Goal: Task Accomplishment & Management: Manage account settings

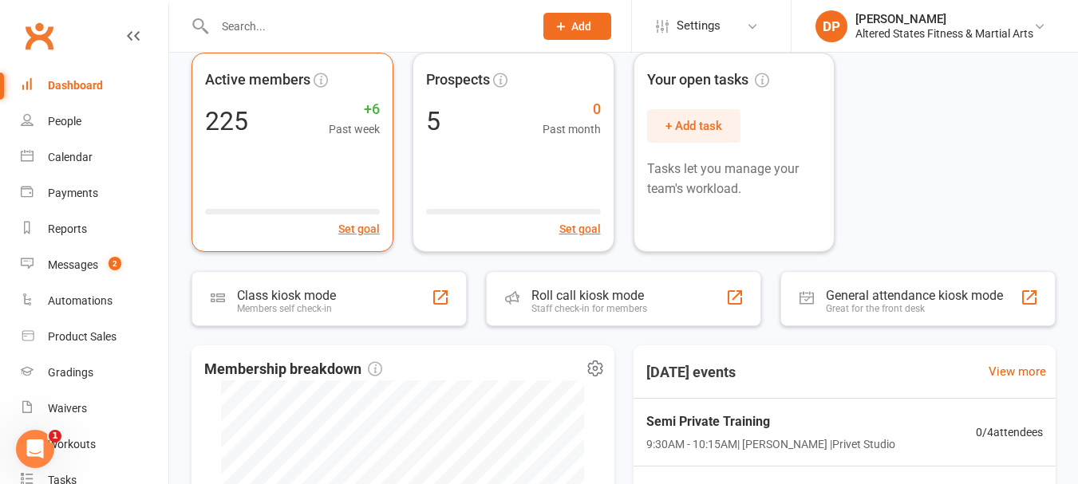
scroll to position [70, 0]
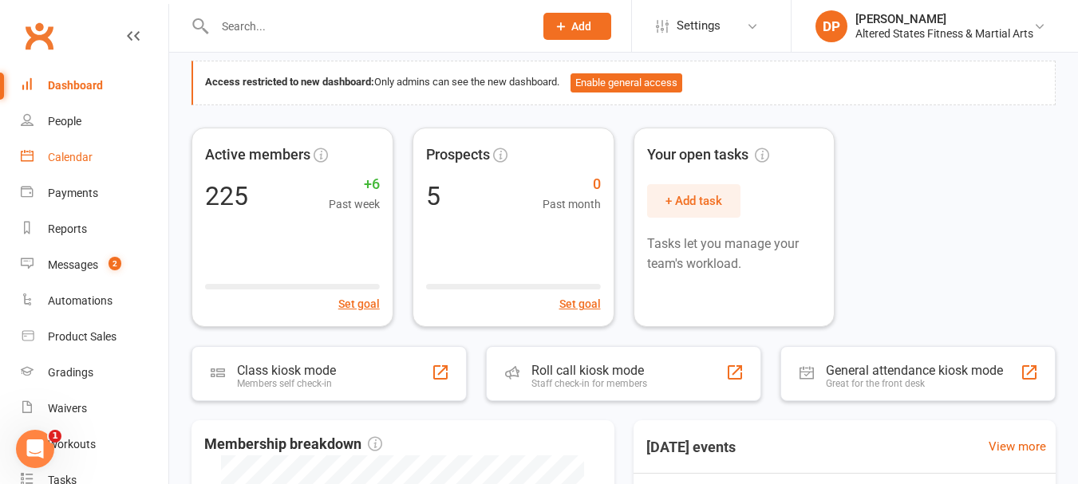
click at [61, 157] on div "Calendar" at bounding box center [70, 157] width 45 height 13
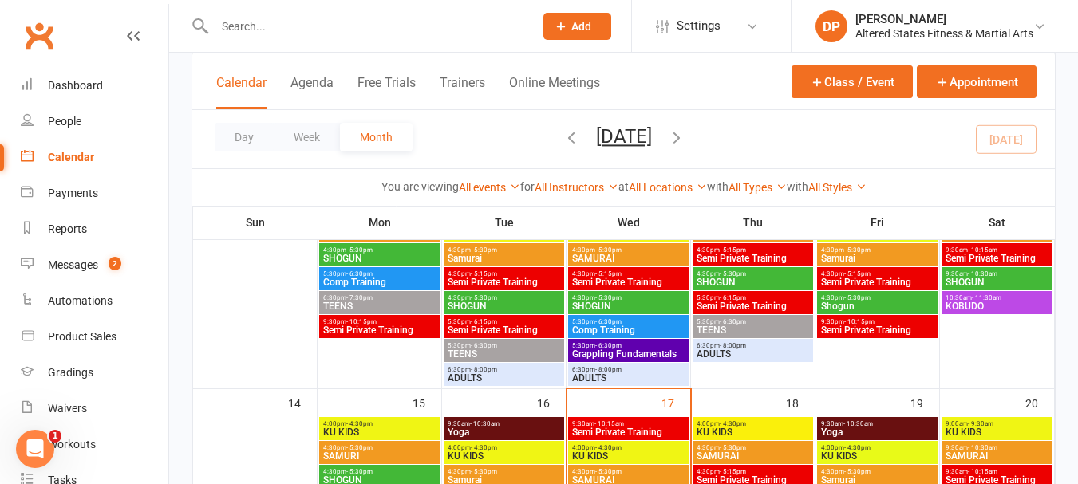
scroll to position [399, 0]
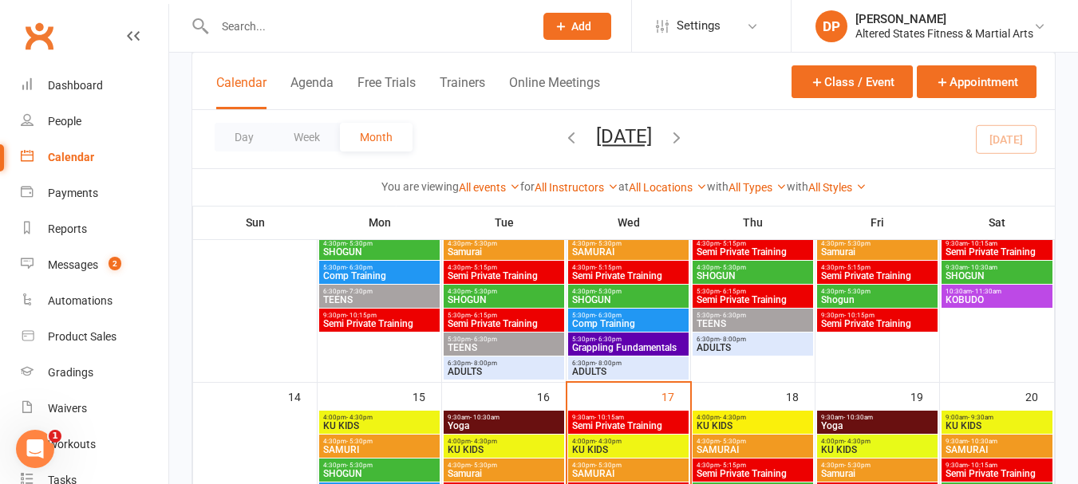
click at [490, 445] on span "KU KIDS" at bounding box center [504, 450] width 114 height 10
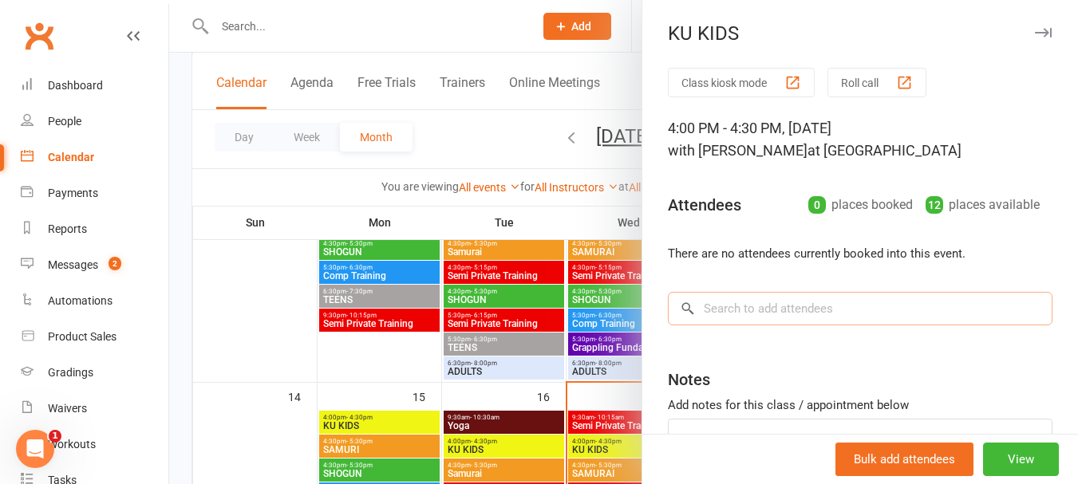
click at [748, 306] on input "search" at bounding box center [860, 309] width 385 height 34
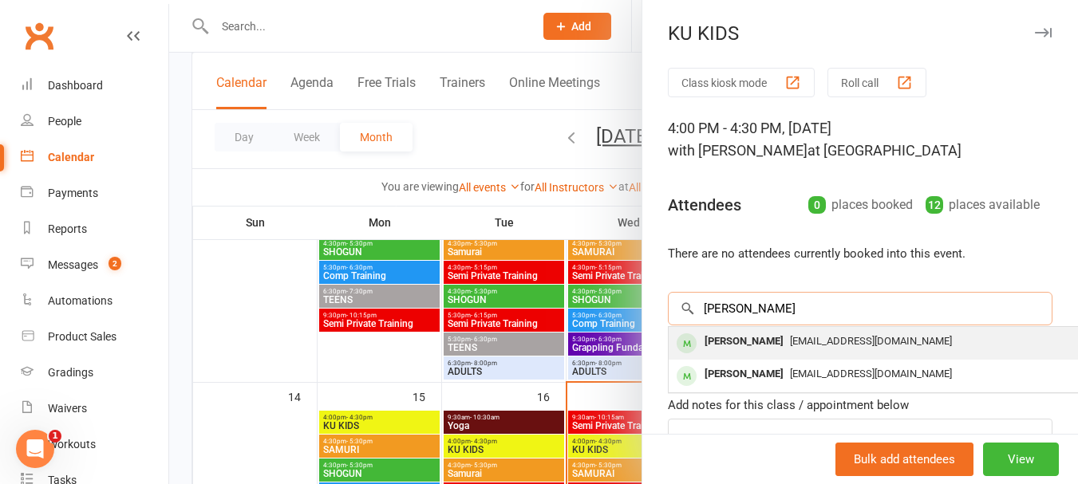
type input "felix"
click at [748, 346] on div "Felix Scholefield" at bounding box center [744, 341] width 92 height 23
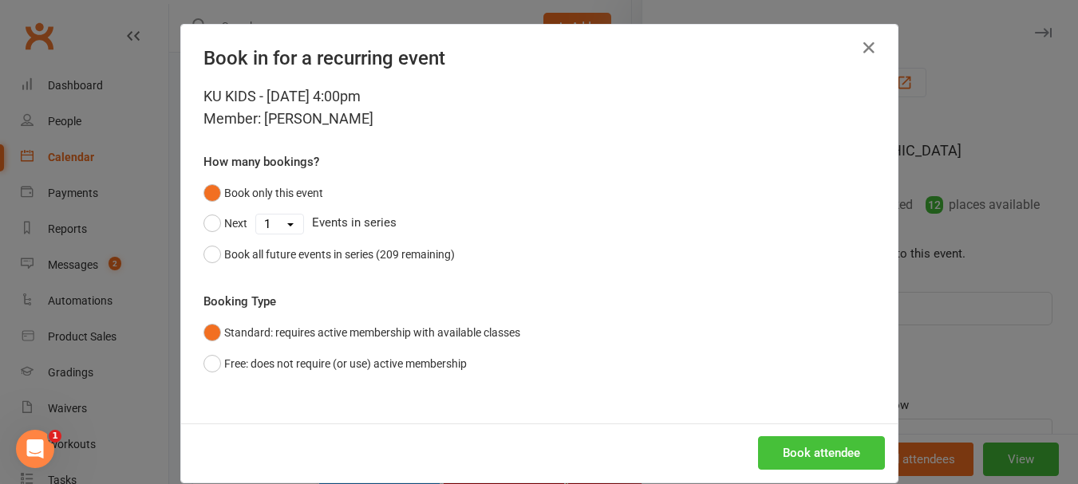
click at [788, 459] on button "Book attendee" at bounding box center [821, 454] width 127 height 34
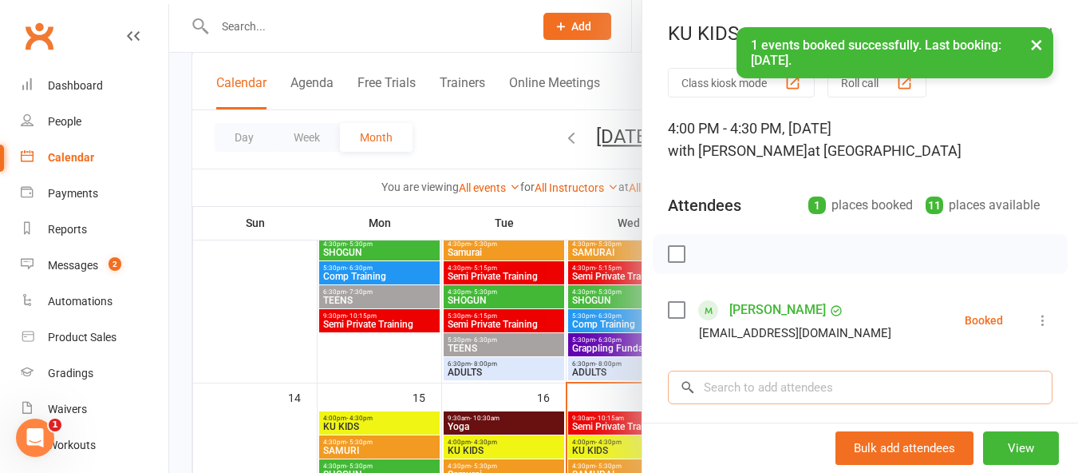
click at [770, 388] on input "search" at bounding box center [860, 387] width 385 height 34
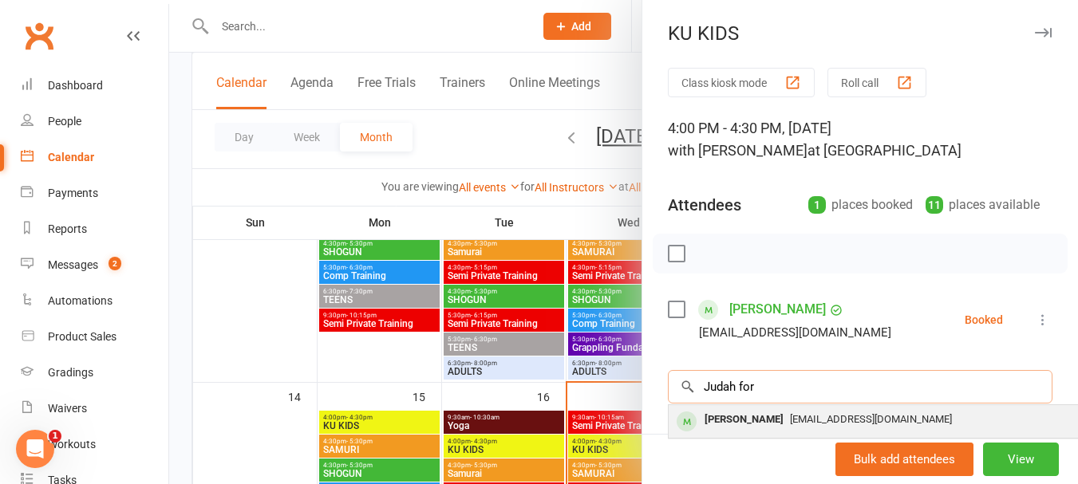
type input "Judah for"
click at [749, 413] on div "Judah Ford" at bounding box center [744, 420] width 92 height 23
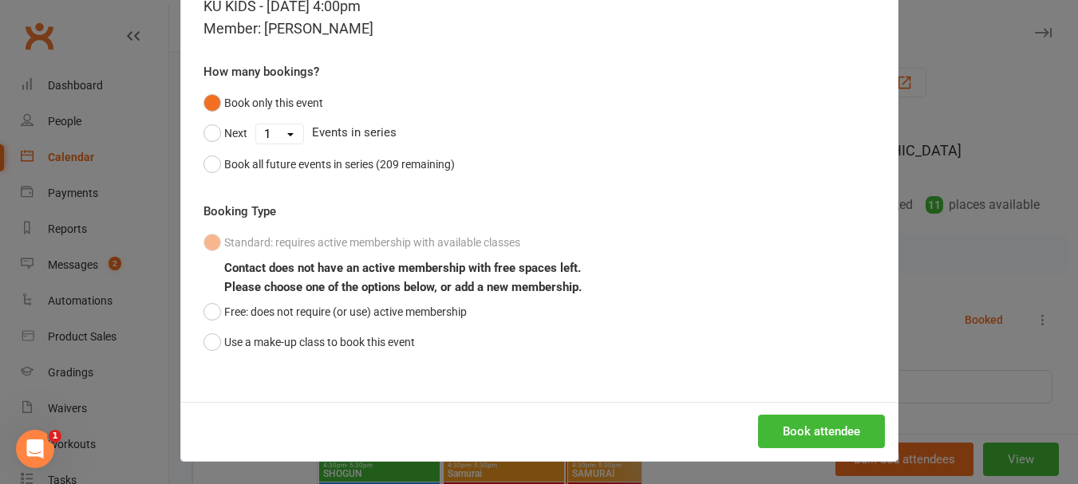
scroll to position [92, 0]
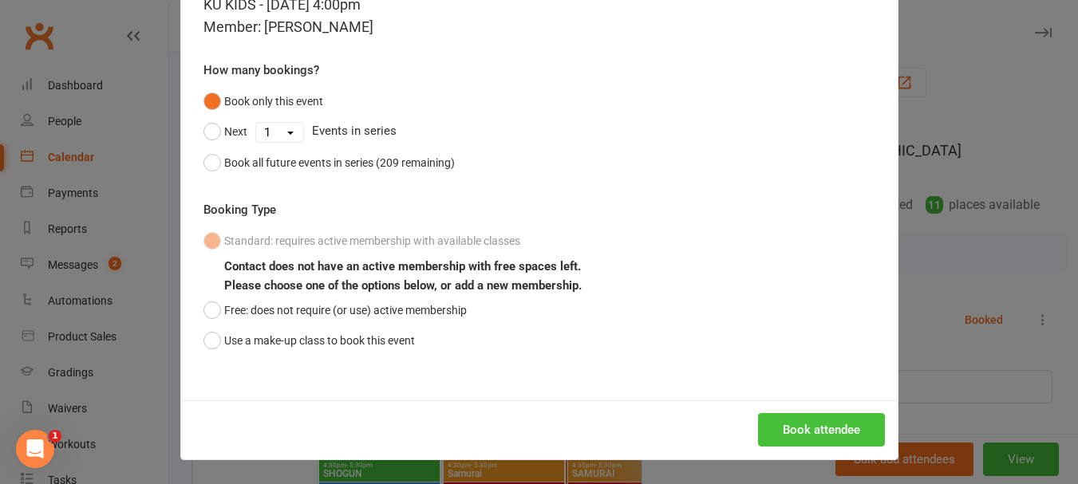
click at [797, 429] on button "Book attendee" at bounding box center [821, 430] width 127 height 34
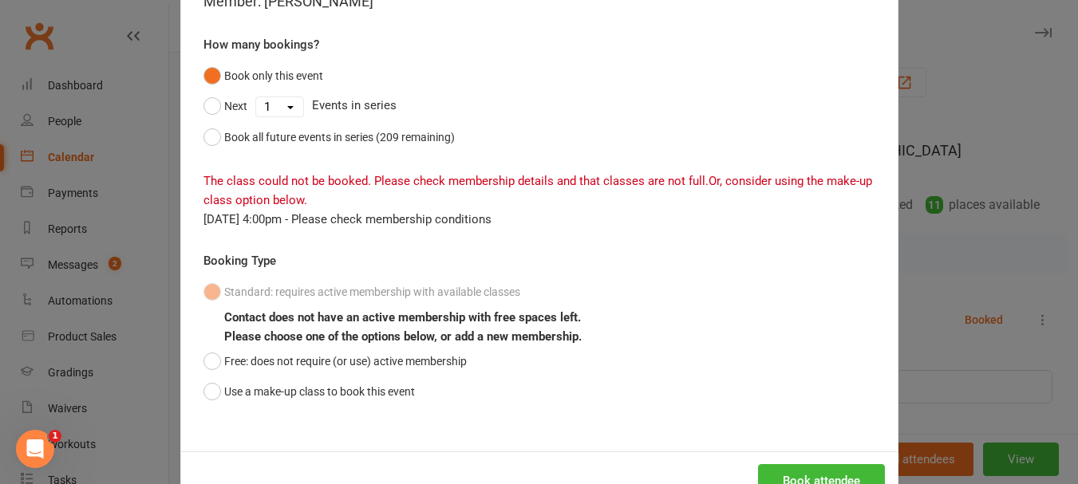
scroll to position [160, 0]
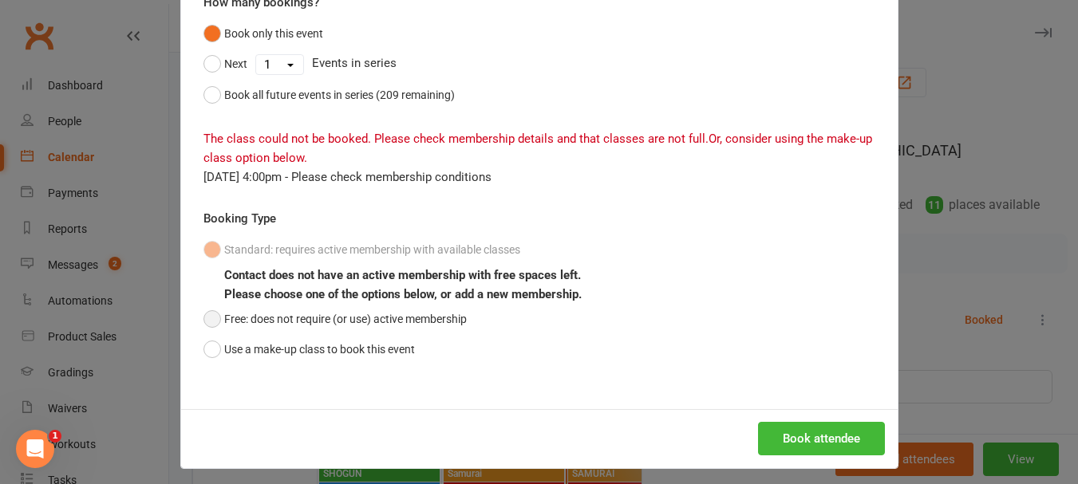
click at [209, 316] on button "Free: does not require (or use) active membership" at bounding box center [335, 319] width 263 height 30
click at [845, 427] on button "Book attendee" at bounding box center [821, 439] width 127 height 34
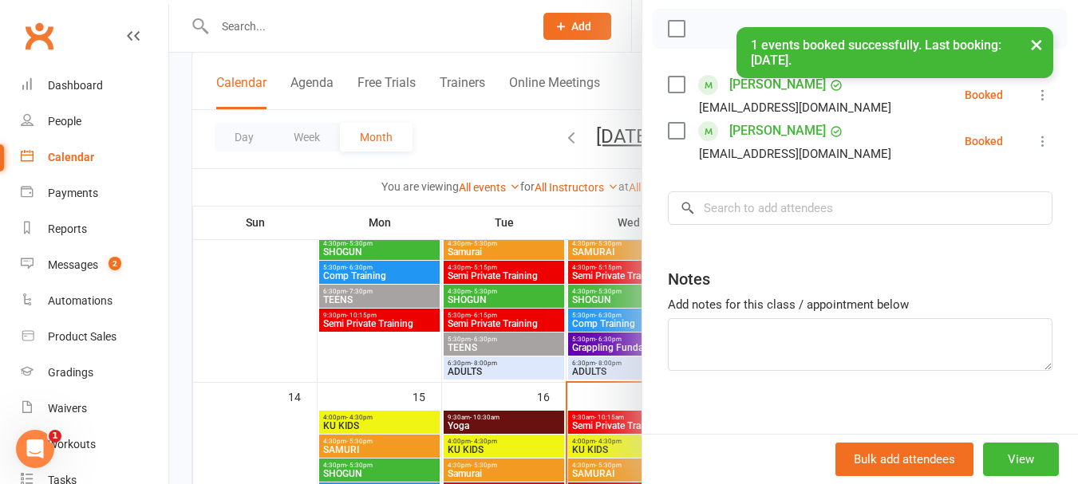
scroll to position [239, 0]
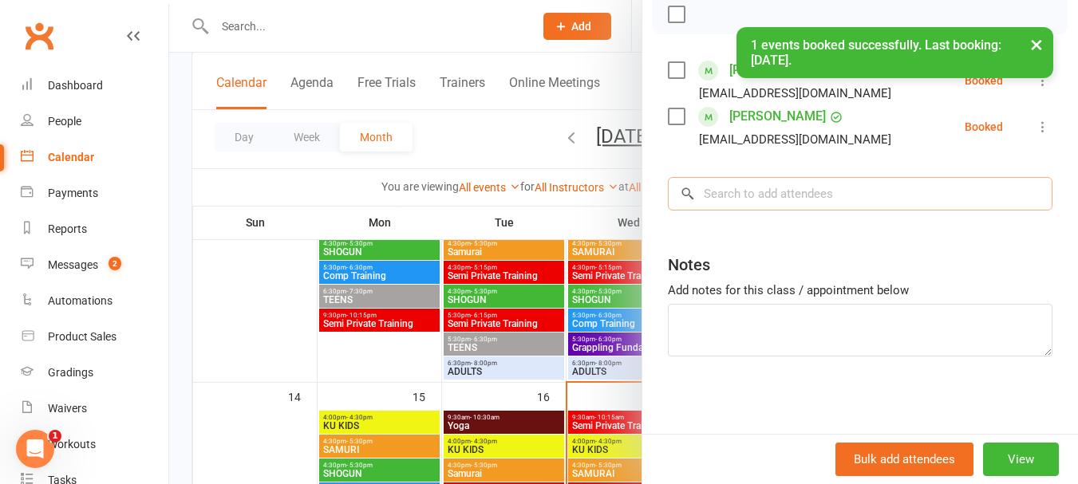
click at [745, 211] on input "search" at bounding box center [860, 194] width 385 height 34
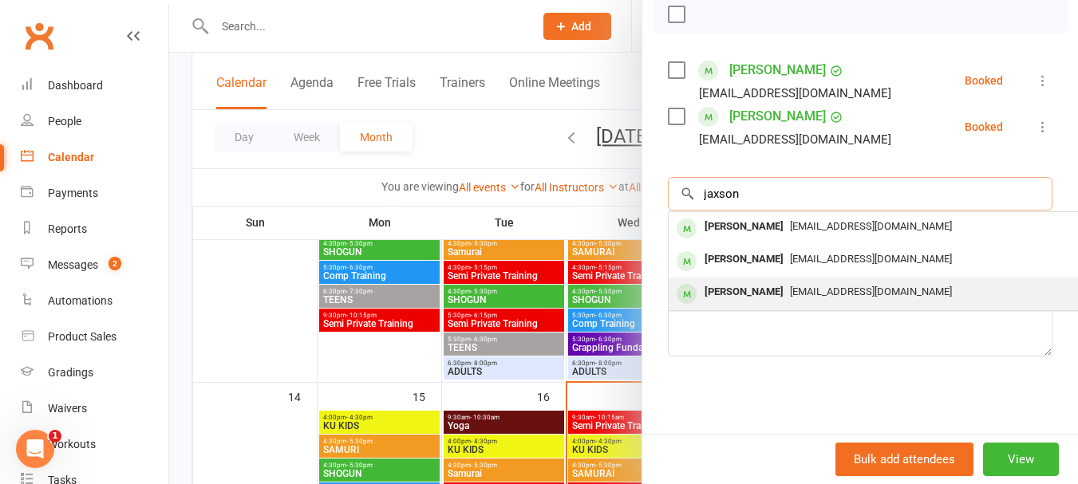
type input "jaxson"
click at [758, 304] on div "Jaxon Heinemann" at bounding box center [744, 292] width 92 height 23
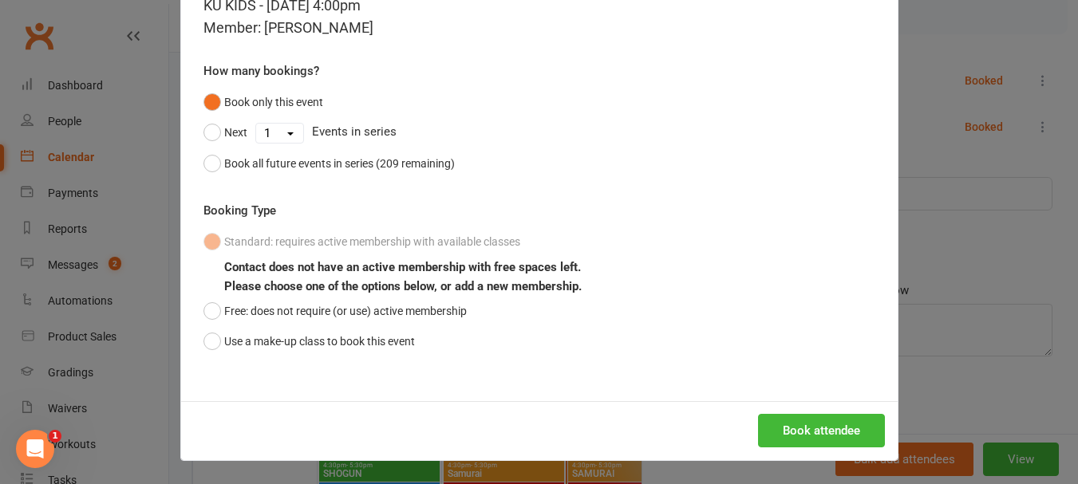
scroll to position [92, 0]
click at [781, 426] on button "Book attendee" at bounding box center [821, 430] width 127 height 34
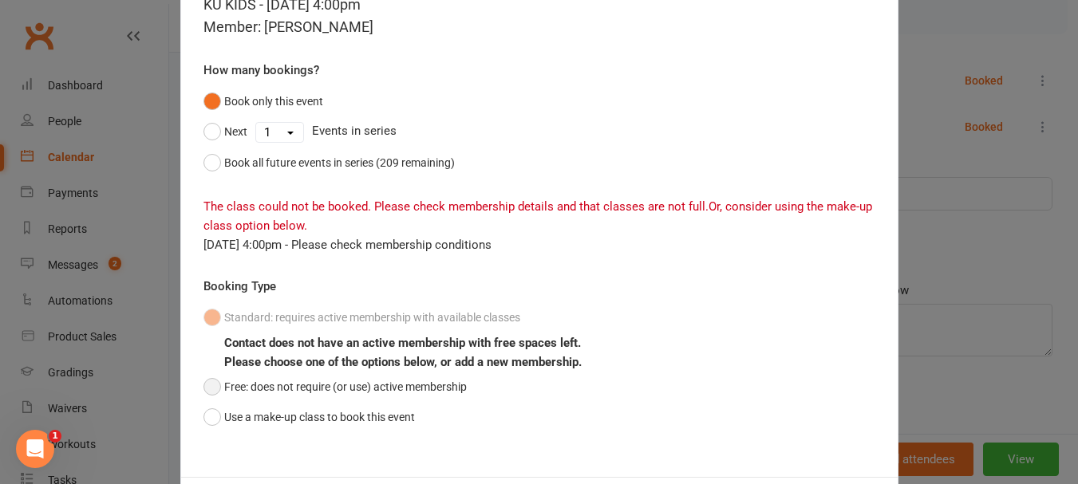
click at [207, 384] on button "Free: does not require (or use) active membership" at bounding box center [335, 387] width 263 height 30
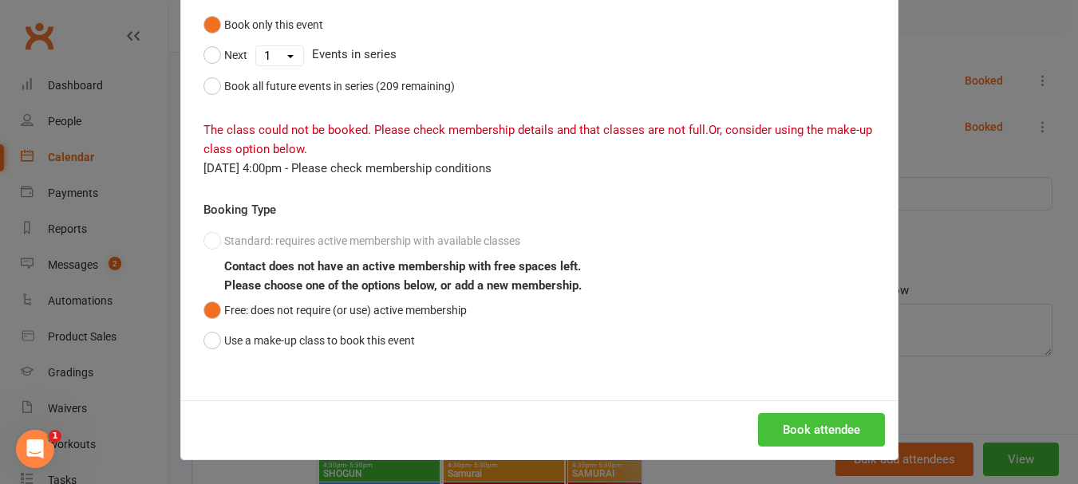
click at [795, 429] on button "Book attendee" at bounding box center [821, 430] width 127 height 34
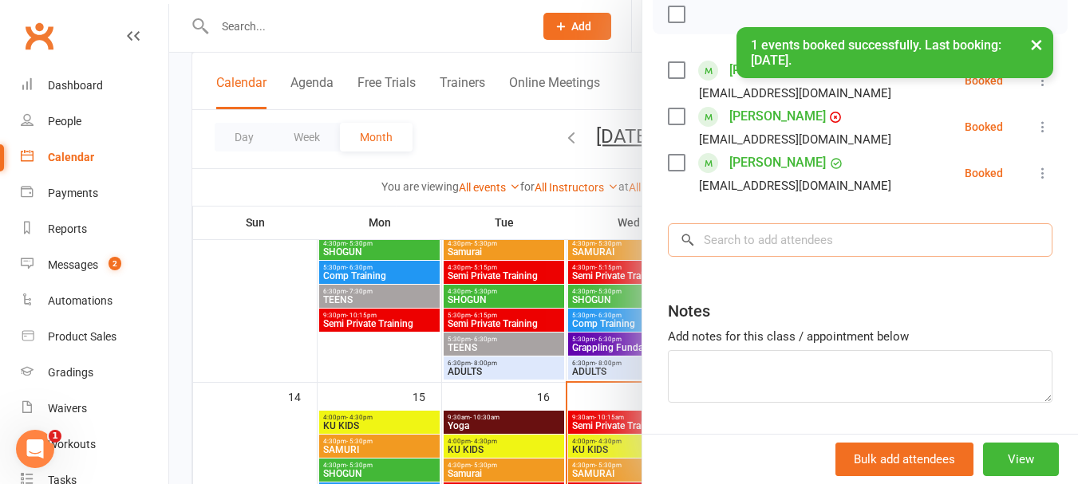
click at [730, 256] on input "search" at bounding box center [860, 240] width 385 height 34
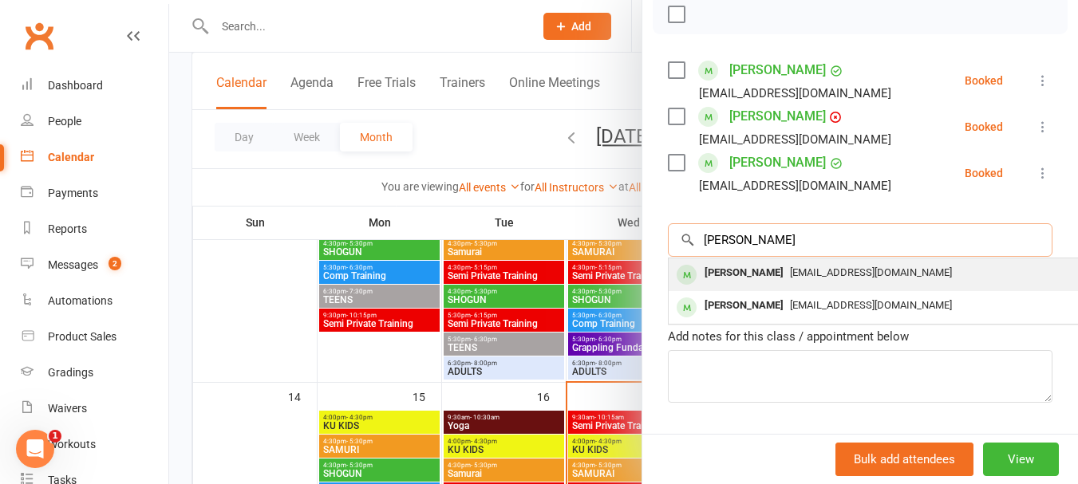
type input "william h"
click at [731, 285] on div "William Heinemann" at bounding box center [744, 273] width 92 height 23
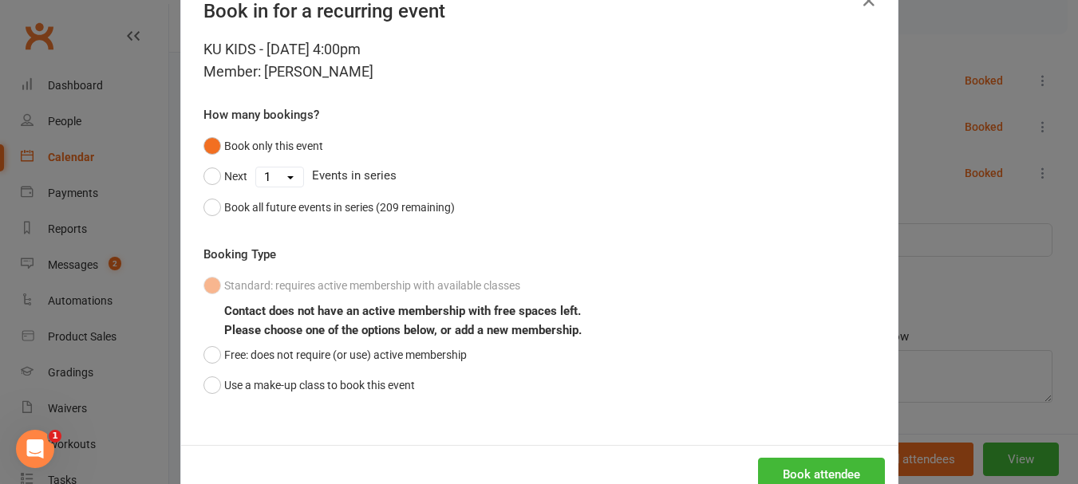
scroll to position [92, 0]
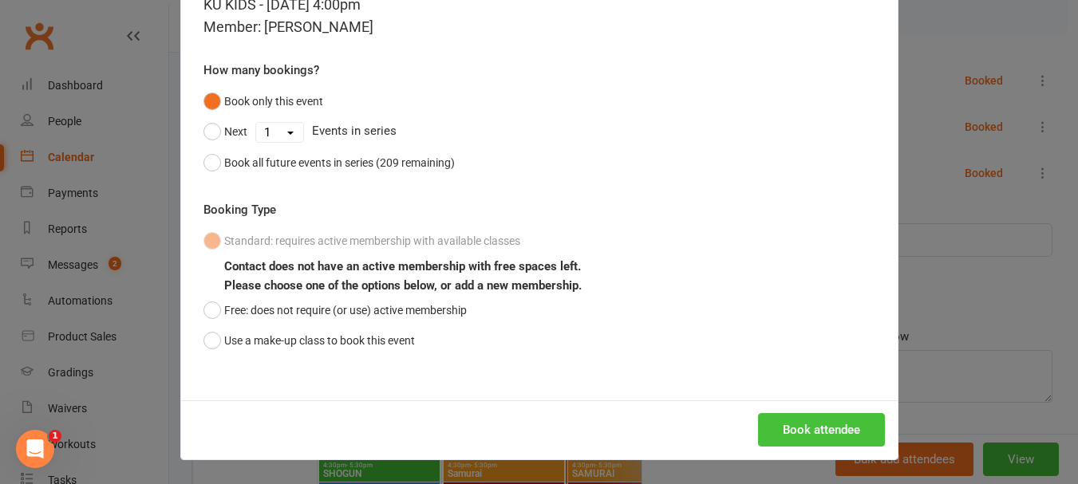
click at [775, 426] on button "Book attendee" at bounding box center [821, 430] width 127 height 34
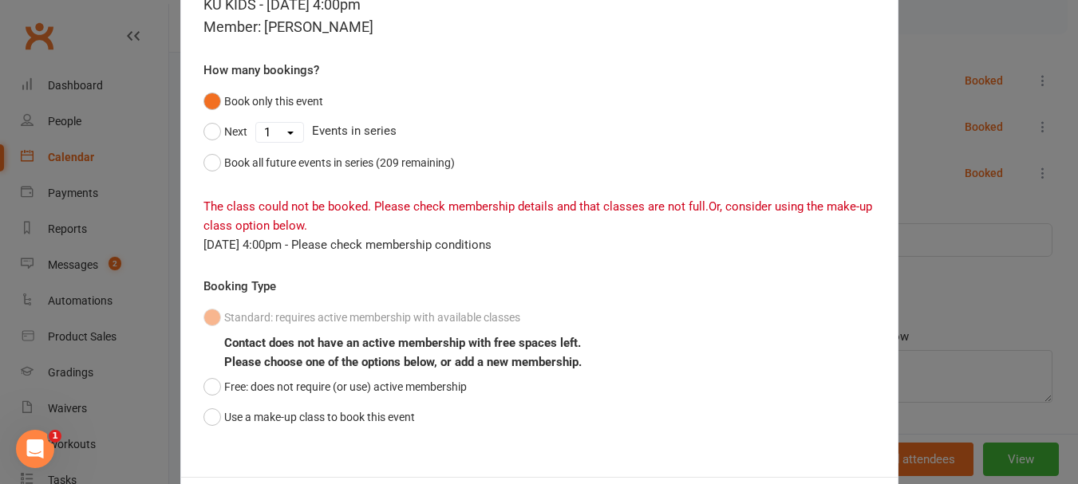
click at [211, 317] on div "Standard: requires active membership with available classes Contact does not ha…" at bounding box center [540, 368] width 672 height 130
click at [208, 386] on button "Free: does not require (or use) active membership" at bounding box center [335, 387] width 263 height 30
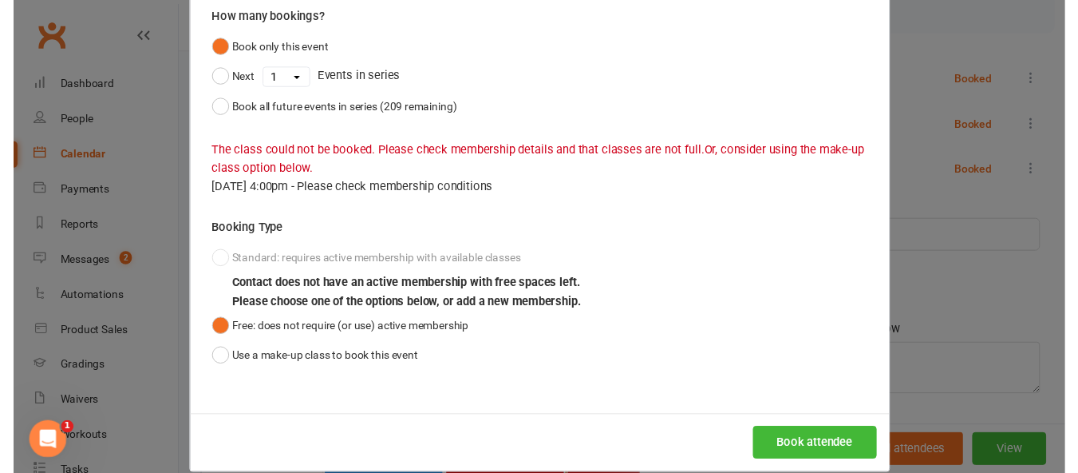
scroll to position [168, 0]
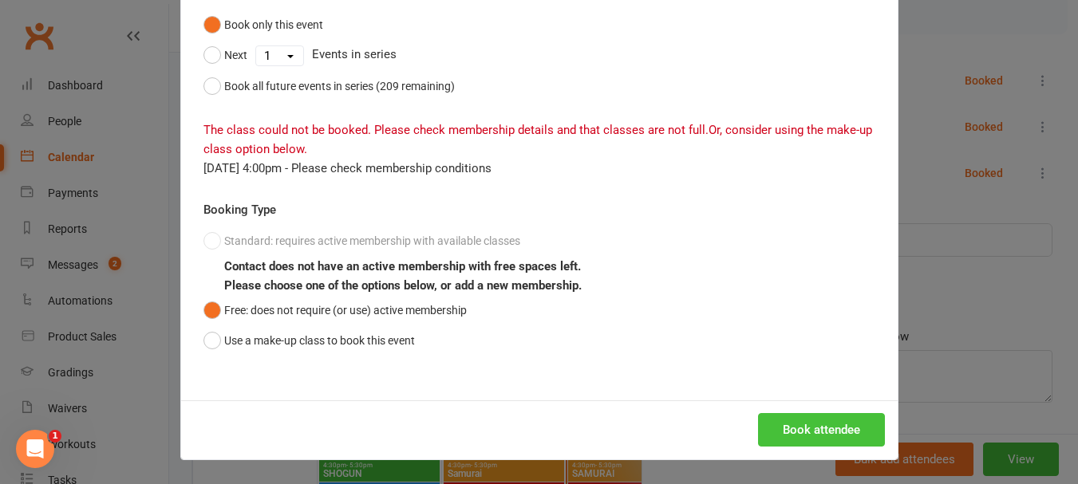
click at [832, 418] on button "Book attendee" at bounding box center [821, 430] width 127 height 34
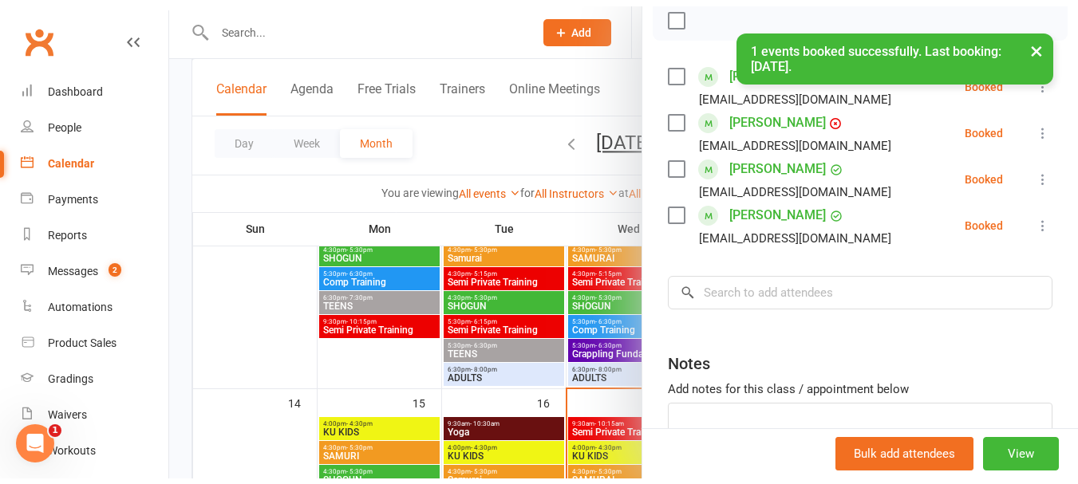
scroll to position [319, 0]
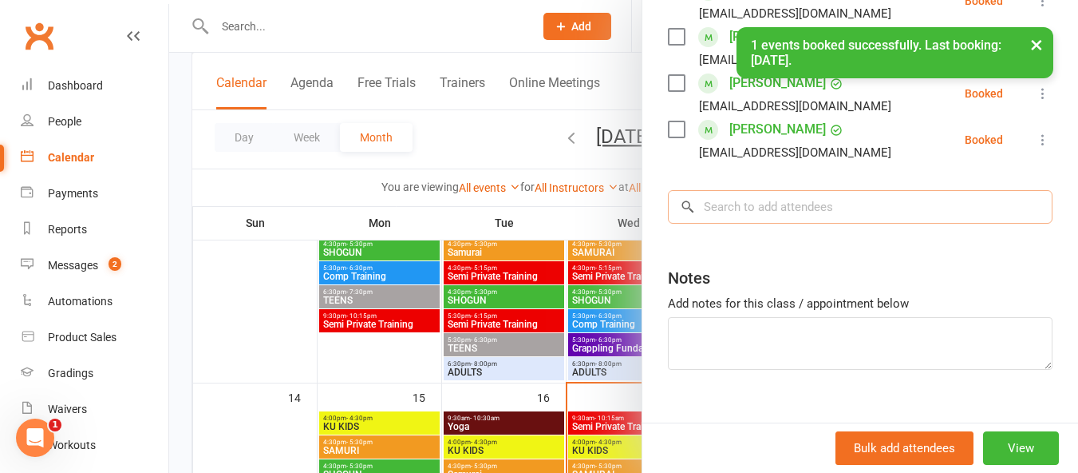
click at [725, 223] on input "search" at bounding box center [860, 207] width 385 height 34
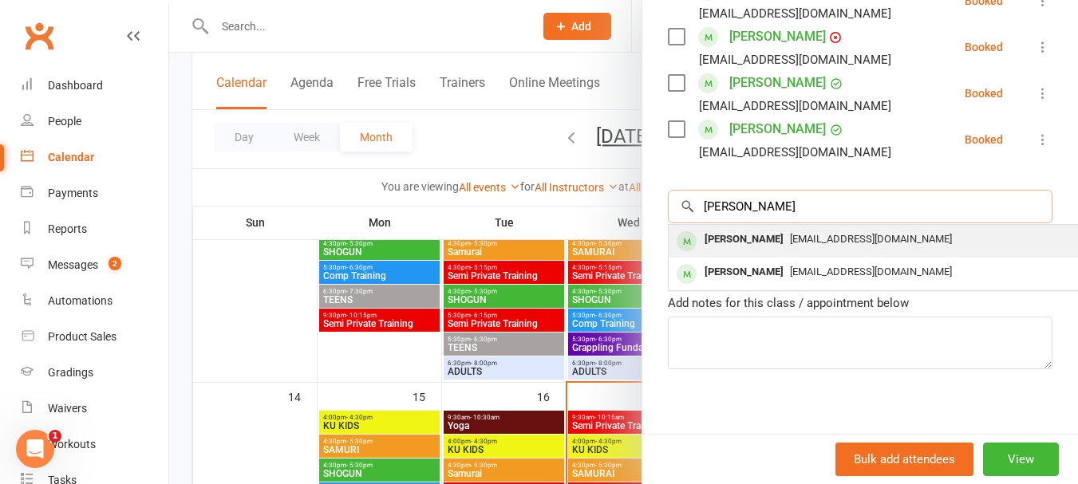
type input "jaimeson"
click at [724, 251] on div "Jaimeson Heinemann" at bounding box center [744, 239] width 92 height 23
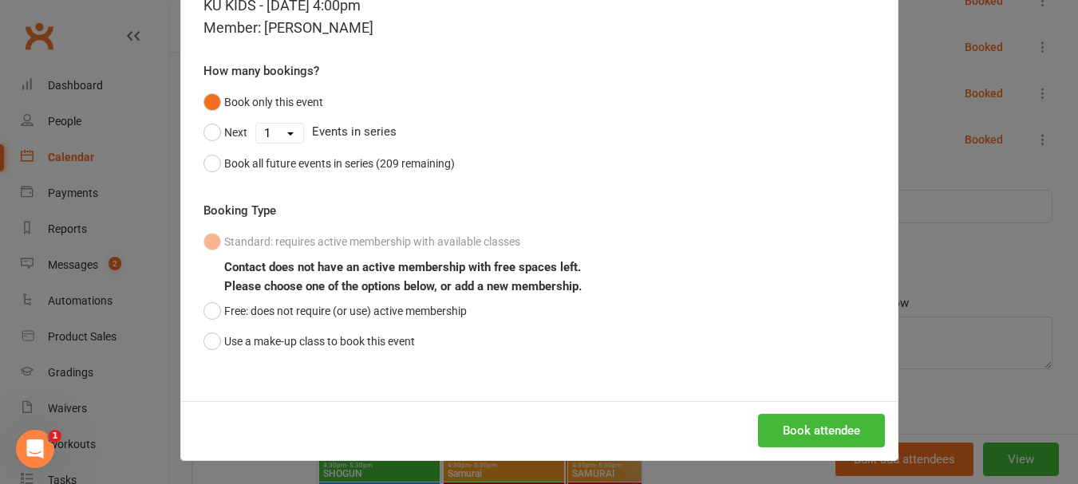
scroll to position [92, 0]
click at [791, 412] on div "Book attendee" at bounding box center [539, 430] width 717 height 59
click at [790, 432] on button "Book attendee" at bounding box center [821, 430] width 127 height 34
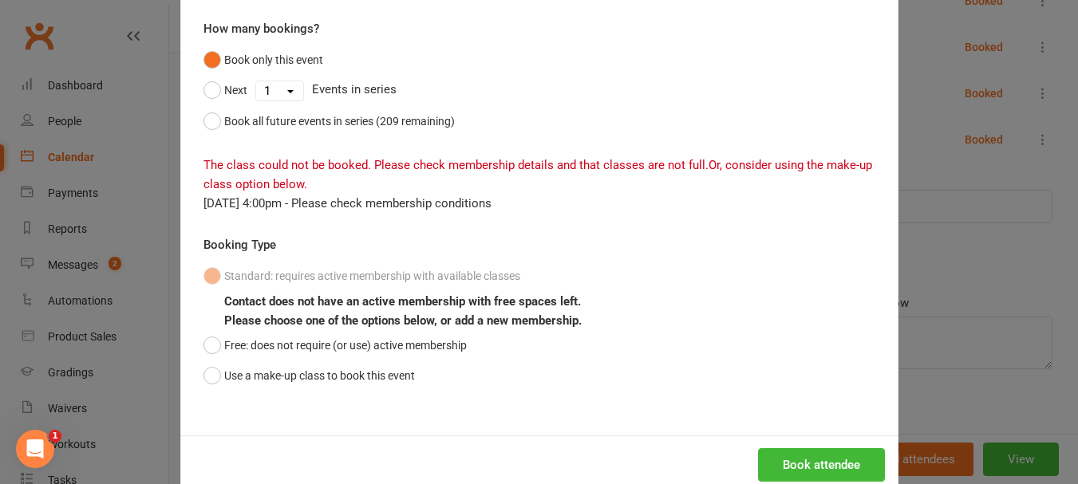
scroll to position [168, 0]
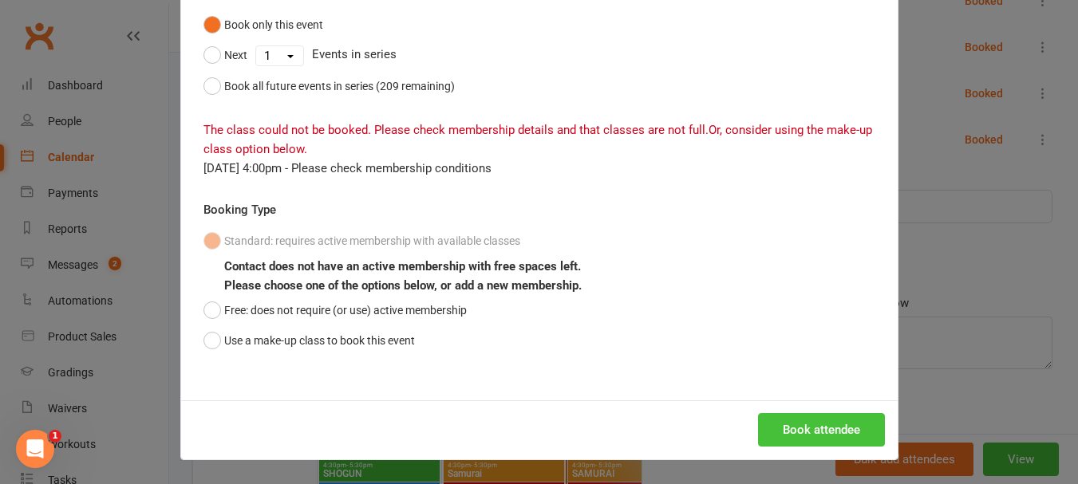
click at [813, 432] on button "Book attendee" at bounding box center [821, 430] width 127 height 34
click at [204, 297] on button "Free: does not require (or use) active membership" at bounding box center [335, 310] width 263 height 30
click at [817, 419] on button "Book attendee" at bounding box center [821, 430] width 127 height 34
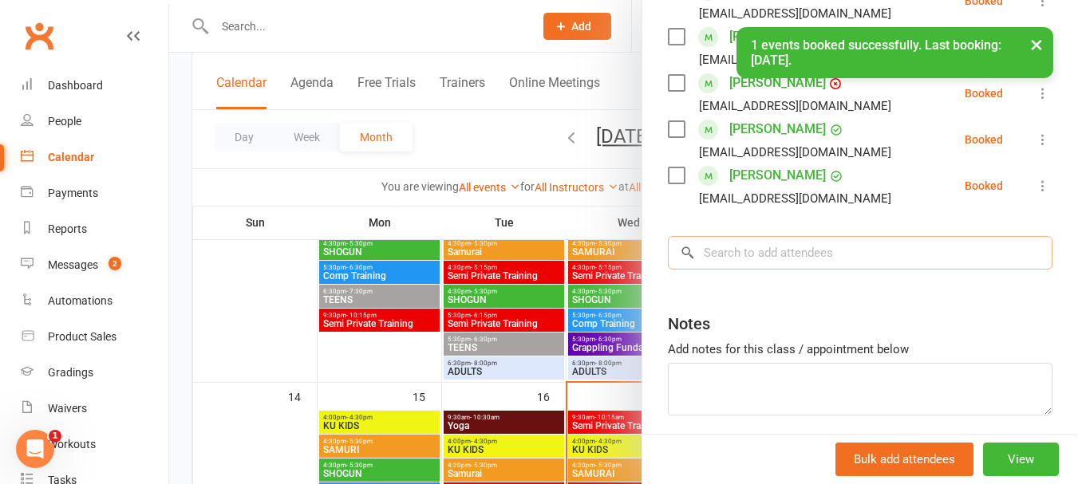
click at [712, 263] on input "search" at bounding box center [860, 253] width 385 height 34
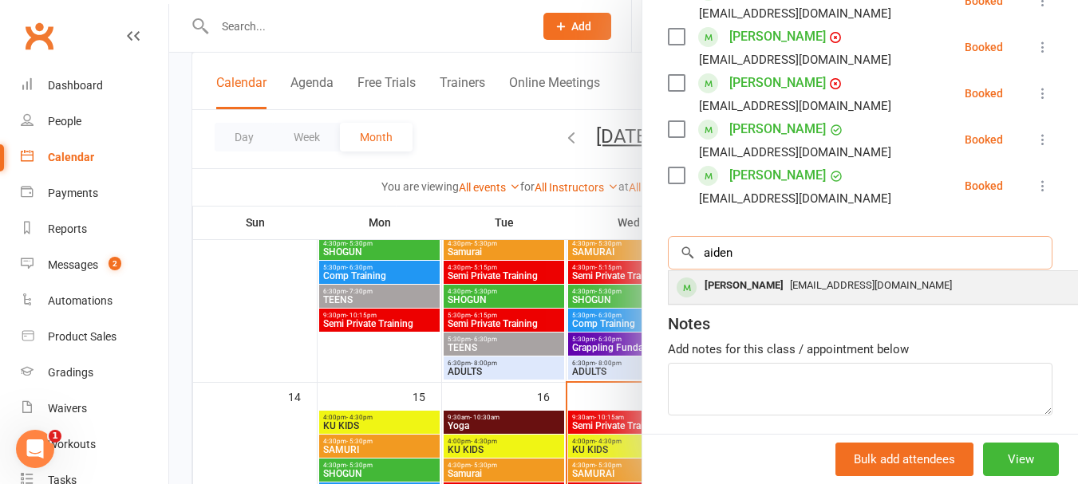
type input "aiden"
click at [752, 298] on div "Aiden James Arriba" at bounding box center [744, 286] width 92 height 23
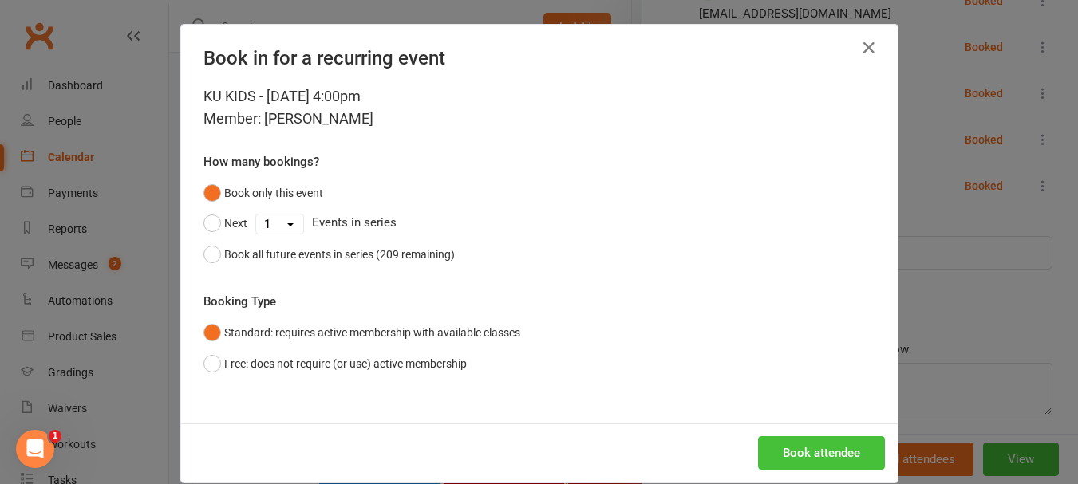
click at [768, 459] on button "Book attendee" at bounding box center [821, 454] width 127 height 34
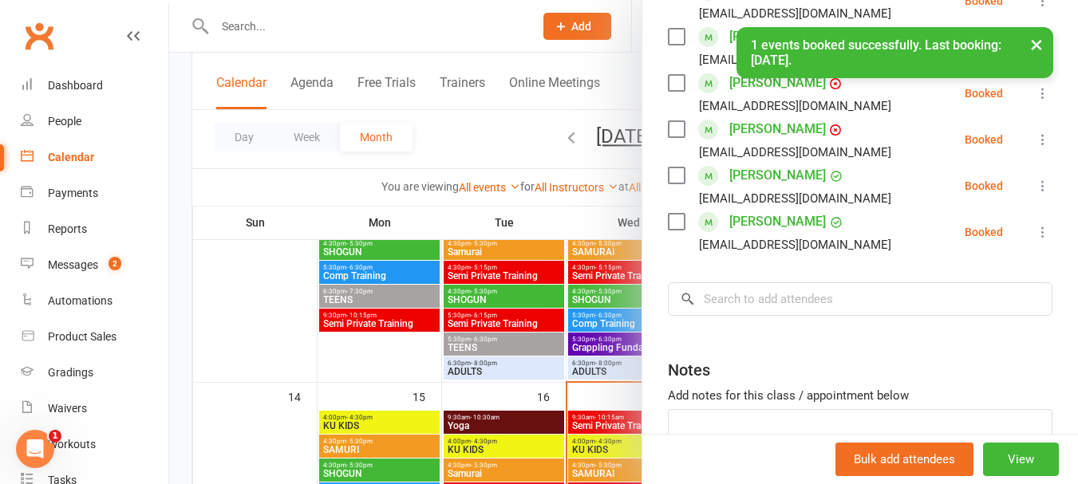
scroll to position [366, 0]
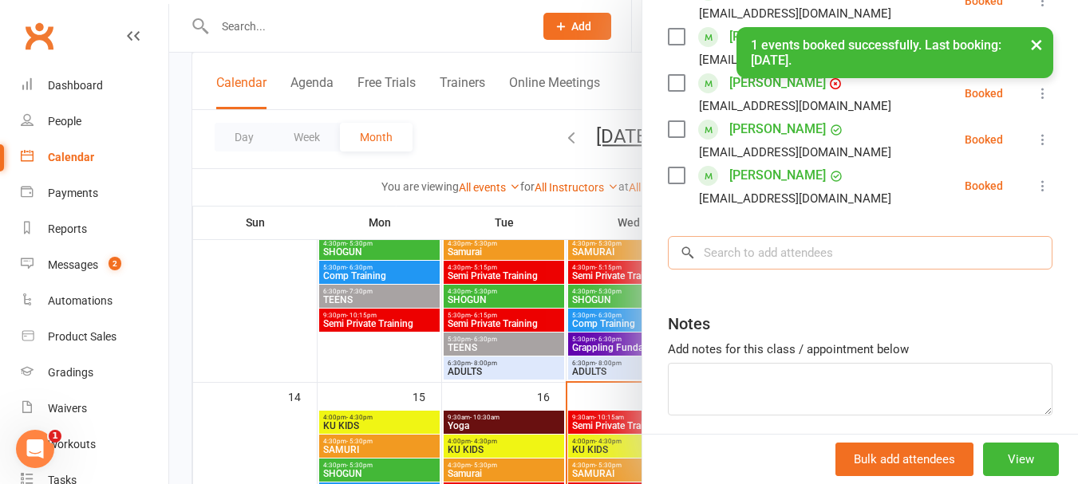
click at [740, 266] on input "search" at bounding box center [860, 253] width 385 height 34
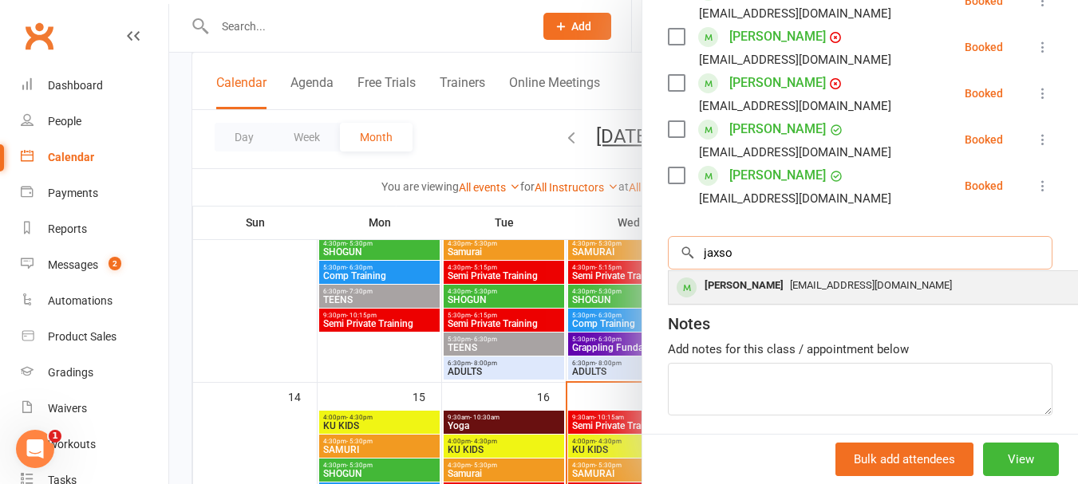
type input "jaxso"
click at [743, 298] on div "Jaxson Vlietstra" at bounding box center [744, 286] width 92 height 23
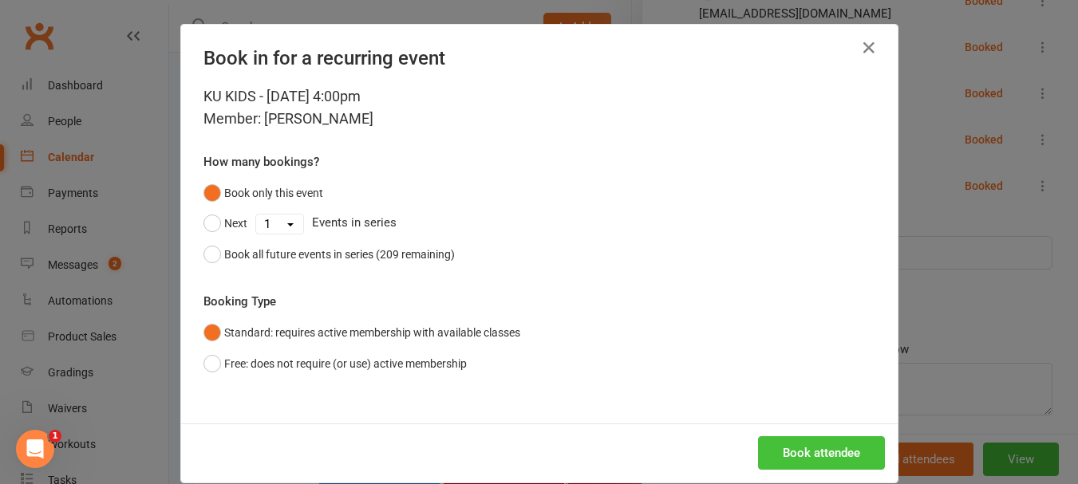
click at [805, 453] on button "Book attendee" at bounding box center [821, 454] width 127 height 34
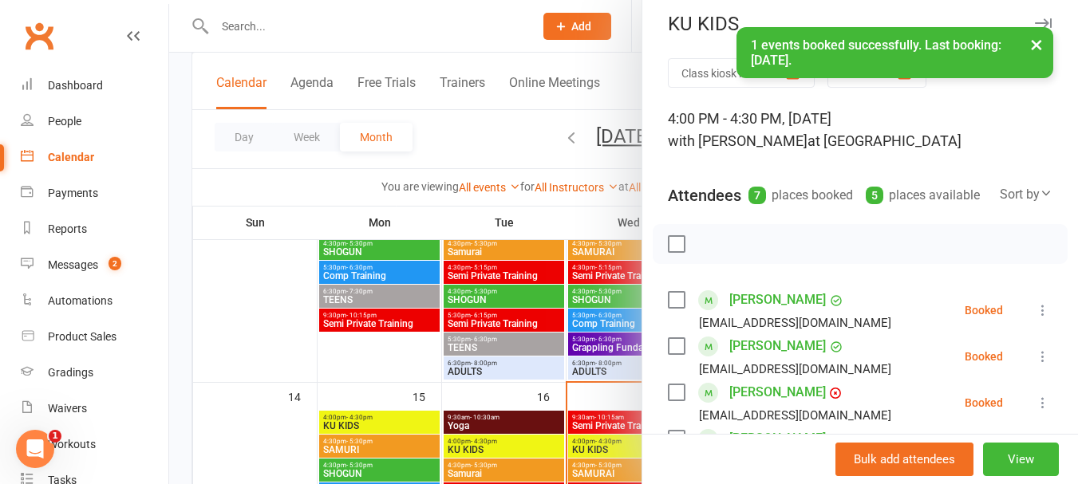
scroll to position [0, 0]
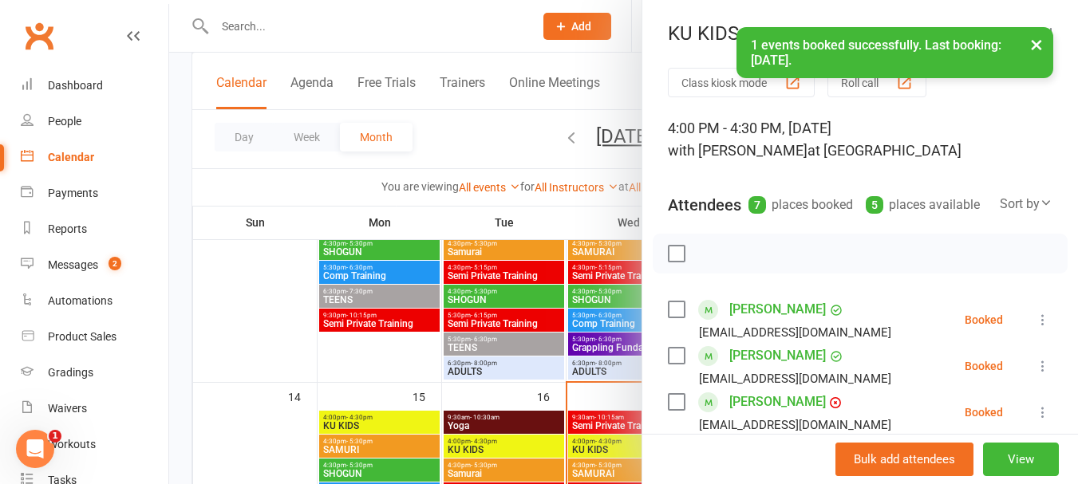
click at [668, 262] on label at bounding box center [676, 254] width 16 height 16
click at [703, 263] on icon "button" at bounding box center [712, 254] width 18 height 18
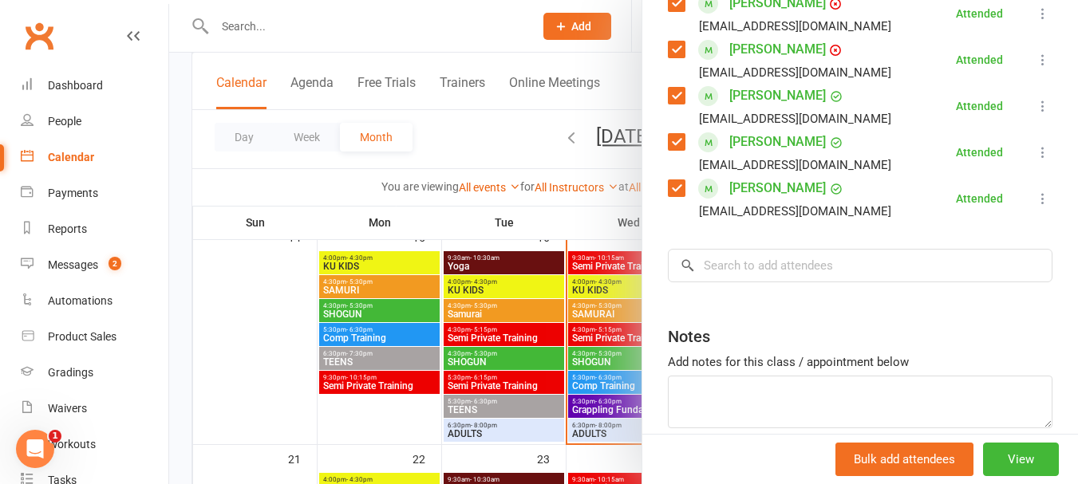
scroll to position [319, 0]
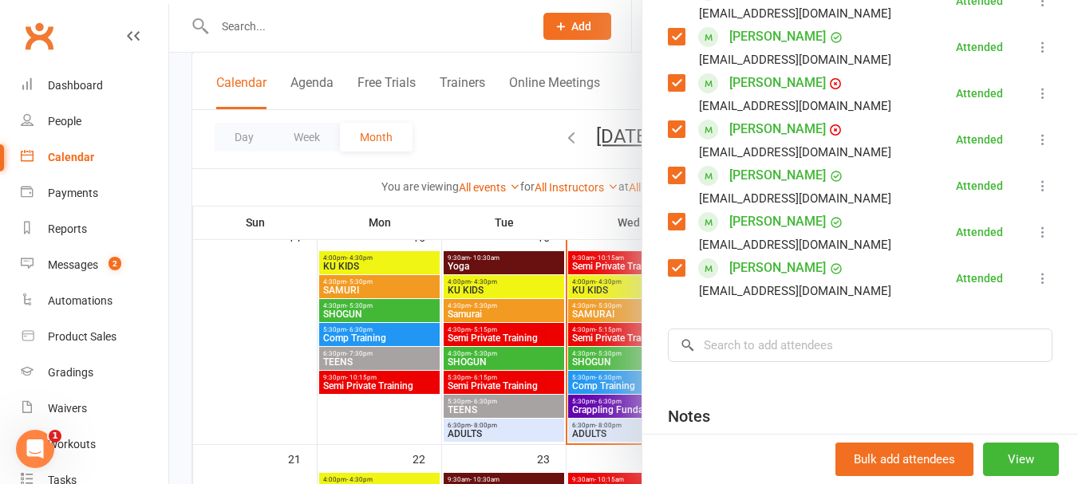
click at [741, 96] on link "Jaimeson Heinemann" at bounding box center [778, 83] width 97 height 26
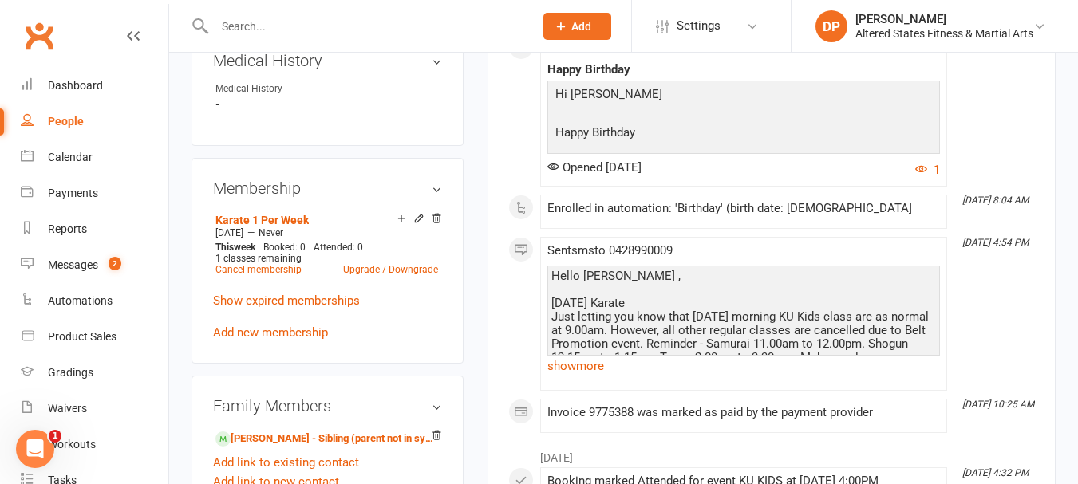
scroll to position [798, 0]
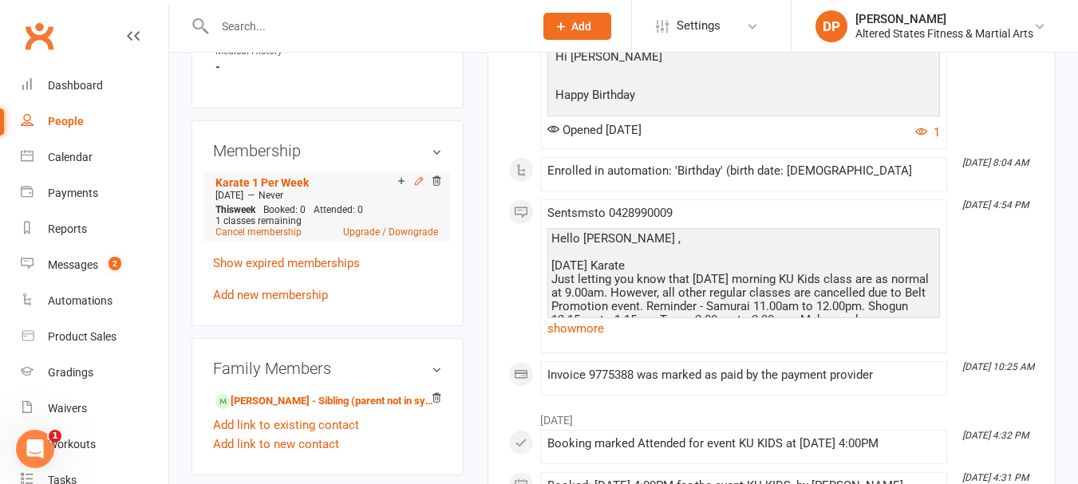
click at [420, 187] on icon at bounding box center [418, 181] width 11 height 11
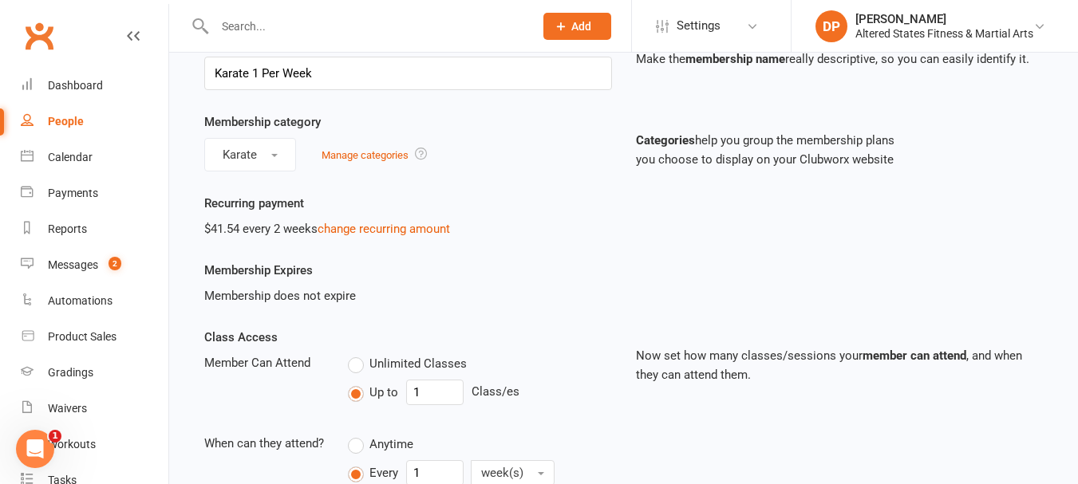
scroll to position [319, 0]
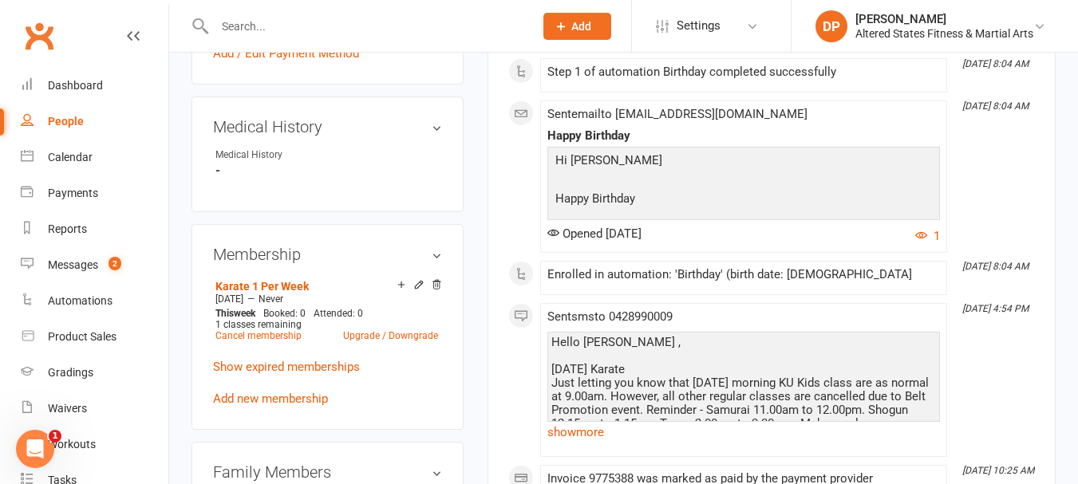
scroll to position [718, 0]
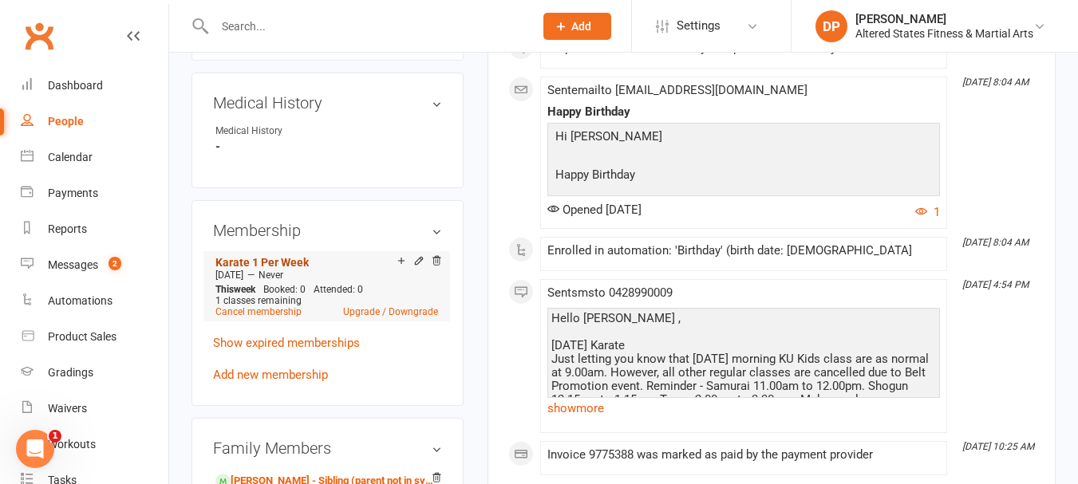
click at [271, 269] on link "Karate 1 Per Week" at bounding box center [262, 262] width 93 height 13
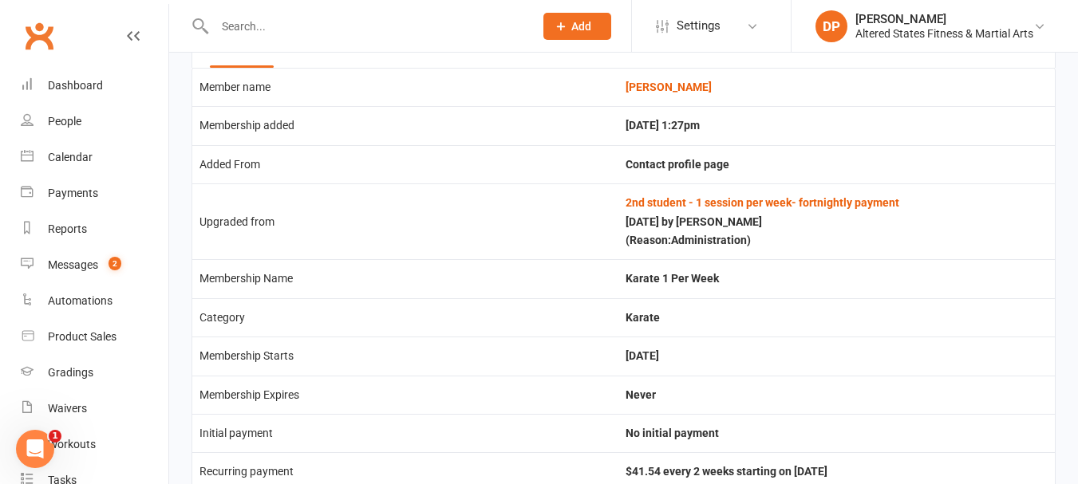
scroll to position [66, 0]
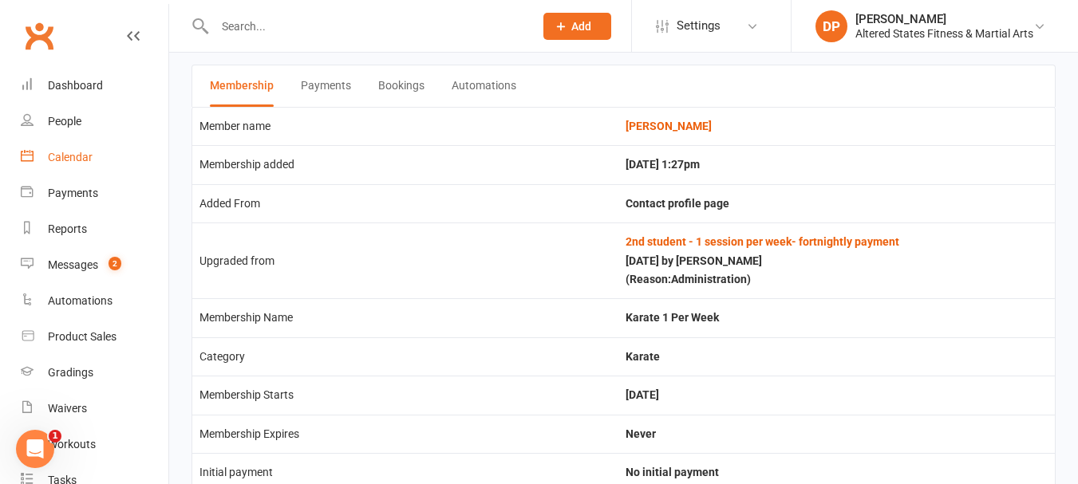
click at [66, 150] on link "Calendar" at bounding box center [95, 158] width 148 height 36
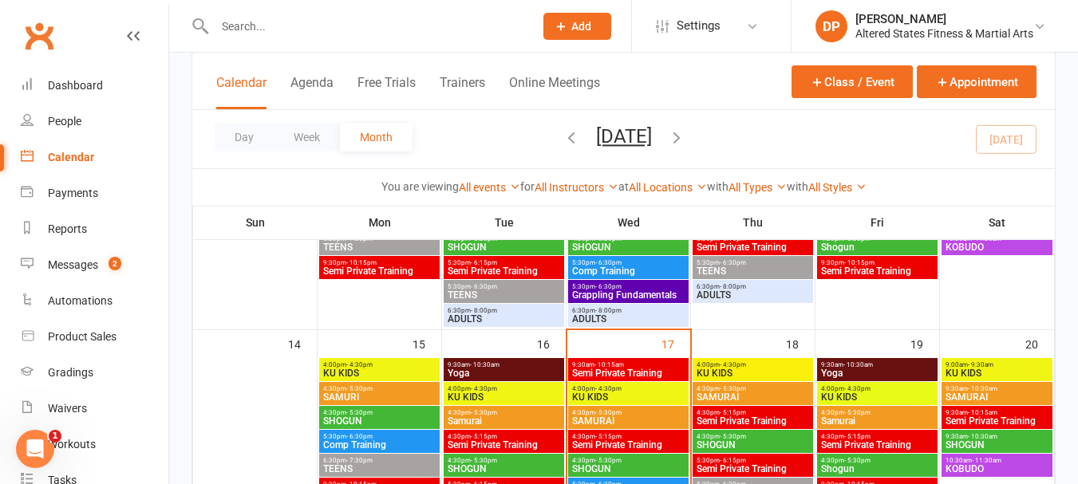
scroll to position [479, 0]
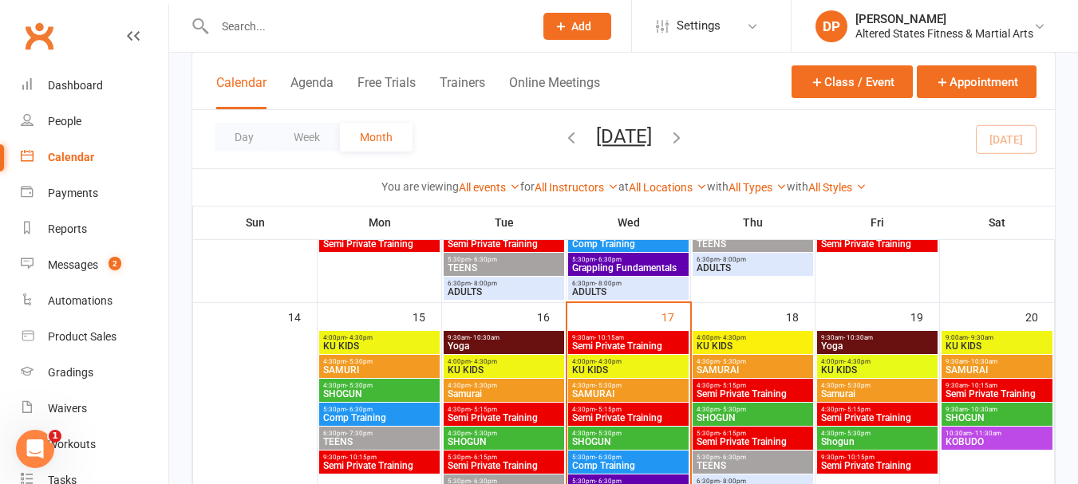
click at [484, 393] on span "Samurai" at bounding box center [504, 394] width 114 height 10
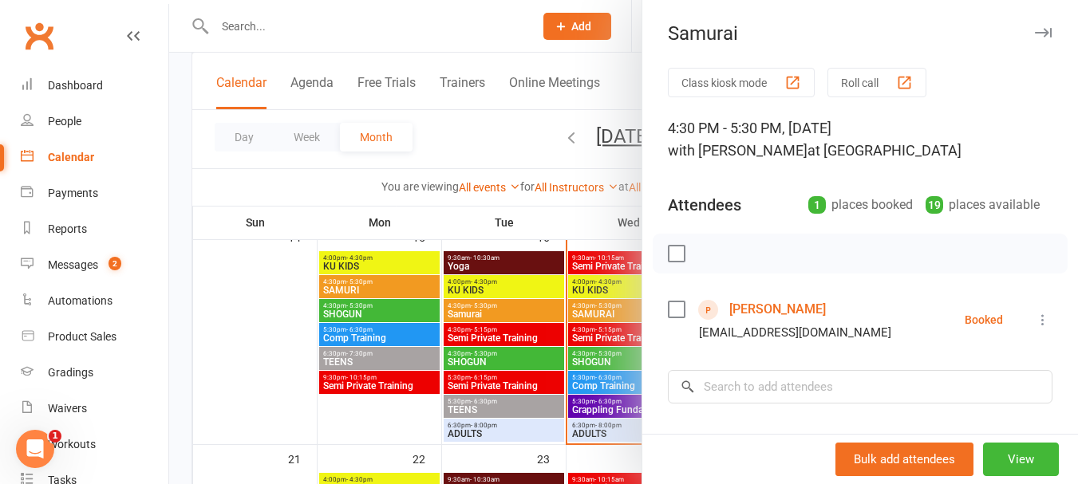
scroll to position [160, 0]
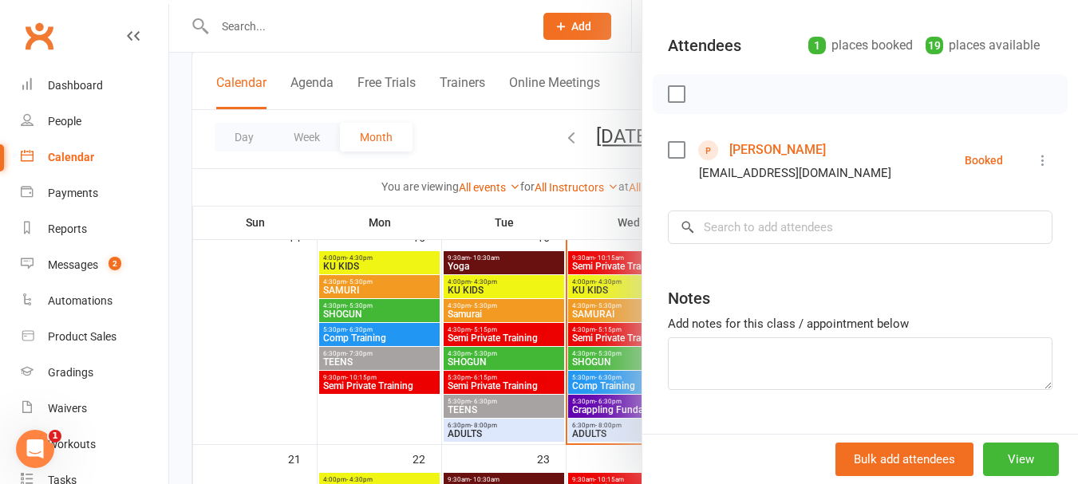
click at [1035, 157] on icon at bounding box center [1043, 160] width 16 height 16
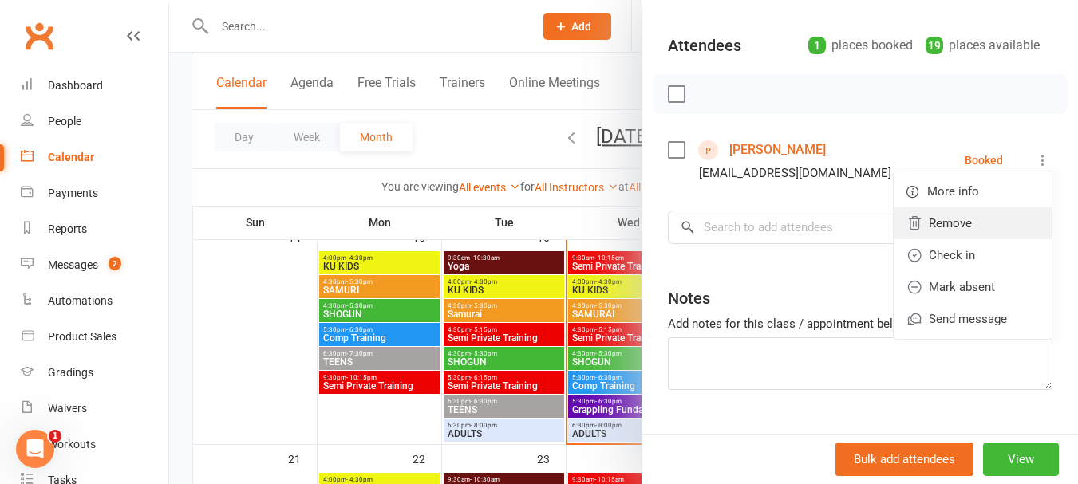
click at [938, 231] on link "Remove" at bounding box center [973, 224] width 158 height 32
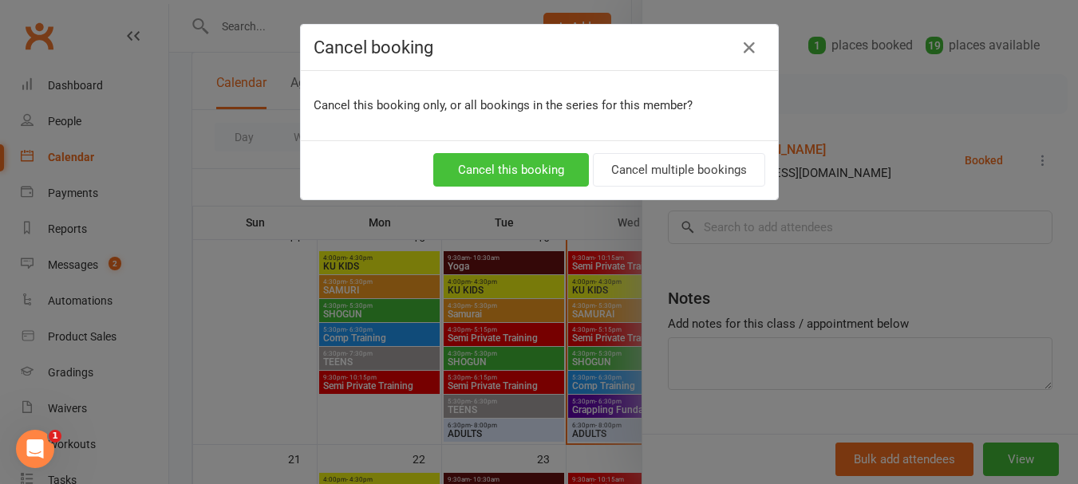
click at [552, 160] on button "Cancel this booking" at bounding box center [511, 170] width 156 height 34
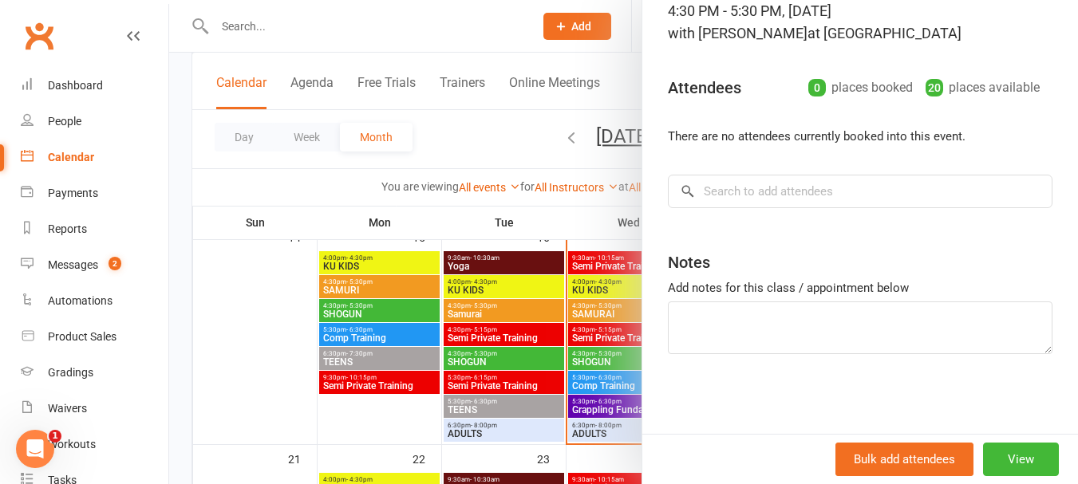
scroll to position [117, 0]
click at [748, 185] on input "search" at bounding box center [860, 192] width 385 height 34
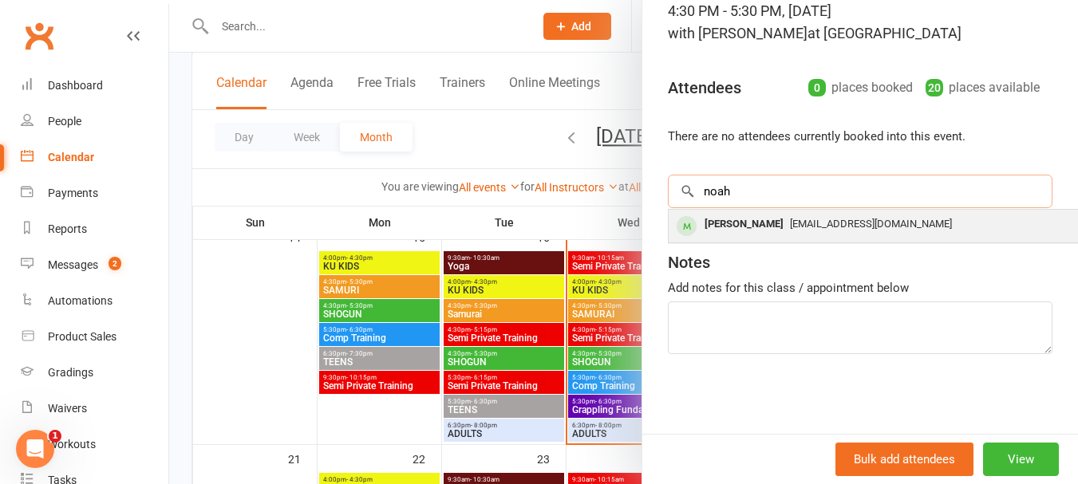
type input "noah"
click at [745, 228] on div "Noah Ford" at bounding box center [744, 224] width 92 height 23
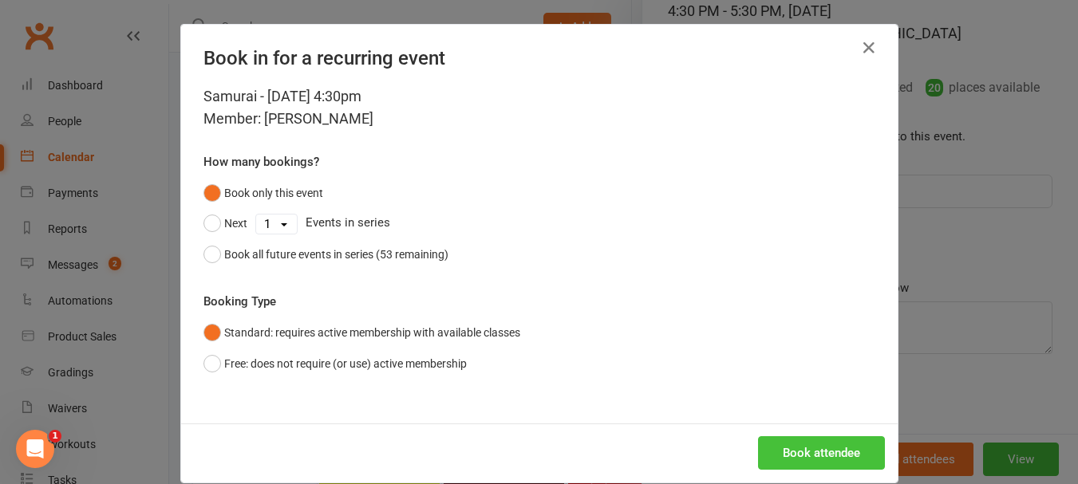
click at [795, 458] on button "Book attendee" at bounding box center [821, 454] width 127 height 34
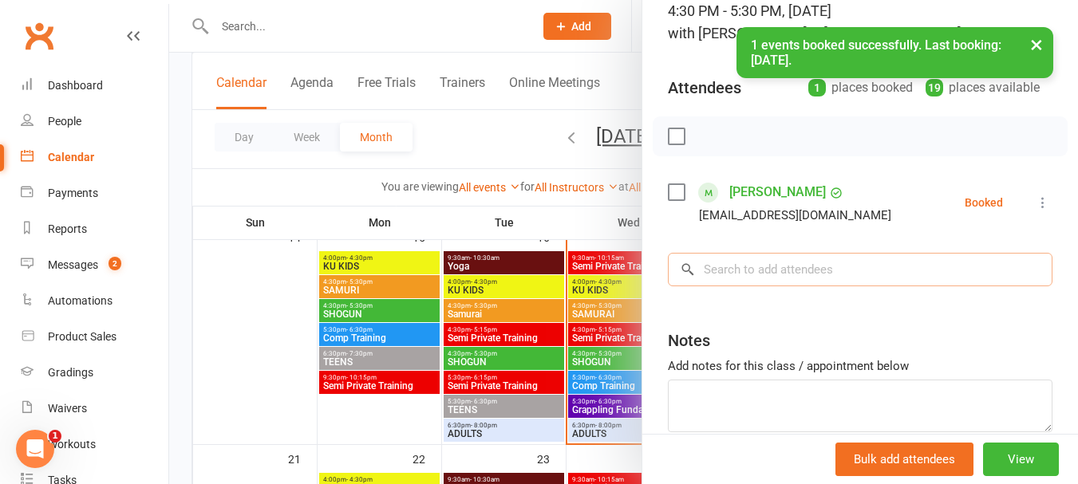
click at [777, 275] on input "search" at bounding box center [860, 270] width 385 height 34
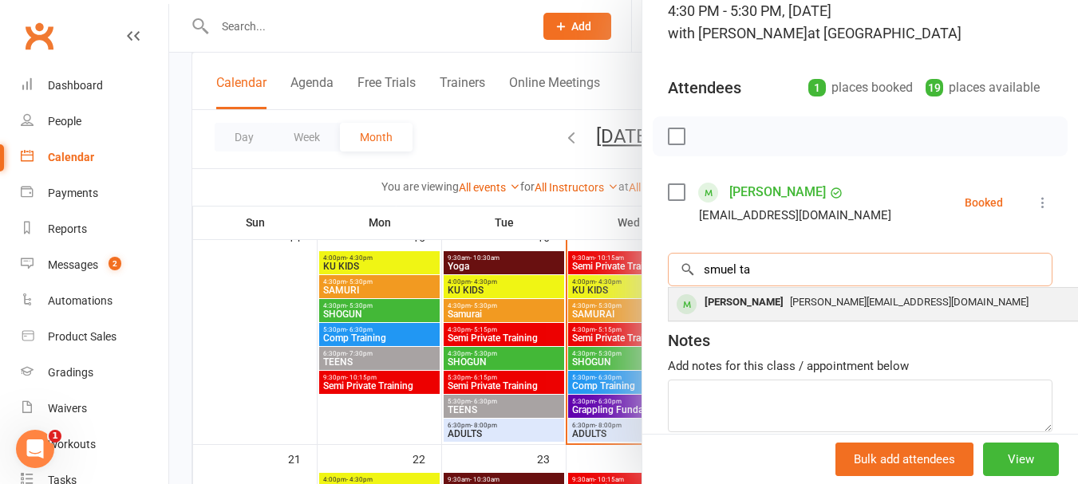
type input "smuel ta"
click at [745, 301] on div "Samuel Toal" at bounding box center [744, 302] width 92 height 23
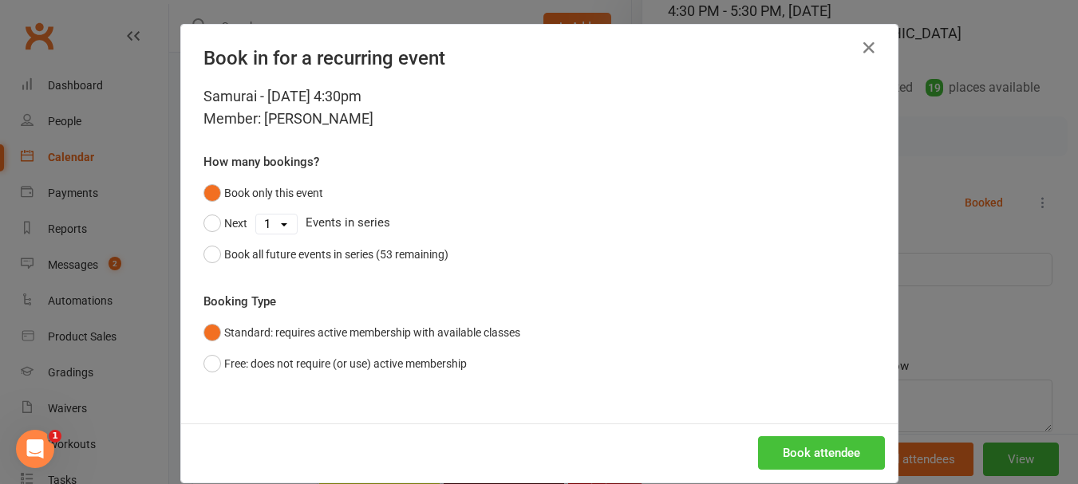
click at [797, 467] on button "Book attendee" at bounding box center [821, 454] width 127 height 34
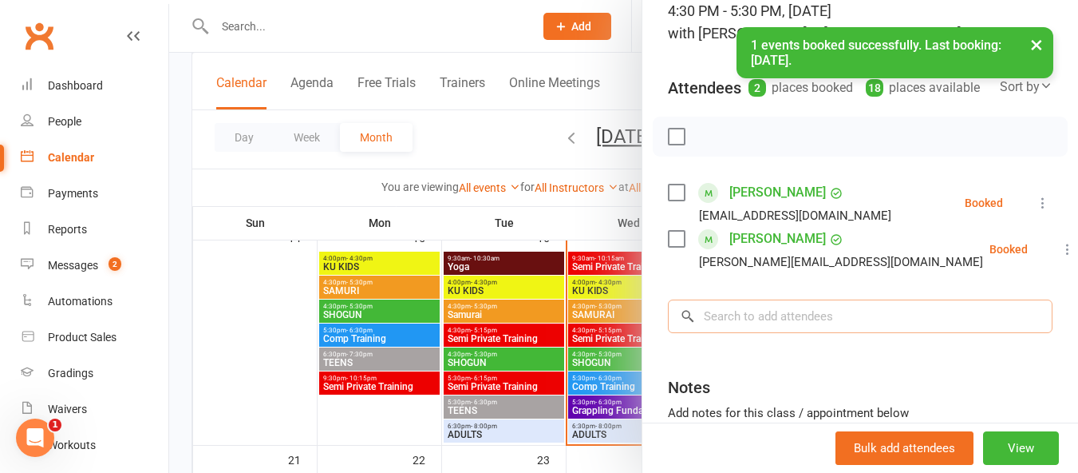
click at [781, 331] on input "search" at bounding box center [860, 316] width 385 height 34
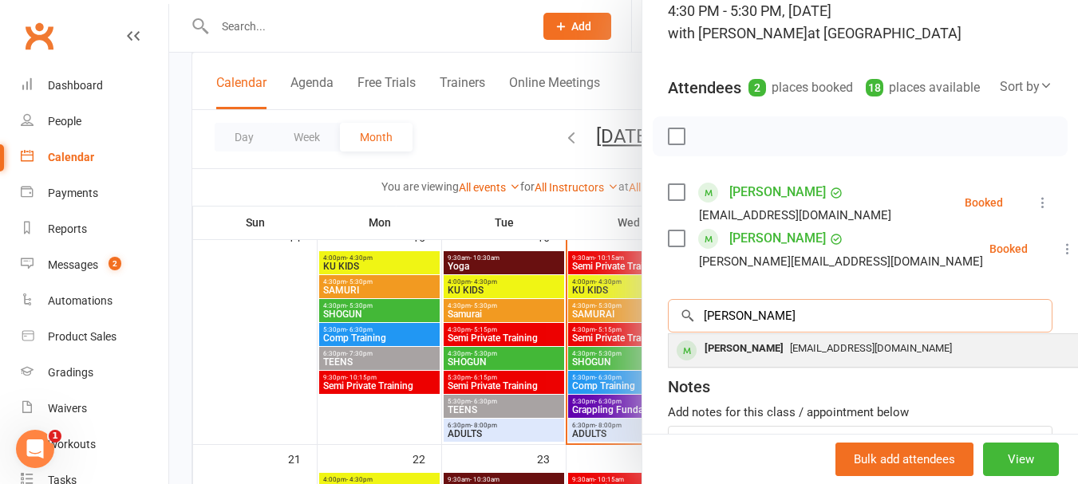
type input "drew dare"
click at [746, 361] on div "Drew Dare" at bounding box center [744, 349] width 92 height 23
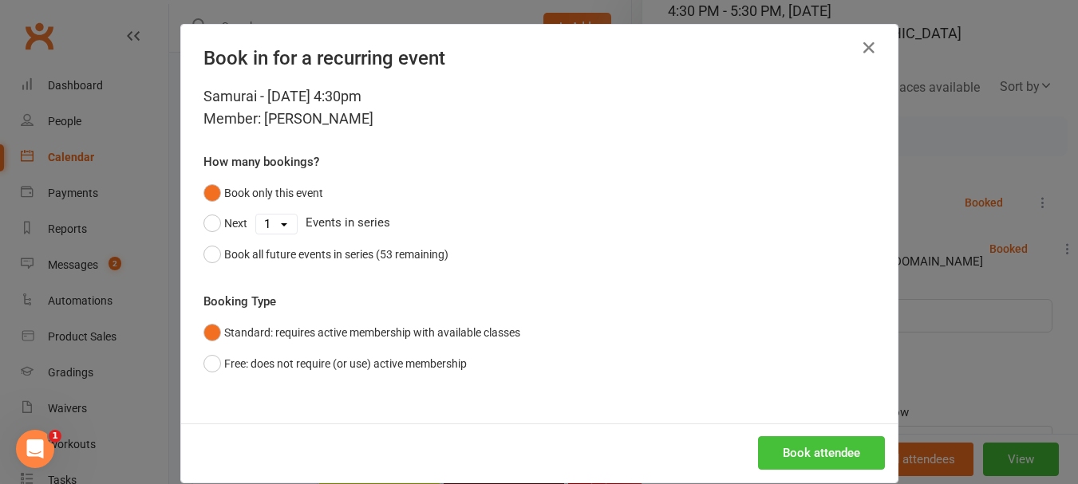
click at [768, 443] on button "Book attendee" at bounding box center [821, 454] width 127 height 34
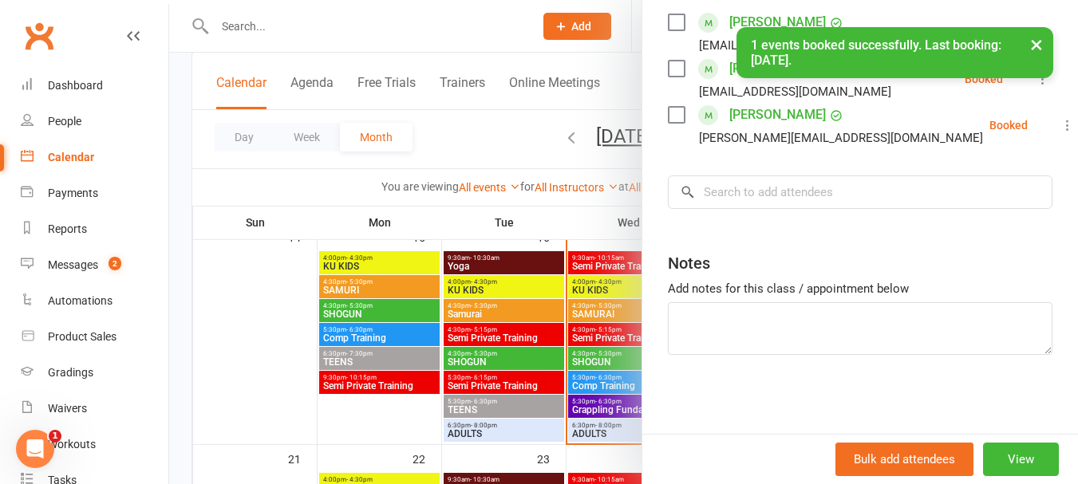
scroll to position [309, 0]
click at [753, 192] on input "search" at bounding box center [860, 192] width 385 height 34
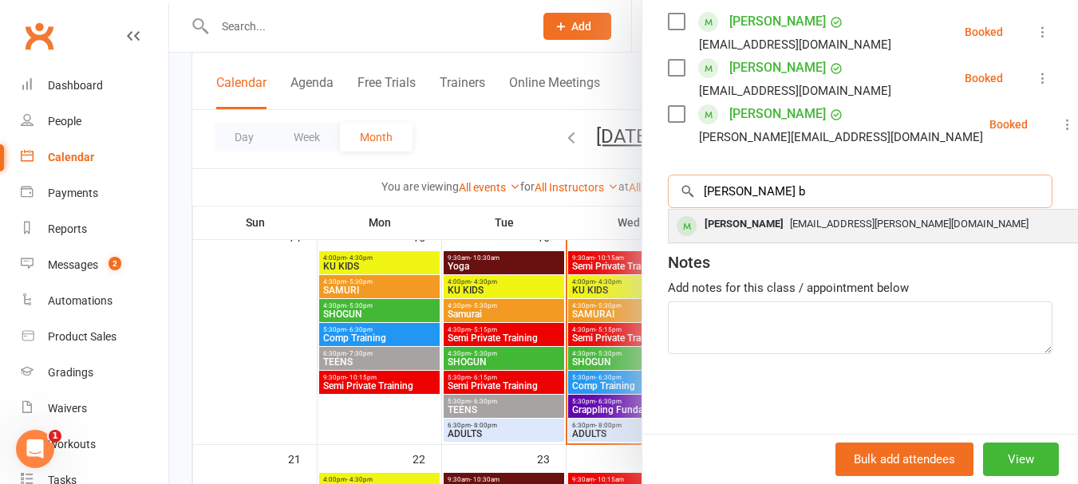
type input "ansh b"
click at [752, 218] on div "Ansh Bhandari" at bounding box center [744, 224] width 92 height 23
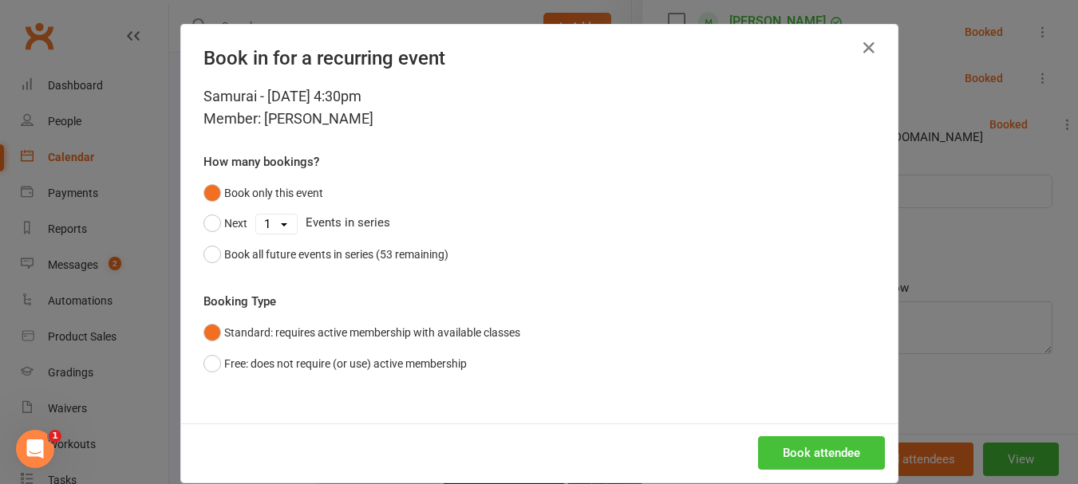
click at [787, 442] on button "Book attendee" at bounding box center [821, 454] width 127 height 34
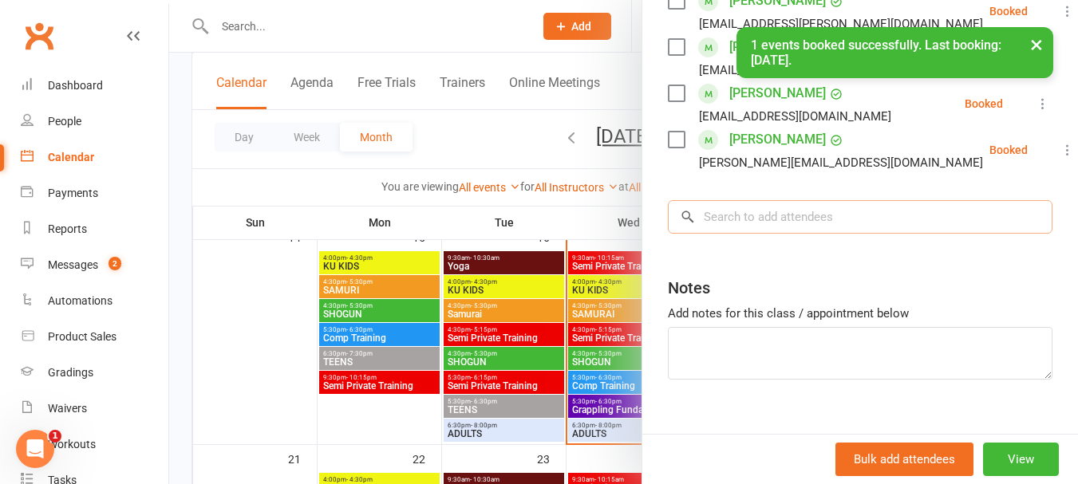
click at [761, 233] on input "search" at bounding box center [860, 217] width 385 height 34
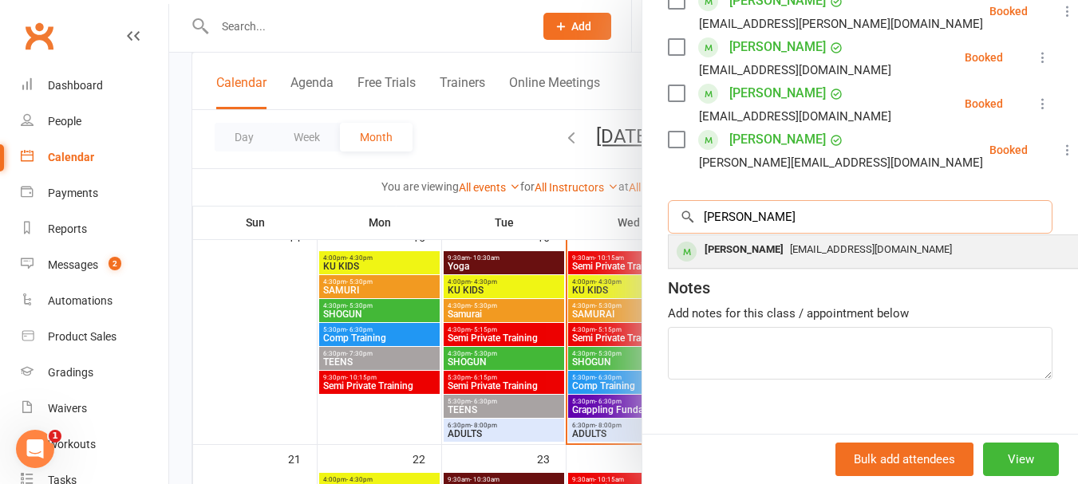
type input "viren"
click at [748, 262] on div "Viren Singh" at bounding box center [744, 250] width 92 height 23
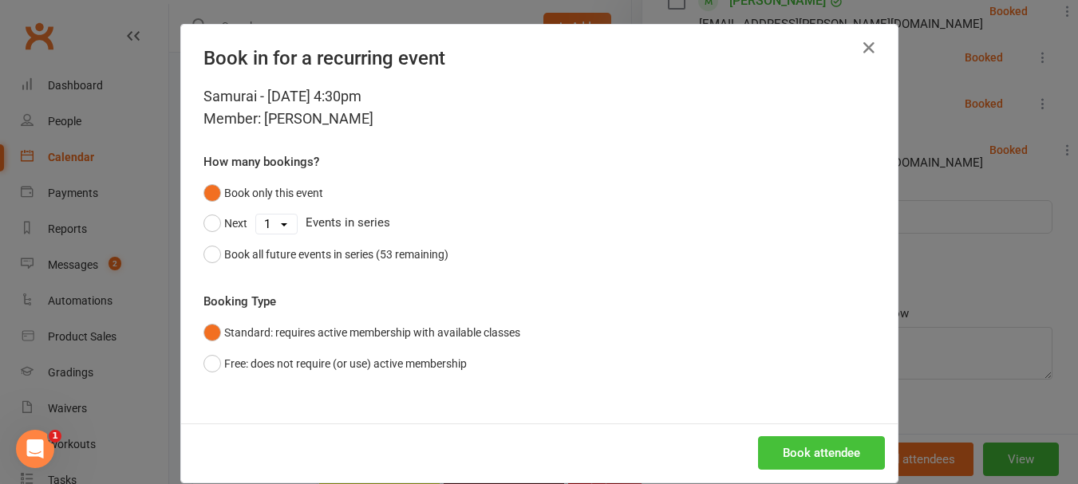
click at [787, 460] on button "Book attendee" at bounding box center [821, 454] width 127 height 34
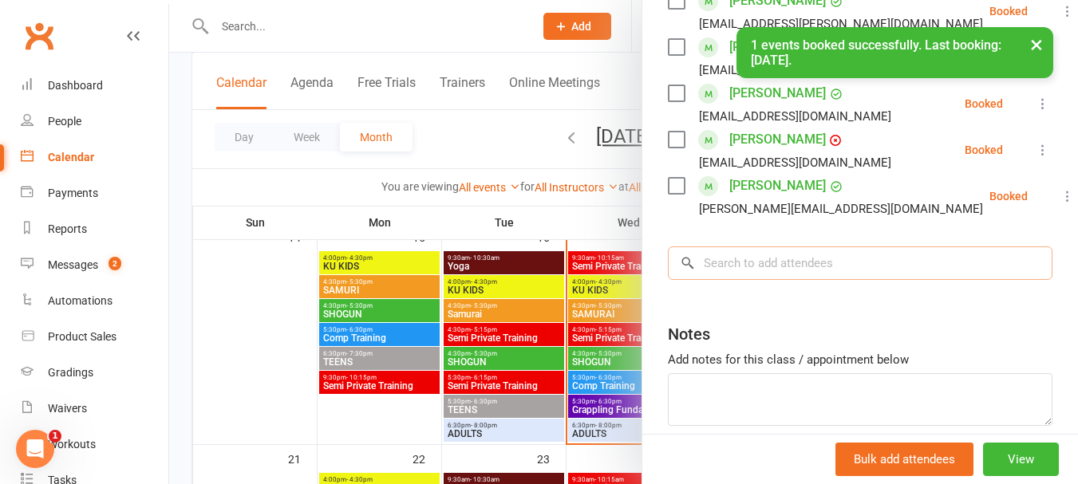
click at [787, 280] on input "search" at bounding box center [860, 264] width 385 height 34
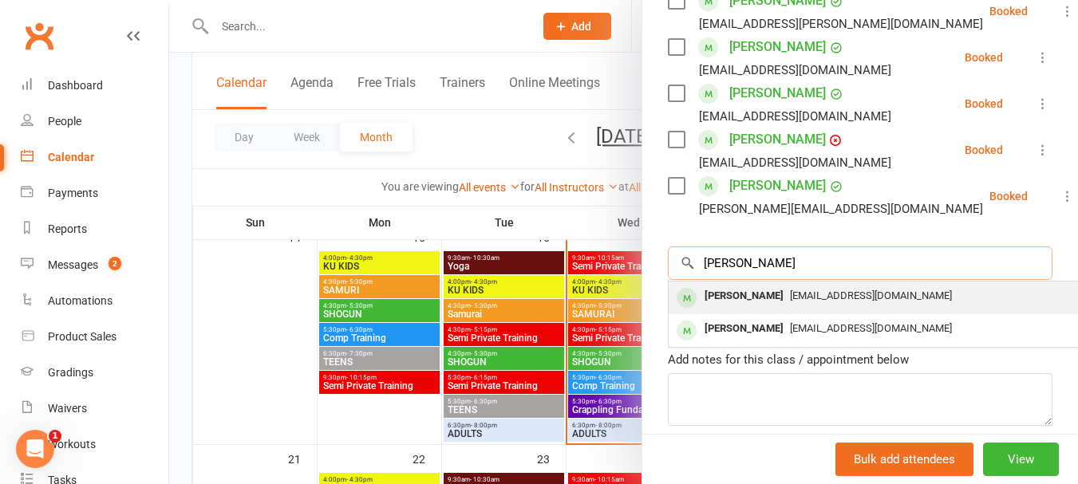
type input "reuben sch"
click at [776, 308] on div "[PERSON_NAME]" at bounding box center [744, 296] width 92 height 23
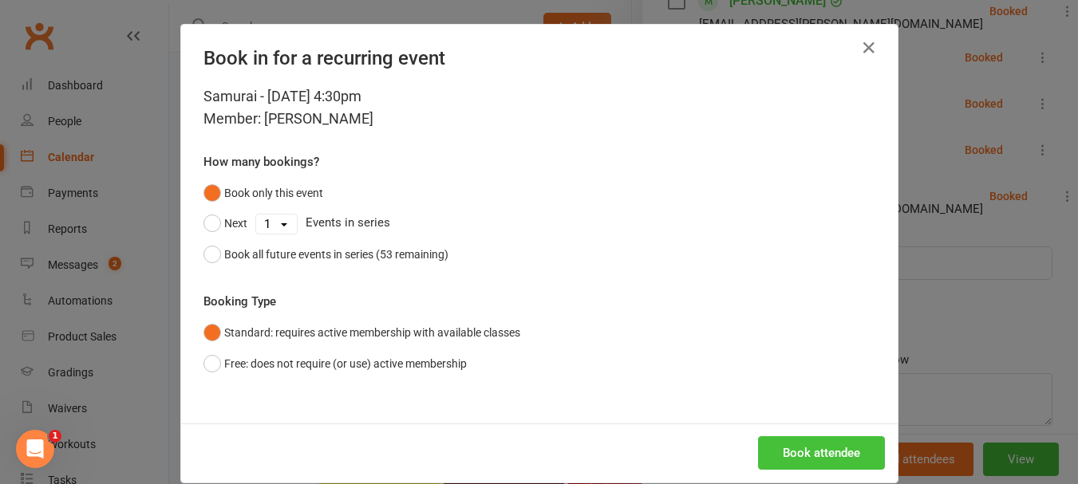
click at [808, 449] on button "Book attendee" at bounding box center [821, 454] width 127 height 34
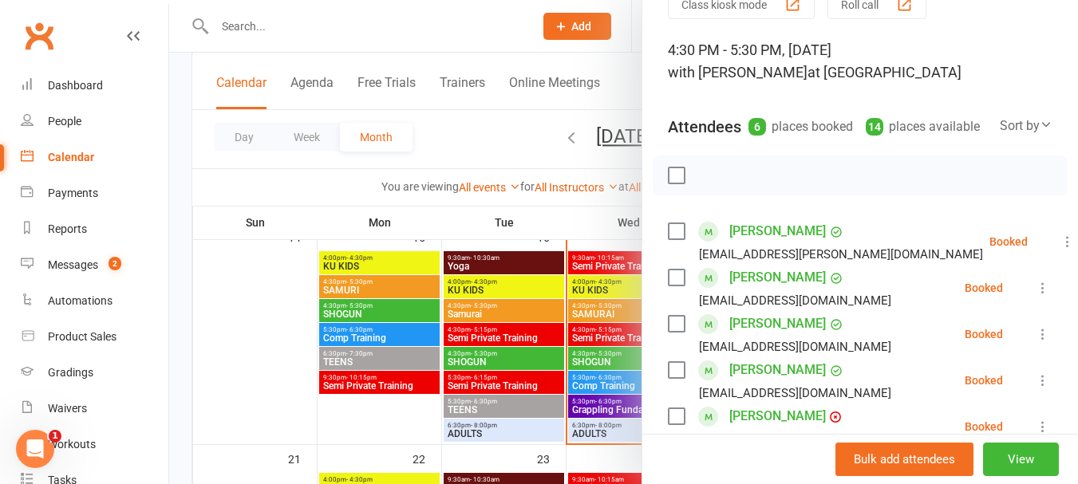
scroll to position [69, 0]
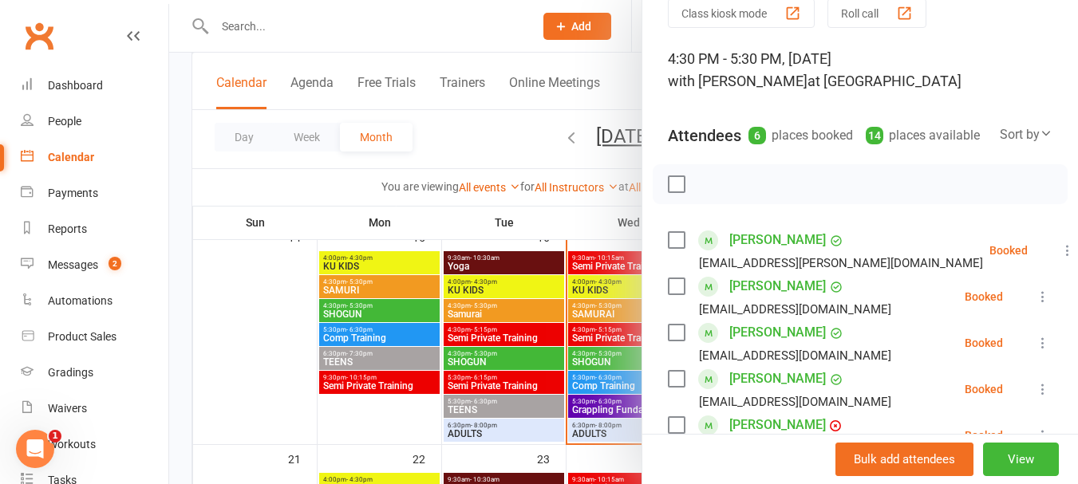
click at [671, 192] on label at bounding box center [676, 184] width 16 height 16
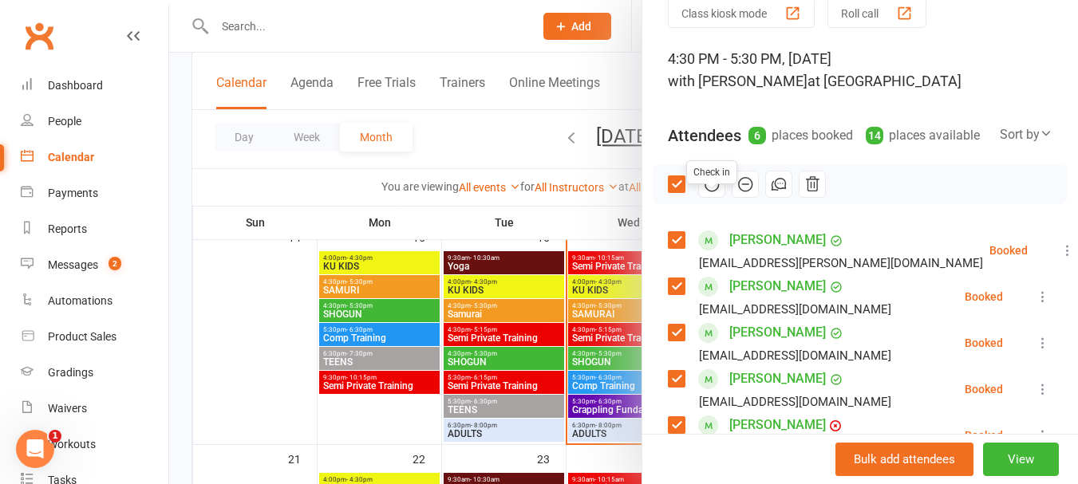
click at [703, 193] on icon "button" at bounding box center [712, 185] width 18 height 18
click at [487, 365] on div at bounding box center [623, 242] width 909 height 484
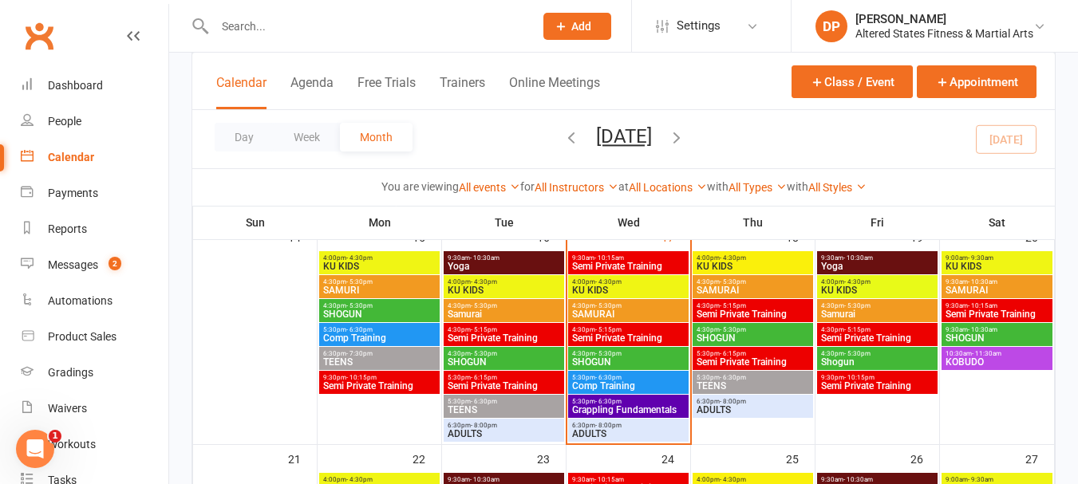
click at [487, 365] on span "SHOGUN" at bounding box center [504, 363] width 114 height 10
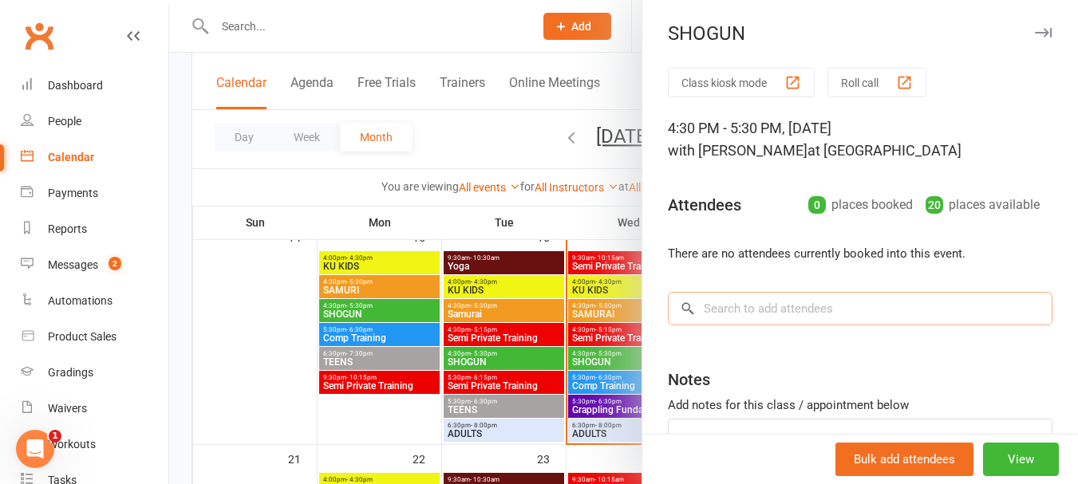
click at [713, 307] on input "search" at bounding box center [860, 309] width 385 height 34
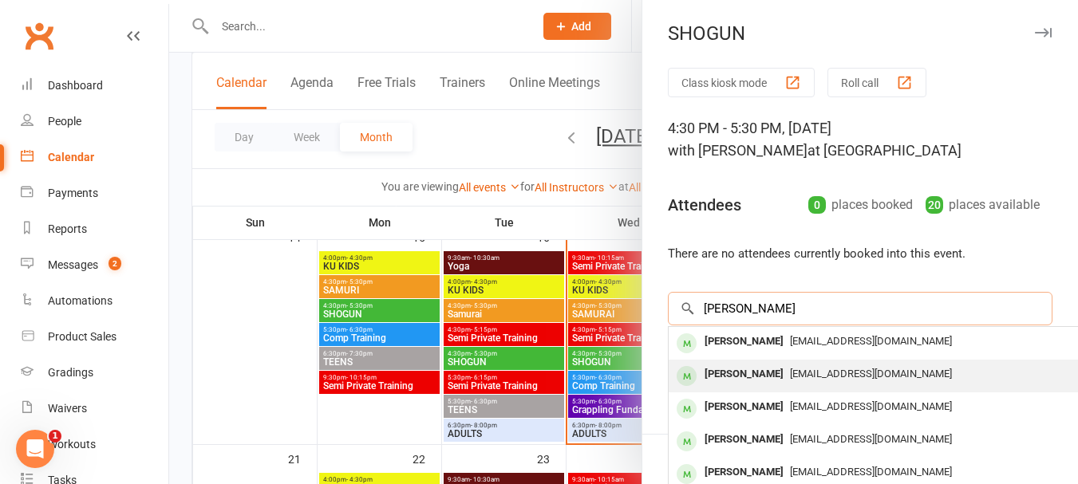
type input "hannah"
click at [714, 366] on div "Hannah Ford" at bounding box center [744, 374] width 92 height 23
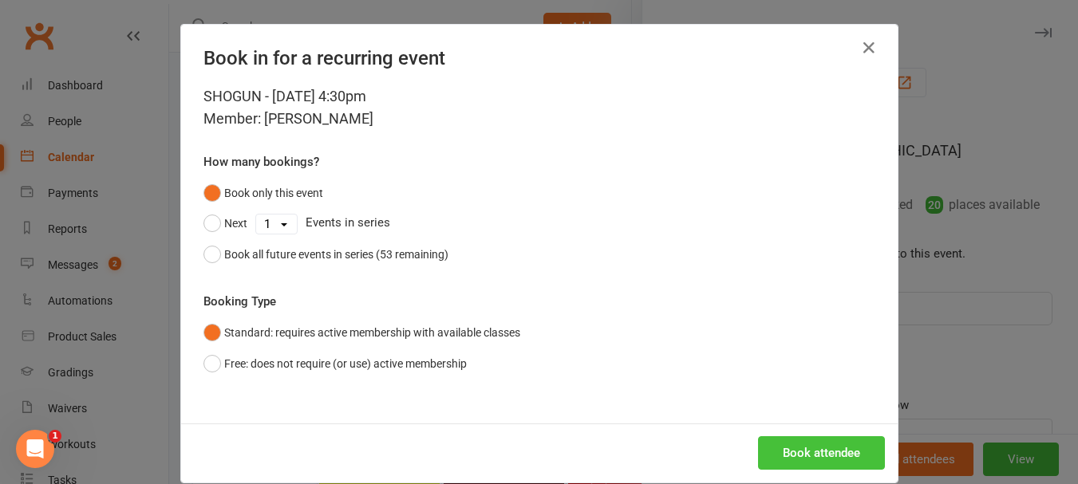
click at [795, 439] on button "Book attendee" at bounding box center [821, 454] width 127 height 34
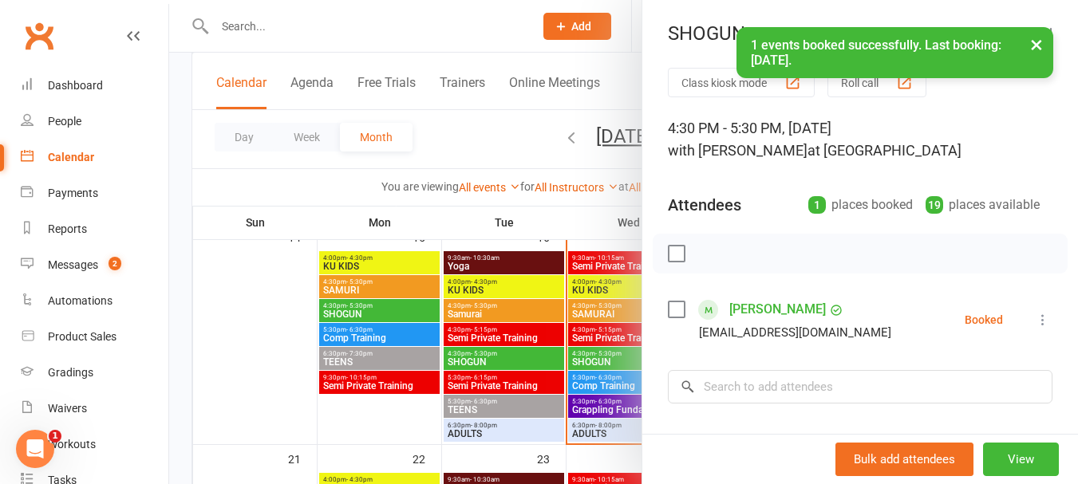
scroll to position [196, 0]
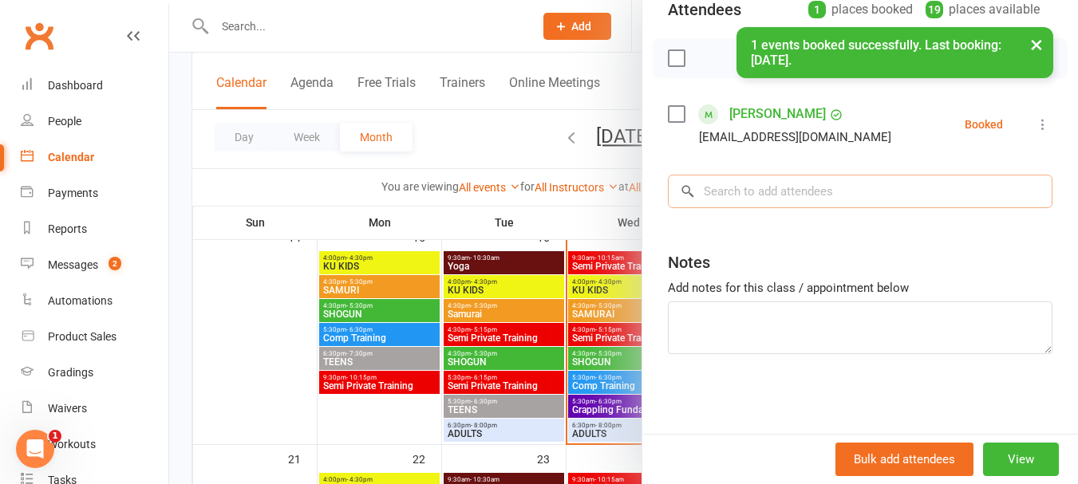
click at [715, 194] on input "search" at bounding box center [860, 192] width 385 height 34
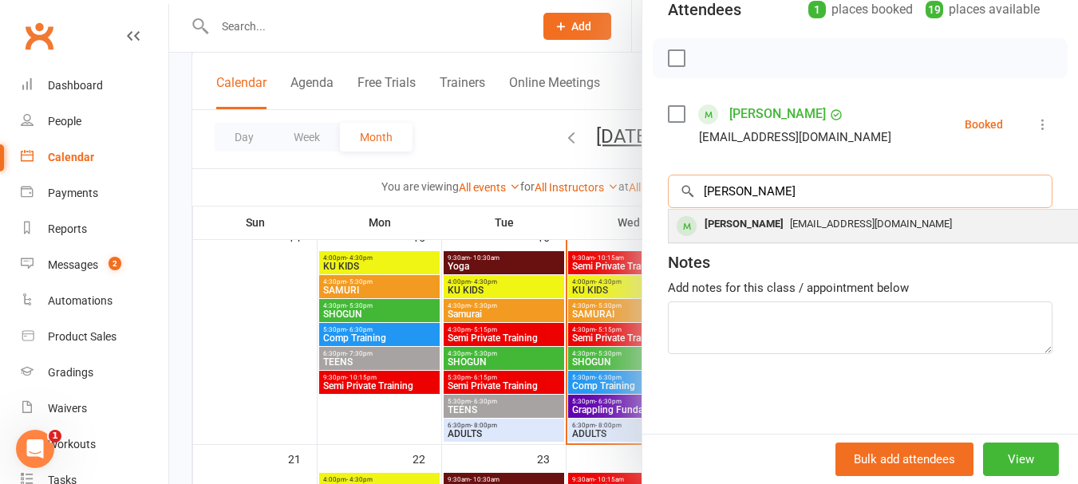
type input "arshan"
click at [739, 221] on div "Abdul Arshsan" at bounding box center [744, 224] width 92 height 23
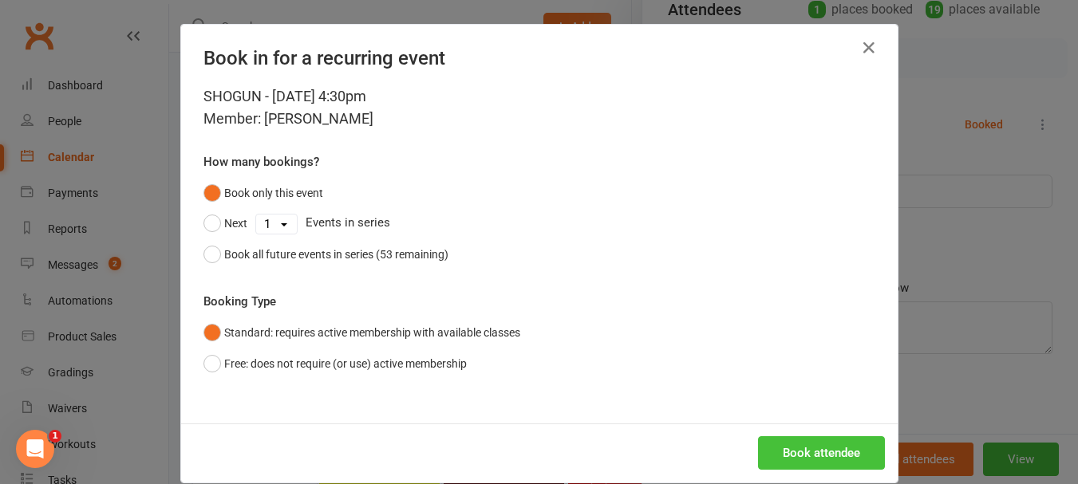
click at [818, 451] on button "Book attendee" at bounding box center [821, 454] width 127 height 34
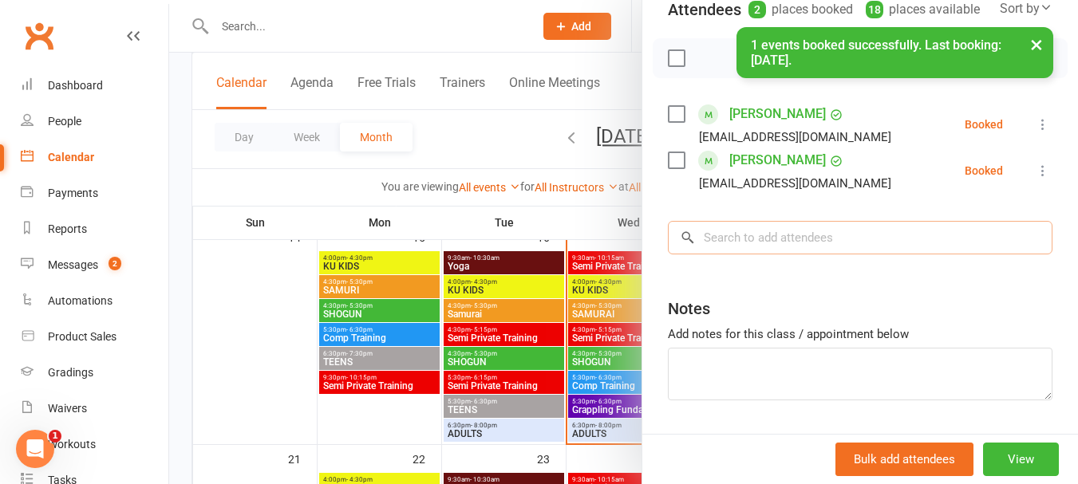
click at [743, 255] on input "search" at bounding box center [860, 238] width 385 height 34
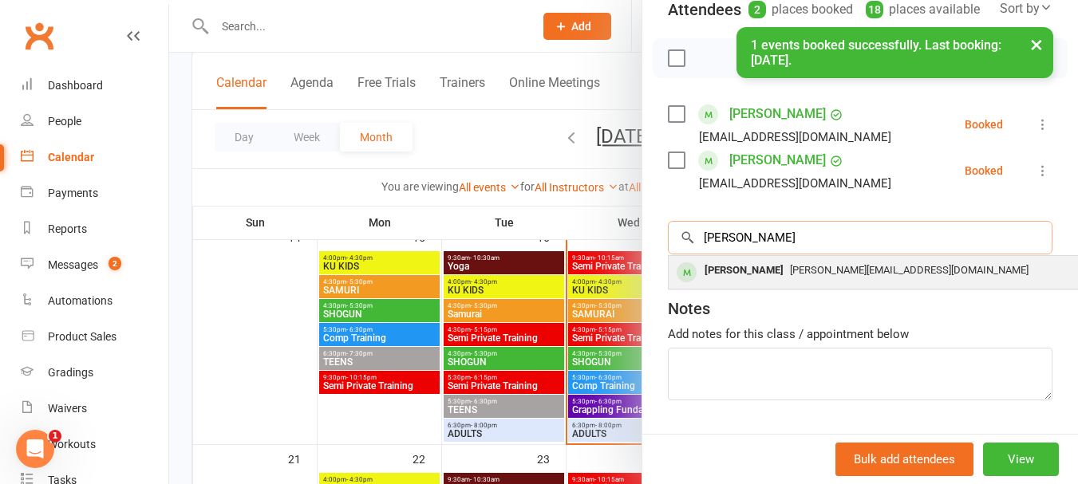
type input "paige"
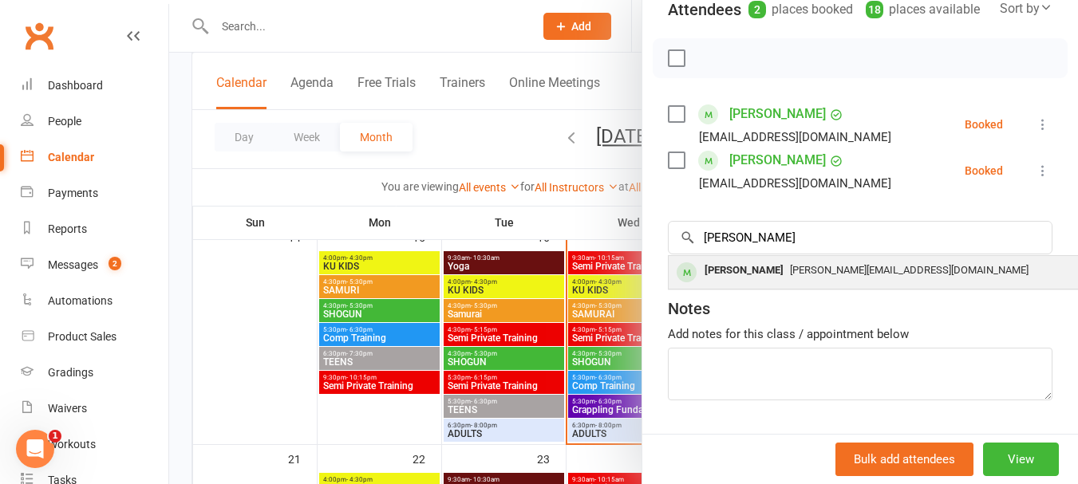
click at [740, 283] on div "Paige Toal" at bounding box center [744, 270] width 92 height 23
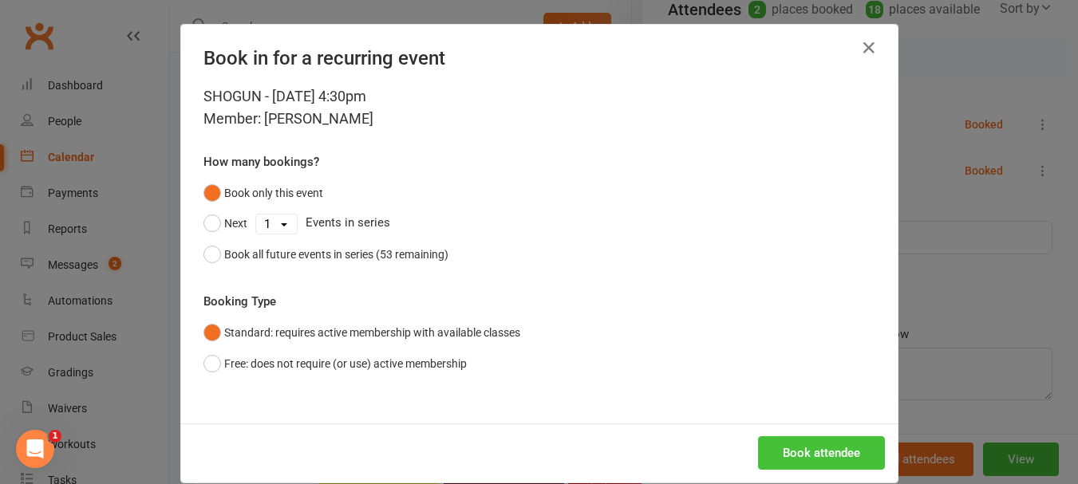
click at [807, 460] on button "Book attendee" at bounding box center [821, 454] width 127 height 34
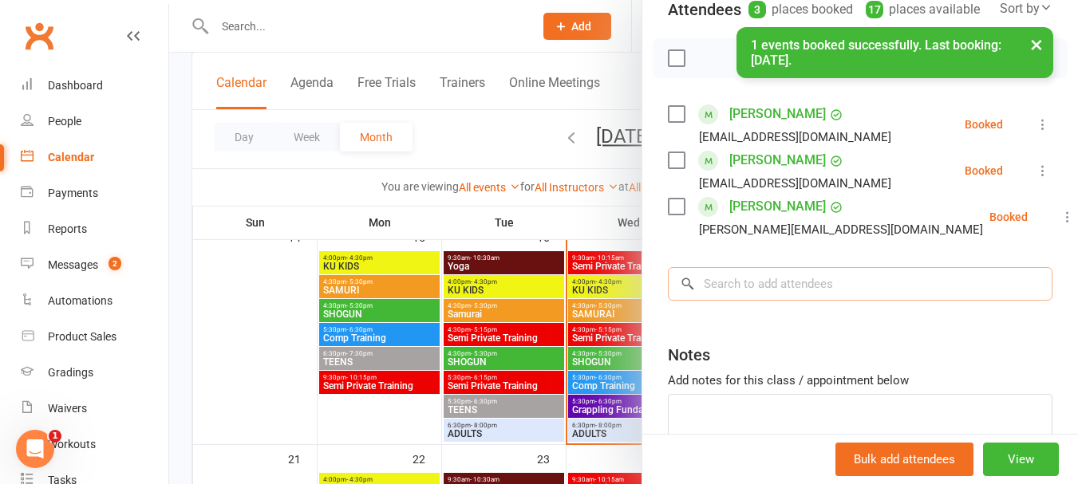
click at [789, 301] on input "search" at bounding box center [860, 284] width 385 height 34
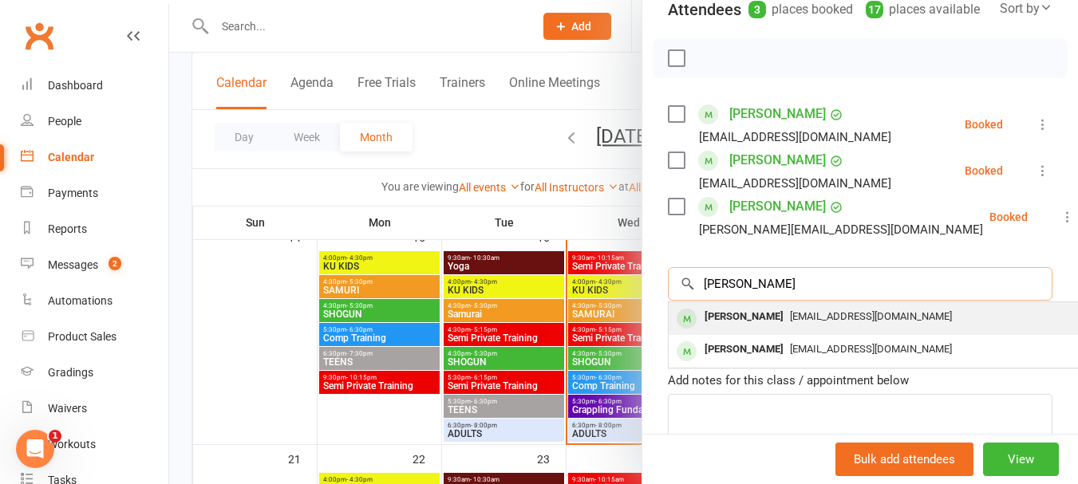
type input "levi pr"
click at [790, 322] on span "jamiebarron8@gmail.com" at bounding box center [871, 316] width 162 height 12
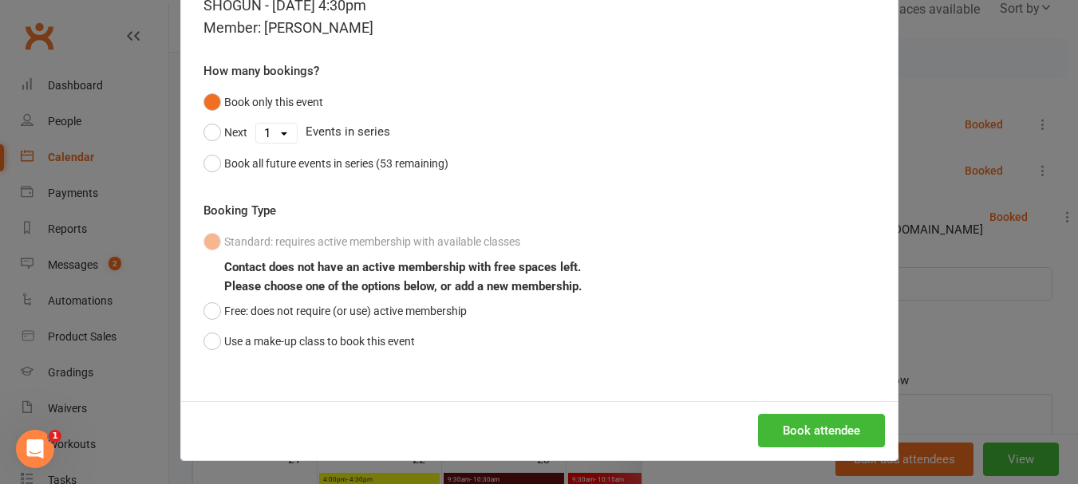
scroll to position [92, 0]
click at [797, 435] on button "Book attendee" at bounding box center [821, 430] width 127 height 34
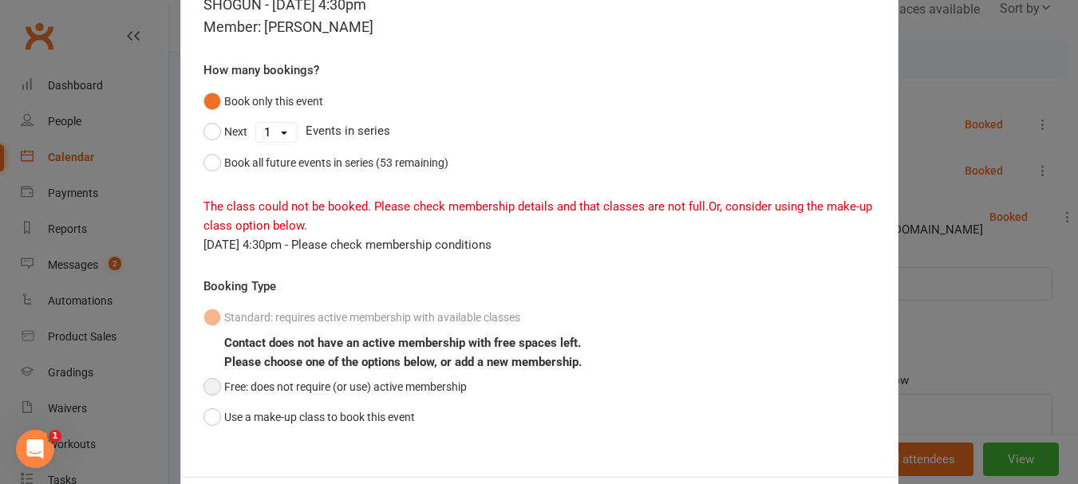
click at [214, 388] on button "Free: does not require (or use) active membership" at bounding box center [335, 387] width 263 height 30
click at [210, 383] on button "Free: does not require (or use) active membership" at bounding box center [335, 387] width 263 height 30
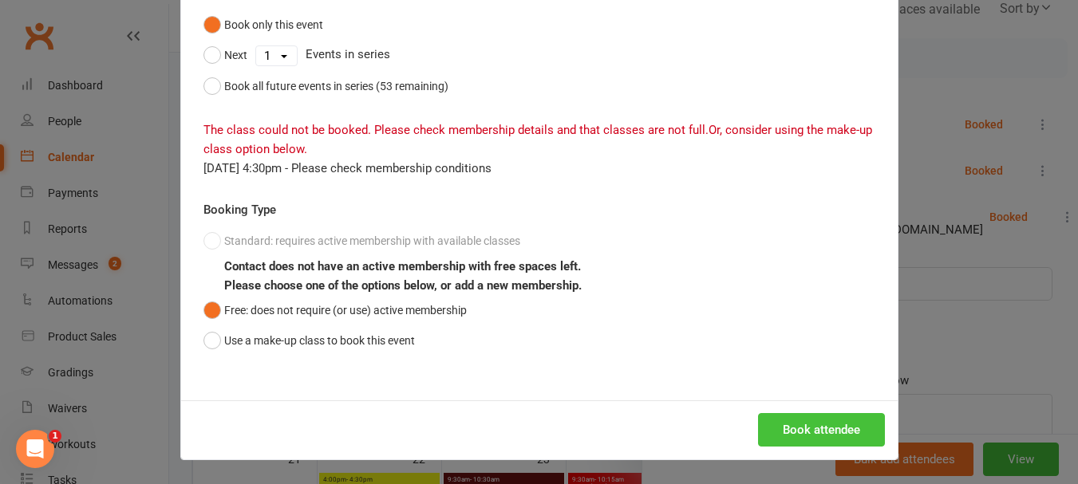
click at [821, 427] on button "Book attendee" at bounding box center [821, 430] width 127 height 34
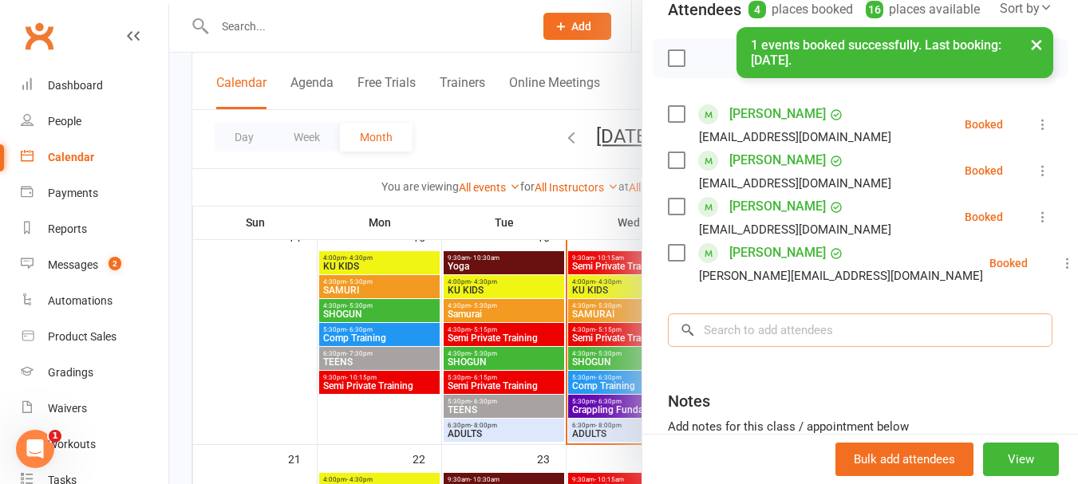
click at [751, 344] on input "search" at bounding box center [860, 331] width 385 height 34
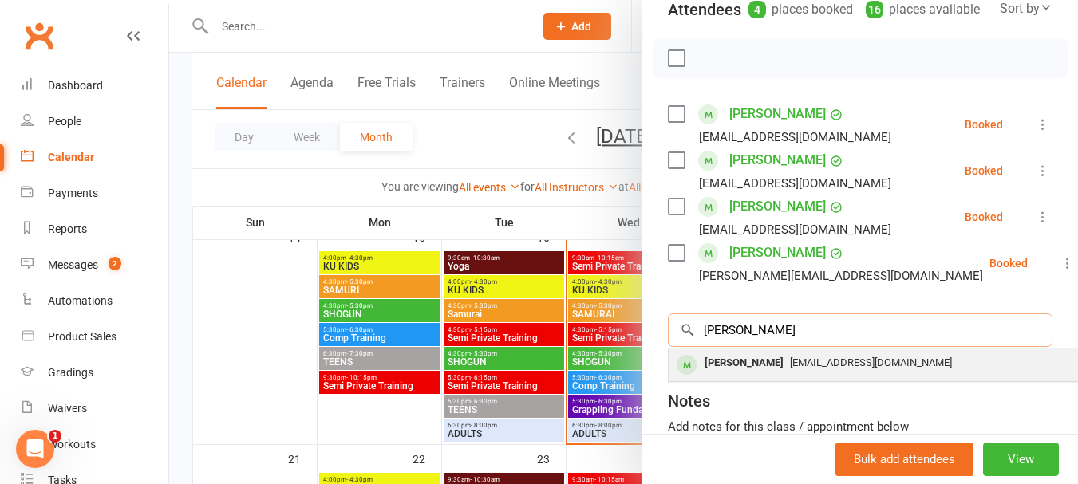
type input "nicol"
click at [741, 375] on div "Nicolas Sharp" at bounding box center [744, 363] width 92 height 23
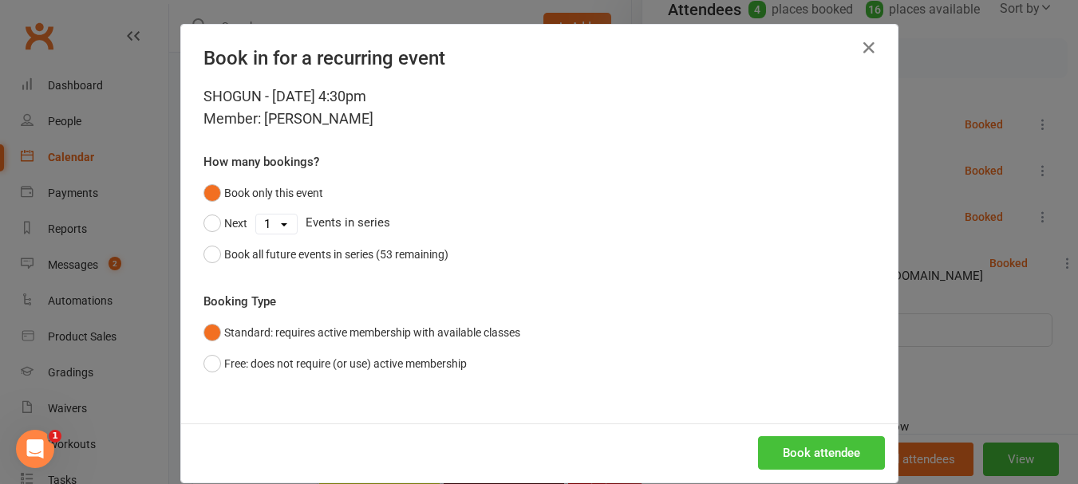
click at [785, 446] on button "Book attendee" at bounding box center [821, 454] width 127 height 34
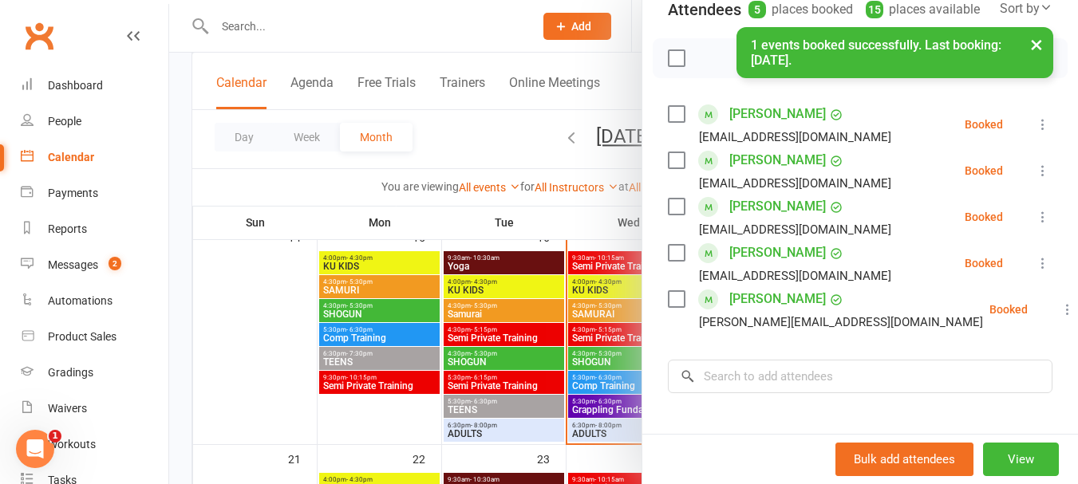
click at [667, 27] on div "× 1 events booked successfully. Last booking: Sep 16, 2025." at bounding box center [529, 27] width 1058 height 0
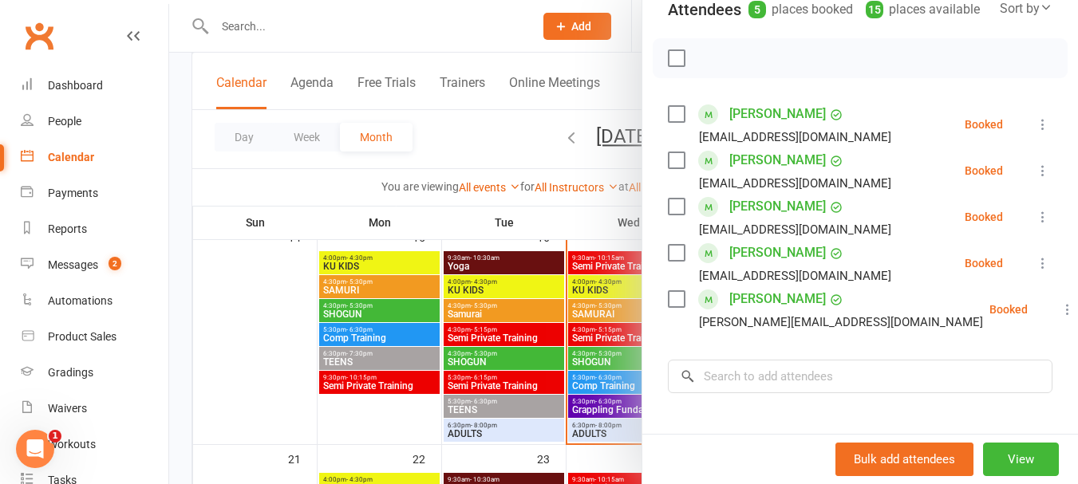
click at [673, 66] on label at bounding box center [676, 58] width 16 height 16
click at [703, 67] on icon "button" at bounding box center [712, 58] width 18 height 18
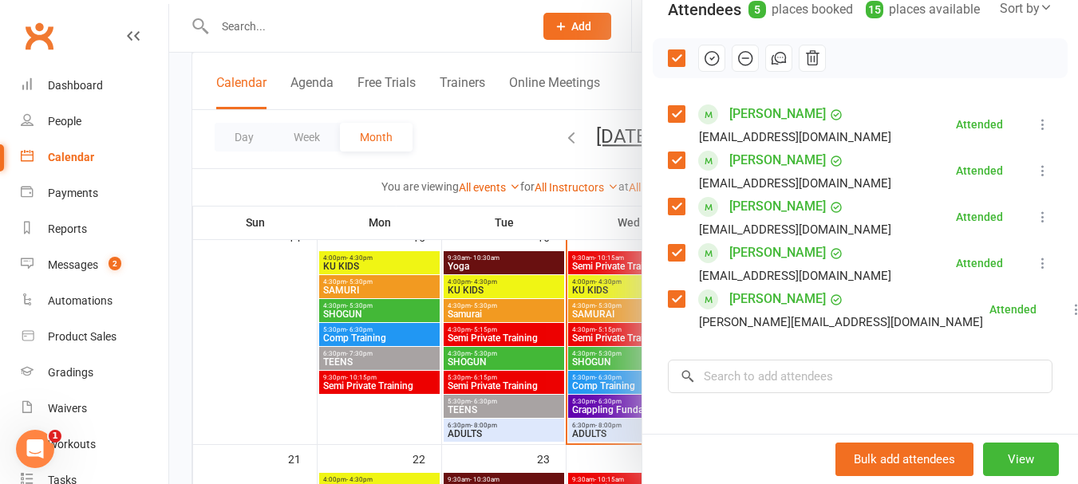
click at [734, 219] on link "Levi Prouten" at bounding box center [778, 207] width 97 height 26
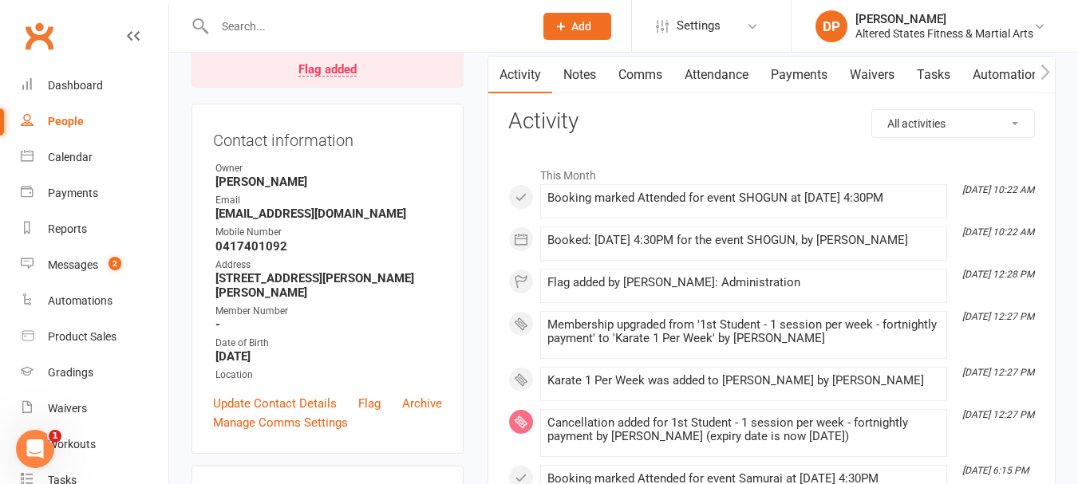
scroll to position [160, 0]
click at [804, 83] on link "Payments" at bounding box center [799, 75] width 79 height 37
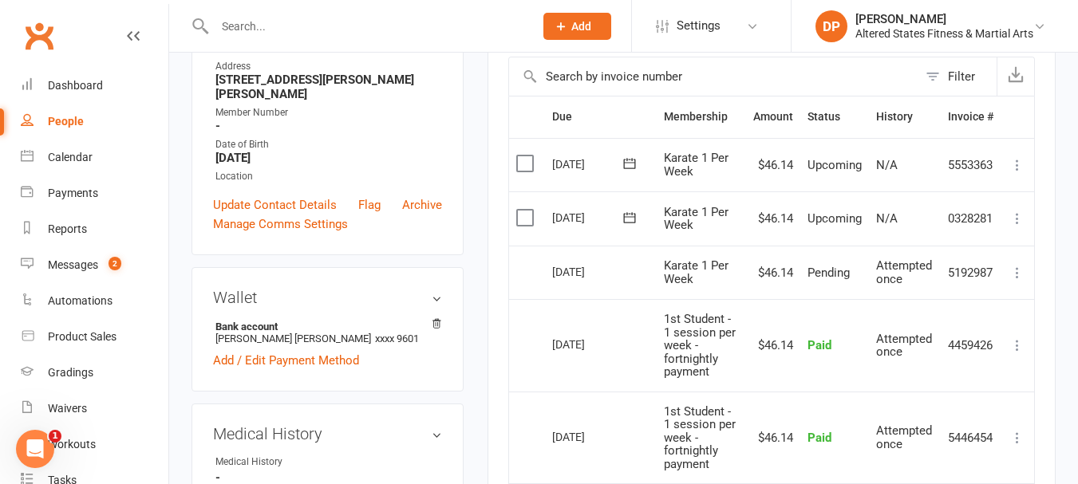
scroll to position [399, 0]
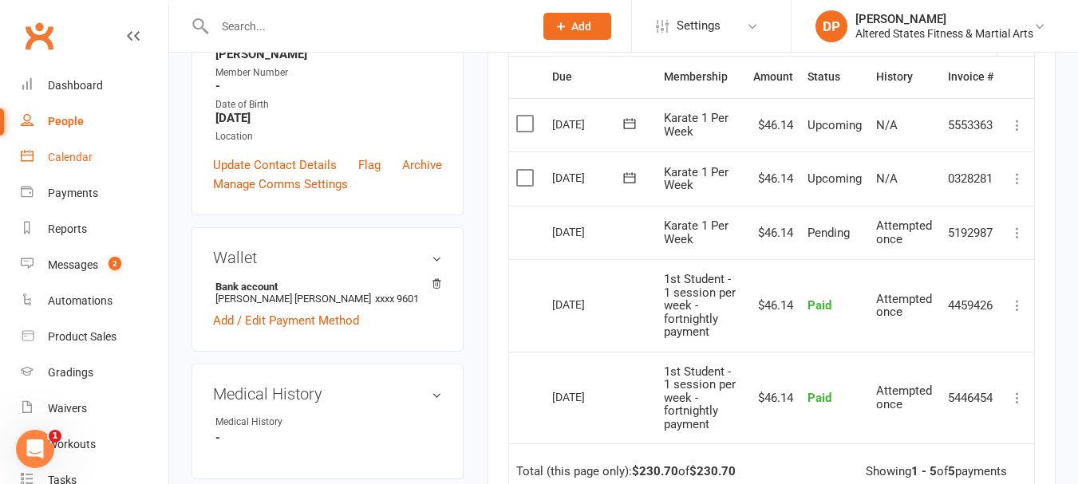
click at [68, 160] on div "Calendar" at bounding box center [70, 157] width 45 height 13
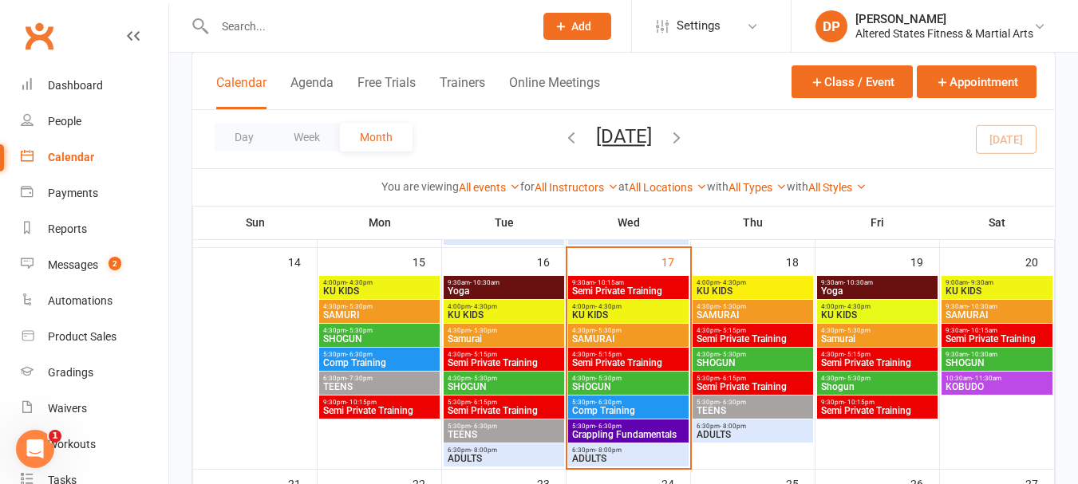
scroll to position [559, 0]
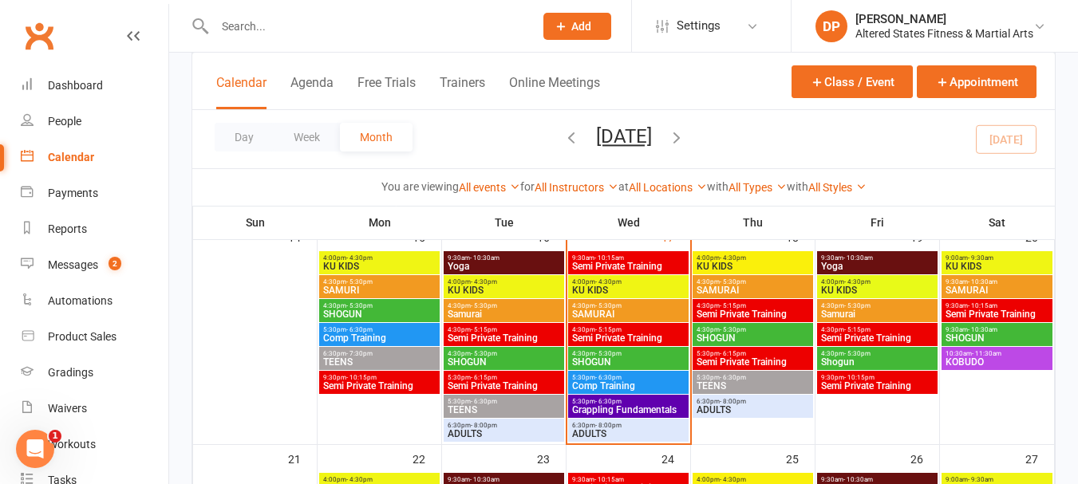
click at [481, 413] on span "TEENS" at bounding box center [504, 410] width 114 height 10
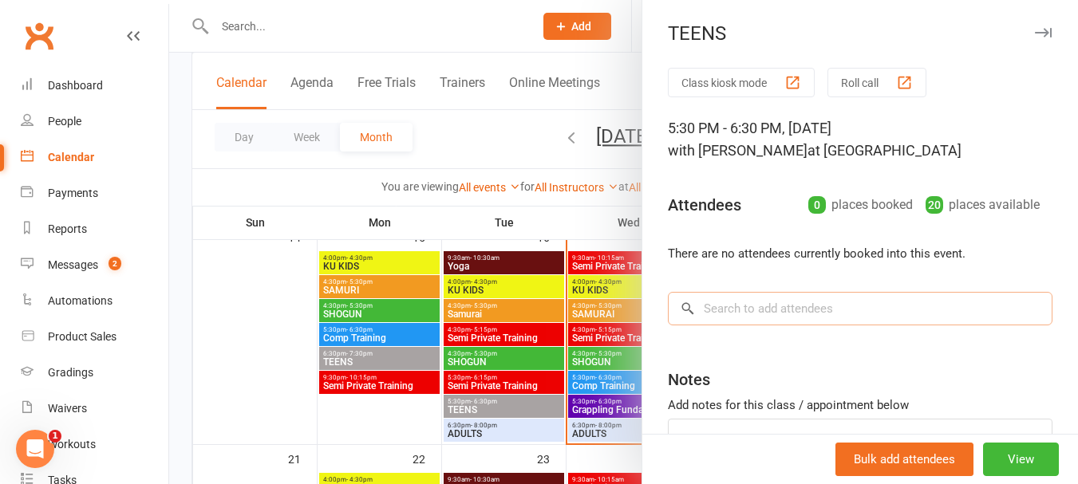
click at [764, 307] on input "search" at bounding box center [860, 309] width 385 height 34
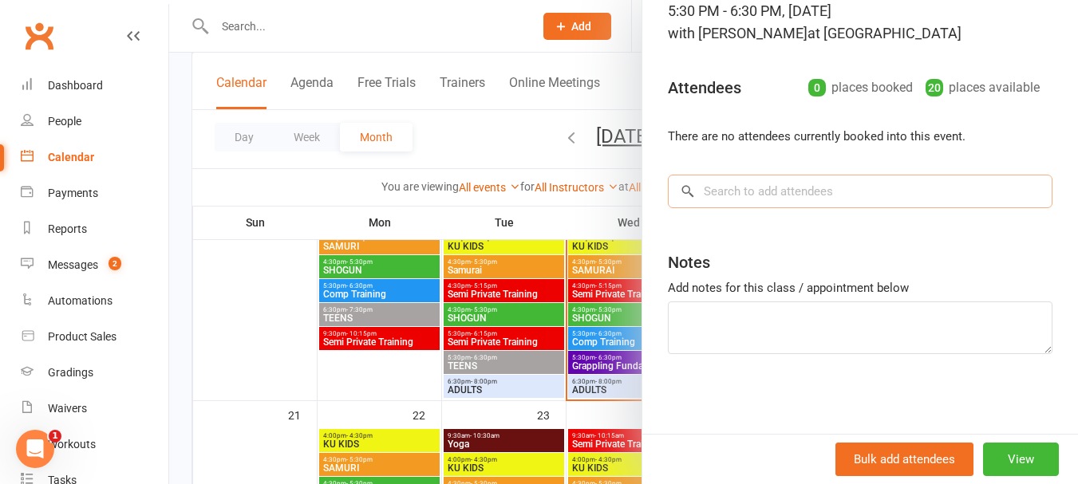
scroll to position [639, 0]
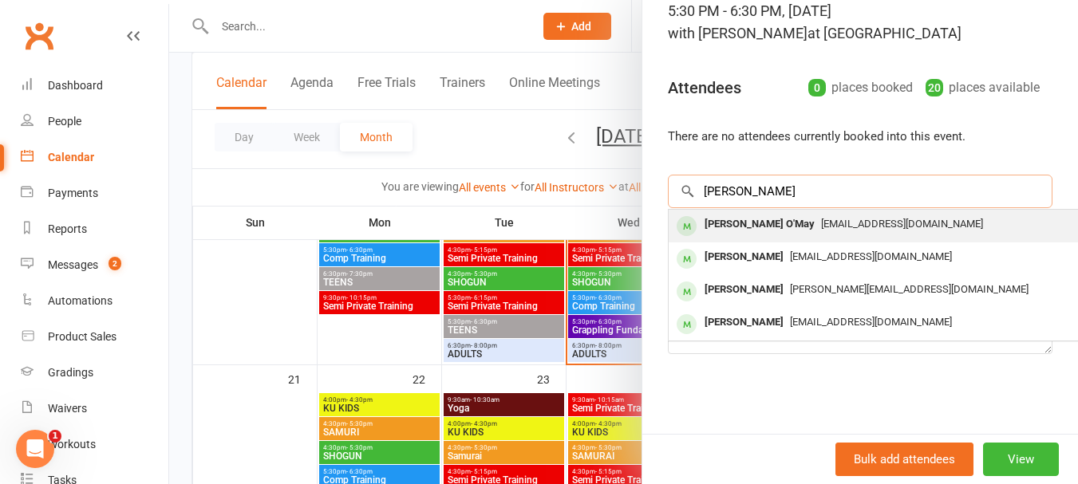
type input "carter"
click at [761, 221] on div "Carter O'May" at bounding box center [759, 224] width 123 height 23
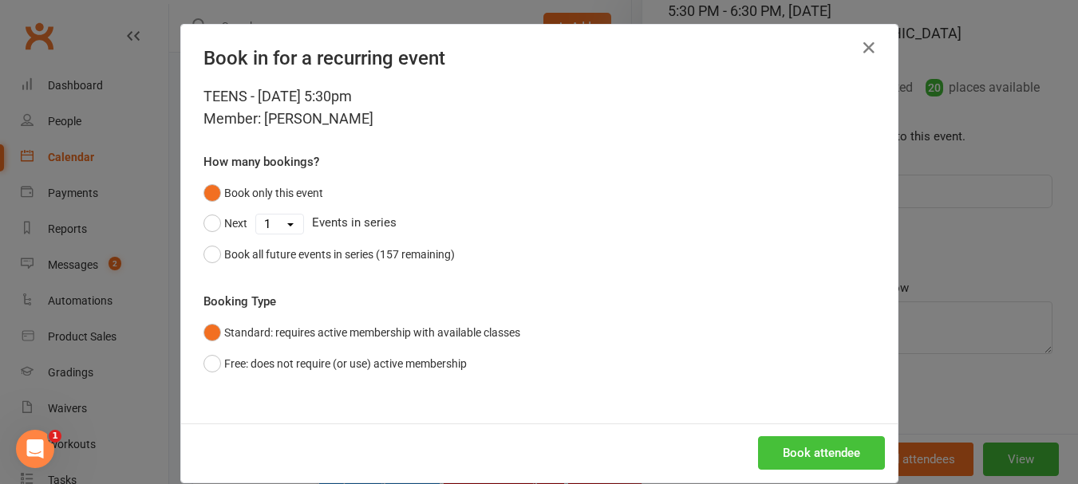
click at [804, 458] on button "Book attendee" at bounding box center [821, 454] width 127 height 34
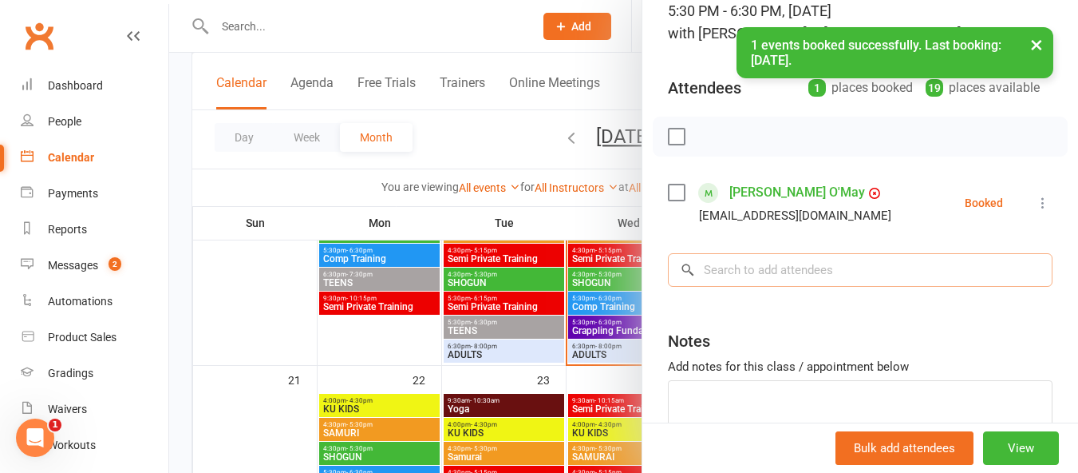
click at [792, 271] on input "search" at bounding box center [860, 270] width 385 height 34
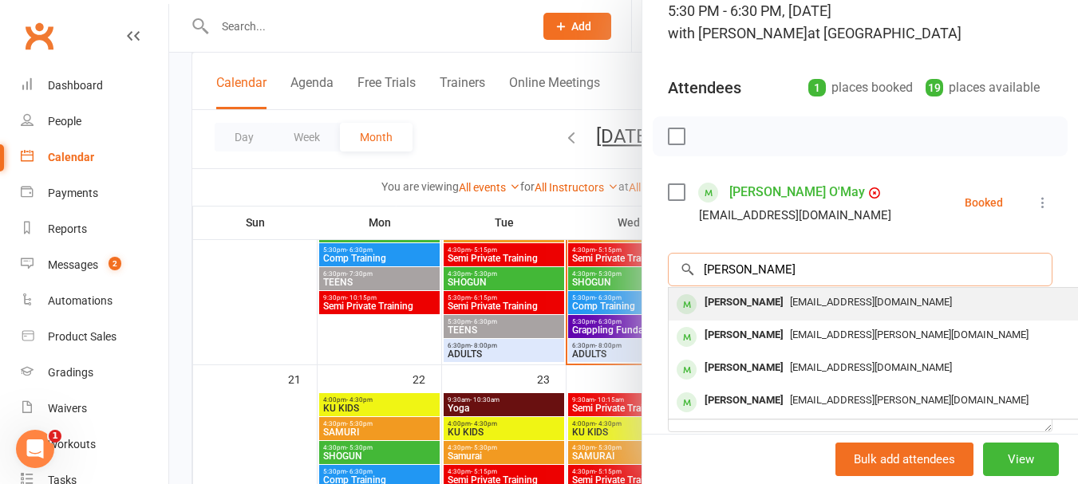
type input "luke mi"
click at [790, 305] on span "jmill75@optusnet.com.au" at bounding box center [871, 302] width 162 height 12
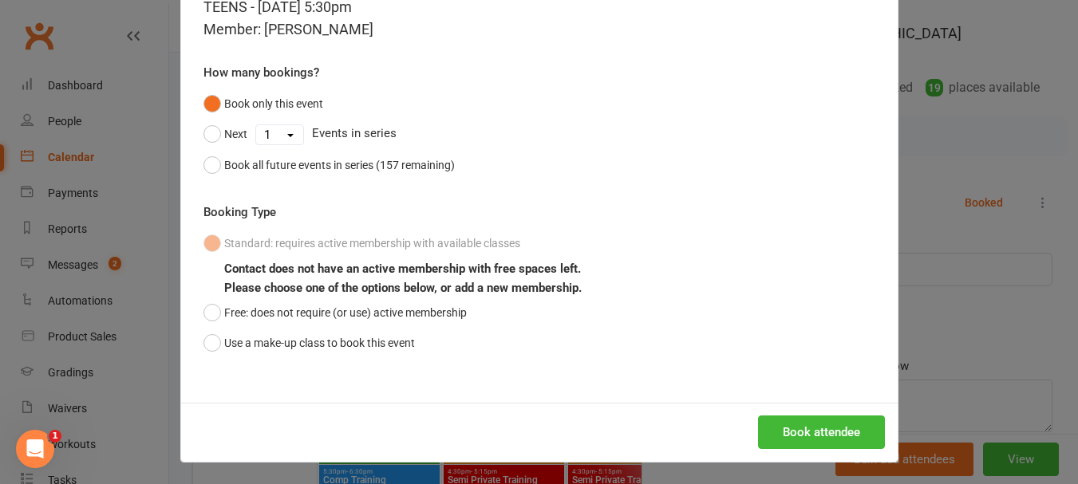
scroll to position [92, 0]
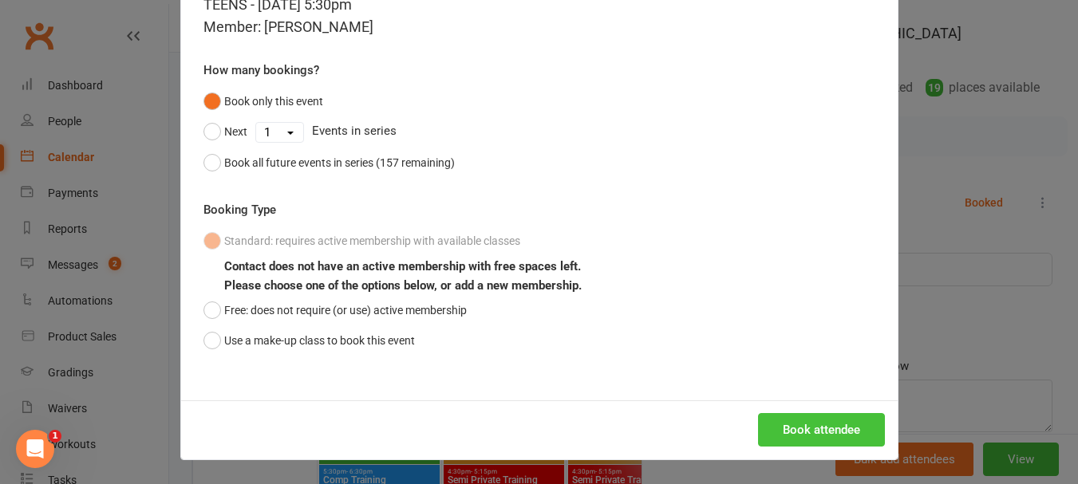
click at [776, 427] on button "Book attendee" at bounding box center [821, 430] width 127 height 34
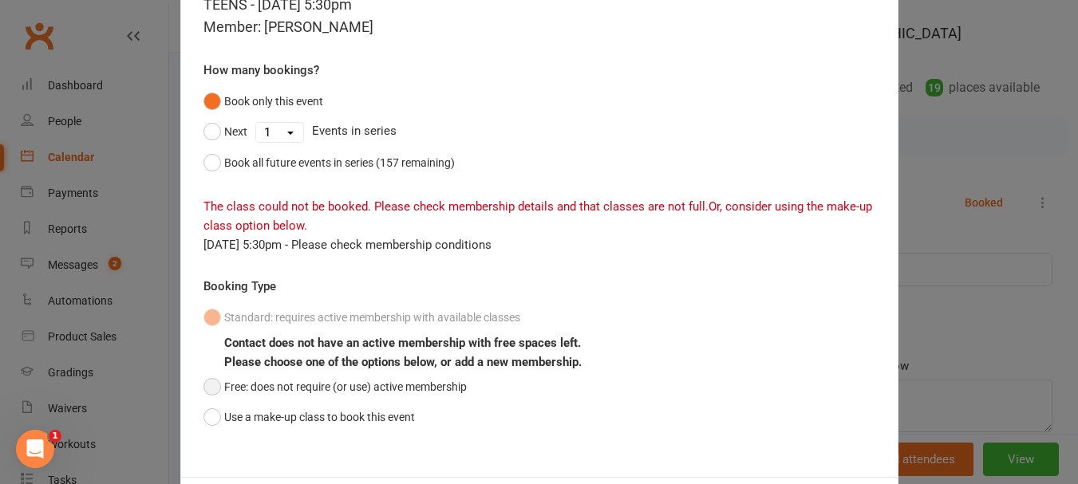
click at [210, 382] on button "Free: does not require (or use) active membership" at bounding box center [335, 387] width 263 height 30
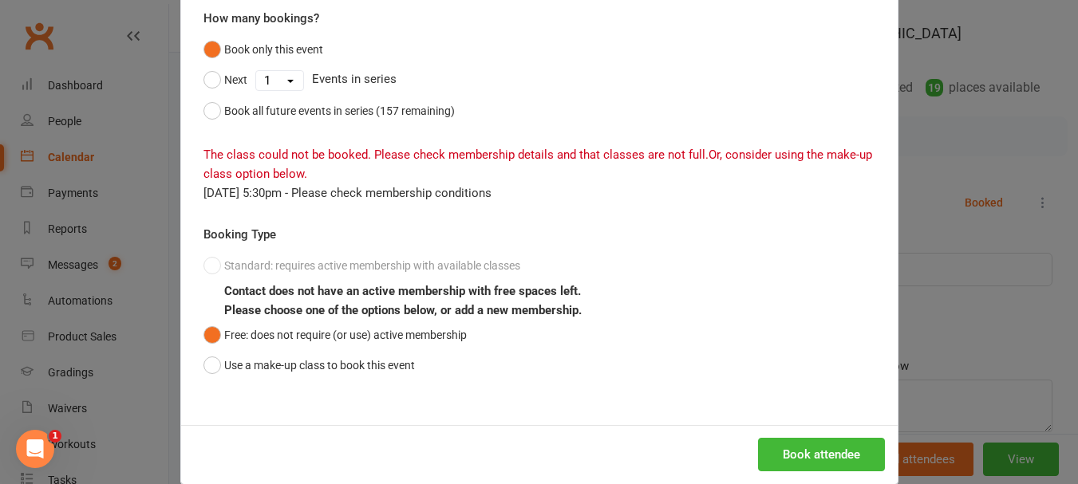
scroll to position [168, 0]
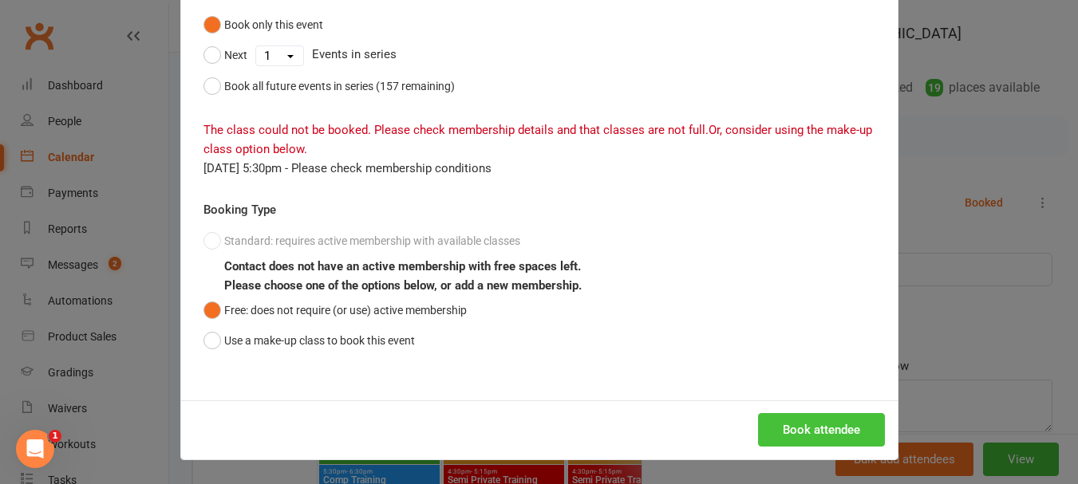
click at [781, 427] on button "Book attendee" at bounding box center [821, 430] width 127 height 34
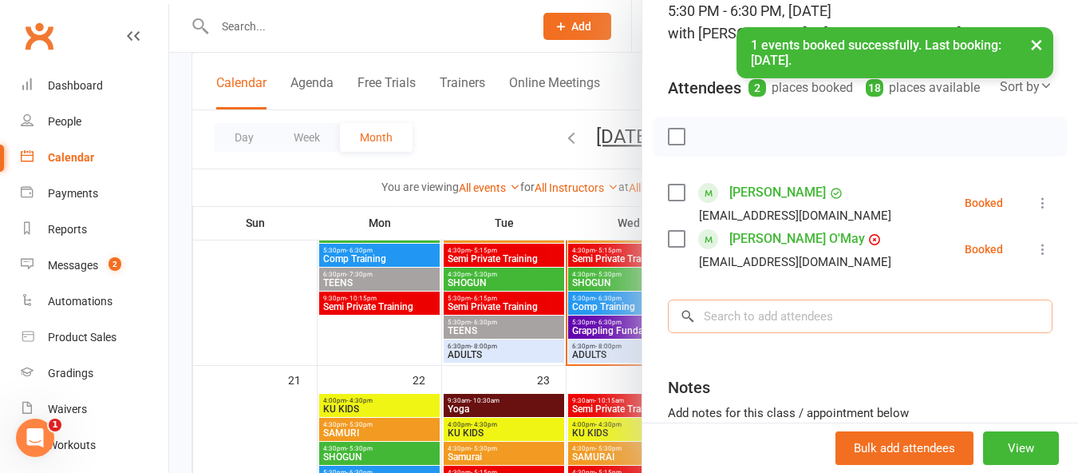
click at [748, 332] on input "search" at bounding box center [860, 316] width 385 height 34
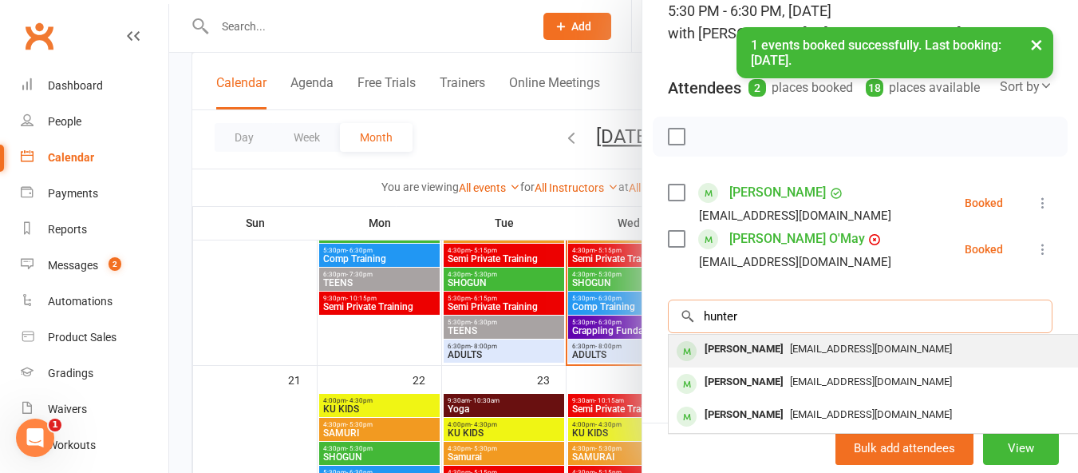
type input "hunter"
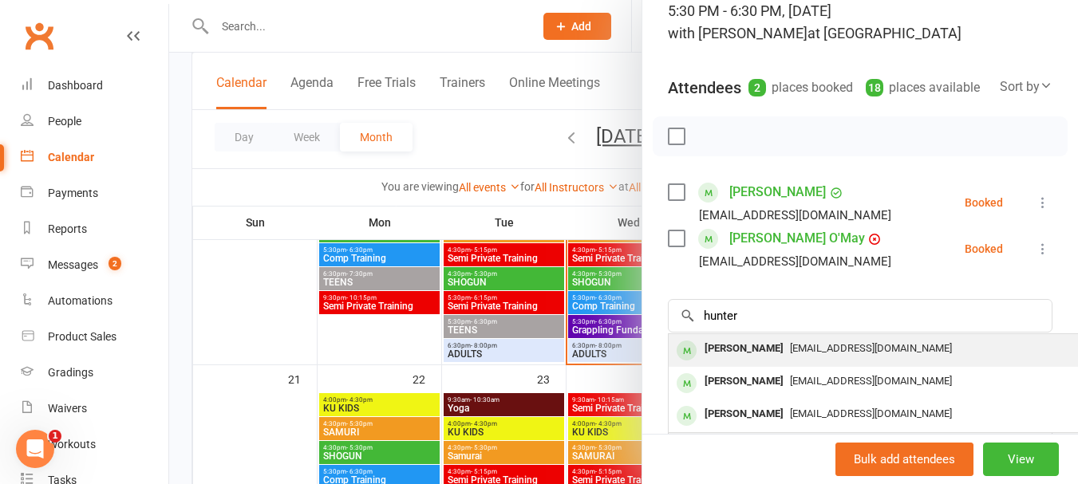
click at [749, 361] on div "Hunter Long" at bounding box center [744, 349] width 92 height 23
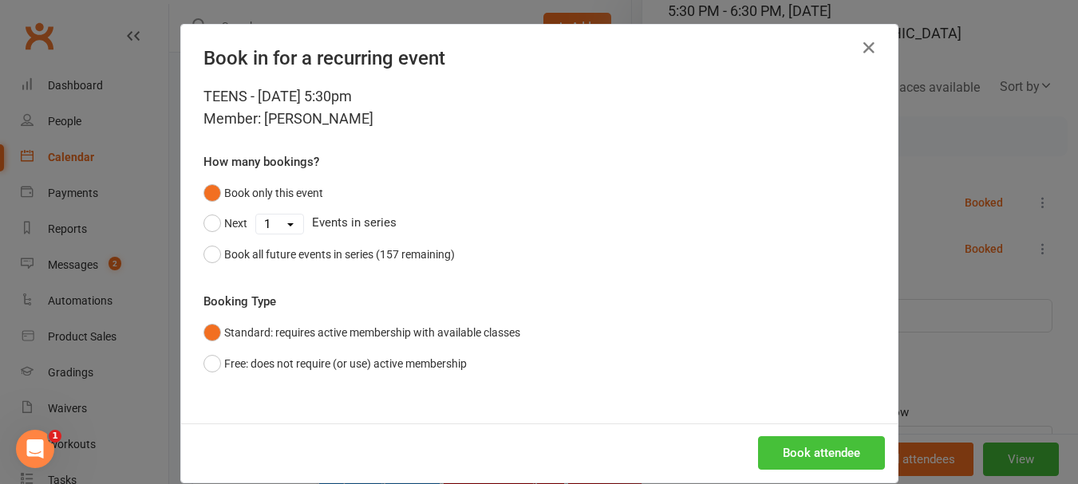
click at [809, 445] on button "Book attendee" at bounding box center [821, 454] width 127 height 34
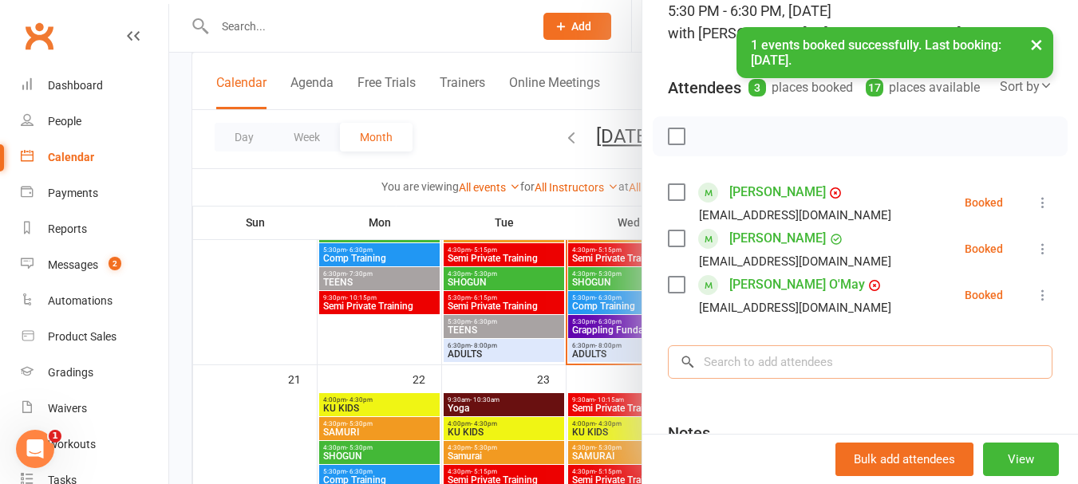
click at [745, 379] on input "search" at bounding box center [860, 363] width 385 height 34
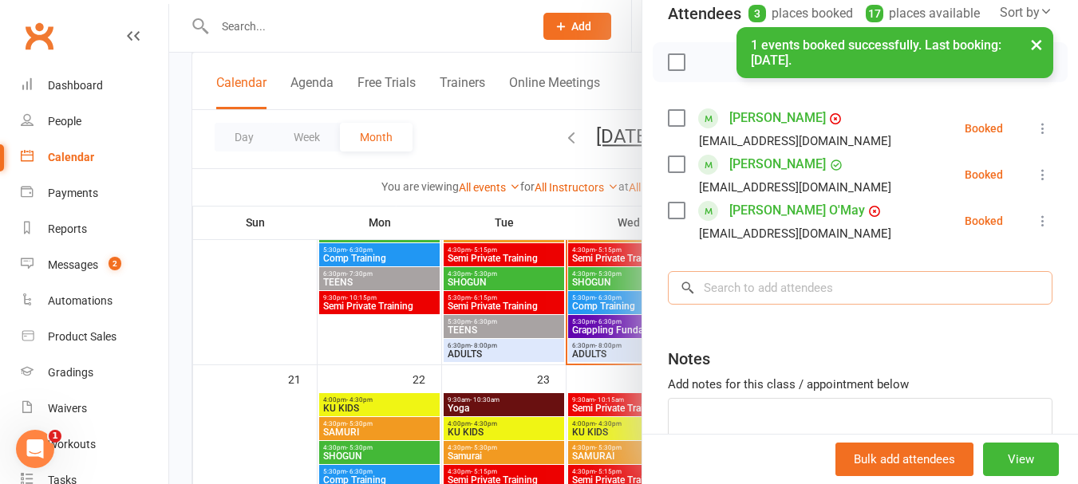
scroll to position [309, 0]
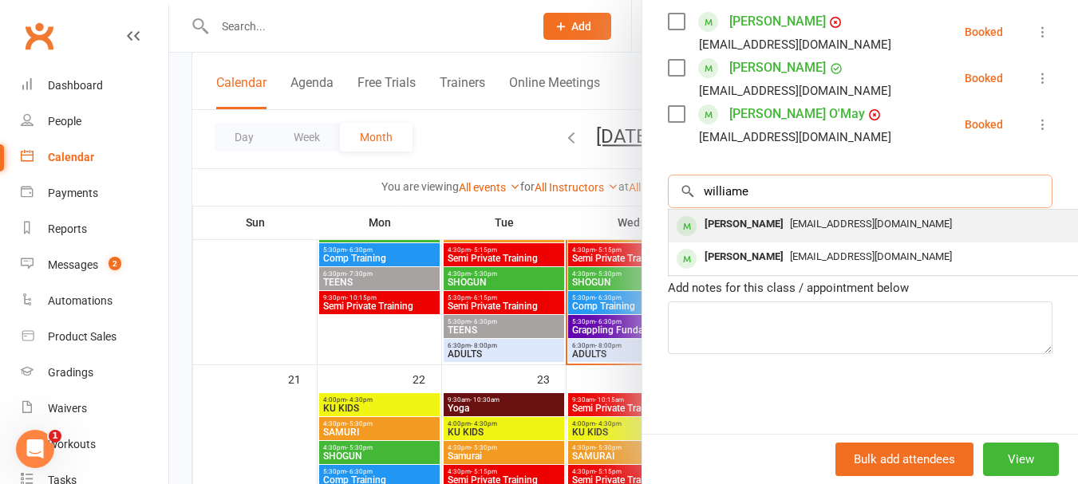
type input "williame"
click at [744, 227] on div "William Strasser" at bounding box center [744, 224] width 92 height 23
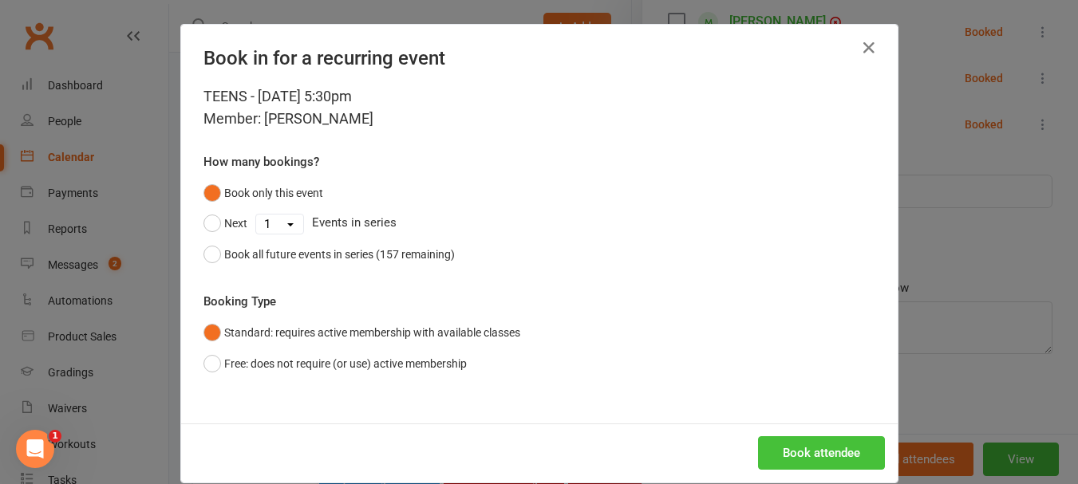
click at [771, 460] on button "Book attendee" at bounding box center [821, 454] width 127 height 34
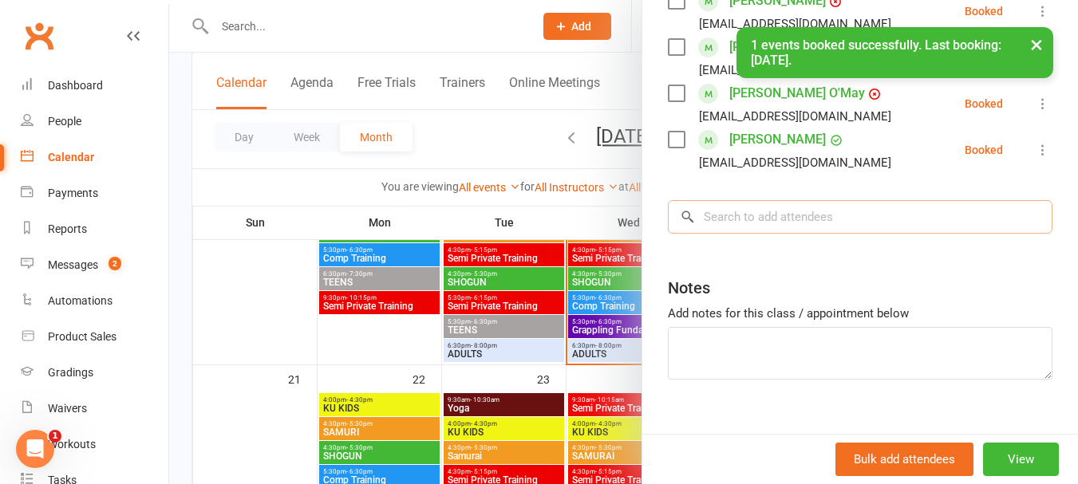
click at [714, 234] on input "search" at bounding box center [860, 217] width 385 height 34
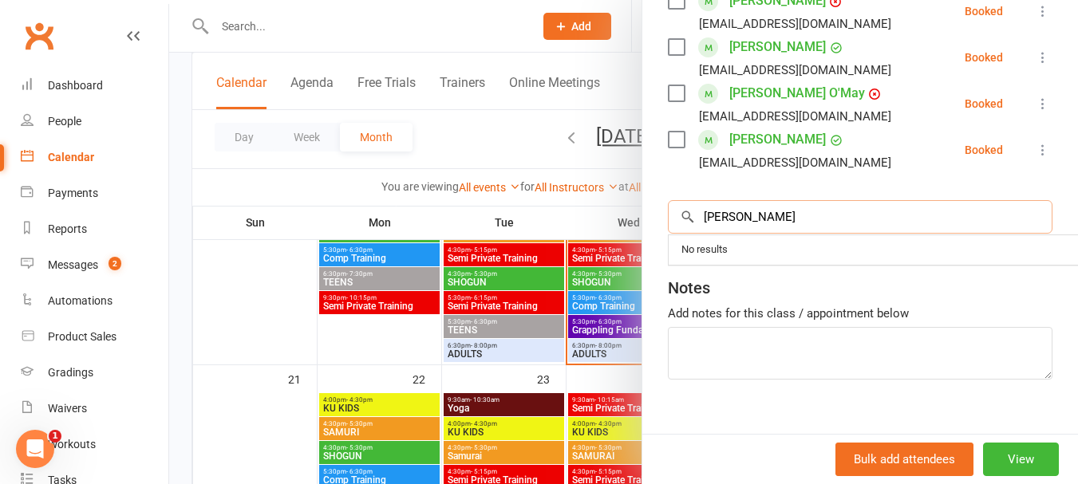
drag, startPoint x: 698, startPoint y: 245, endPoint x: 805, endPoint y: 239, distance: 107.1
click at [805, 234] on input "quinlan wilso" at bounding box center [860, 217] width 385 height 34
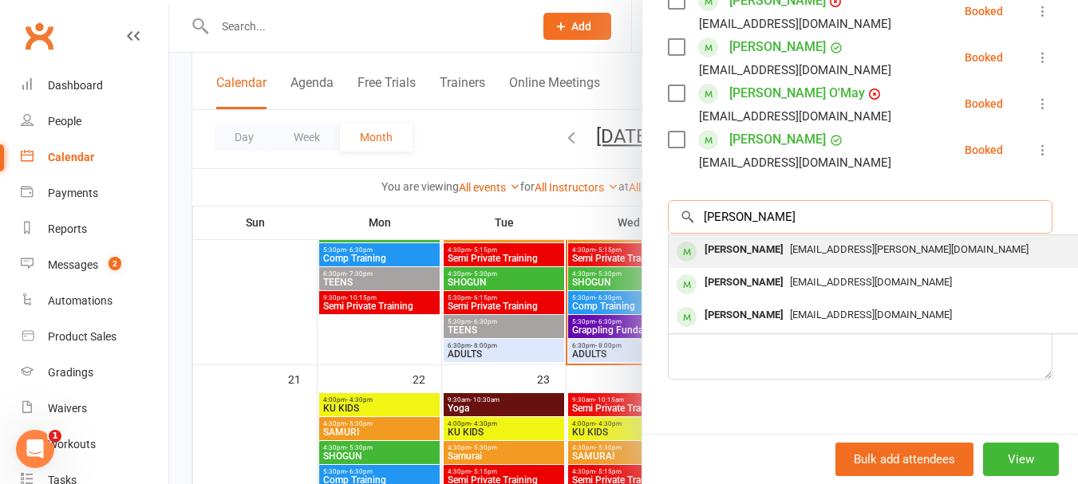
type input "austin b"
click at [747, 262] on div "[PERSON_NAME]" at bounding box center [744, 250] width 92 height 23
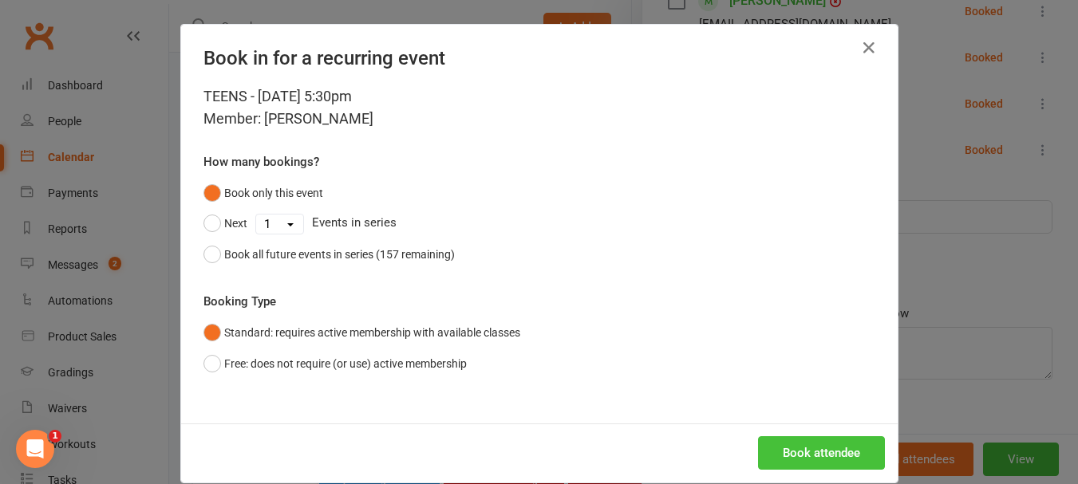
click at [797, 459] on button "Book attendee" at bounding box center [821, 454] width 127 height 34
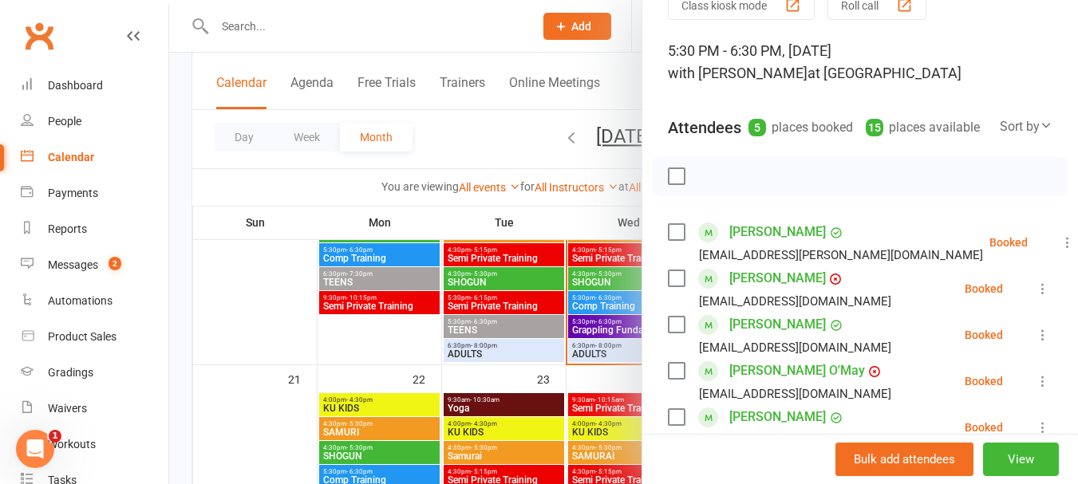
scroll to position [69, 0]
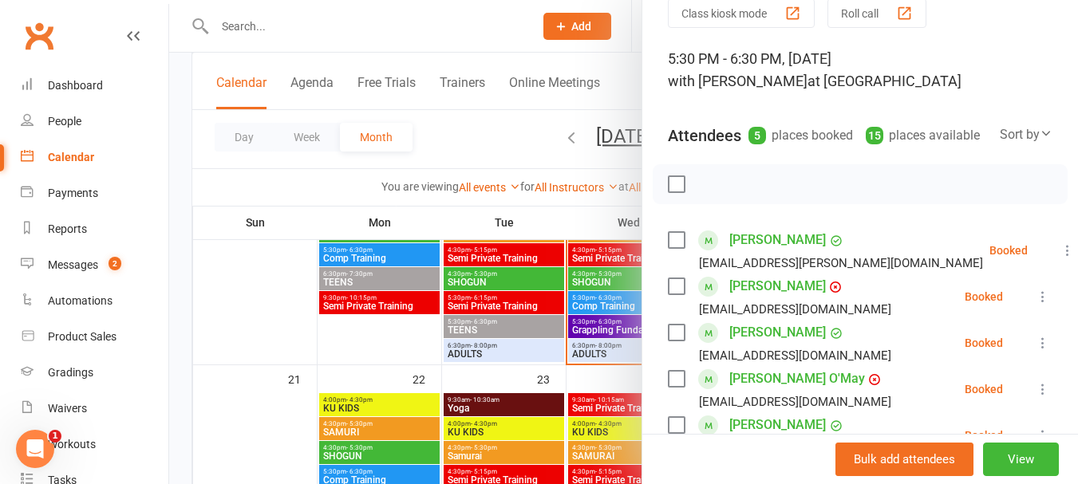
click at [668, 192] on label at bounding box center [676, 184] width 16 height 16
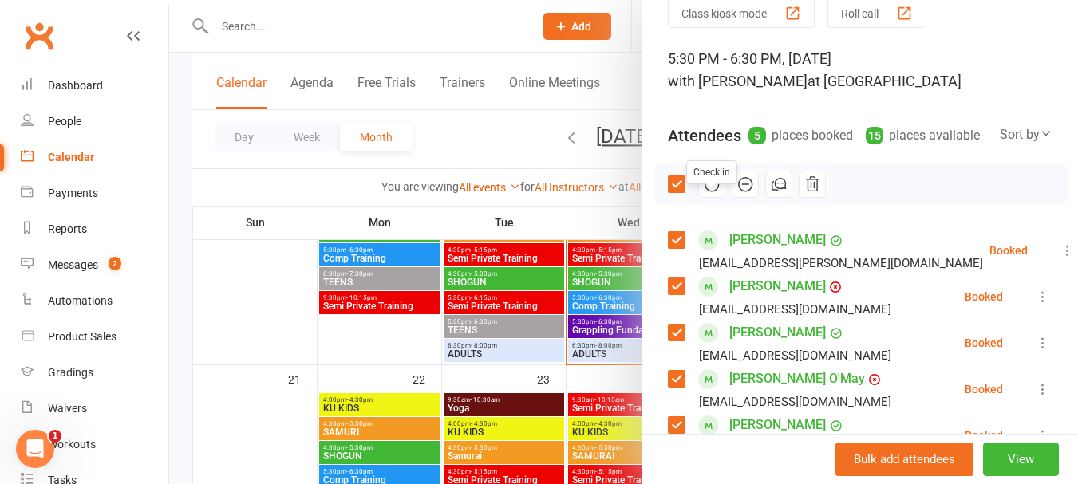
click at [706, 192] on icon "button" at bounding box center [713, 185] width 14 height 14
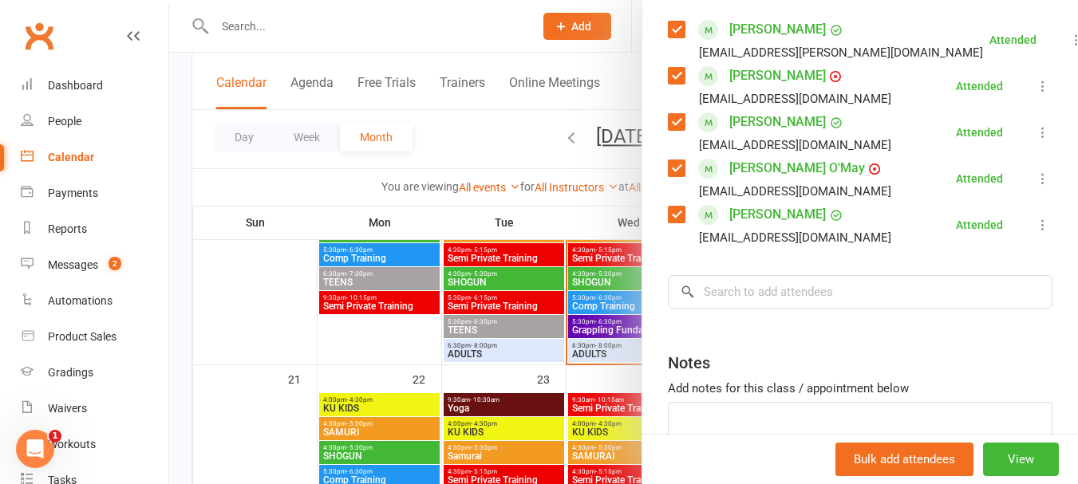
scroll to position [309, 0]
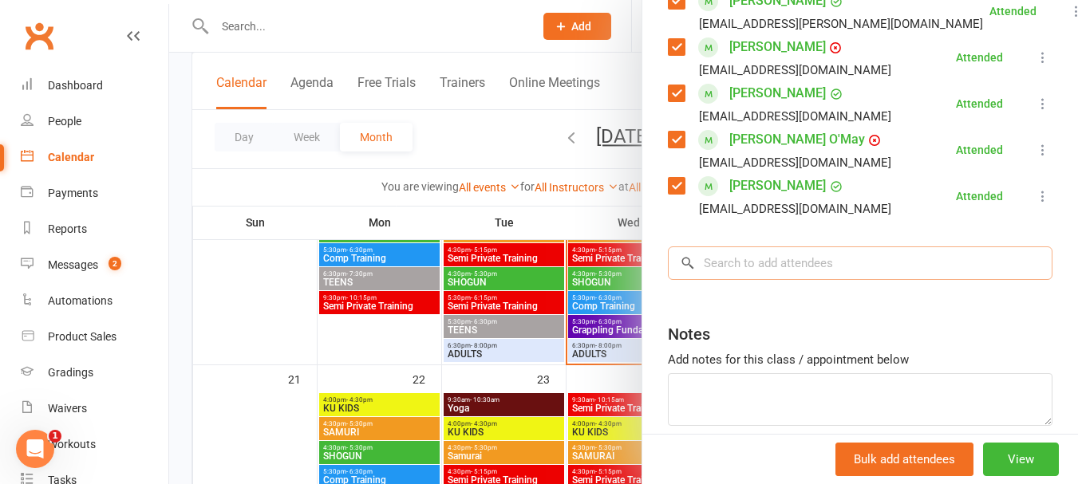
click at [741, 280] on input "search" at bounding box center [860, 264] width 385 height 34
type input "q"
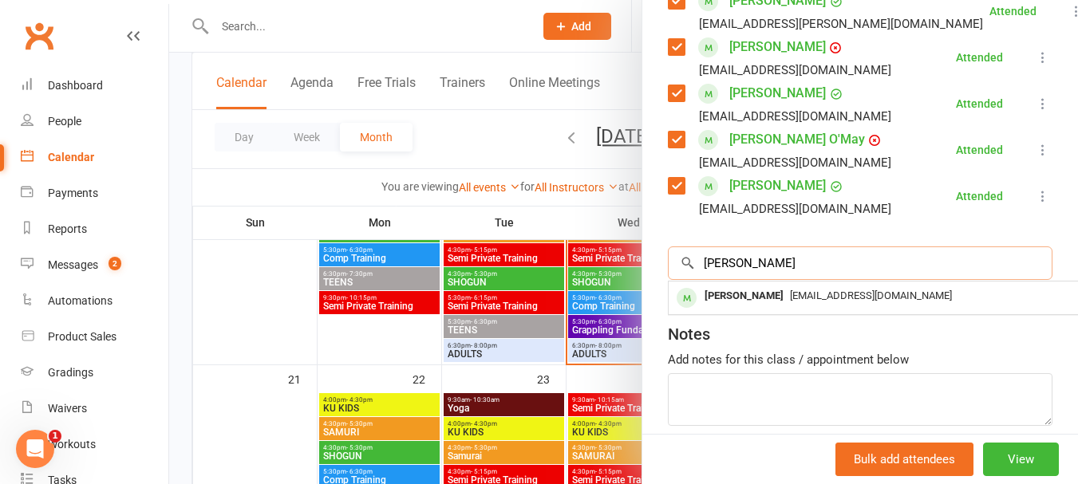
type input "wilson"
click at [269, 19] on div at bounding box center [623, 242] width 909 height 484
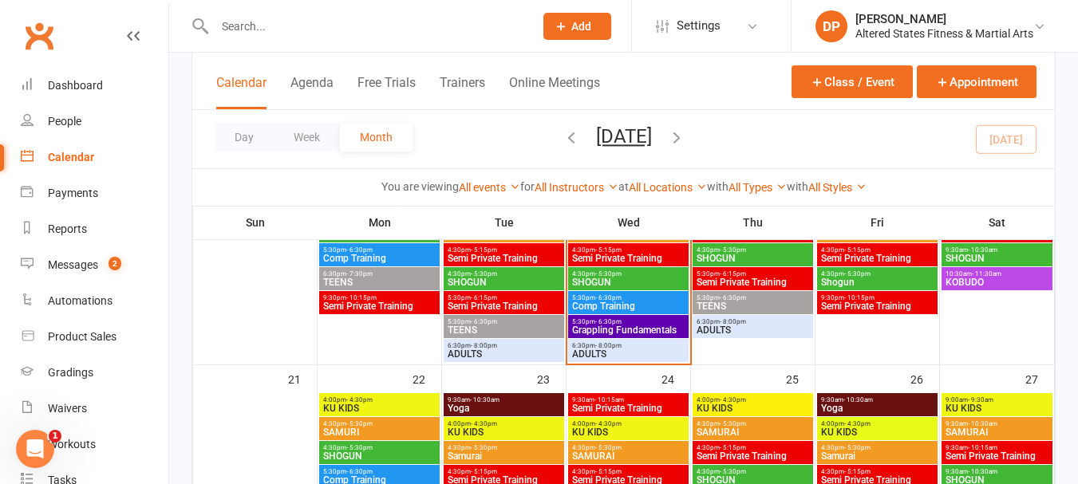
click at [269, 34] on input "text" at bounding box center [366, 26] width 313 height 22
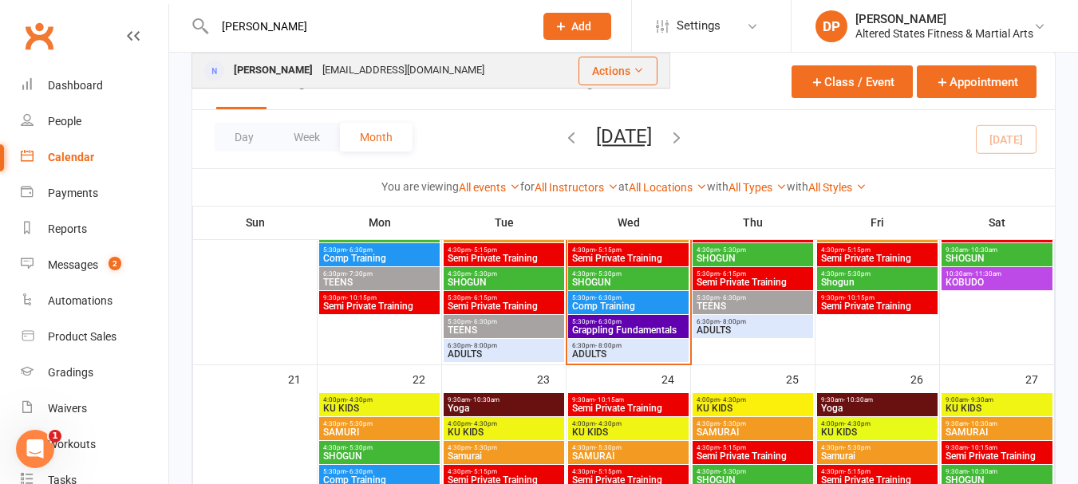
type input "quinlan"
click at [272, 73] on div "Quinlan Wilson-Fuhlbohm" at bounding box center [273, 70] width 89 height 23
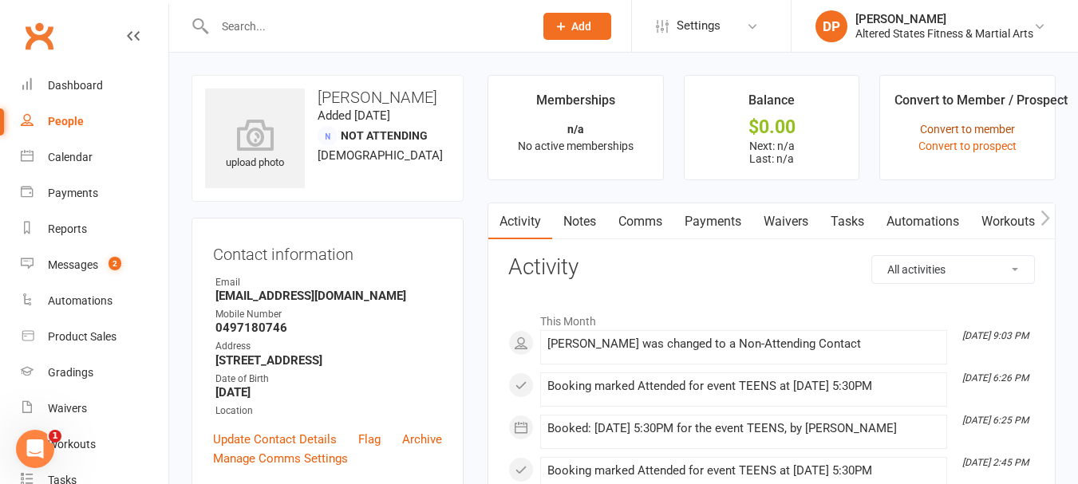
click at [964, 128] on link "Convert to member" at bounding box center [967, 129] width 95 height 13
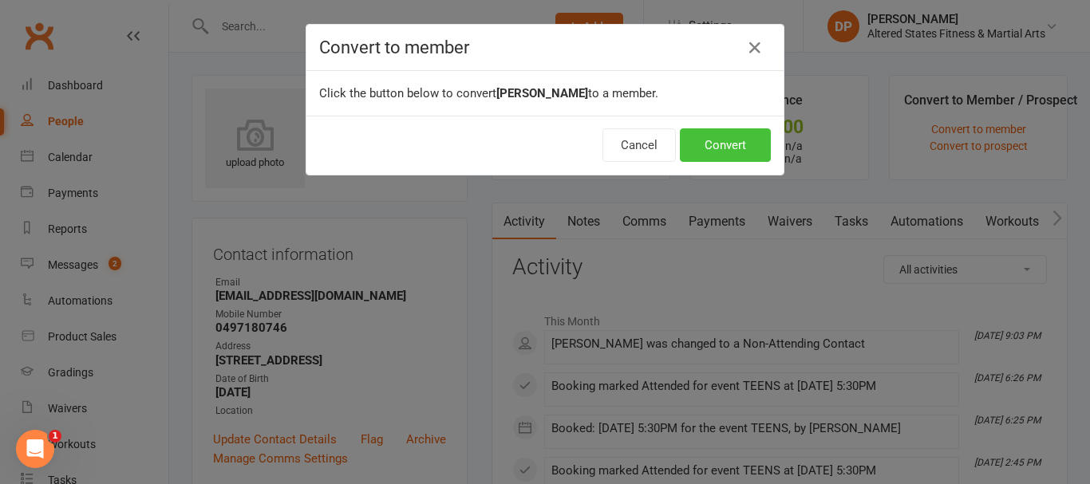
click at [730, 133] on button "Convert" at bounding box center [725, 146] width 91 height 34
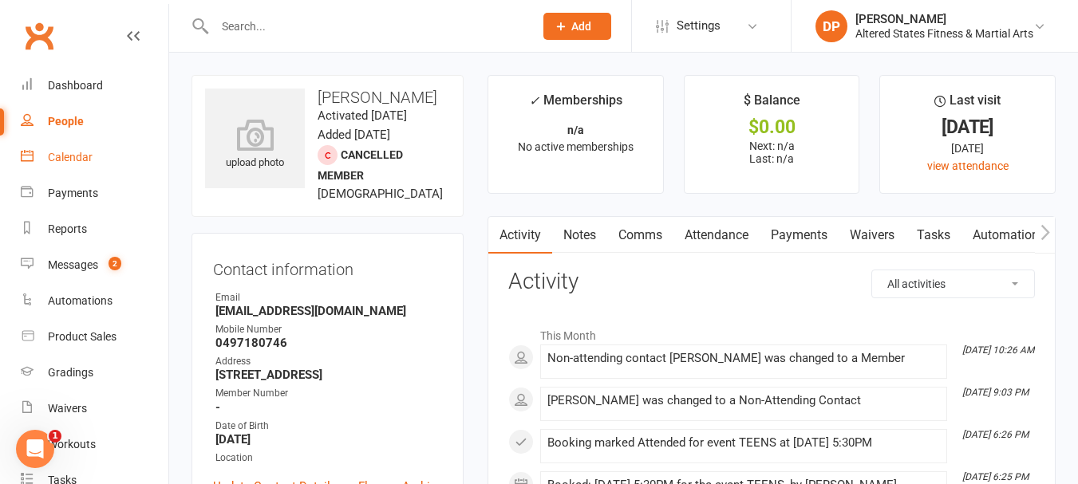
click at [81, 162] on div "Calendar" at bounding box center [70, 157] width 45 height 13
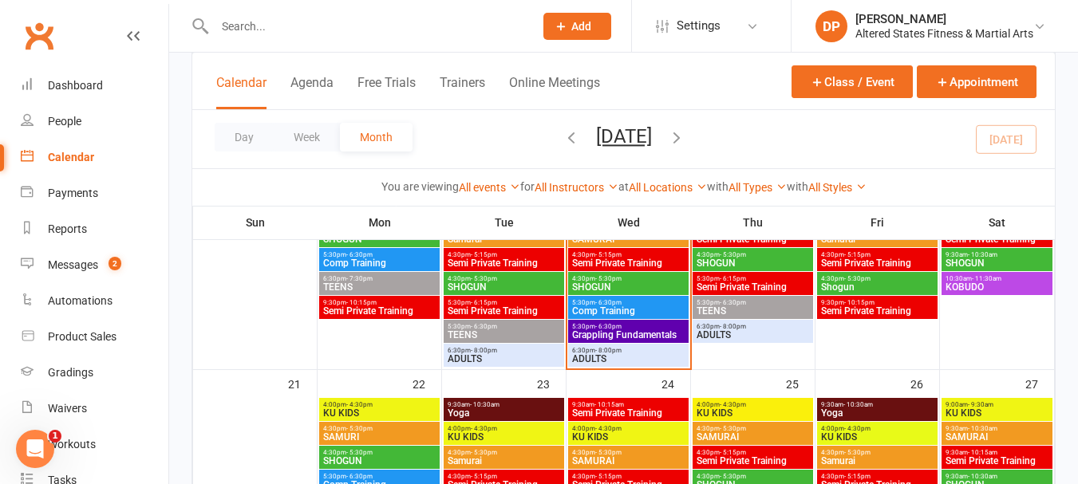
scroll to position [639, 0]
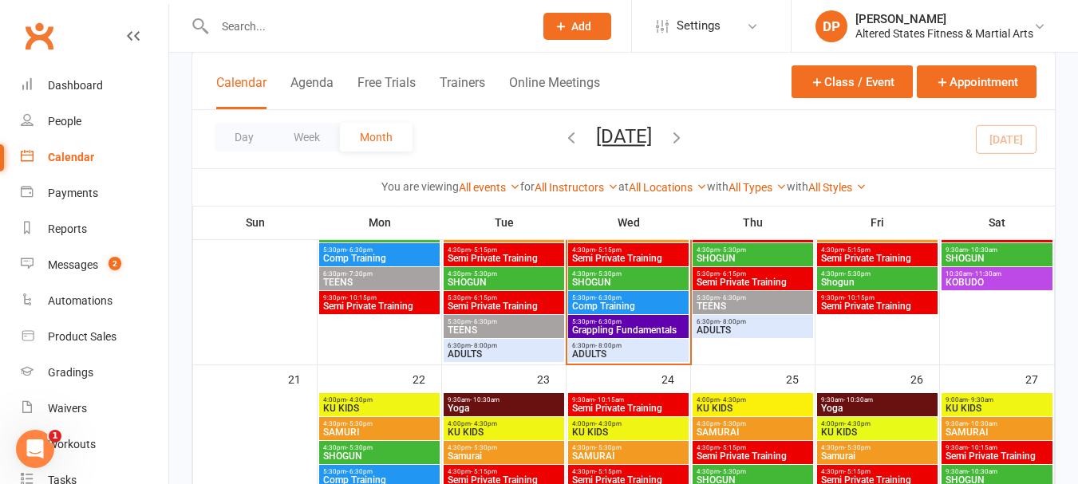
click at [482, 322] on span "- 6:30pm" at bounding box center [484, 321] width 26 height 7
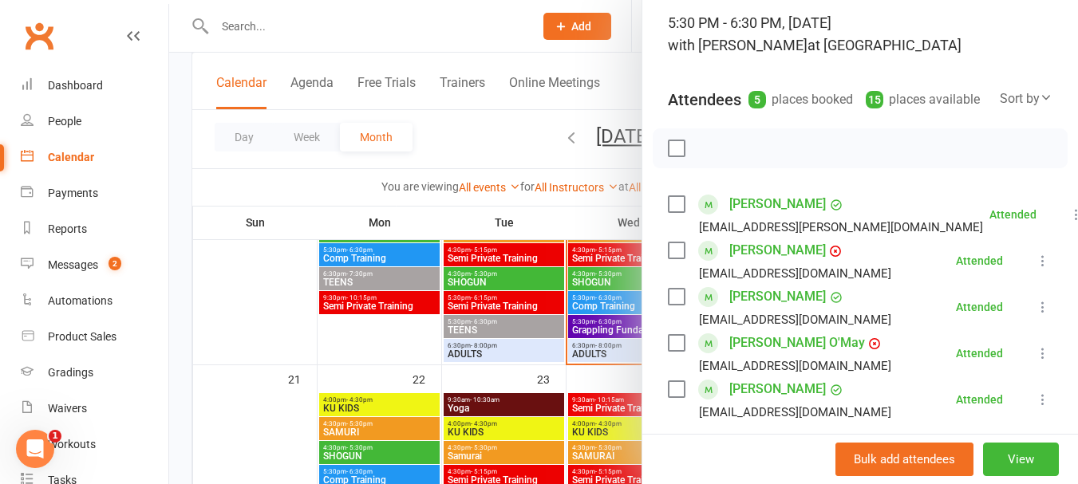
scroll to position [319, 0]
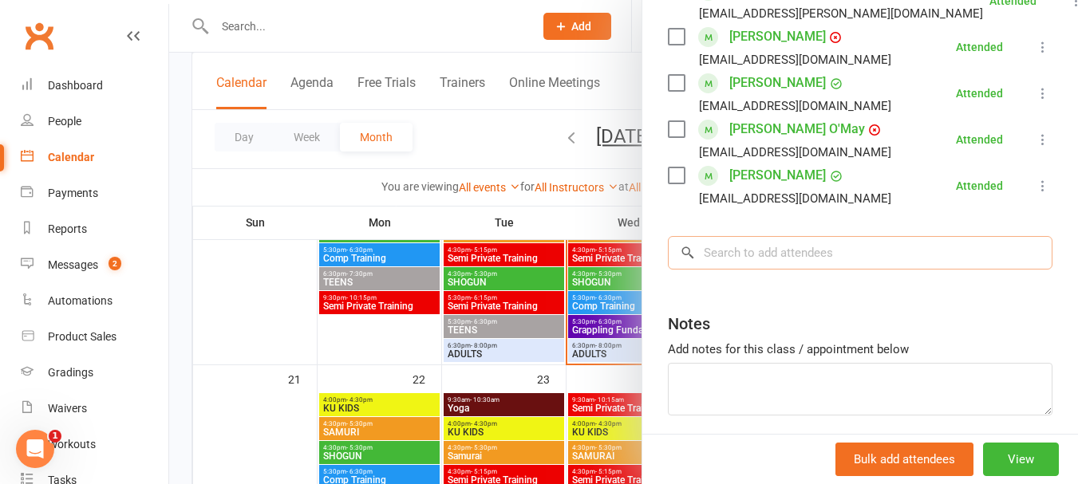
click at [749, 270] on input "search" at bounding box center [860, 253] width 385 height 34
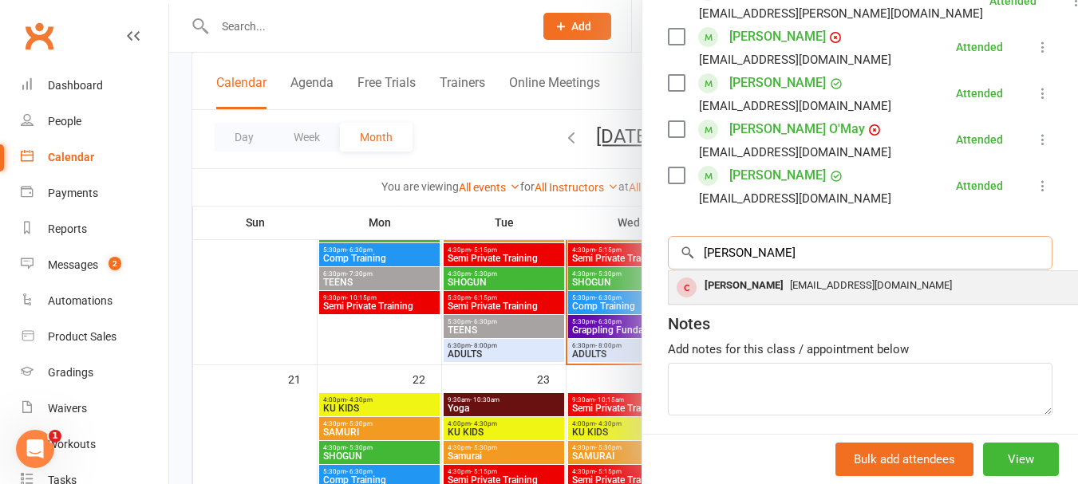
type input "quinlan"
click at [750, 298] on div "Quinlan Wilson-Fuhlbohm" at bounding box center [744, 286] width 92 height 23
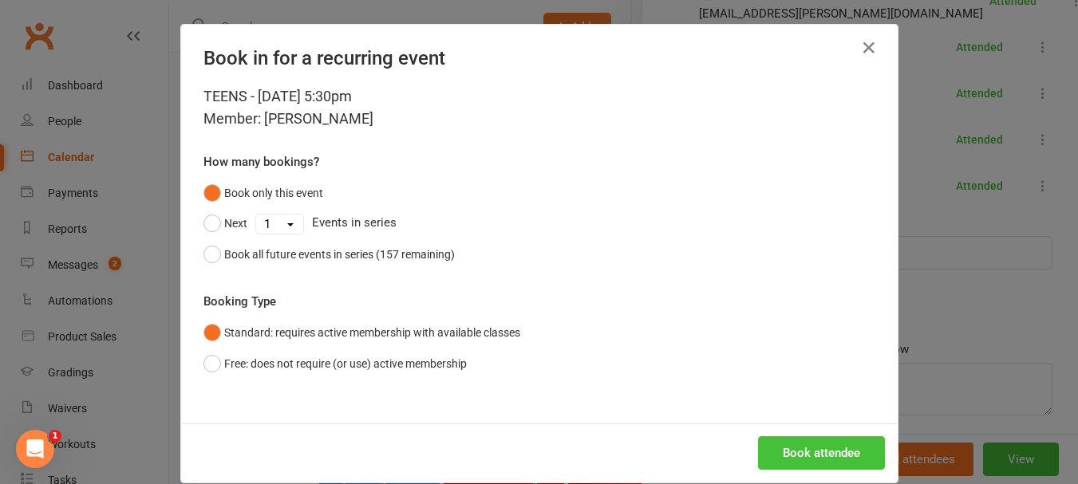
click at [782, 453] on button "Book attendee" at bounding box center [821, 454] width 127 height 34
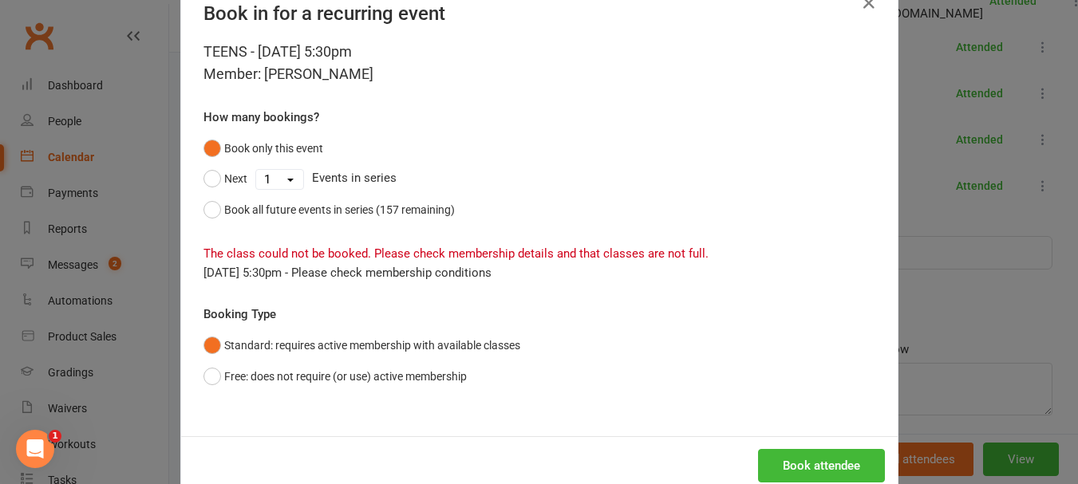
scroll to position [81, 0]
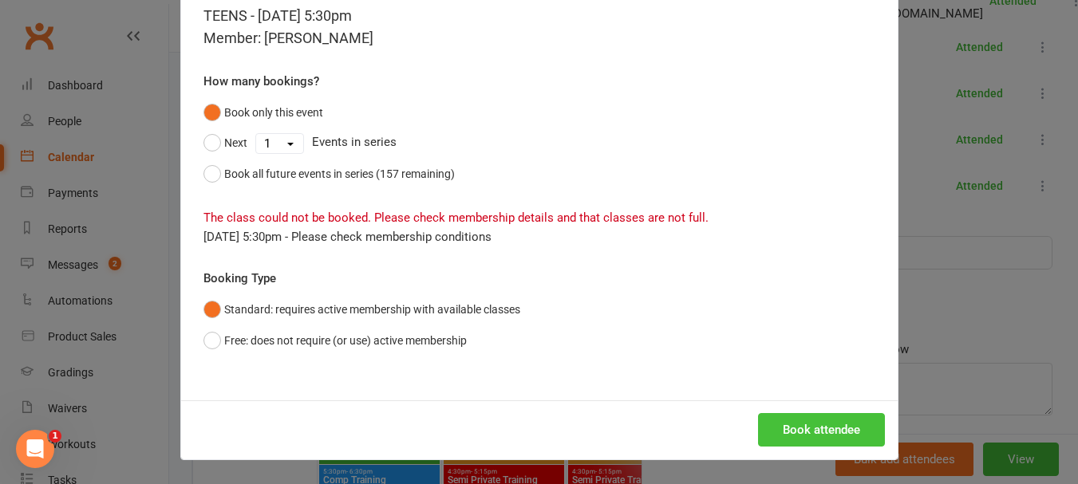
click at [836, 422] on button "Book attendee" at bounding box center [821, 430] width 127 height 34
click at [790, 421] on button "Book attendee" at bounding box center [821, 430] width 127 height 34
click at [204, 343] on button "Free: does not require (or use) active membership" at bounding box center [335, 341] width 263 height 30
click at [767, 422] on button "Book attendee" at bounding box center [821, 430] width 127 height 34
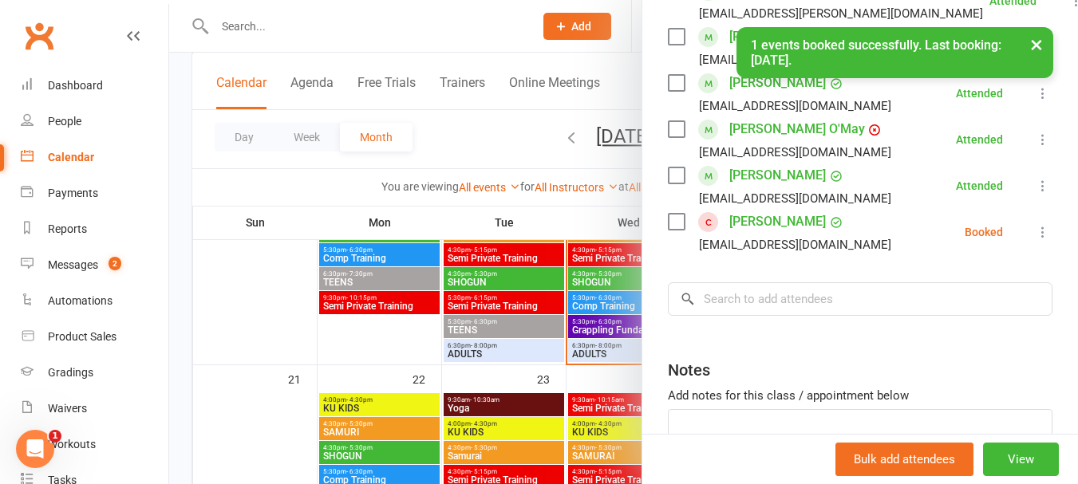
click at [1035, 240] on icon at bounding box center [1043, 232] width 16 height 16
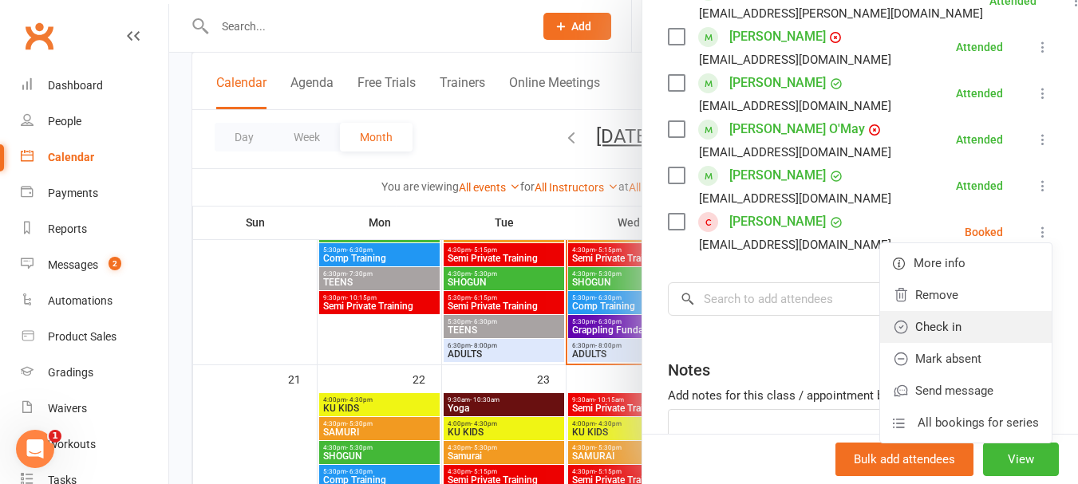
click at [914, 343] on link "Check in" at bounding box center [966, 327] width 172 height 32
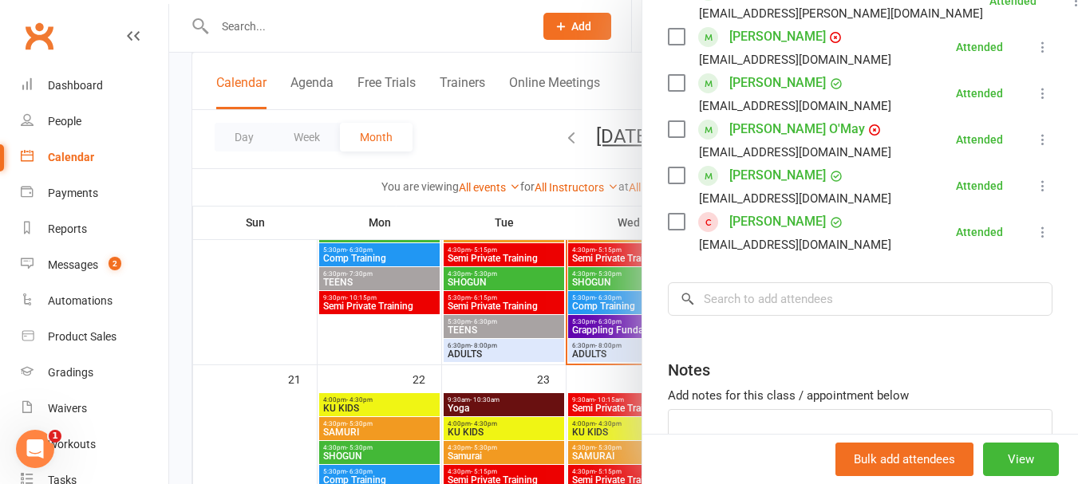
click at [248, 26] on div at bounding box center [623, 242] width 909 height 484
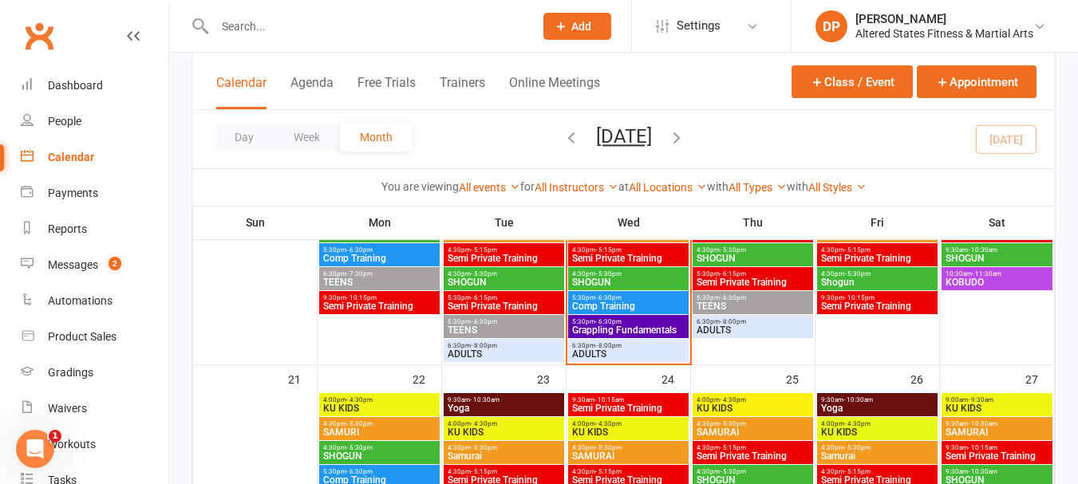
click at [248, 26] on input "text" at bounding box center [366, 26] width 313 height 22
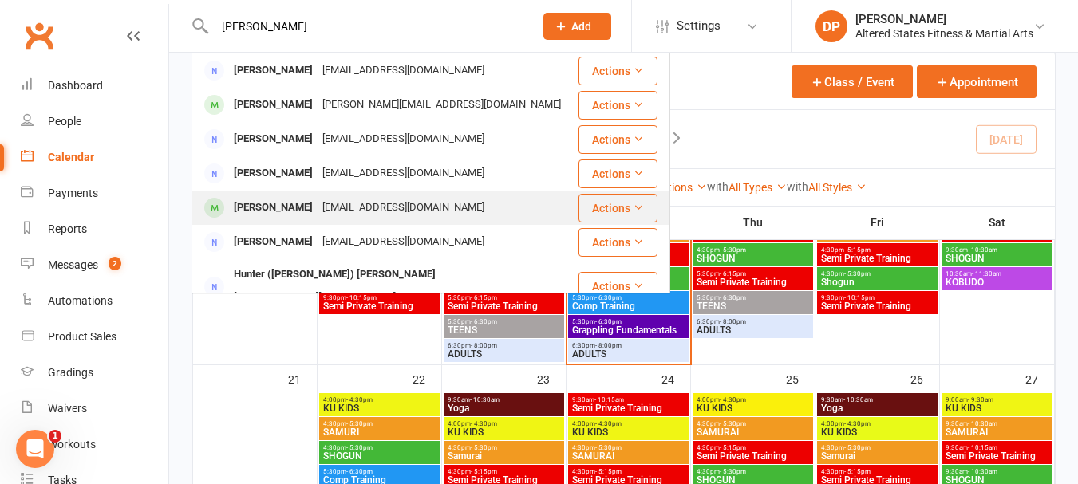
type input "kelly"
click at [265, 208] on div "Kelly Jones" at bounding box center [273, 207] width 89 height 23
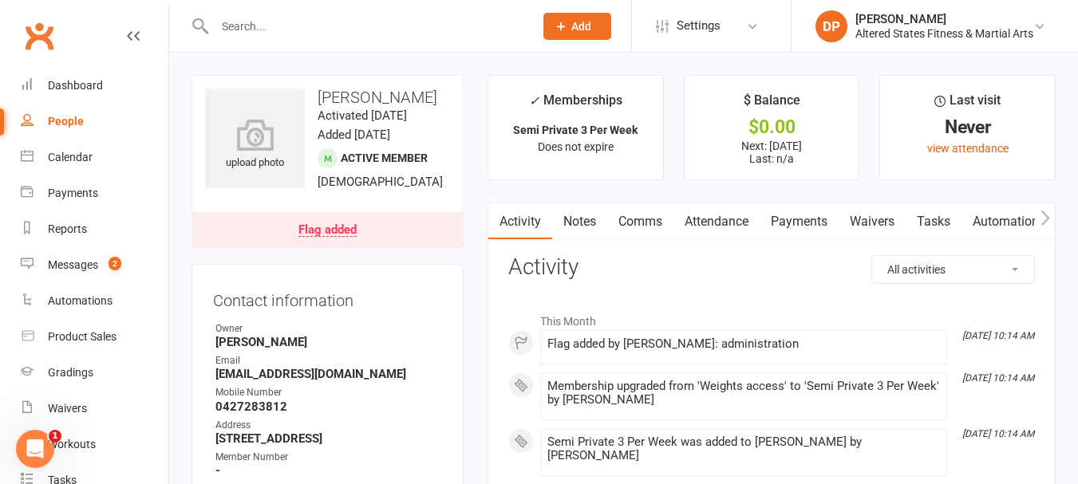
click at [804, 223] on link "Payments" at bounding box center [799, 222] width 79 height 37
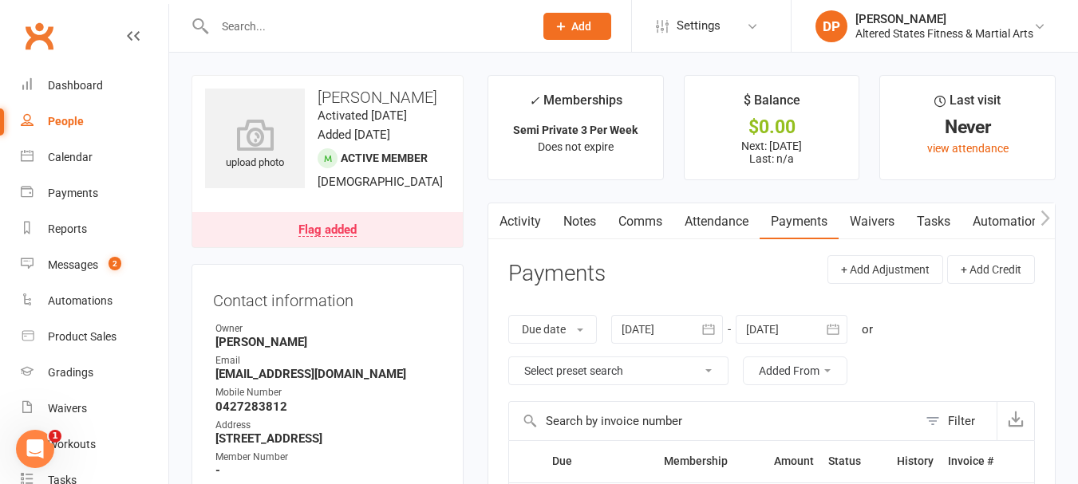
click at [702, 329] on button "button" at bounding box center [708, 329] width 29 height 29
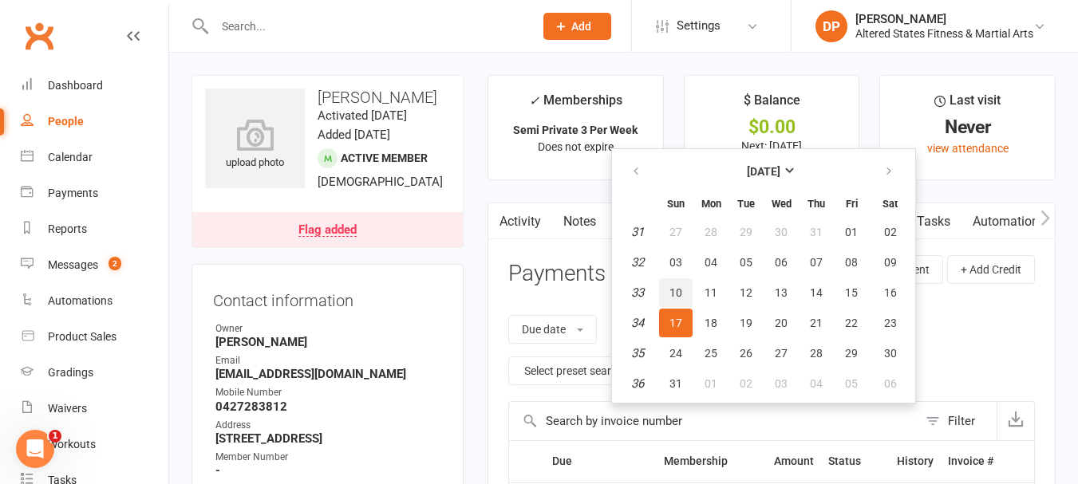
click at [682, 294] on span "10" at bounding box center [676, 293] width 13 height 13
type input "10 Aug 2025"
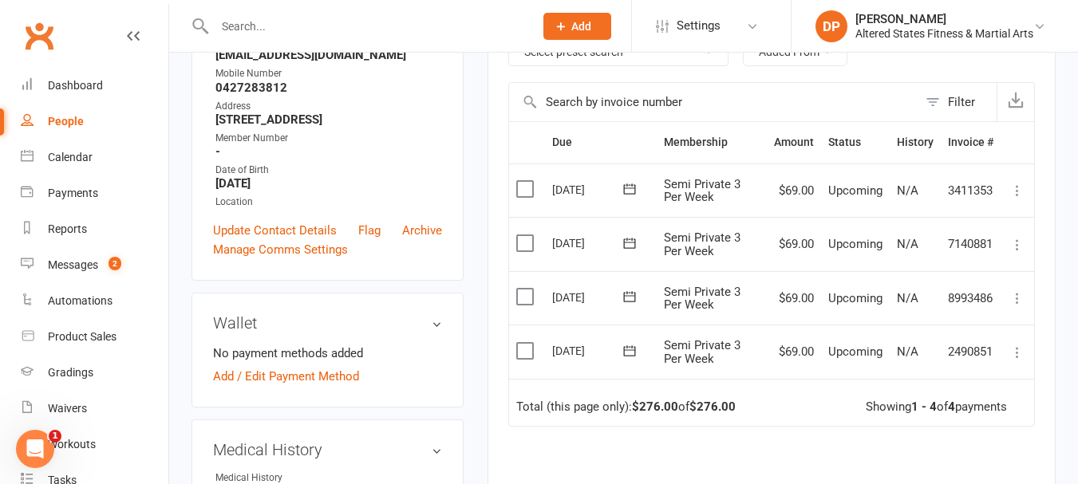
scroll to position [399, 0]
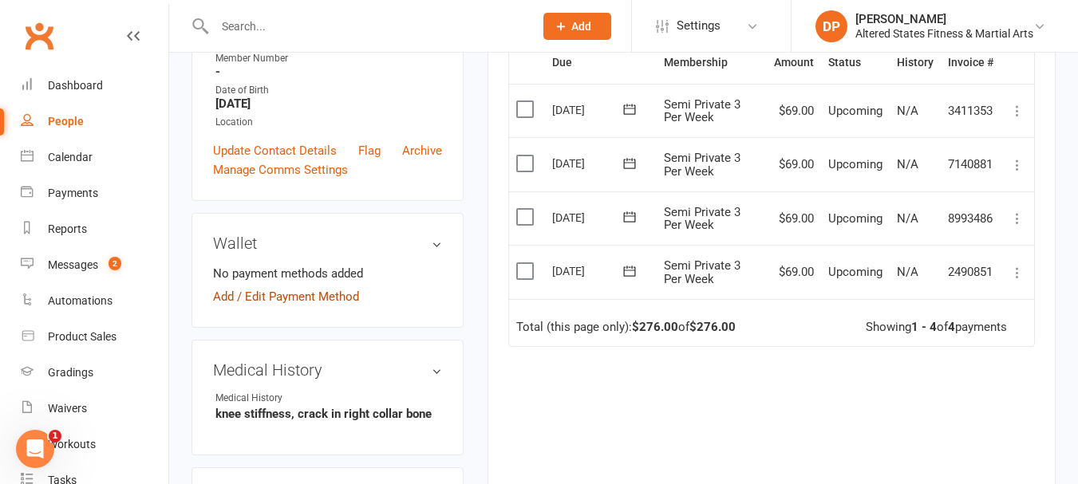
click at [302, 295] on link "Add / Edit Payment Method" at bounding box center [286, 296] width 146 height 19
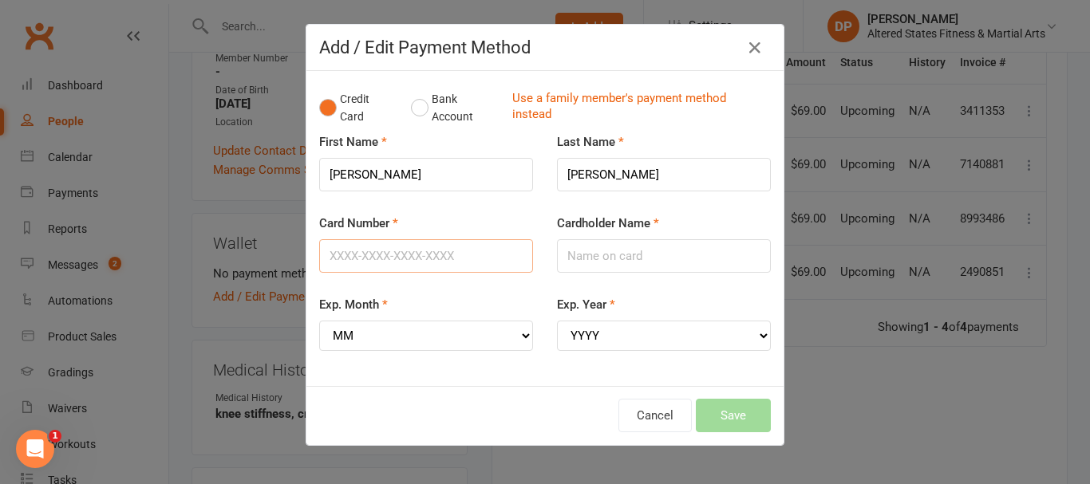
click at [374, 261] on input "Card Number" at bounding box center [426, 256] width 214 height 34
type input "4017954218303957"
click at [601, 259] on input "Cardholder Name" at bounding box center [664, 256] width 214 height 34
type input "Kelly Ann Jones"
click at [516, 337] on select "MM 01 02 03 04 05 06 07 08 09 10 11 12" at bounding box center [426, 336] width 214 height 30
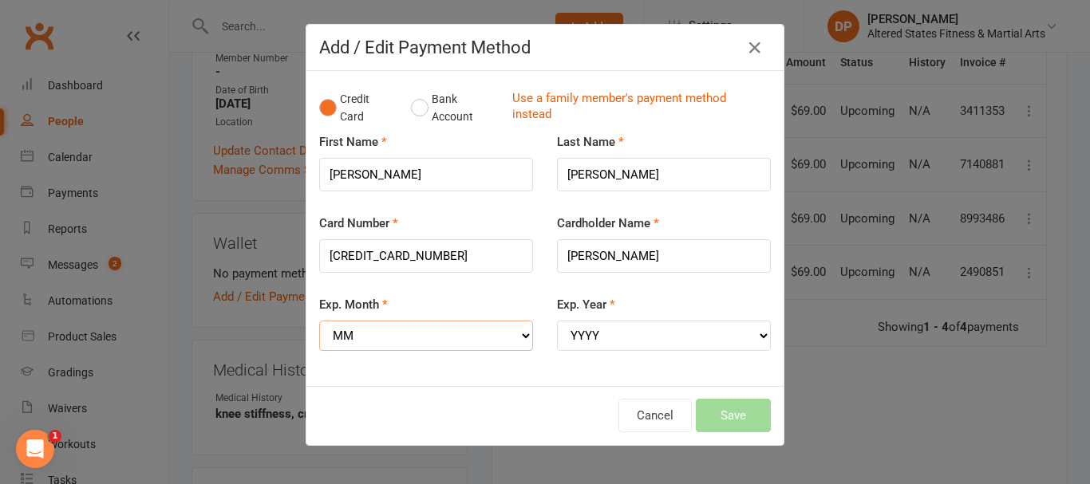
select select "09"
click at [319, 321] on select "MM 01 02 03 04 05 06 07 08 09 10 11 12" at bounding box center [426, 336] width 214 height 30
click at [643, 342] on select "YYYY 2025 2026 2027 2028 2029 2030 2031 2032 2033 2034" at bounding box center [664, 336] width 214 height 30
select select "2027"
click at [557, 321] on select "YYYY 2025 2026 2027 2028 2029 2030 2031 2032 2033 2034" at bounding box center [664, 336] width 214 height 30
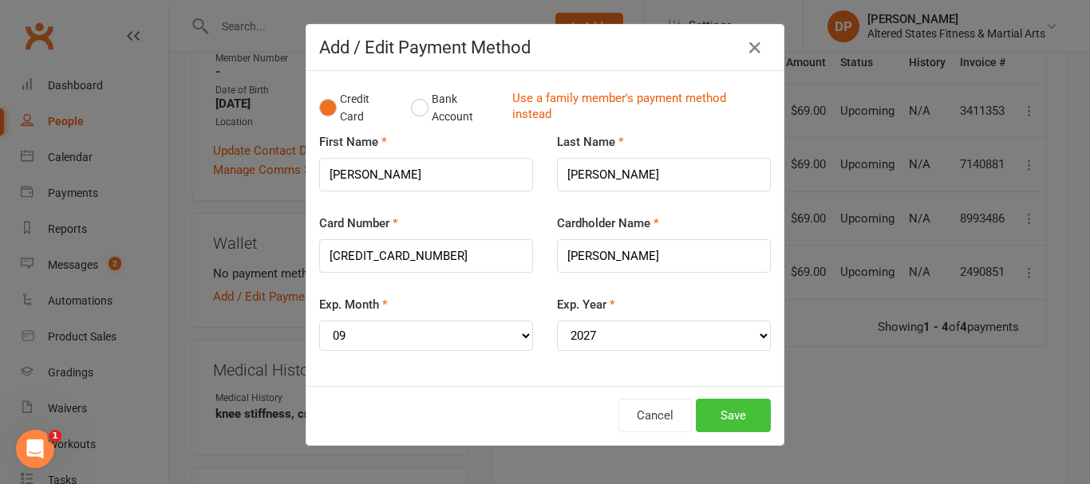
click at [714, 414] on button "Save" at bounding box center [733, 416] width 75 height 34
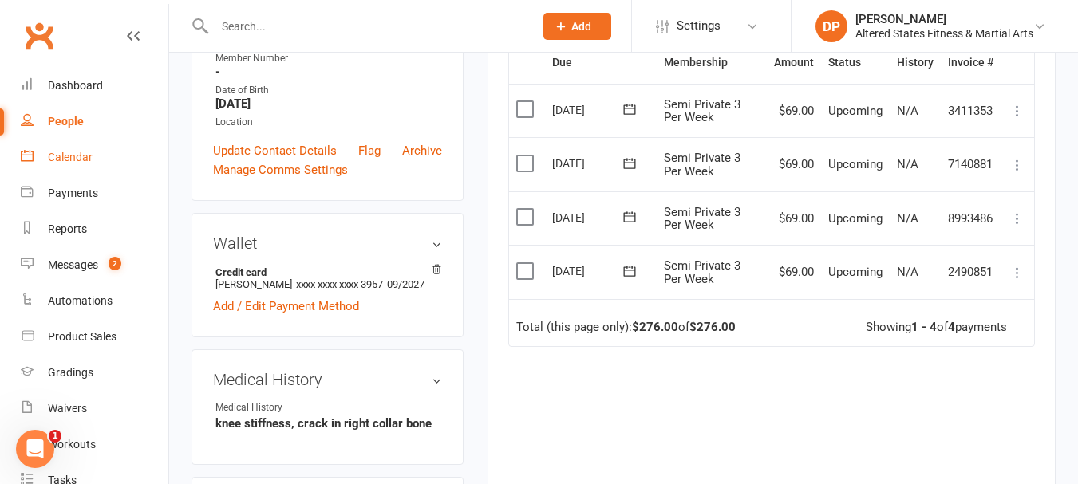
click at [85, 167] on link "Calendar" at bounding box center [95, 158] width 148 height 36
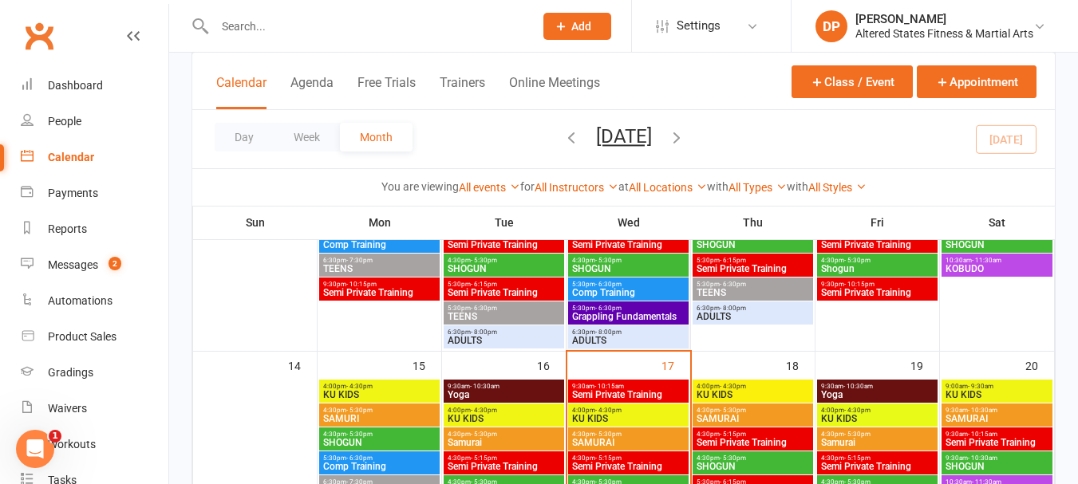
scroll to position [479, 0]
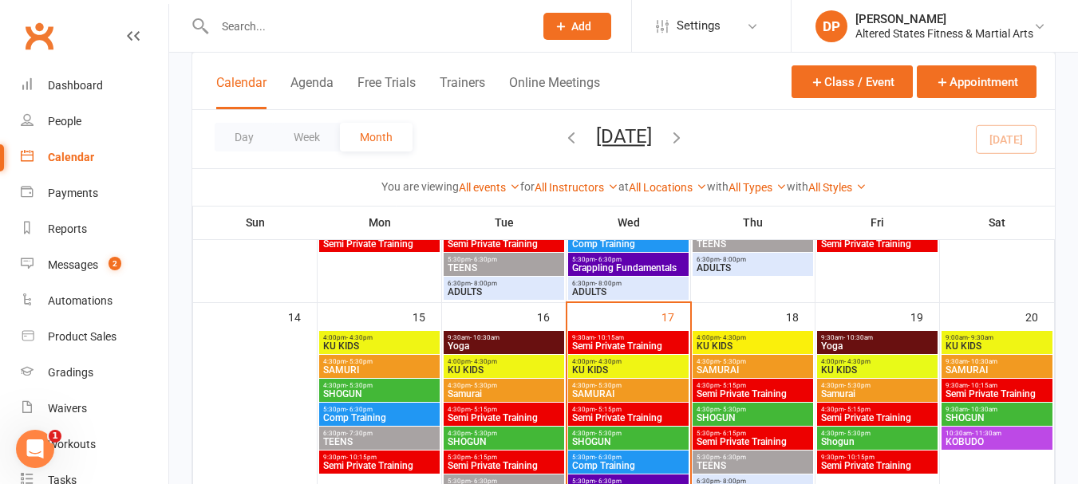
click at [627, 338] on span "9:30am - 10:15am" at bounding box center [628, 337] width 114 height 7
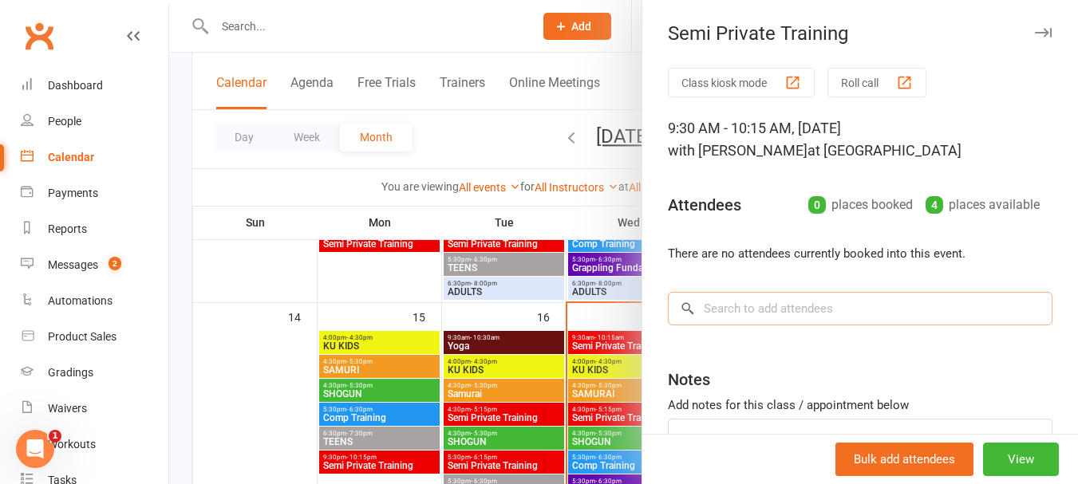
click at [775, 310] on input "search" at bounding box center [860, 309] width 385 height 34
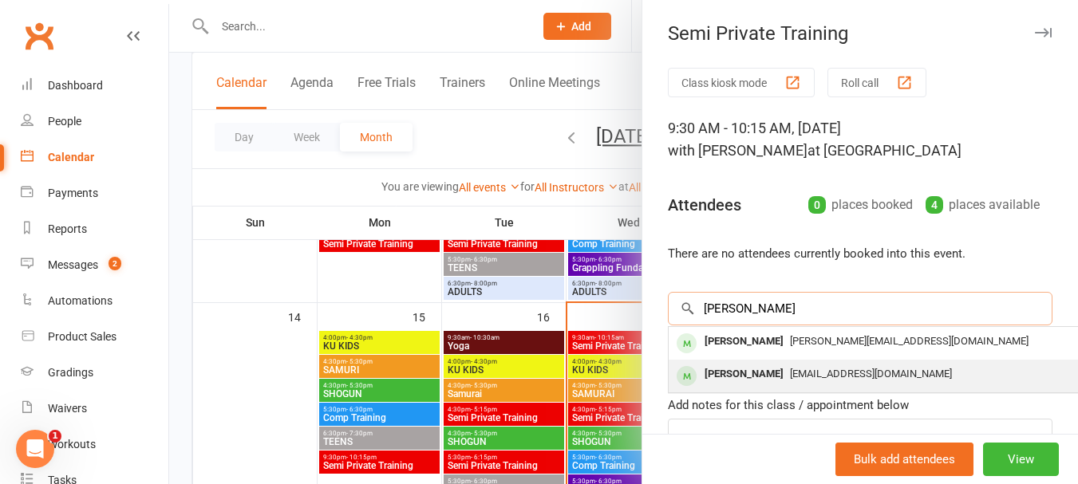
type input "kell"
click at [736, 372] on div "Kelly Jones" at bounding box center [744, 374] width 92 height 23
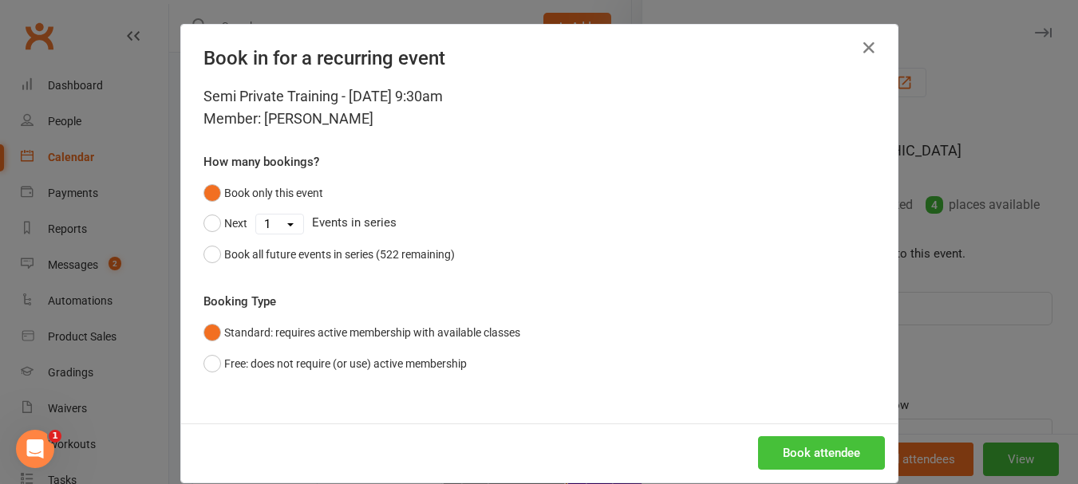
click at [815, 459] on button "Book attendee" at bounding box center [821, 454] width 127 height 34
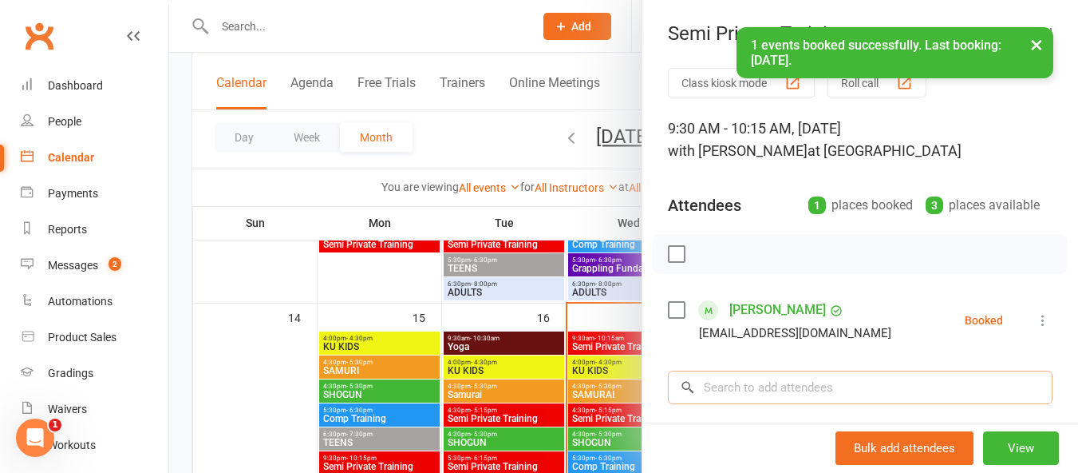
click at [726, 396] on input "search" at bounding box center [860, 387] width 385 height 34
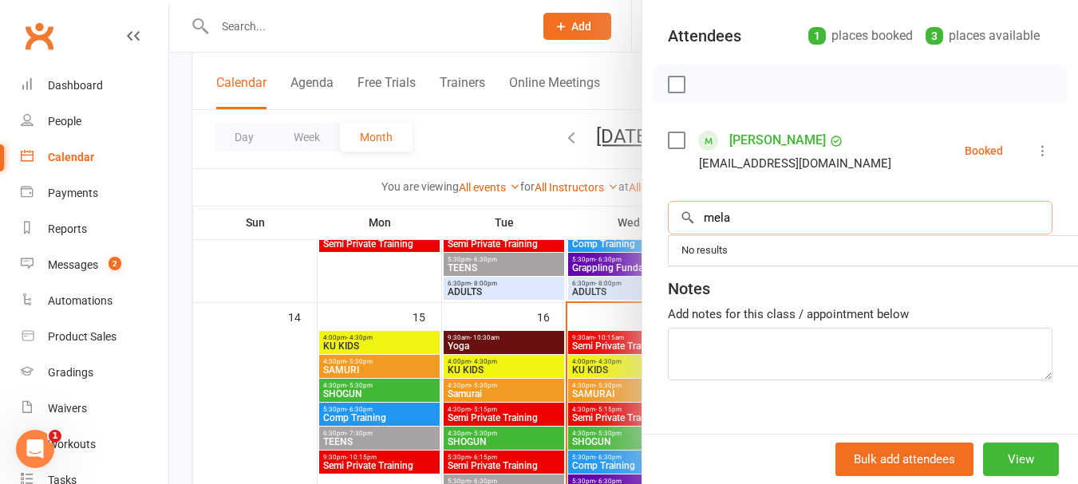
scroll to position [208, 0]
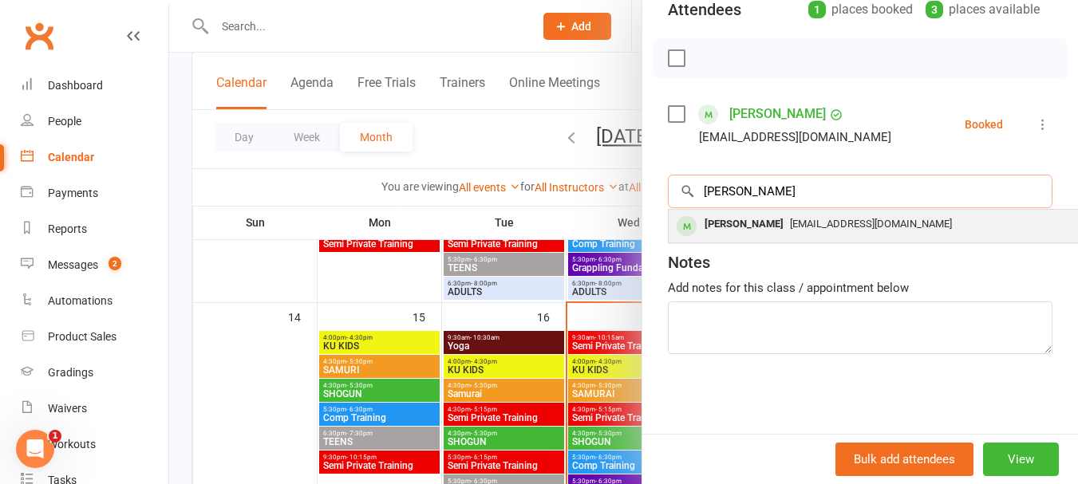
type input "melanie"
click at [741, 213] on div "Melanie Wiseman" at bounding box center [744, 224] width 92 height 23
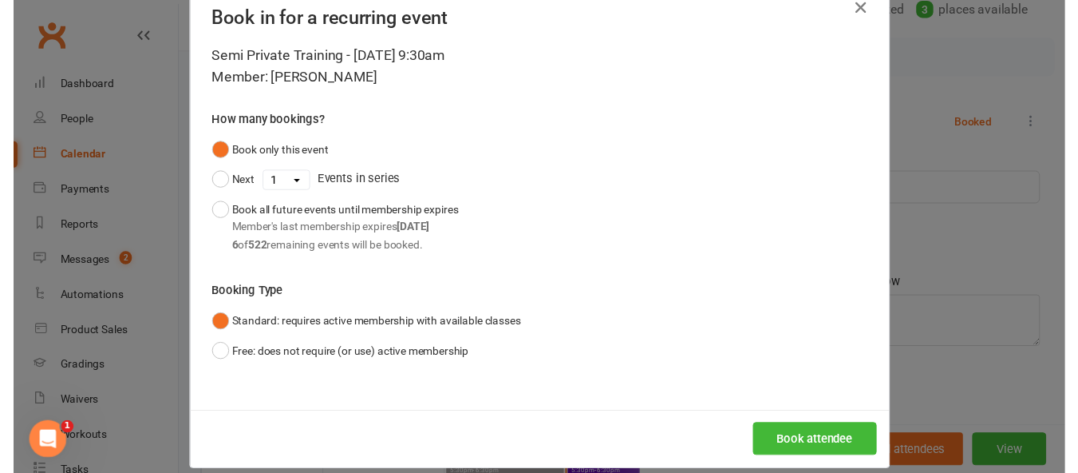
scroll to position [59, 0]
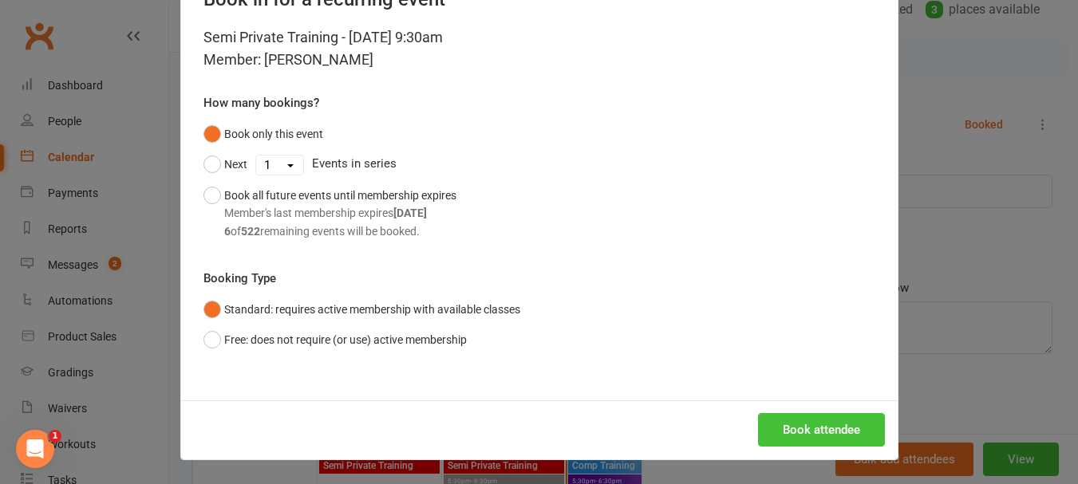
click at [779, 429] on button "Book attendee" at bounding box center [821, 430] width 127 height 34
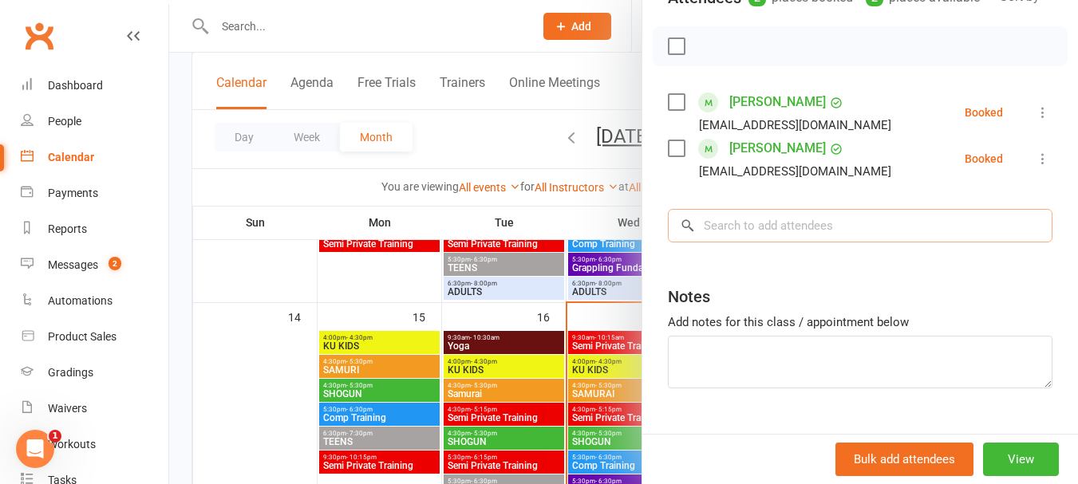
click at [718, 243] on input "search" at bounding box center [860, 226] width 385 height 34
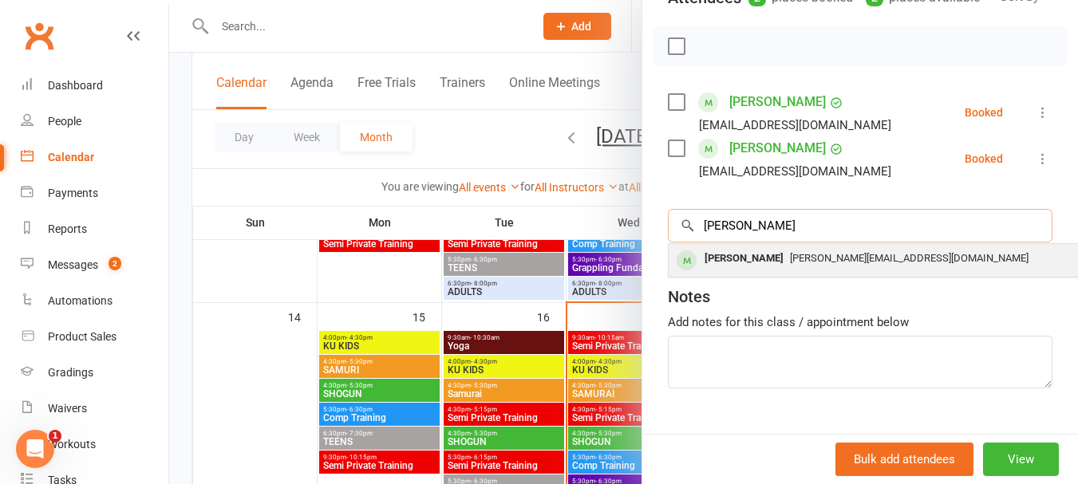
type input "denise"
click at [765, 271] on div "Denise Manners" at bounding box center [744, 258] width 92 height 23
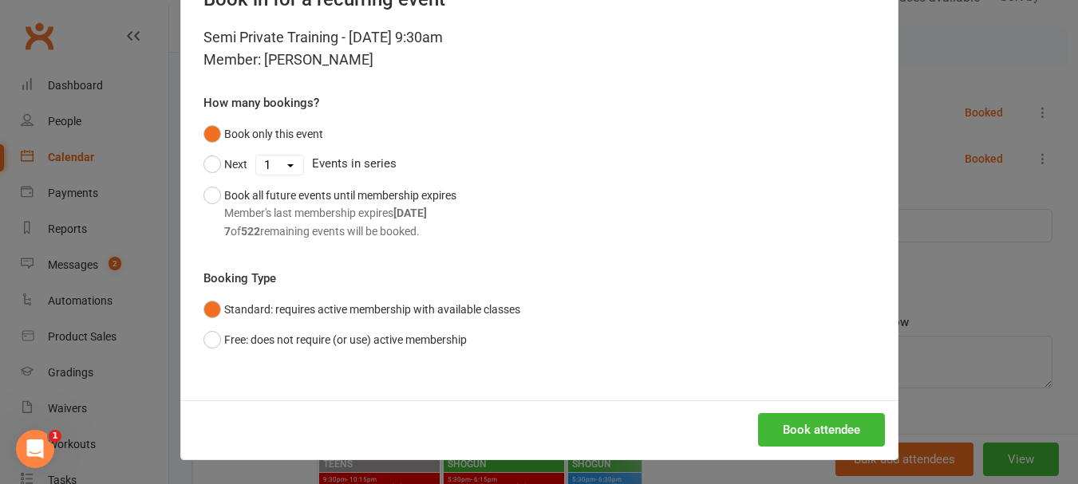
scroll to position [718, 0]
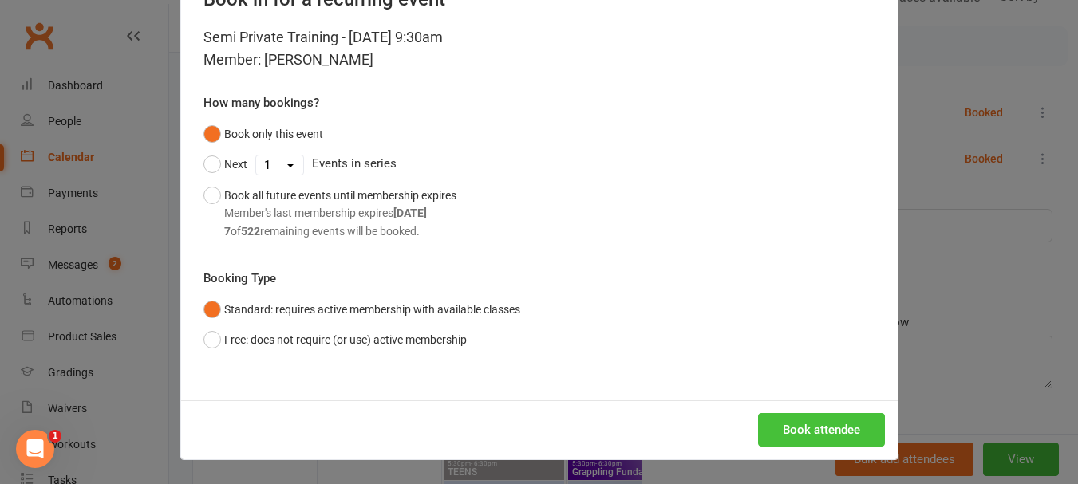
click at [821, 433] on button "Book attendee" at bounding box center [821, 430] width 127 height 34
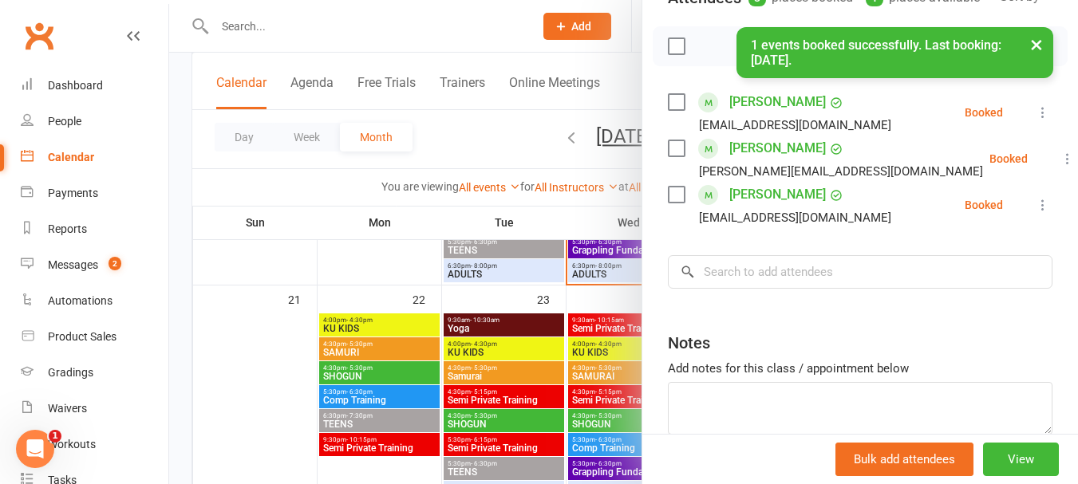
click at [673, 27] on div "× 1 events booked successfully. Last booking: Sep 17, 2025." at bounding box center [529, 27] width 1058 height 0
click at [674, 27] on div "× 1 events booked successfully. Last booking: Sep 17, 2025." at bounding box center [529, 27] width 1058 height 0
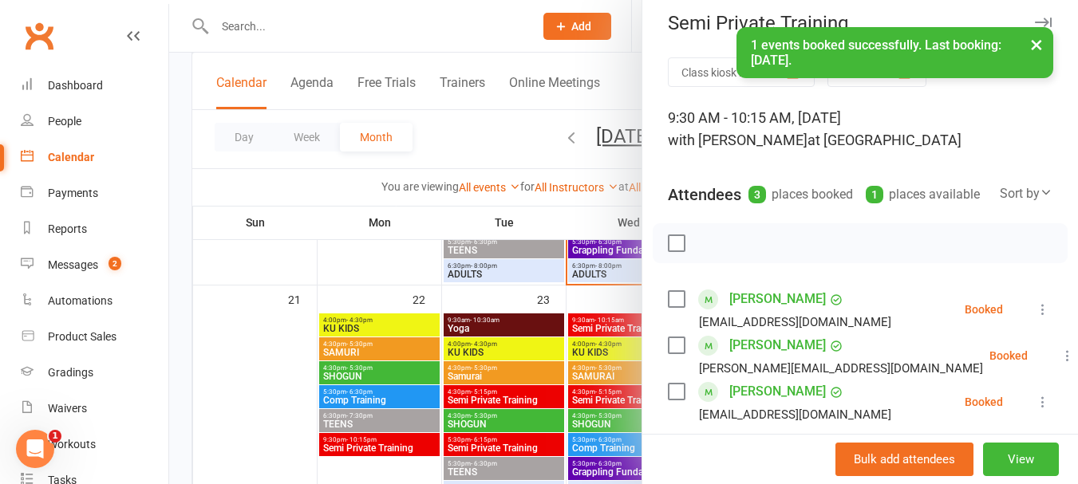
scroll to position [0, 0]
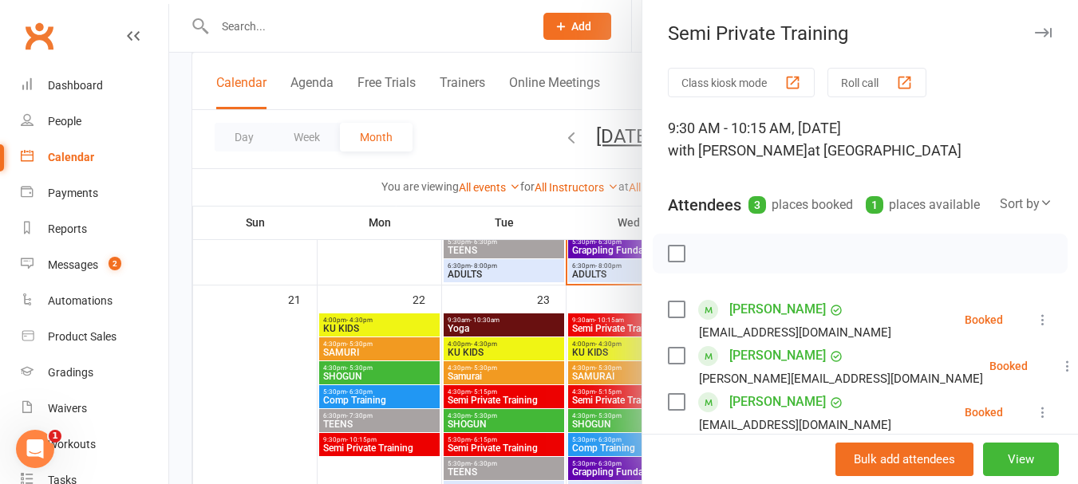
click at [668, 262] on label at bounding box center [676, 254] width 16 height 16
click at [703, 263] on icon "button" at bounding box center [712, 254] width 18 height 18
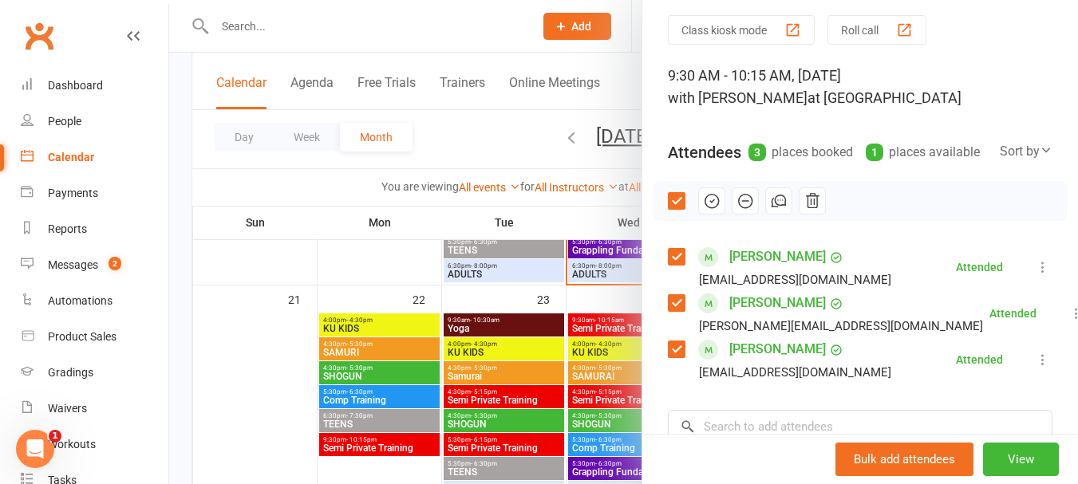
scroll to position [80, 0]
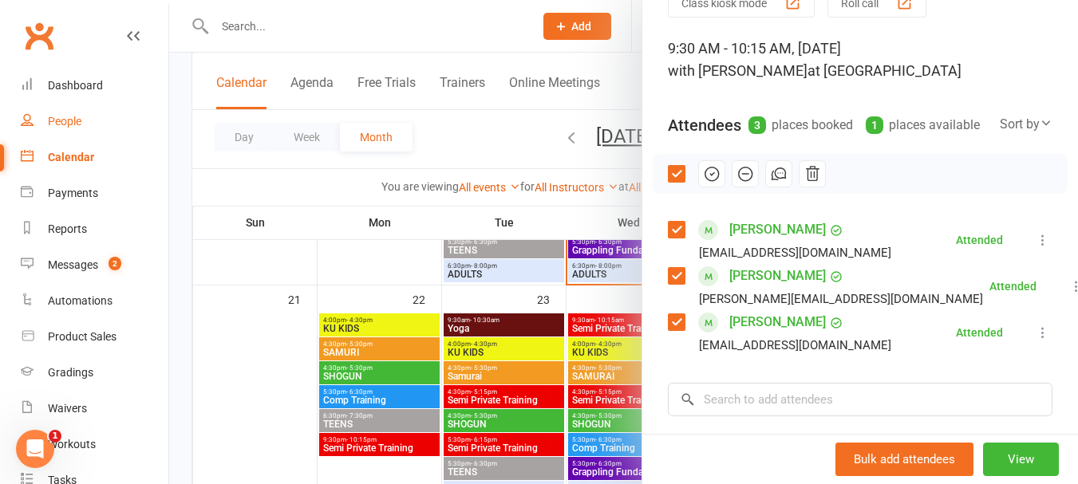
click at [76, 113] on link "People" at bounding box center [95, 122] width 148 height 36
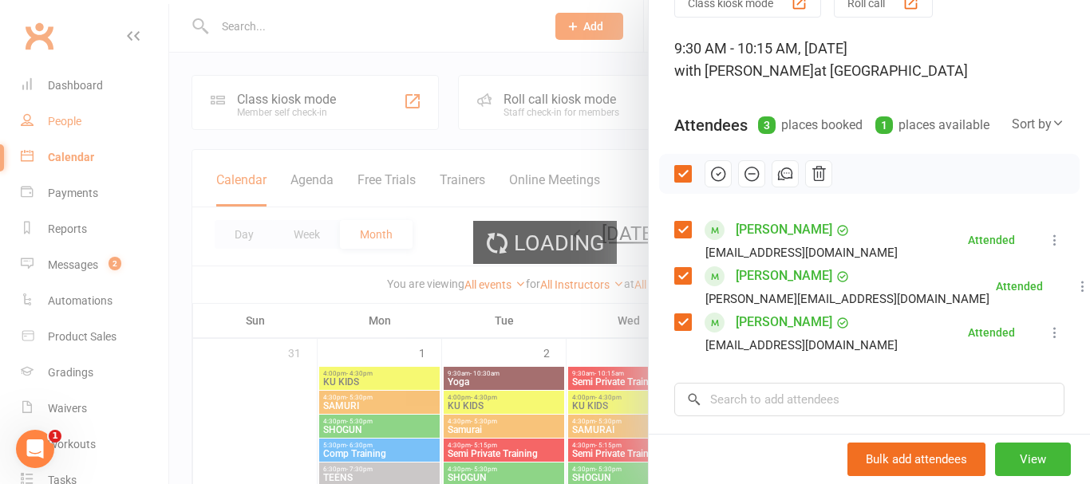
select select "100"
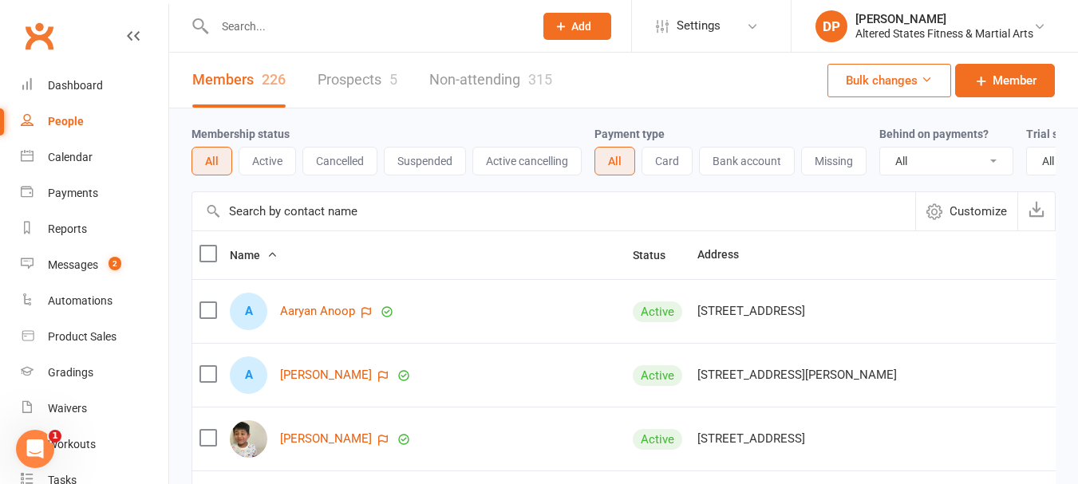
click at [77, 121] on div "People" at bounding box center [66, 121] width 36 height 13
click at [353, 166] on button "Cancelled" at bounding box center [340, 161] width 75 height 29
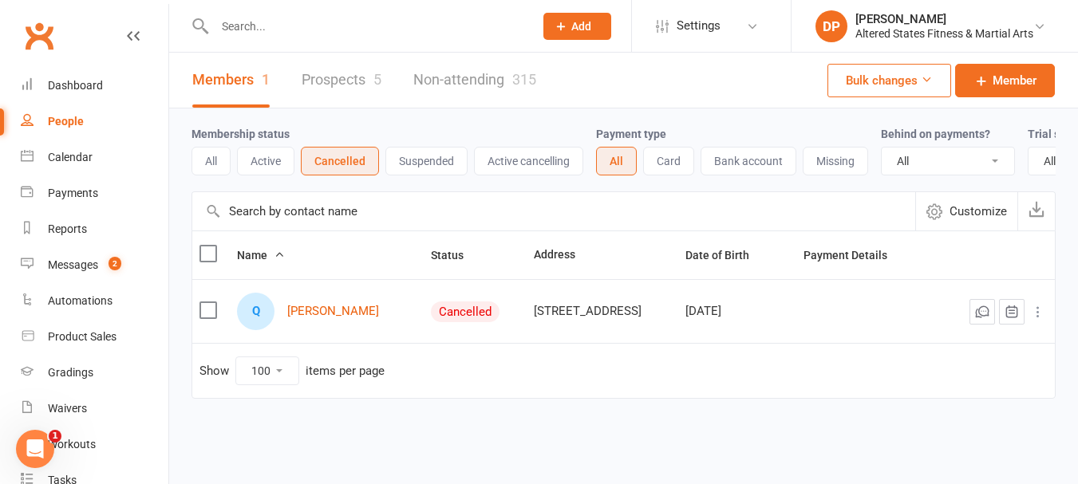
click at [993, 162] on select "All No Yes" at bounding box center [948, 161] width 132 height 27
click at [442, 83] on link "Non-attending 315" at bounding box center [474, 80] width 123 height 55
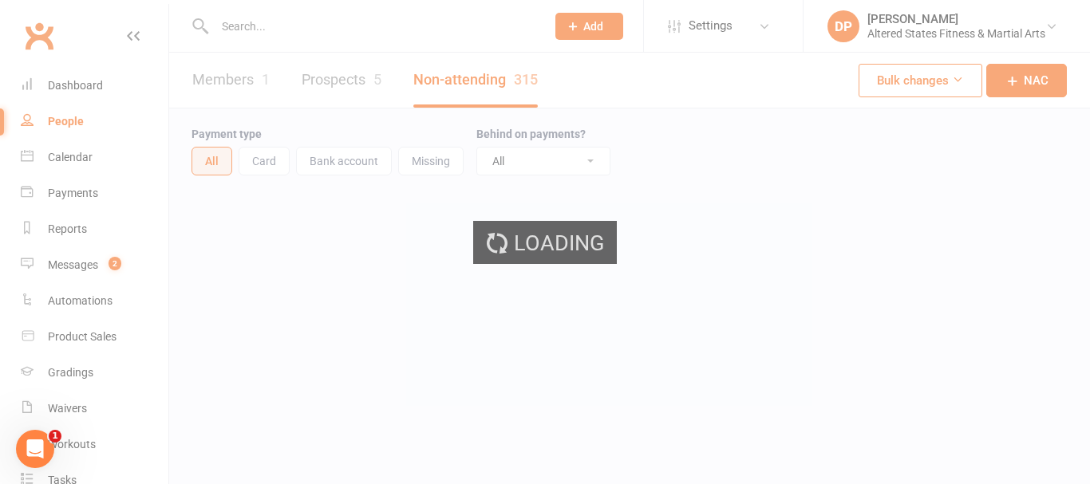
select select "100"
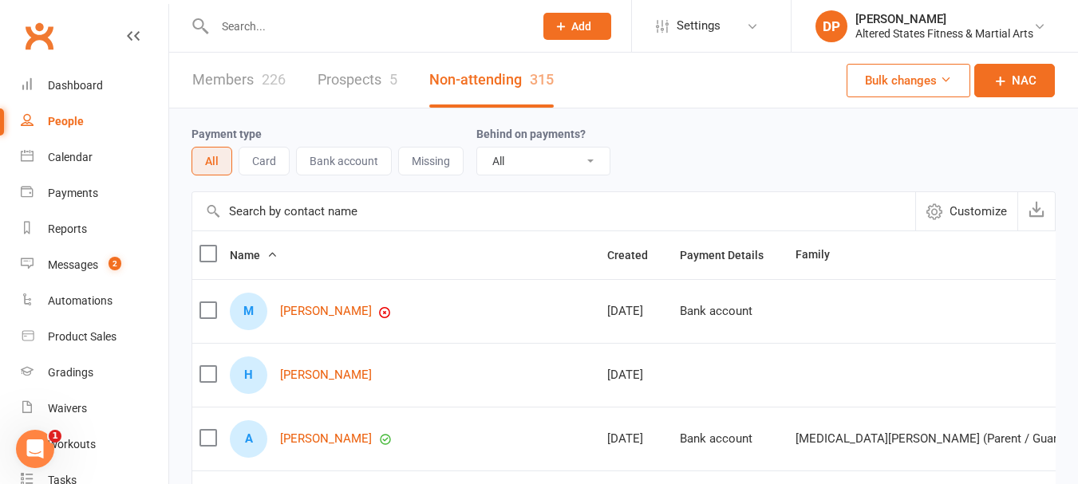
click at [340, 23] on input "text" at bounding box center [366, 26] width 313 height 22
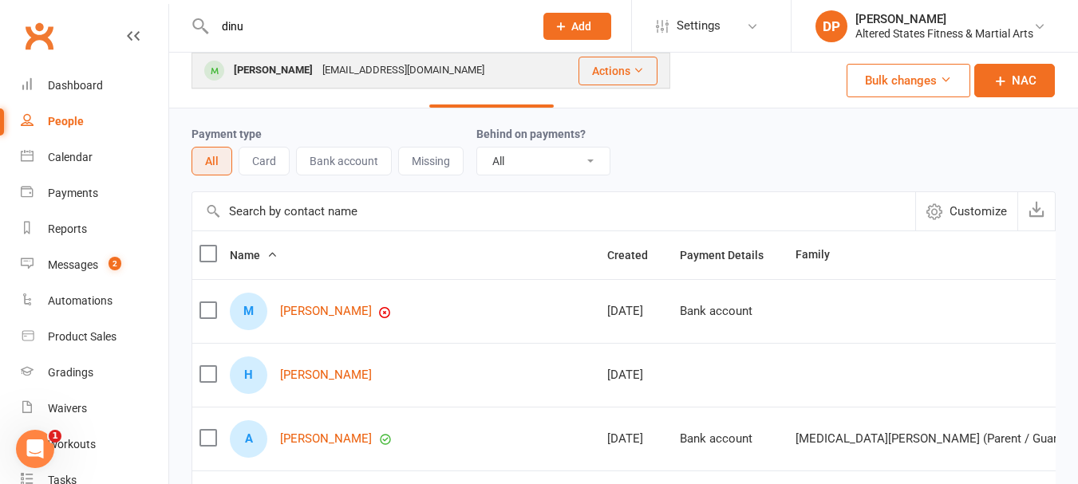
type input "dinu"
click at [318, 69] on div "lakminib@gmail.com" at bounding box center [404, 70] width 172 height 23
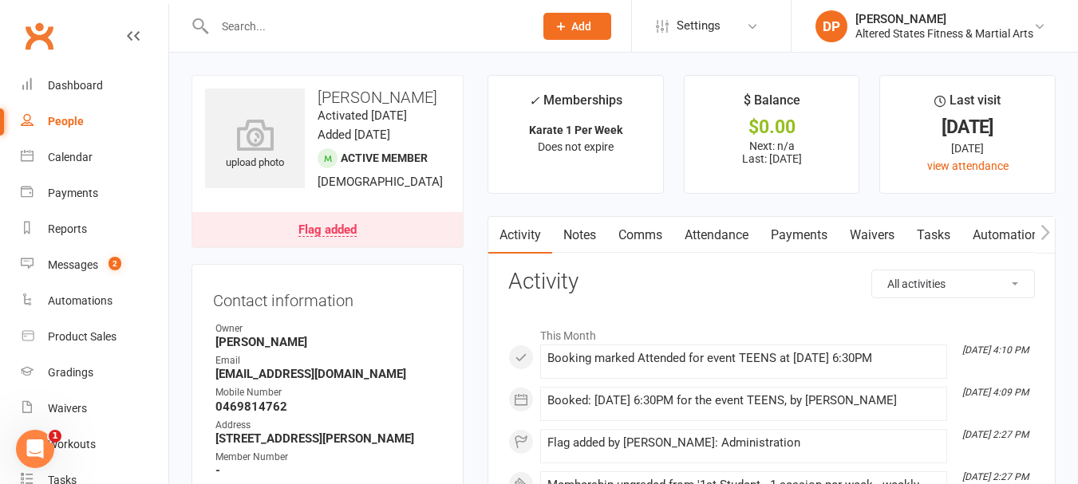
click at [72, 119] on div "People" at bounding box center [66, 121] width 36 height 13
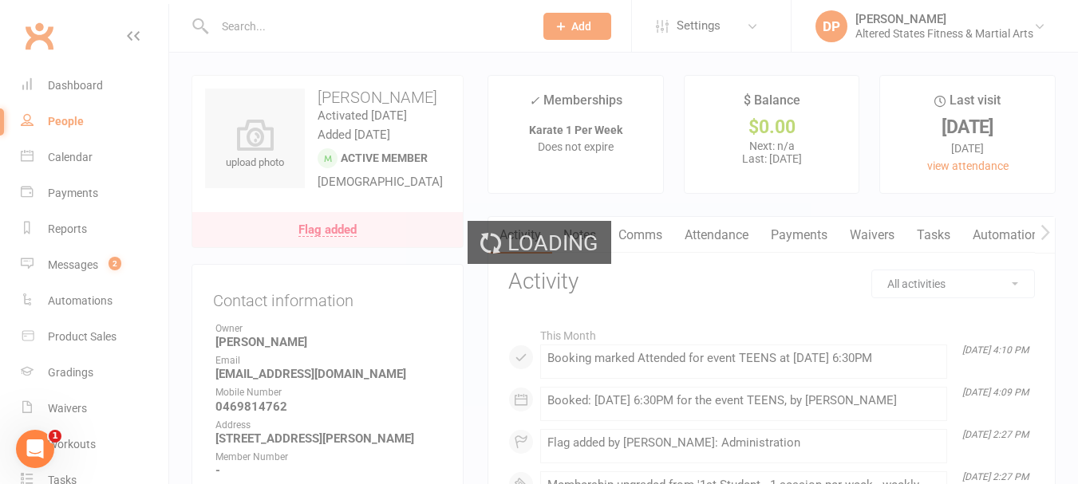
select select "100"
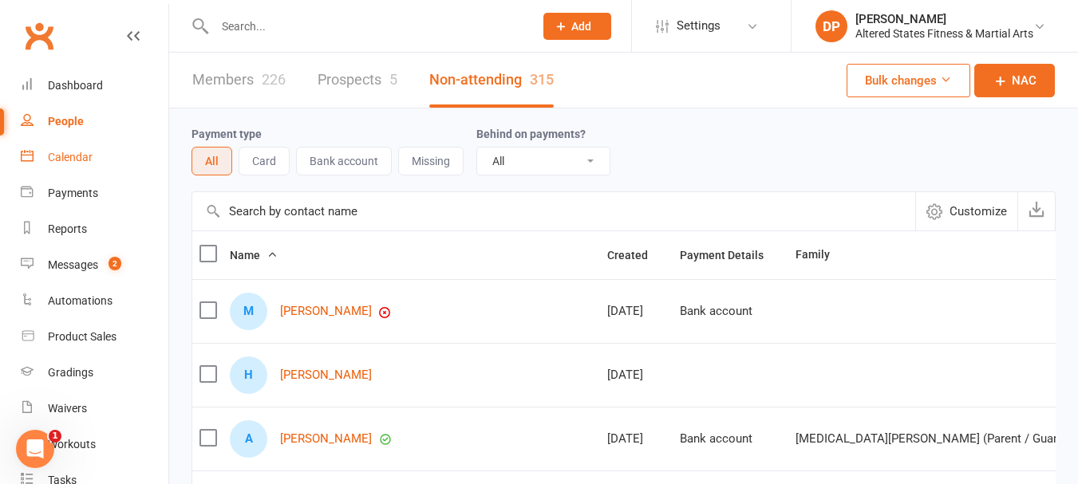
click at [66, 156] on div "Calendar" at bounding box center [70, 157] width 45 height 13
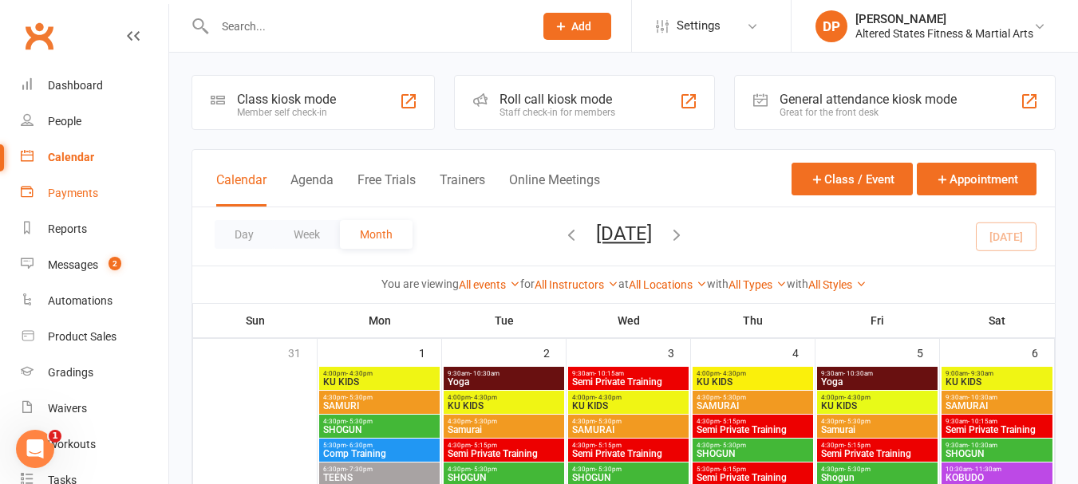
click at [60, 192] on div "Payments" at bounding box center [73, 193] width 50 height 13
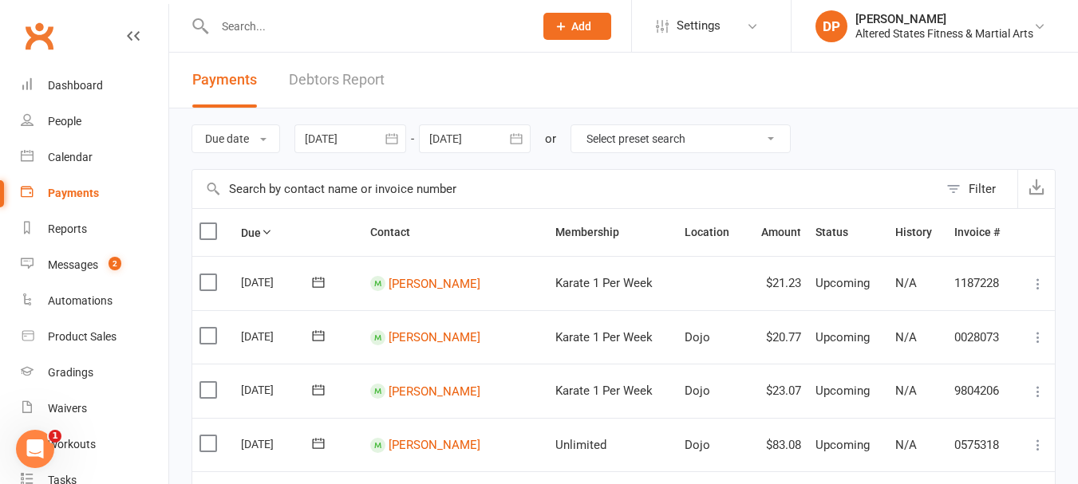
click at [393, 141] on icon "button" at bounding box center [392, 139] width 16 height 16
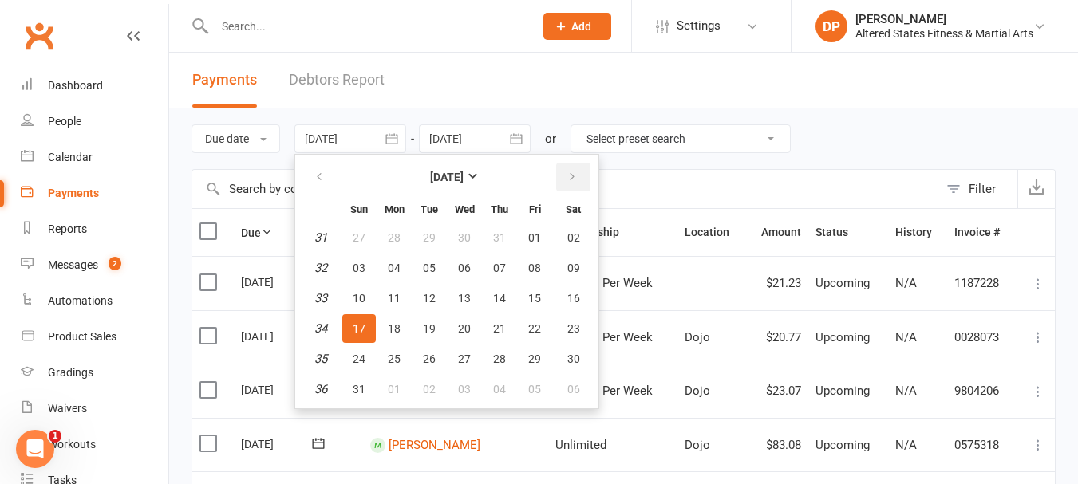
click at [564, 172] on button "button" at bounding box center [573, 177] width 34 height 29
click at [470, 268] on span "10" at bounding box center [464, 268] width 13 height 13
type input "10 Sep 2025"
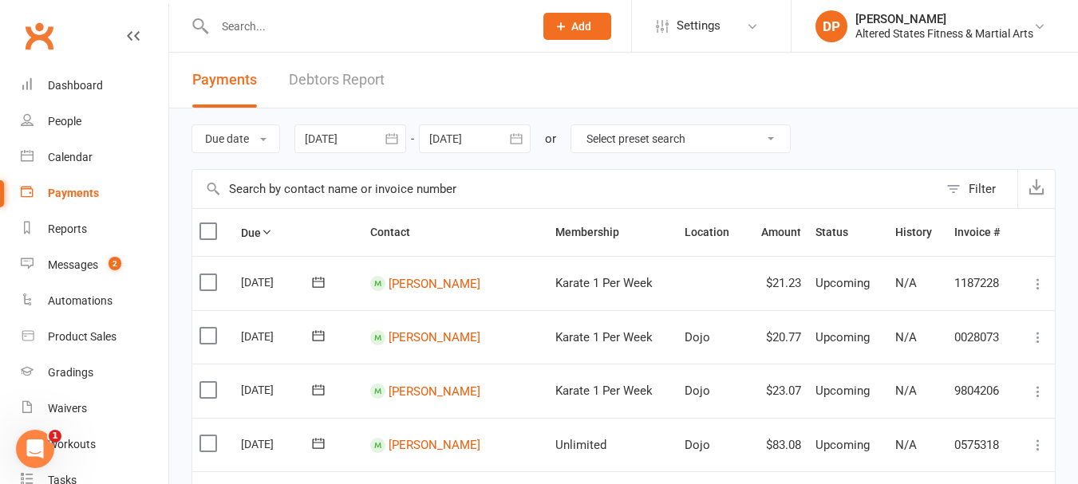
click at [514, 138] on icon "button" at bounding box center [516, 138] width 12 height 10
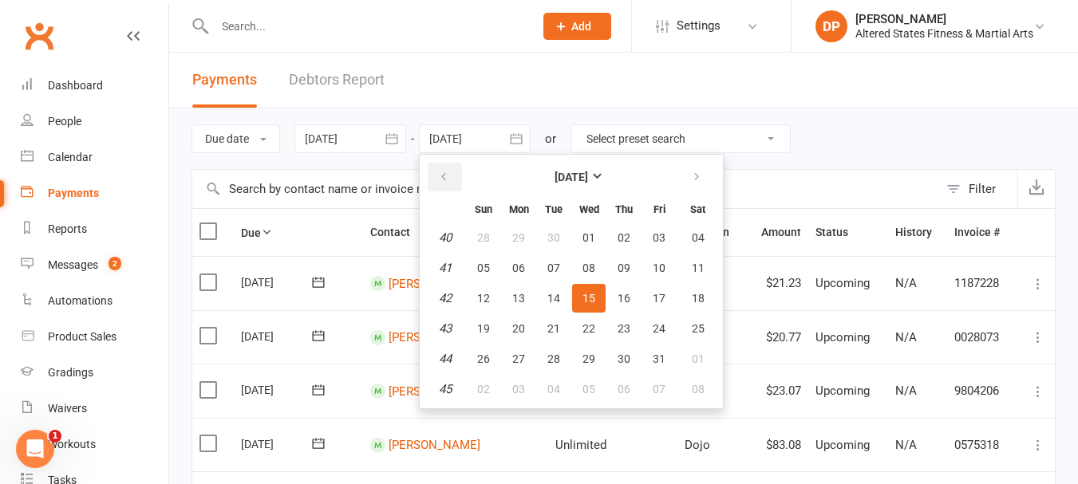
click at [449, 178] on icon "button" at bounding box center [443, 177] width 11 height 13
click at [552, 302] on span "16" at bounding box center [554, 298] width 13 height 13
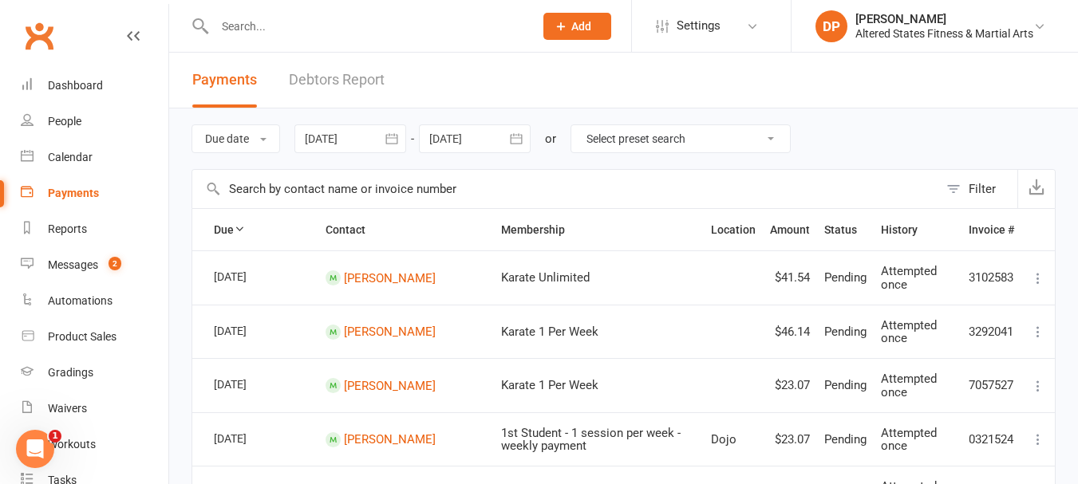
click at [511, 140] on icon "button" at bounding box center [516, 139] width 16 height 16
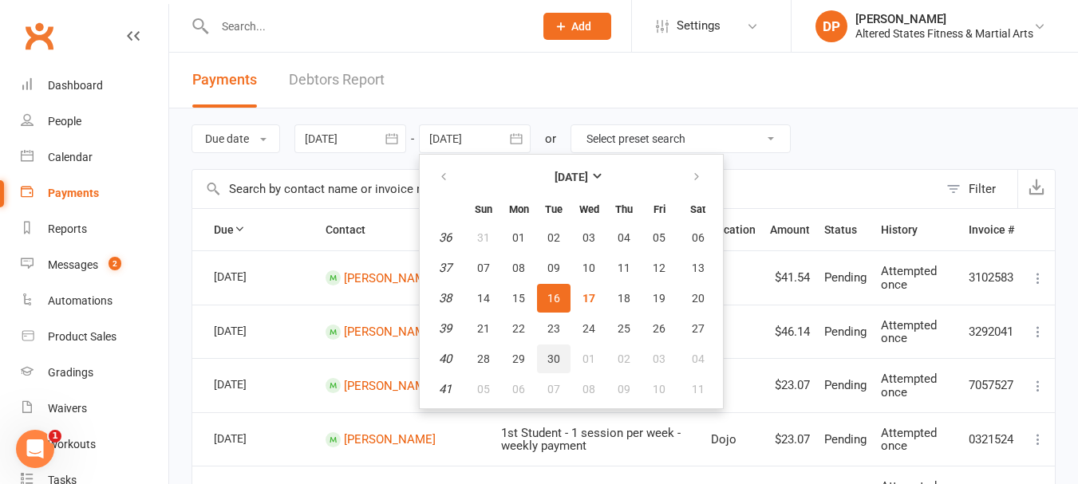
click at [560, 358] on span "30" at bounding box center [554, 359] width 13 height 13
type input "[DATE]"
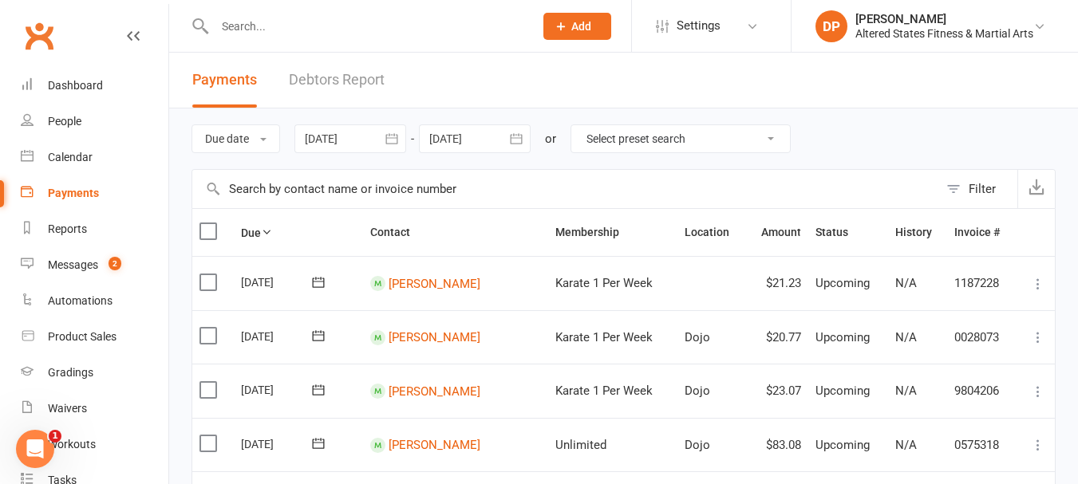
click at [396, 137] on icon "button" at bounding box center [392, 139] width 16 height 16
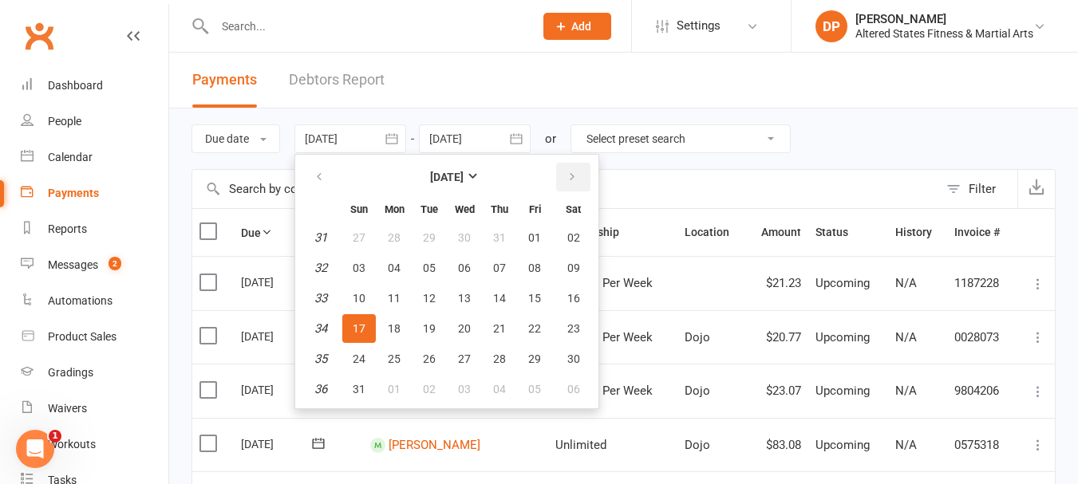
click at [567, 170] on button "button" at bounding box center [573, 177] width 34 height 29
click at [471, 265] on span "10" at bounding box center [464, 268] width 13 height 13
type input "10 Sep 2025"
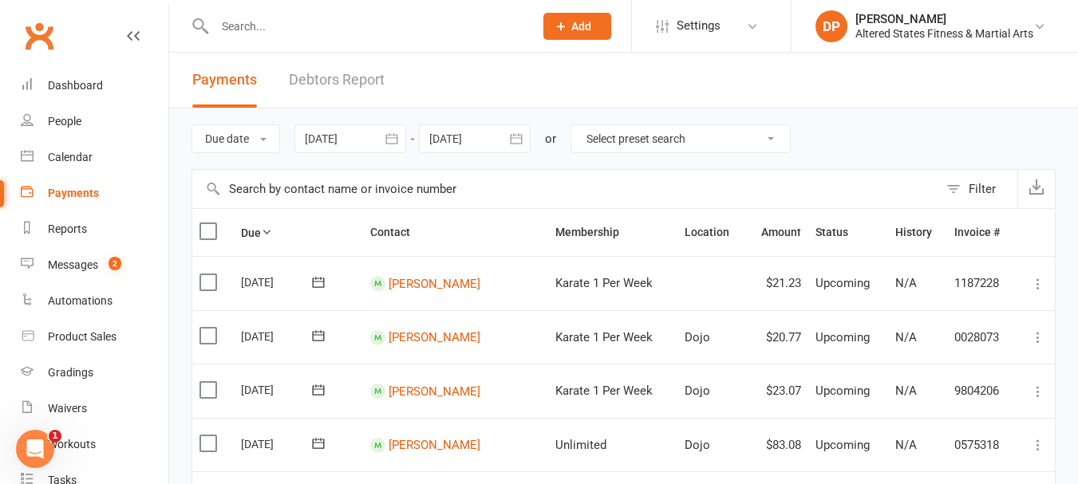
click at [515, 138] on icon "button" at bounding box center [516, 138] width 12 height 10
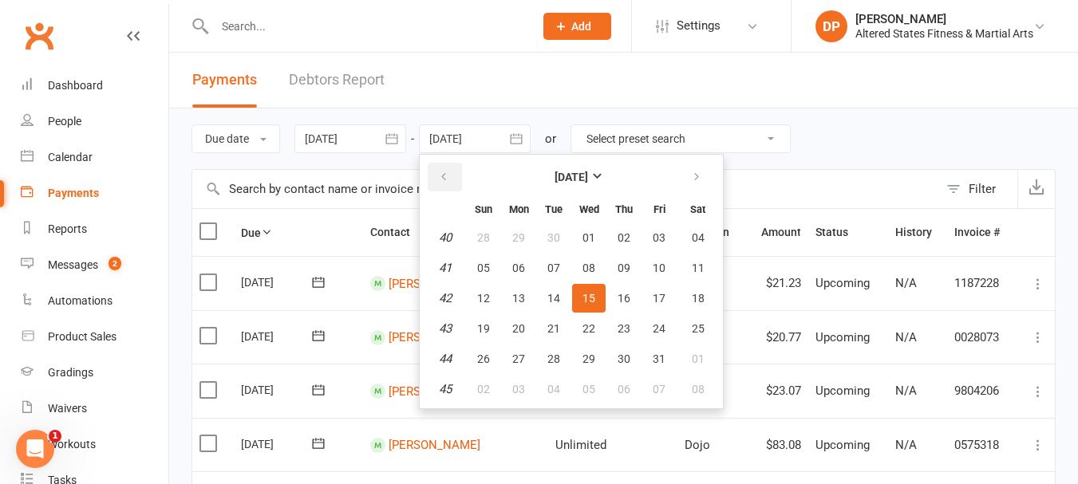
click at [449, 178] on icon "button" at bounding box center [443, 177] width 11 height 13
click at [551, 292] on span "16" at bounding box center [554, 298] width 13 height 13
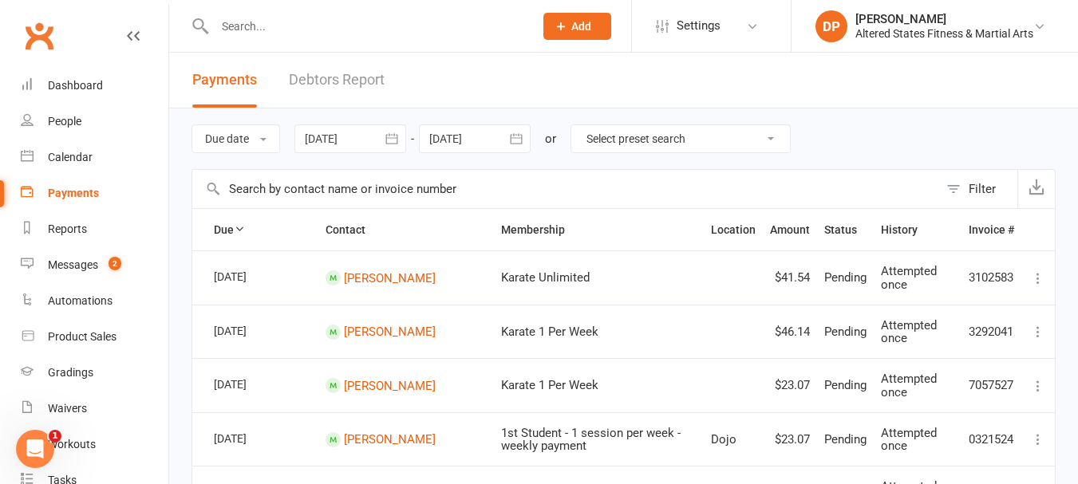
click at [512, 135] on icon "button" at bounding box center [516, 139] width 16 height 16
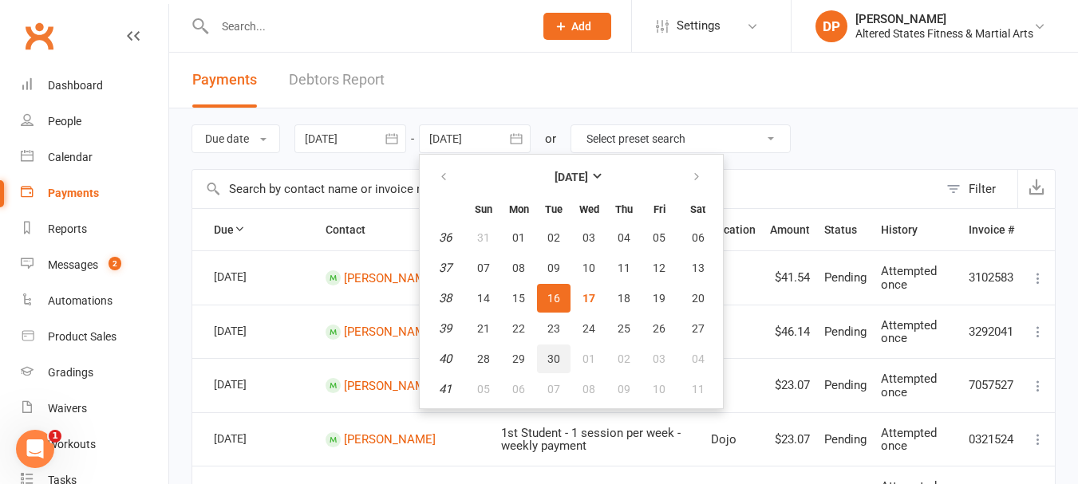
click at [553, 365] on span "30" at bounding box center [554, 359] width 13 height 13
type input "[DATE]"
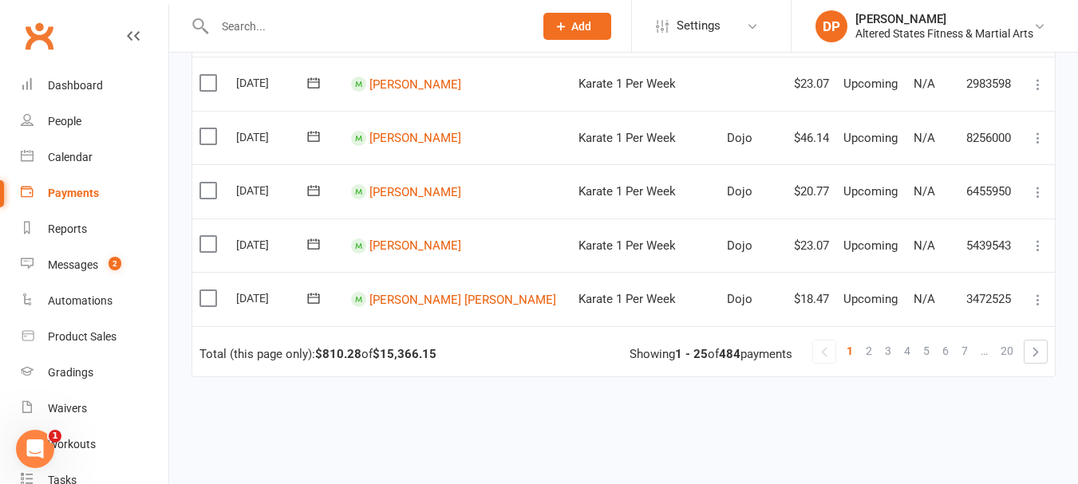
scroll to position [1399, 0]
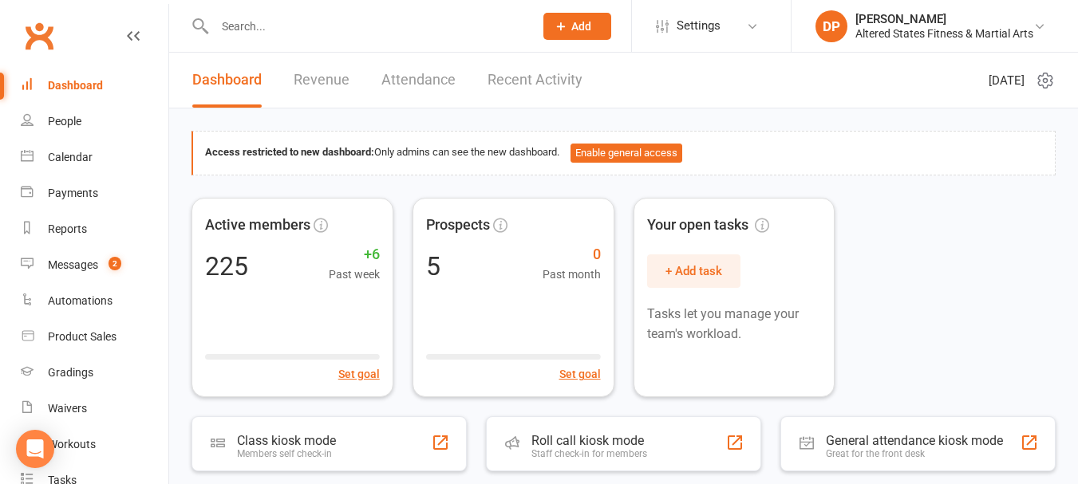
click at [268, 26] on input "text" at bounding box center [366, 26] width 313 height 22
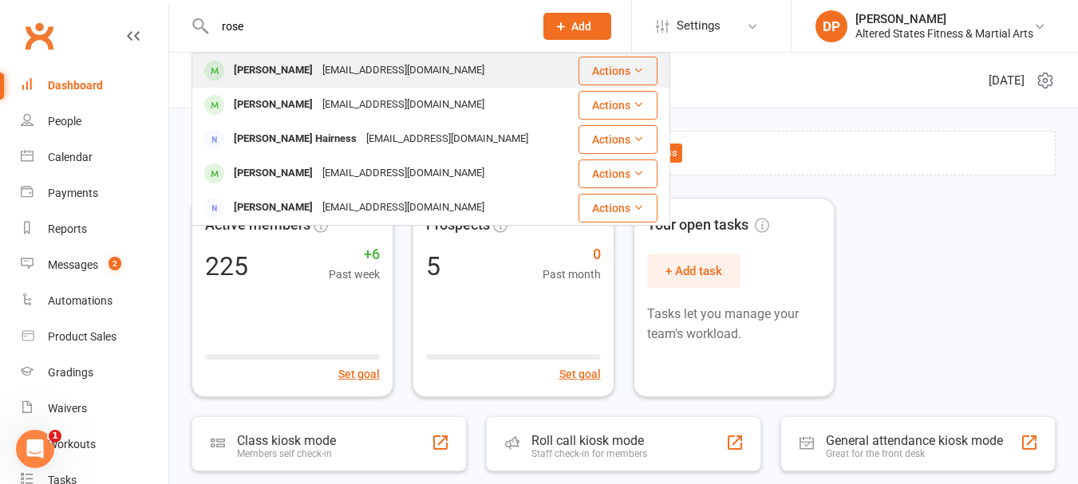
type input "rose"
click at [281, 71] on div "[PERSON_NAME]" at bounding box center [273, 70] width 89 height 23
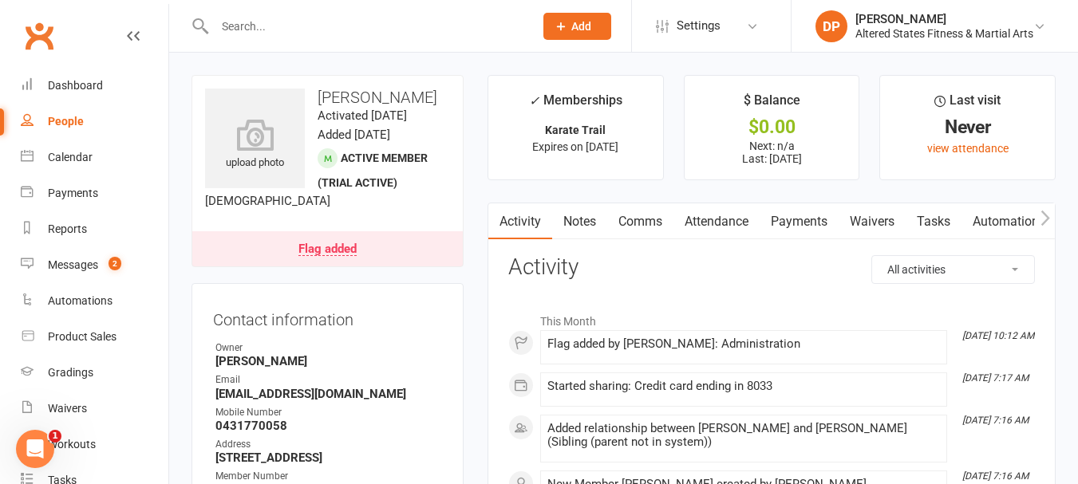
click at [808, 223] on link "Payments" at bounding box center [799, 222] width 79 height 37
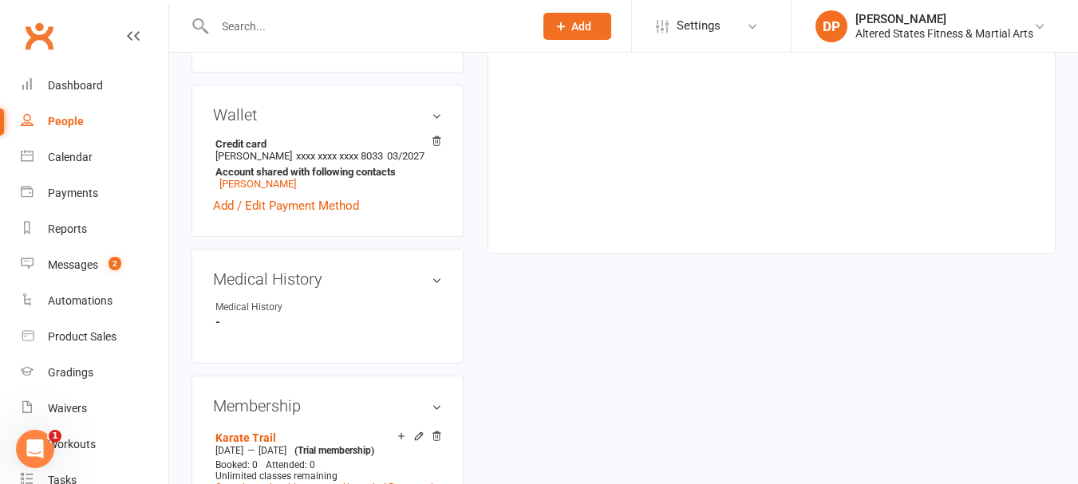
scroll to position [559, 0]
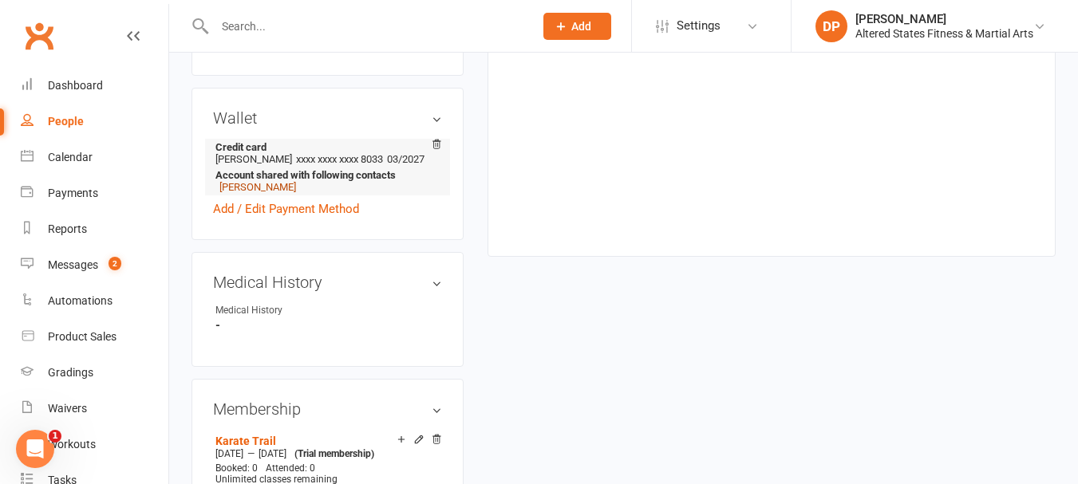
click at [253, 193] on link "[PERSON_NAME]" at bounding box center [257, 187] width 77 height 12
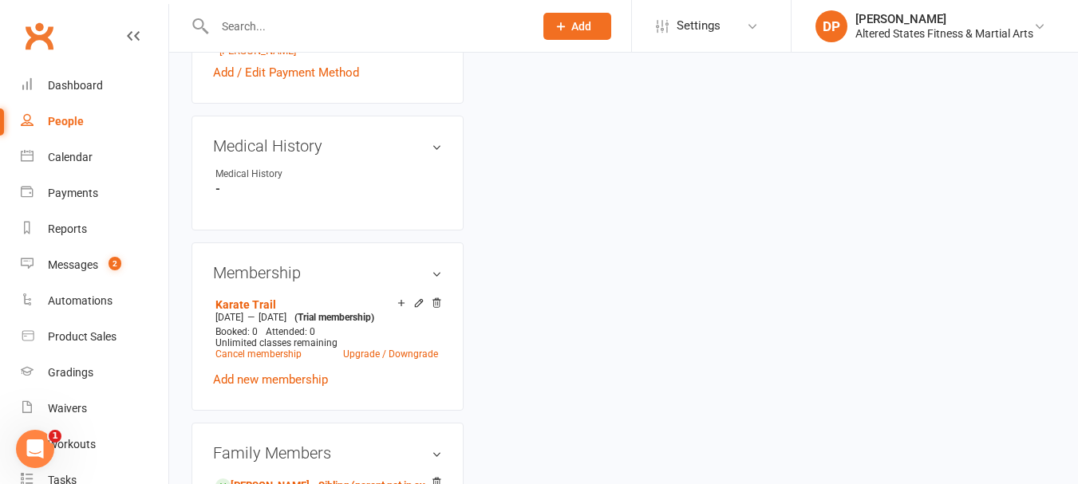
scroll to position [798, 0]
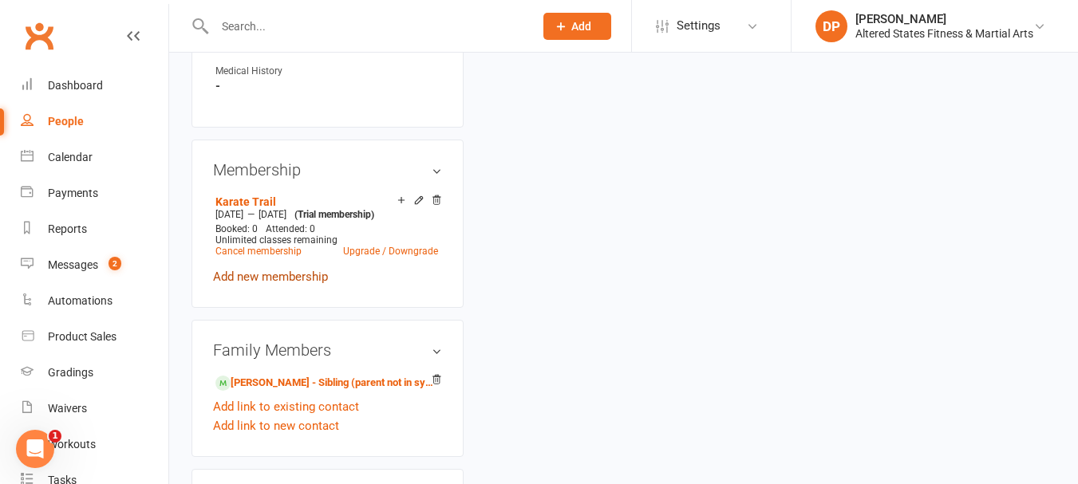
click at [268, 284] on link "Add new membership" at bounding box center [270, 277] width 115 height 14
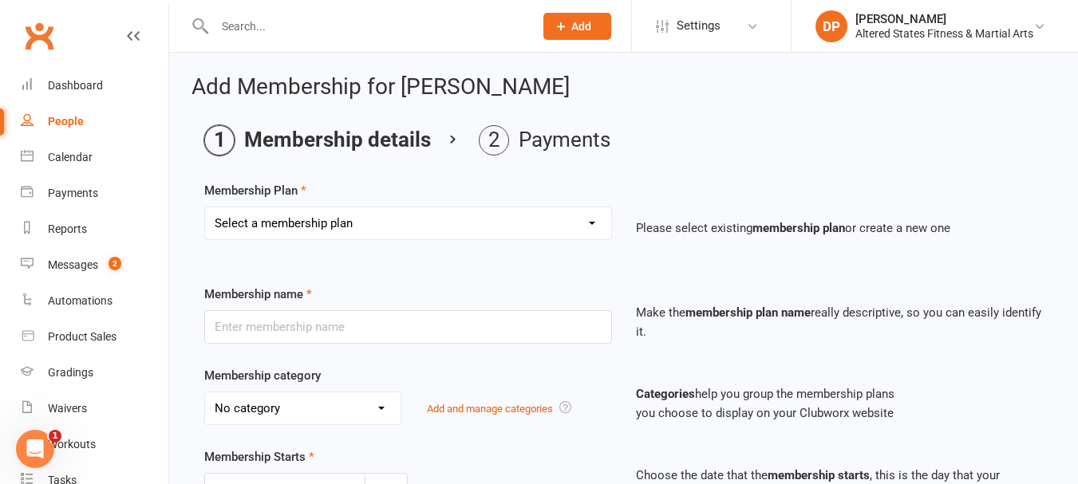
click at [501, 234] on select "Select a membership plan Create new Membership Plan Karate Trail Casual Karate …" at bounding box center [408, 224] width 406 height 32
select select "5"
click at [205, 208] on select "Select a membership plan Create new Membership Plan Karate Trail Casual Karate …" at bounding box center [408, 224] width 406 height 32
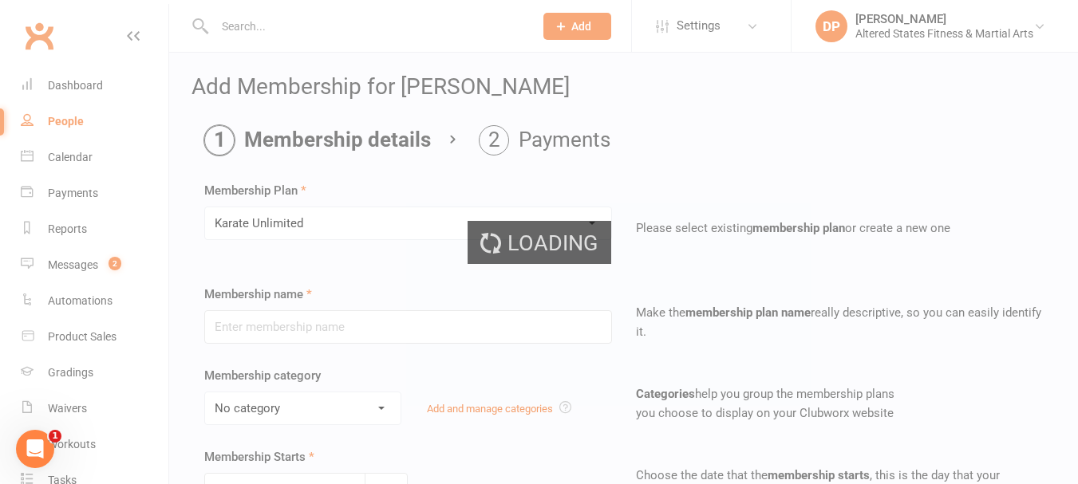
type input "Karate Unlimited"
select select "6"
type input "0"
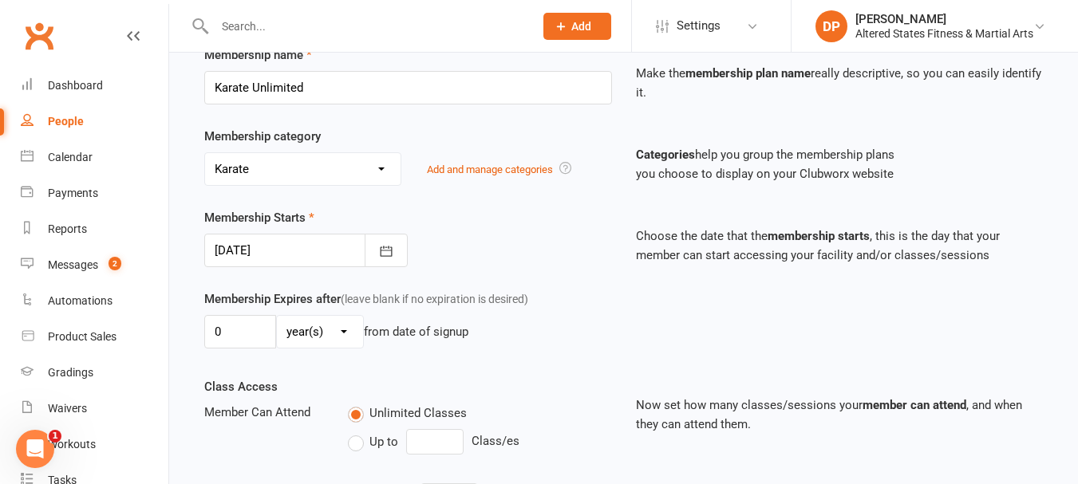
scroll to position [399, 0]
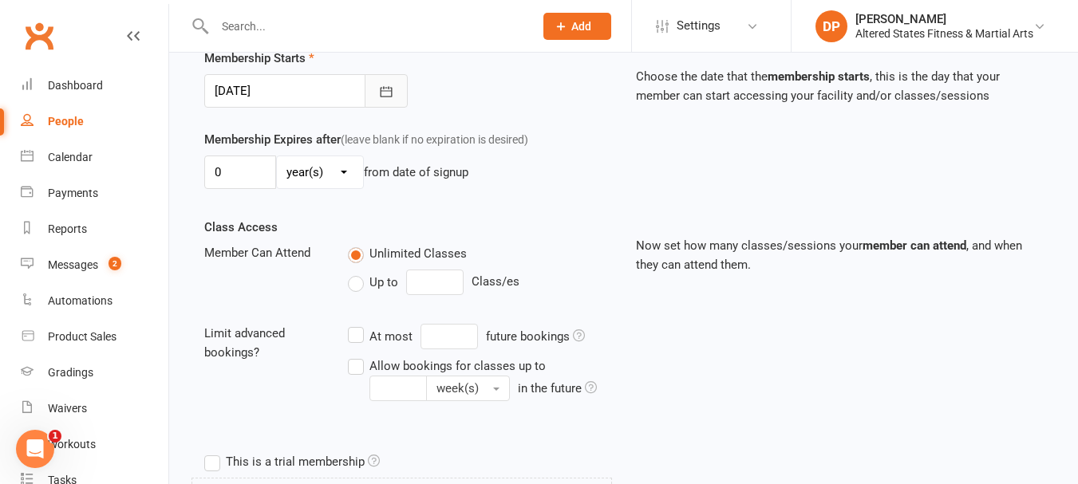
click at [388, 93] on icon "button" at bounding box center [386, 92] width 16 height 16
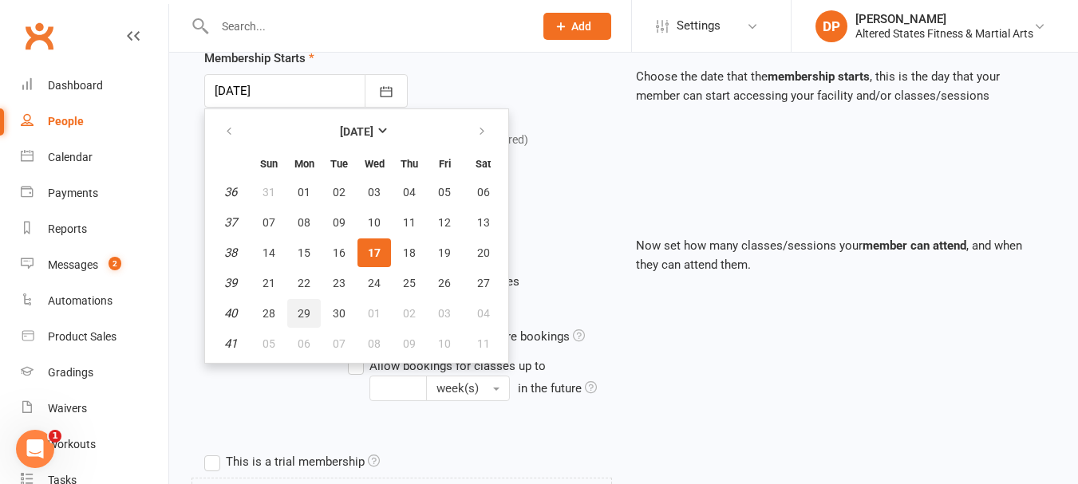
click at [303, 314] on span "29" at bounding box center [304, 313] width 13 height 13
type input "[DATE]"
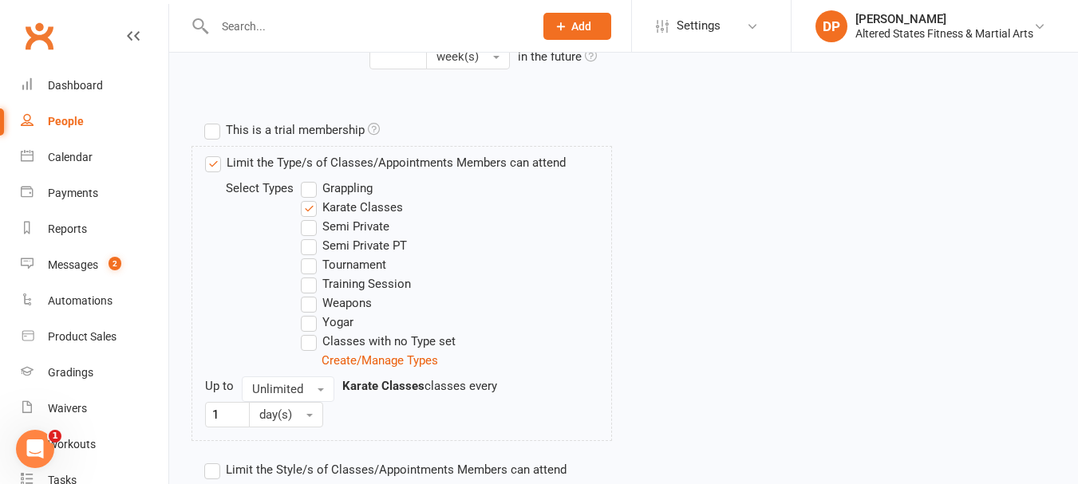
scroll to position [837, 0]
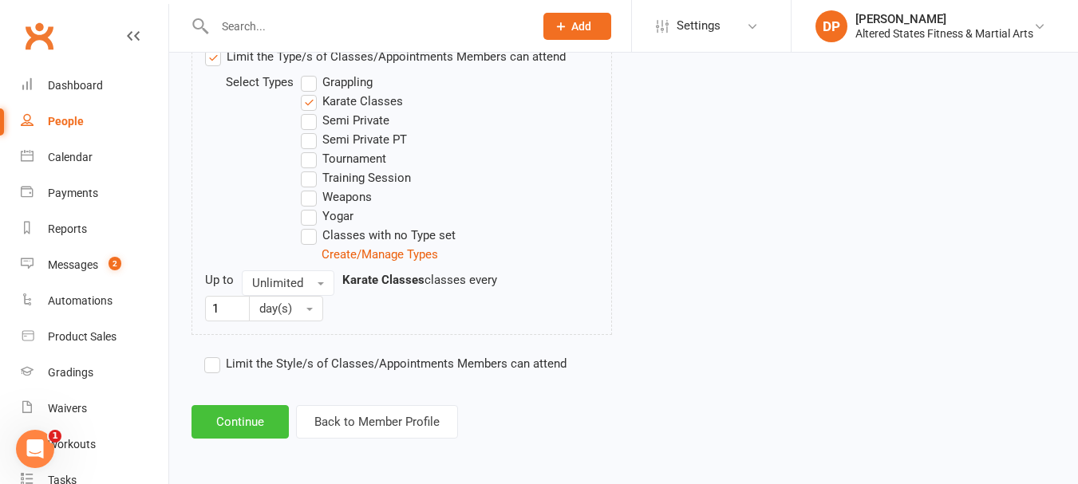
click at [245, 417] on button "Continue" at bounding box center [240, 422] width 97 height 34
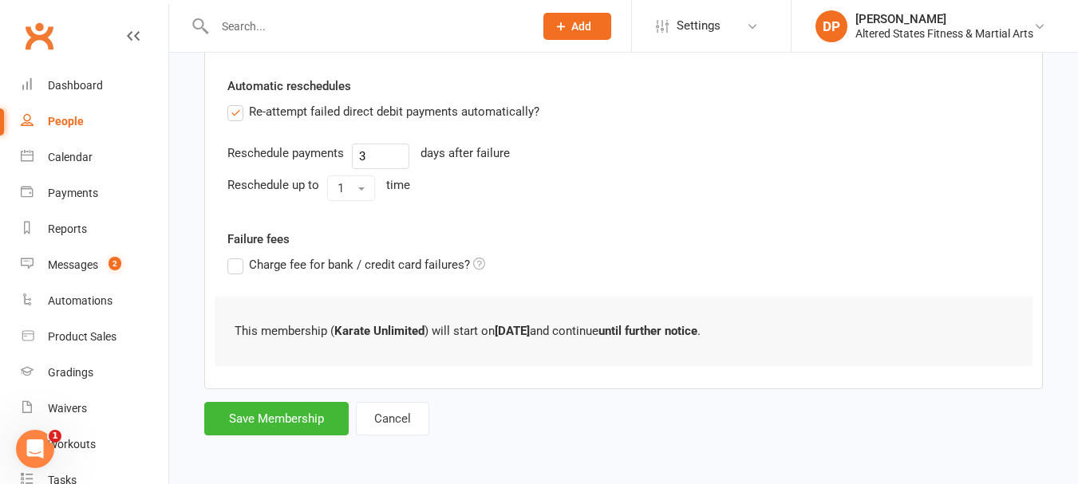
scroll to position [0, 0]
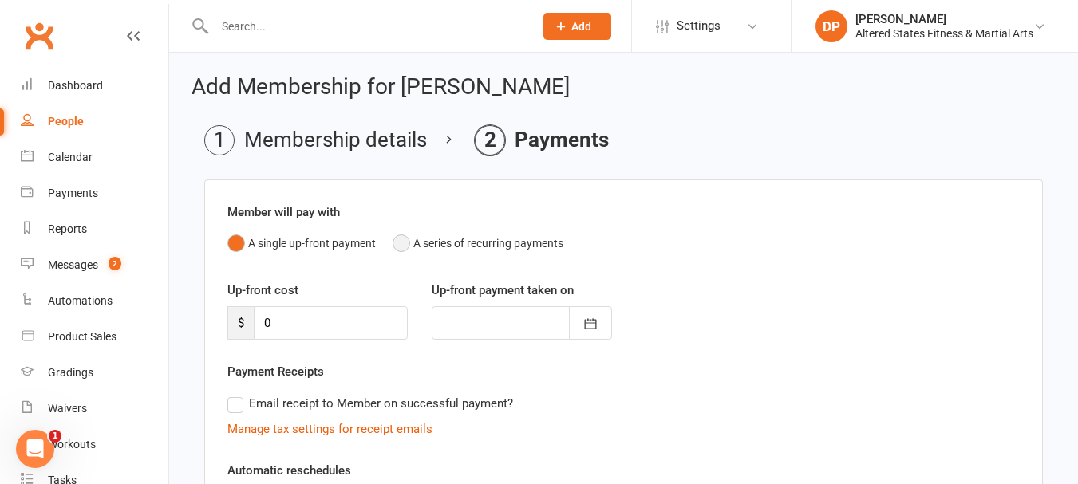
click at [407, 244] on button "A series of recurring payments" at bounding box center [478, 243] width 171 height 30
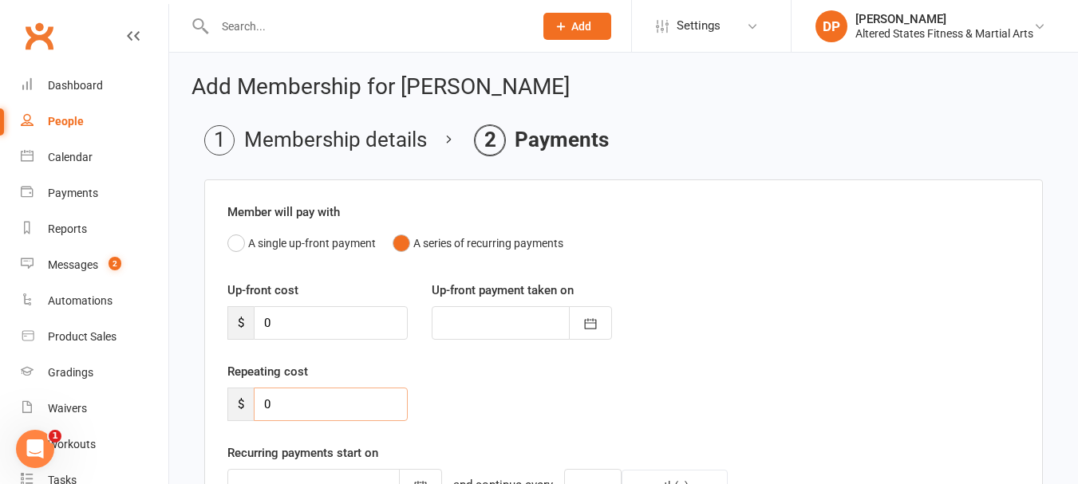
drag, startPoint x: 259, startPoint y: 405, endPoint x: 279, endPoint y: 405, distance: 19.2
click at [279, 405] on input "0" at bounding box center [331, 405] width 154 height 34
type input "83.08"
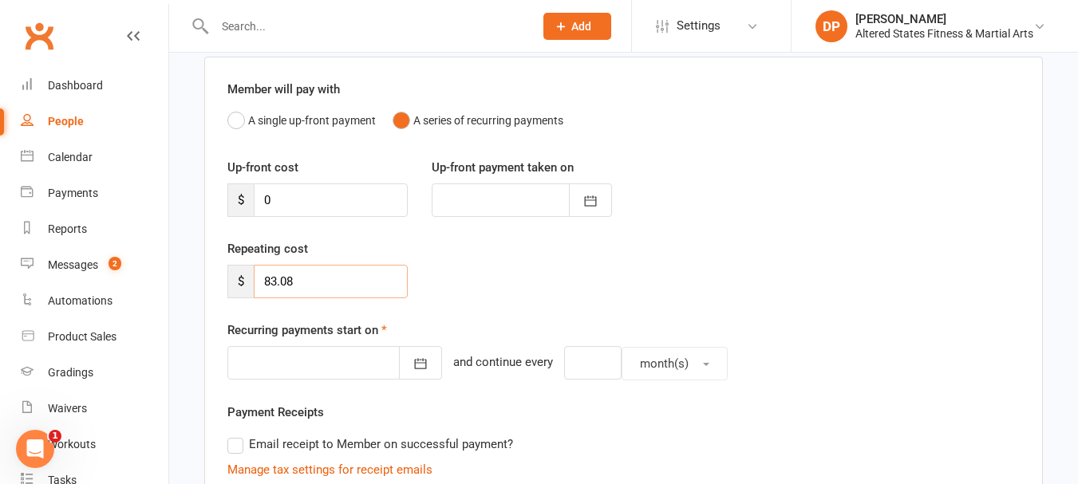
scroll to position [160, 0]
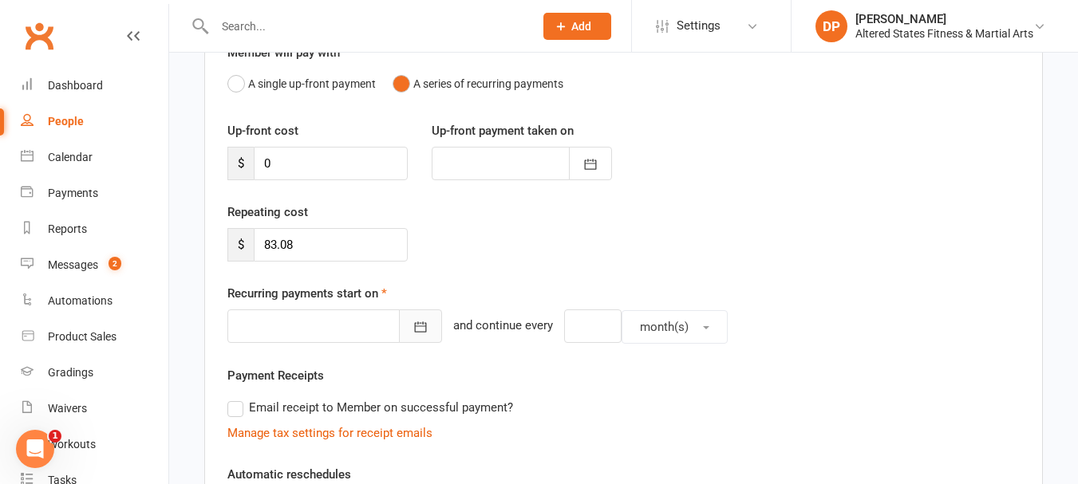
click at [415, 325] on icon "button" at bounding box center [421, 327] width 12 height 10
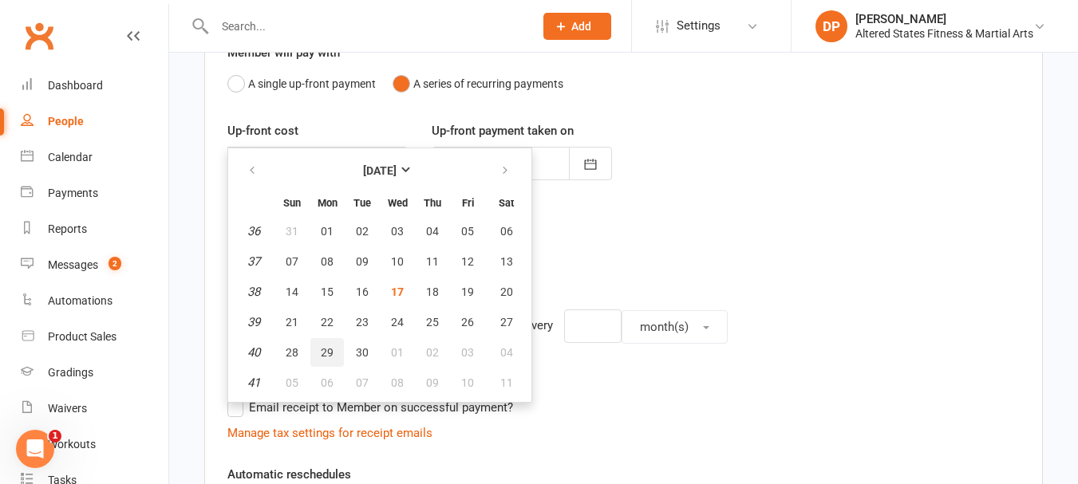
click at [324, 350] on span "29" at bounding box center [327, 352] width 13 height 13
type input "[DATE]"
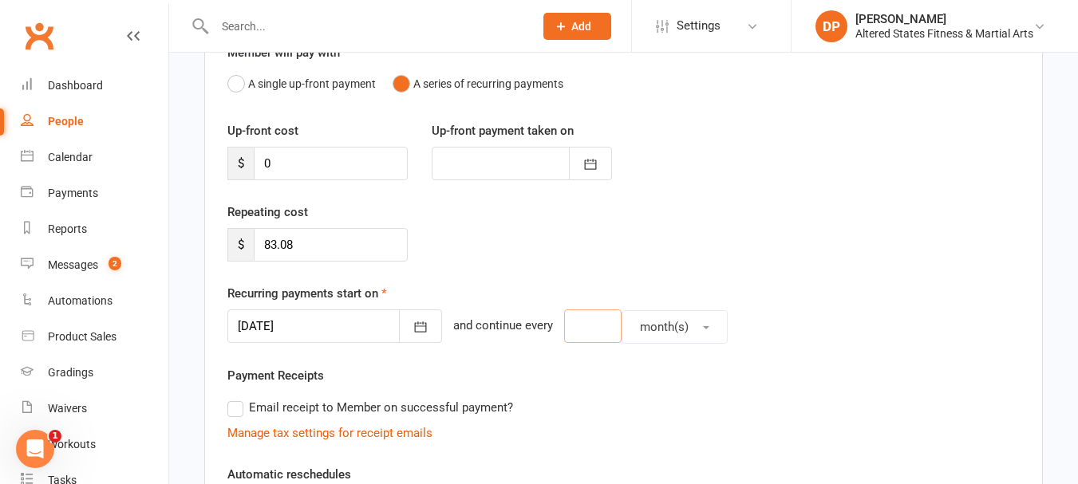
click at [564, 333] on input "number" at bounding box center [592, 327] width 57 height 34
type input "2"
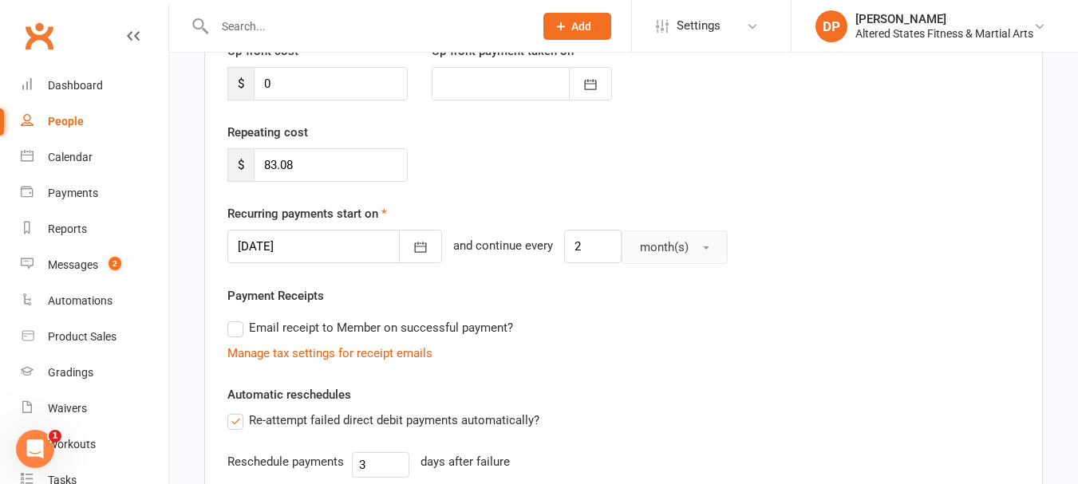
click at [640, 247] on span "month(s)" at bounding box center [664, 247] width 49 height 14
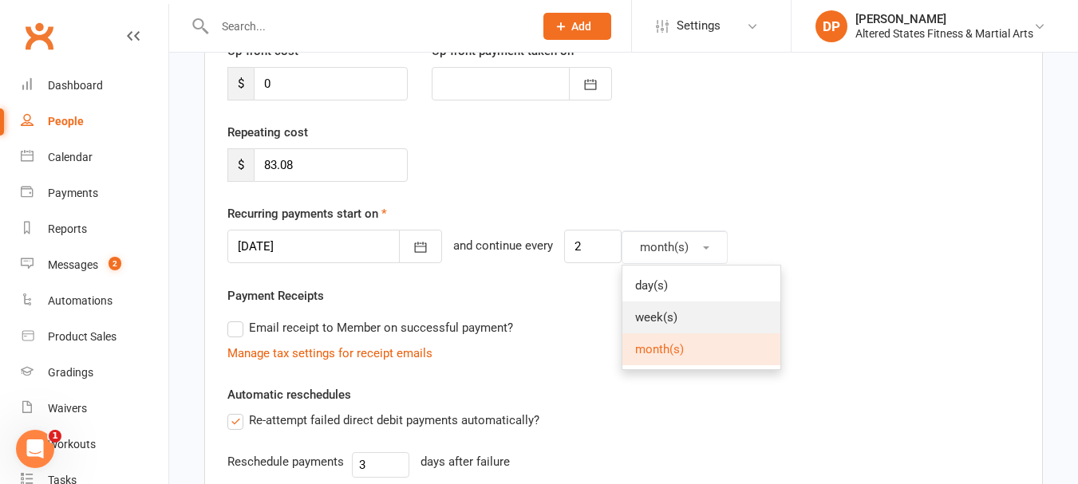
click at [643, 315] on span "week(s)" at bounding box center [656, 317] width 42 height 14
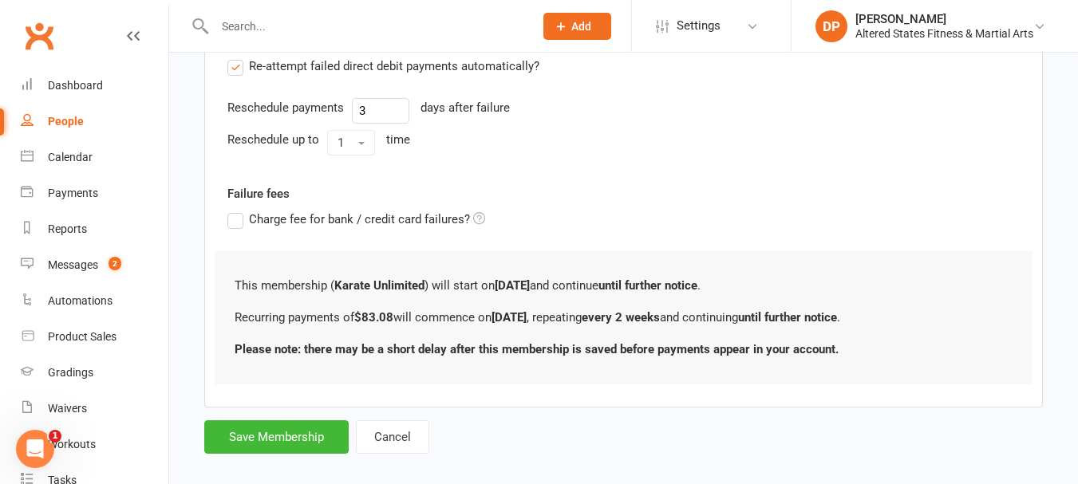
scroll to position [612, 0]
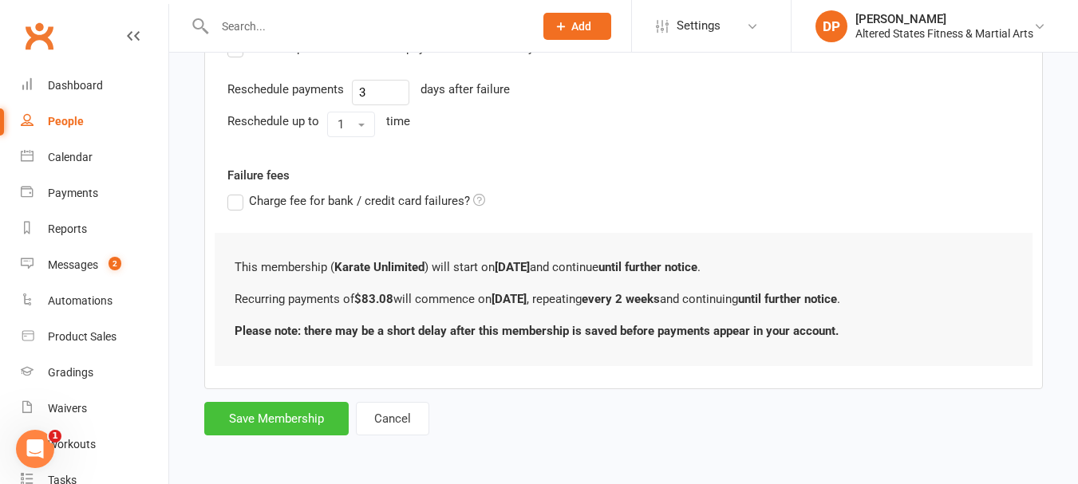
click at [328, 421] on button "Save Membership" at bounding box center [276, 419] width 144 height 34
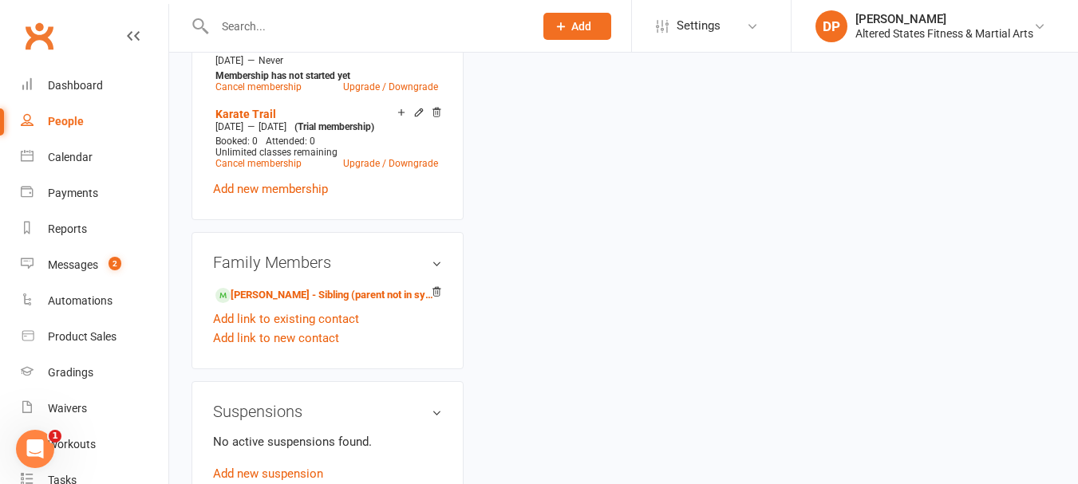
scroll to position [1038, 0]
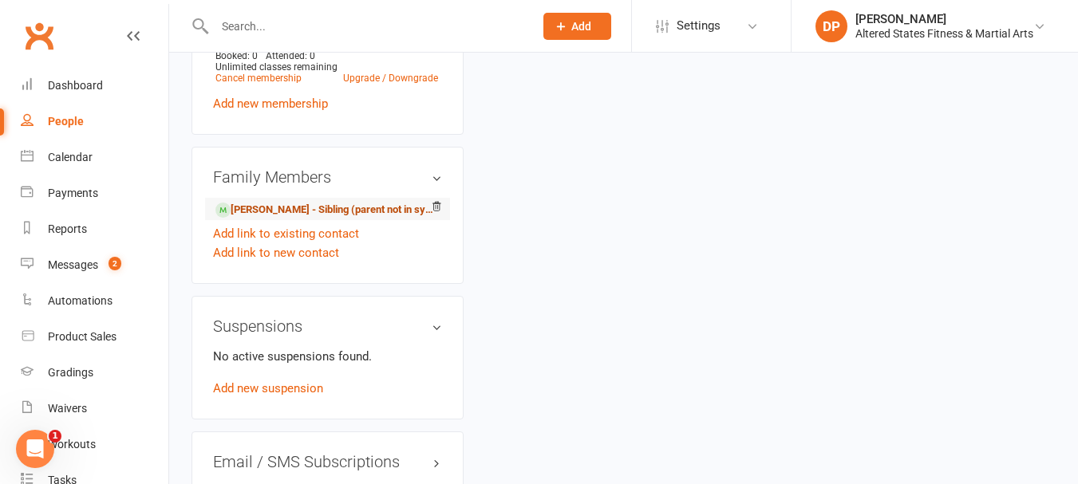
click at [263, 219] on link "Miles Rose - Sibling (parent not in system)" at bounding box center [325, 210] width 219 height 17
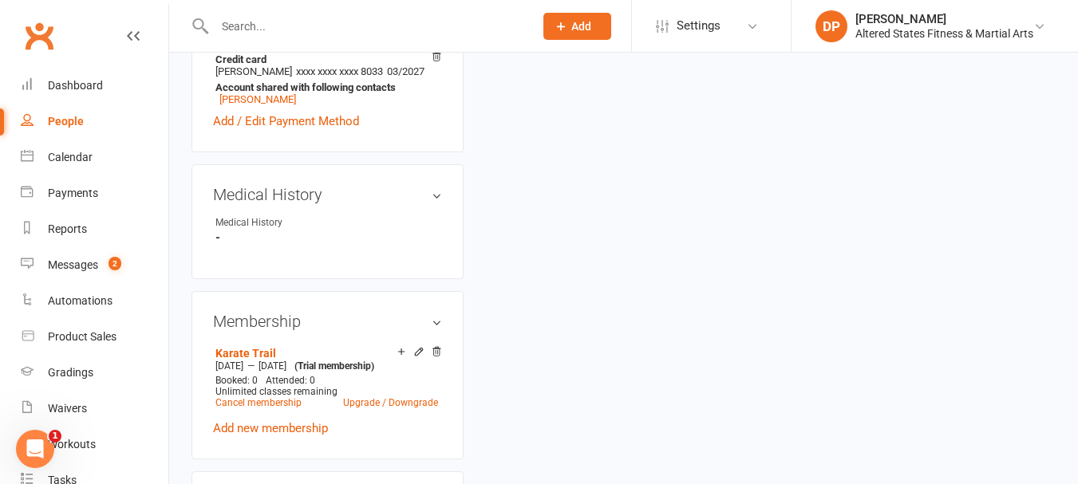
scroll to position [718, 0]
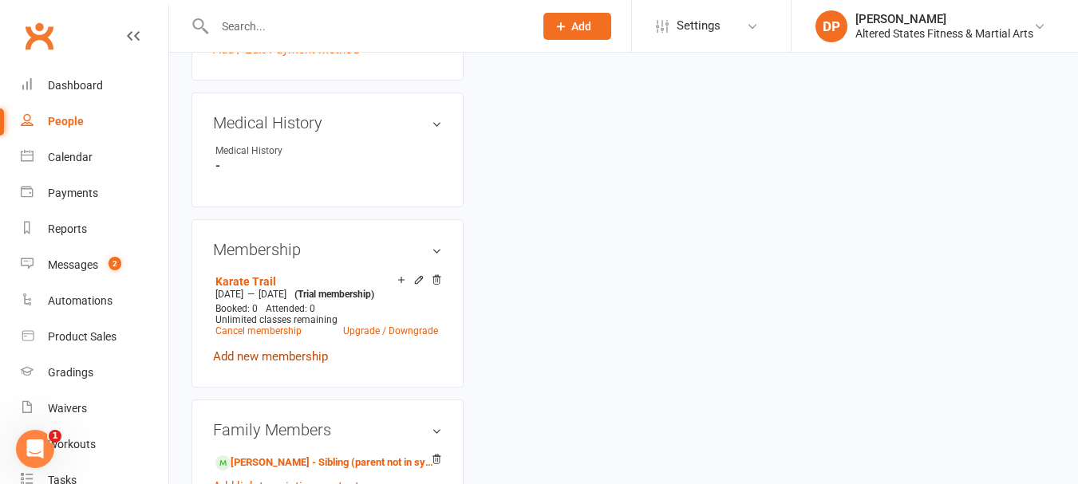
click at [295, 364] on link "Add new membership" at bounding box center [270, 357] width 115 height 14
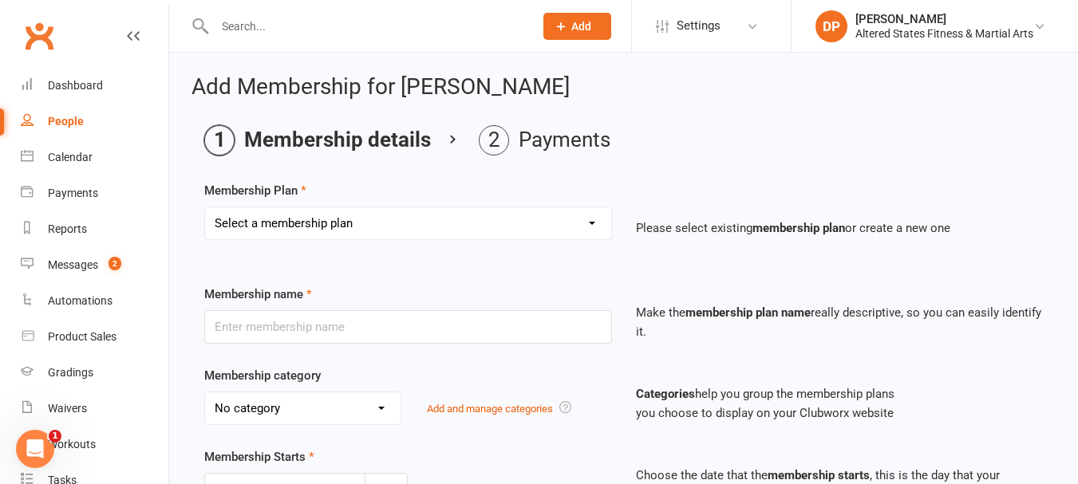
click at [361, 223] on select "Select a membership plan Create new Membership Plan Karate Trail Casual Karate …" at bounding box center [408, 224] width 406 height 32
select select "5"
click at [205, 208] on select "Select a membership plan Create new Membership Plan Karate Trail Casual Karate …" at bounding box center [408, 224] width 406 height 32
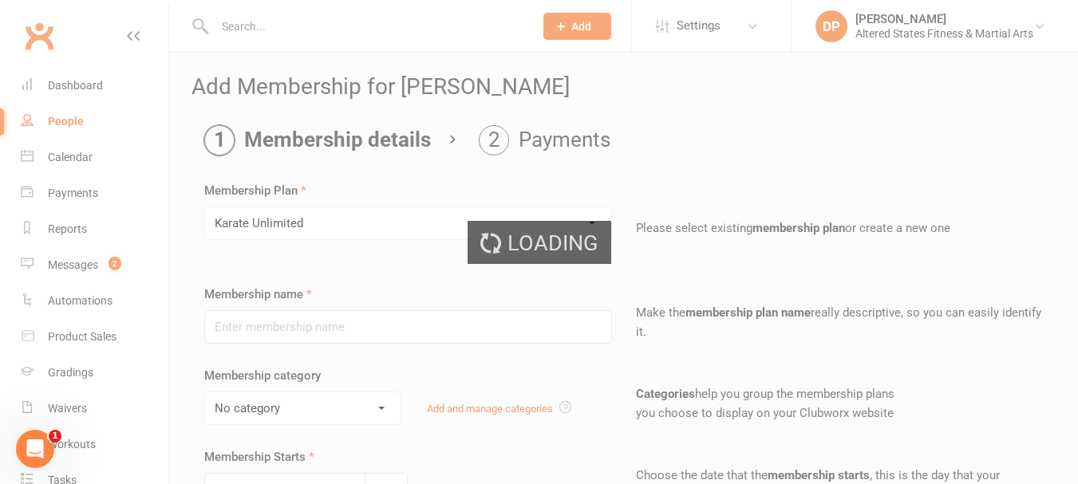
type input "Karate Unlimited"
select select "6"
type input "0"
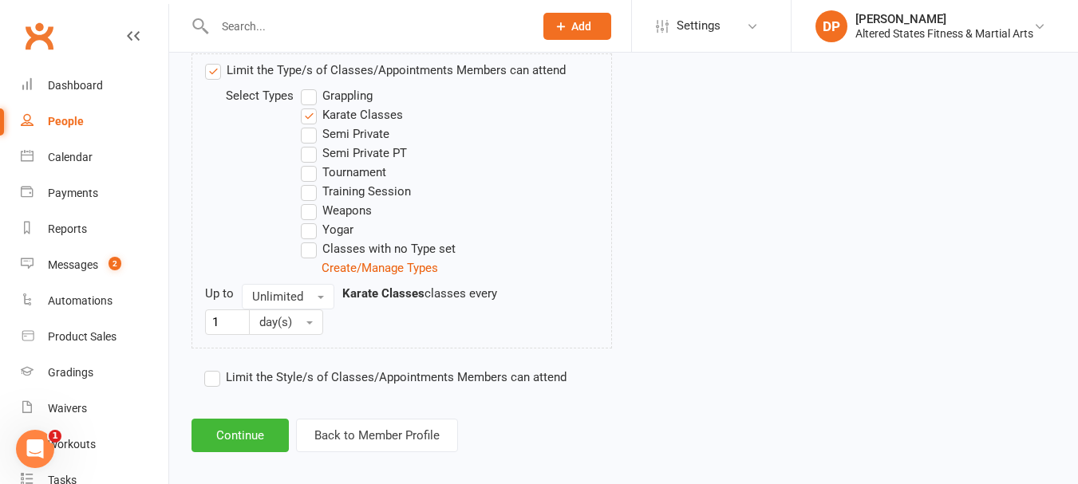
scroll to position [837, 0]
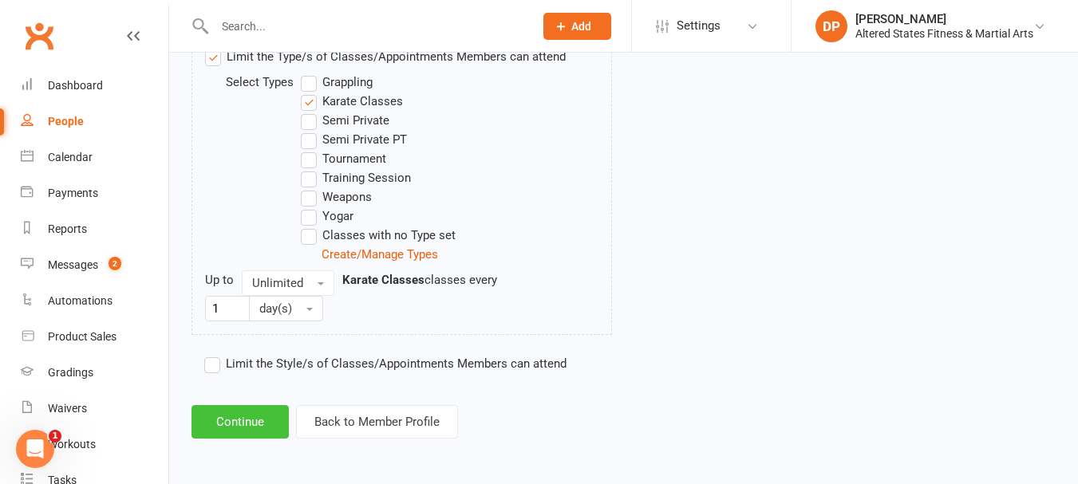
click at [264, 425] on button "Continue" at bounding box center [240, 422] width 97 height 34
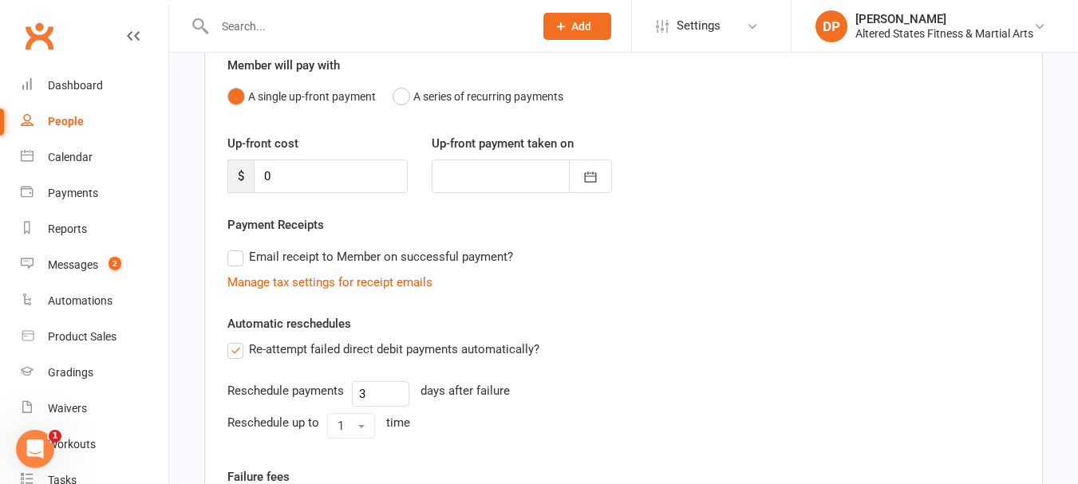
scroll to position [160, 0]
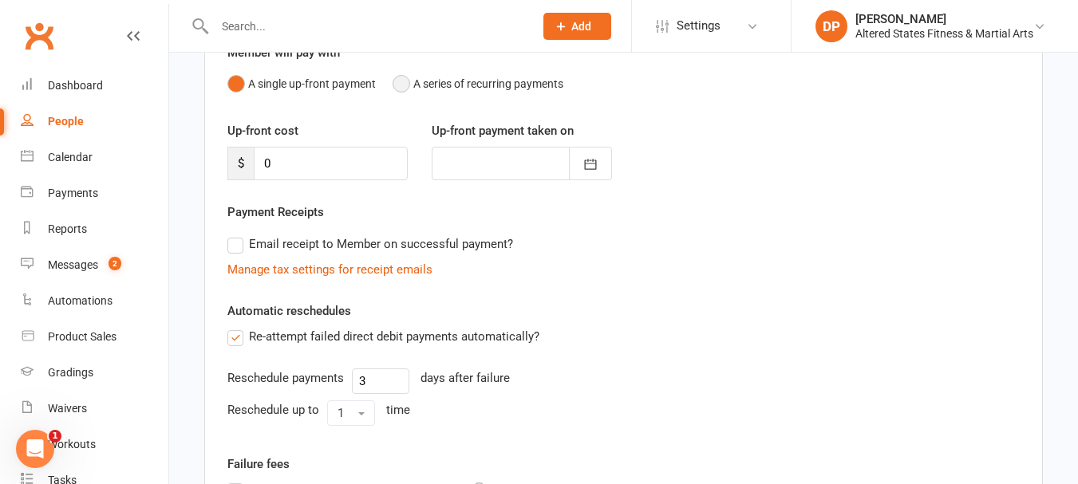
click at [406, 82] on button "A series of recurring payments" at bounding box center [478, 84] width 171 height 30
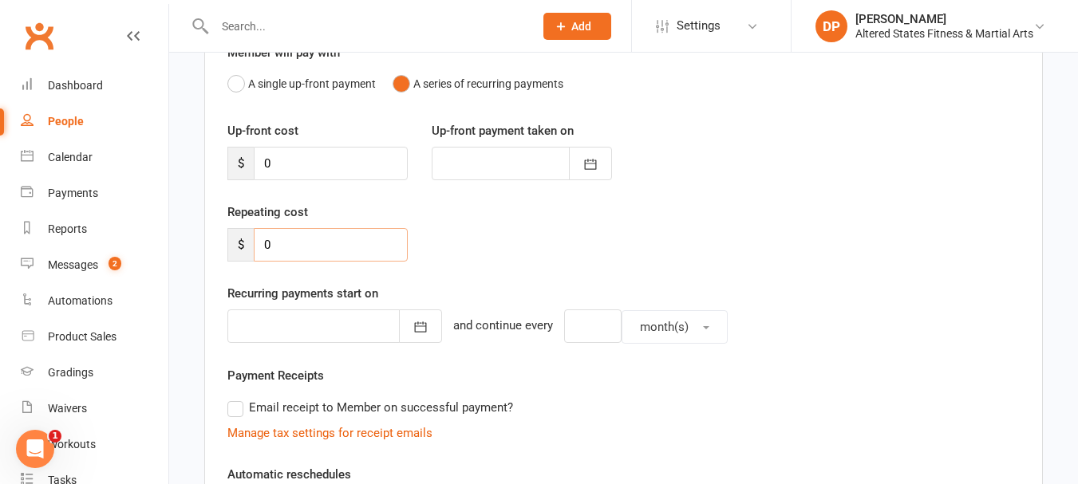
drag, startPoint x: 259, startPoint y: 242, endPoint x: 288, endPoint y: 243, distance: 28.7
click at [288, 243] on input "0" at bounding box center [331, 245] width 154 height 34
type input "74.80"
click at [413, 327] on icon "button" at bounding box center [421, 327] width 16 height 16
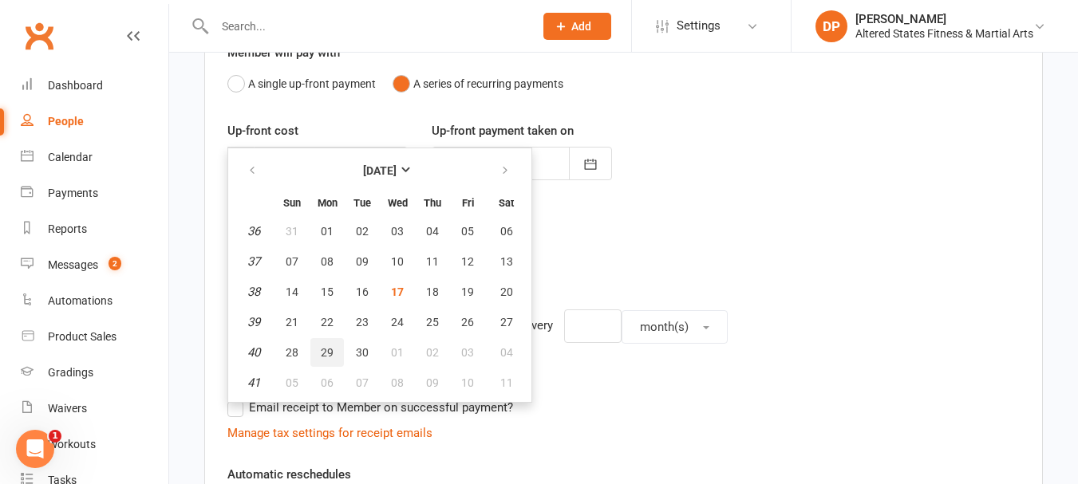
click at [327, 349] on span "29" at bounding box center [327, 352] width 13 height 13
type input "[DATE]"
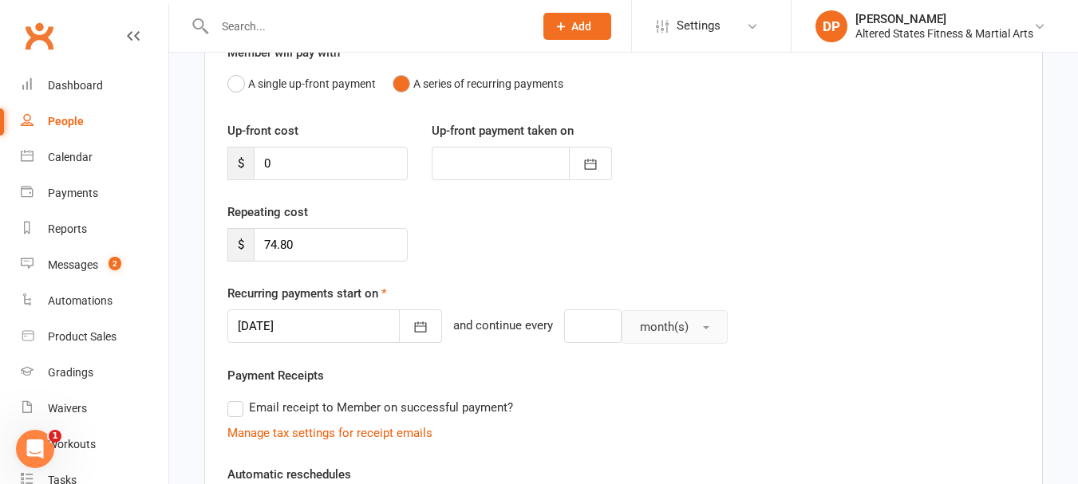
click at [622, 330] on button "month(s)" at bounding box center [675, 327] width 106 height 34
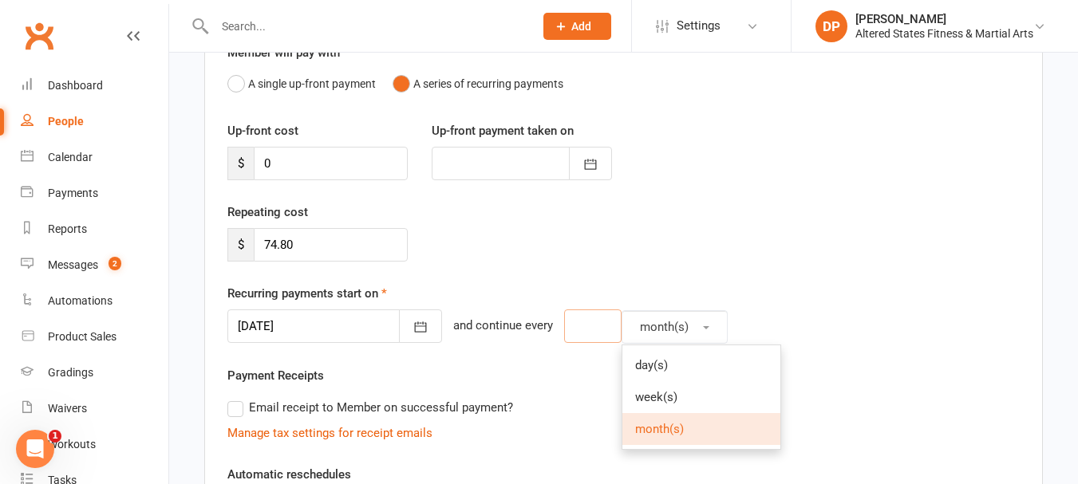
click at [583, 336] on input "number" at bounding box center [592, 327] width 57 height 34
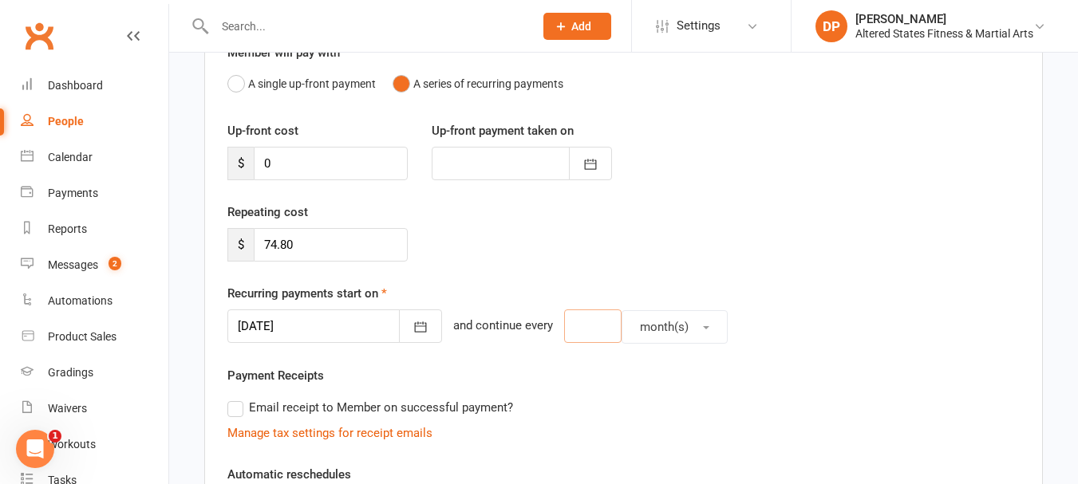
click at [583, 336] on input "number" at bounding box center [592, 327] width 57 height 34
type input "2"
click at [645, 328] on span "month(s)" at bounding box center [664, 327] width 49 height 14
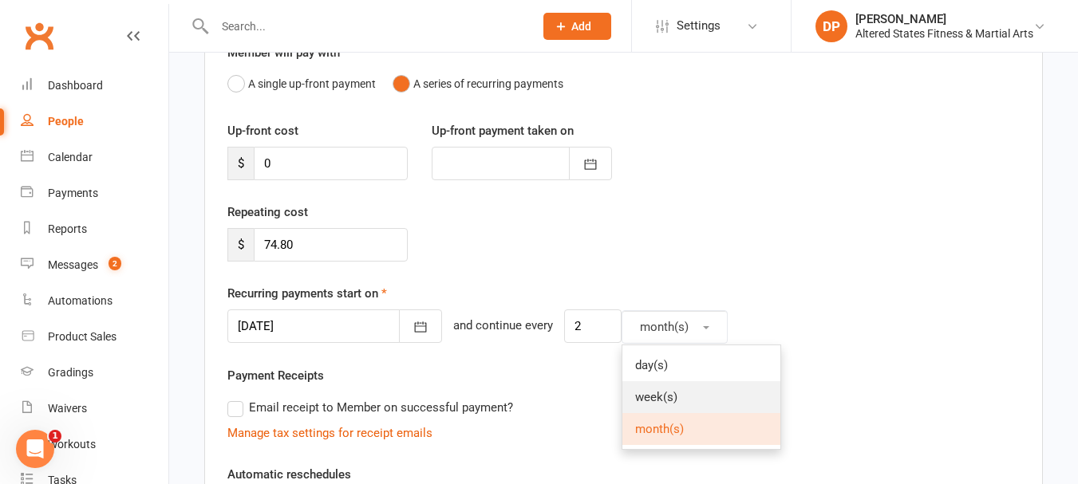
click at [646, 390] on span "week(s)" at bounding box center [656, 397] width 42 height 14
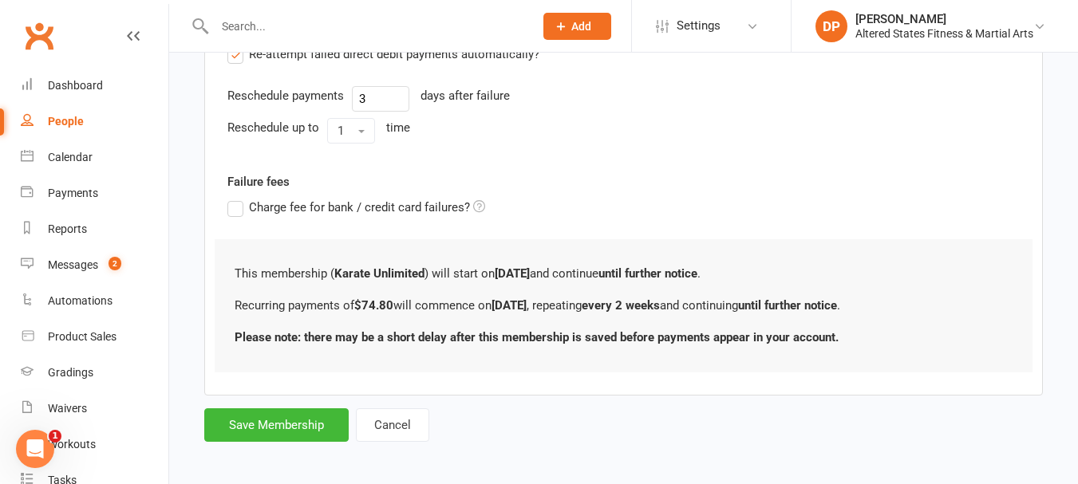
scroll to position [612, 0]
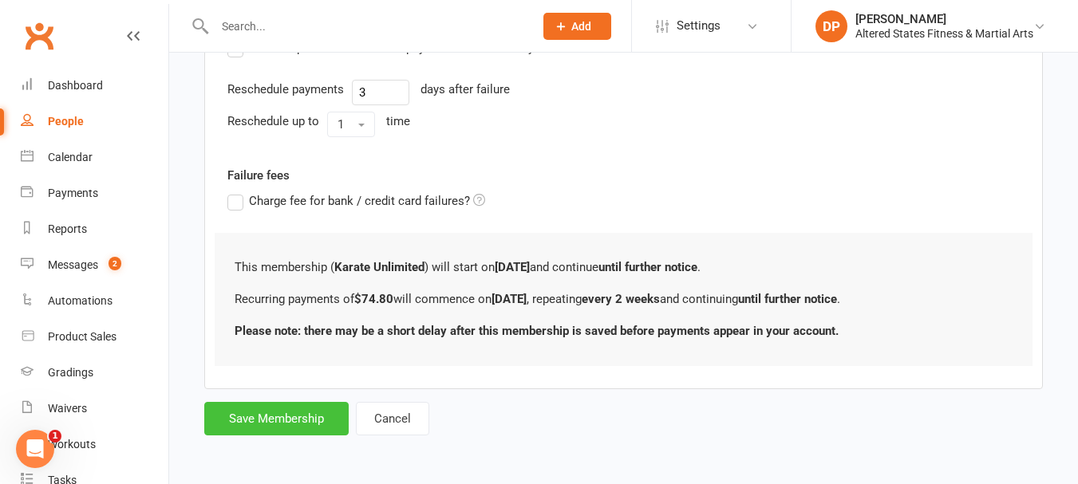
click at [296, 421] on button "Save Membership" at bounding box center [276, 419] width 144 height 34
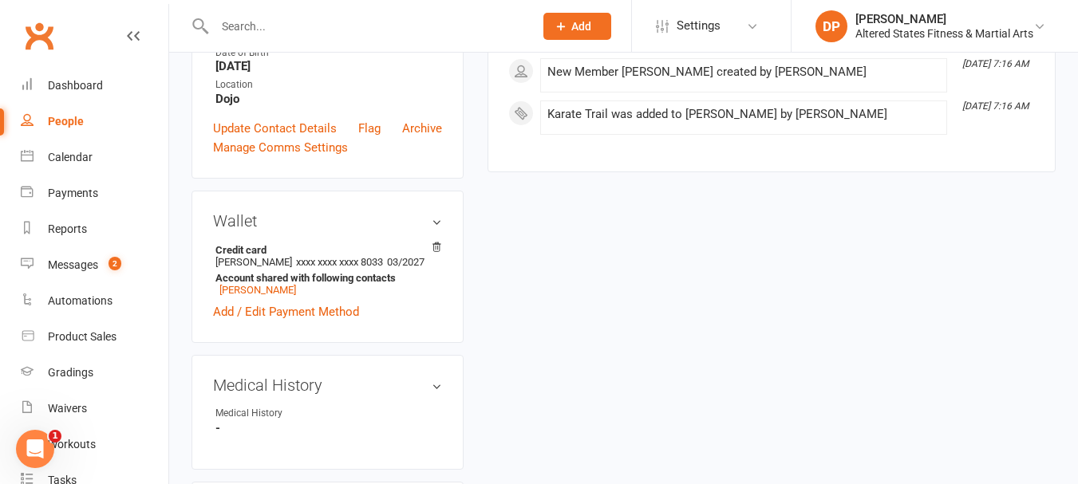
scroll to position [399, 0]
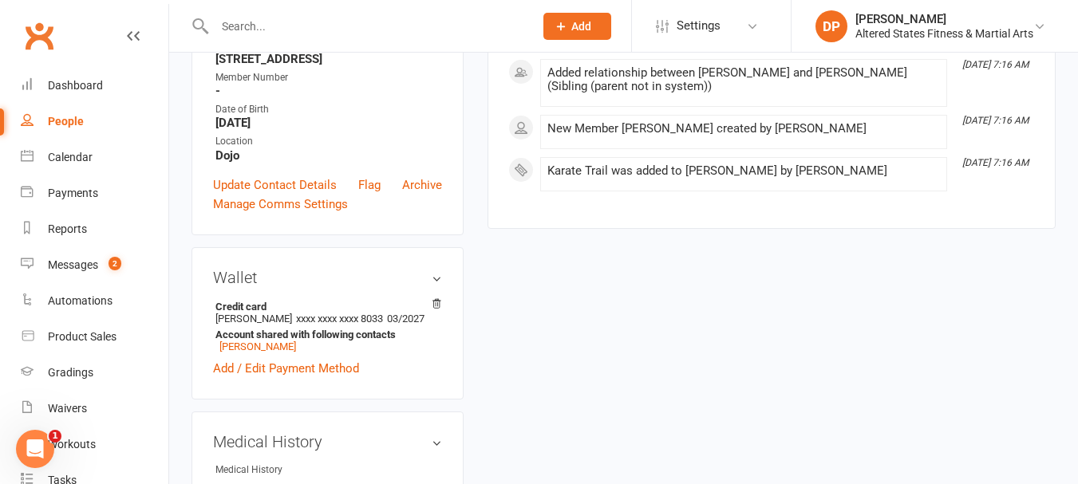
click at [67, 116] on div "People" at bounding box center [66, 121] width 36 height 13
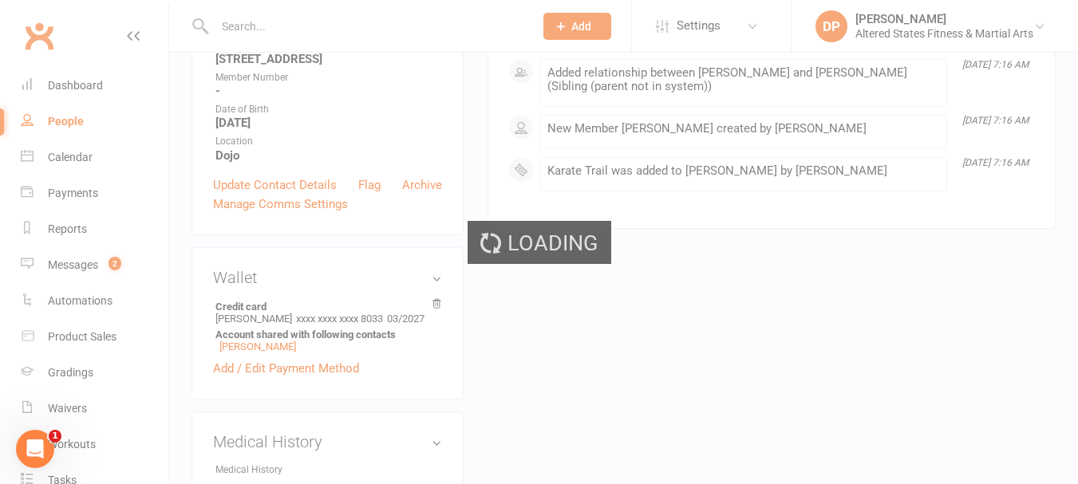
select select "100"
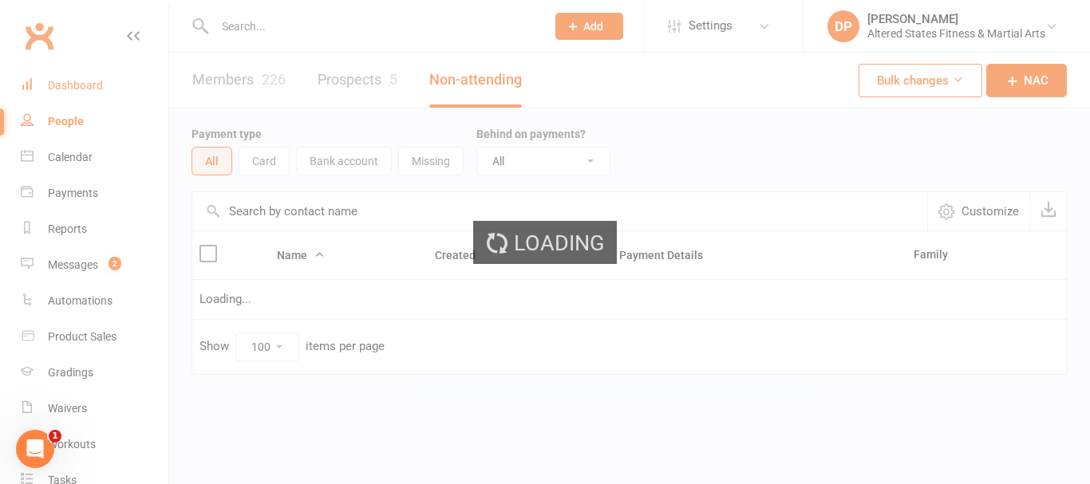
click at [69, 85] on div "Dashboard" at bounding box center [75, 85] width 55 height 13
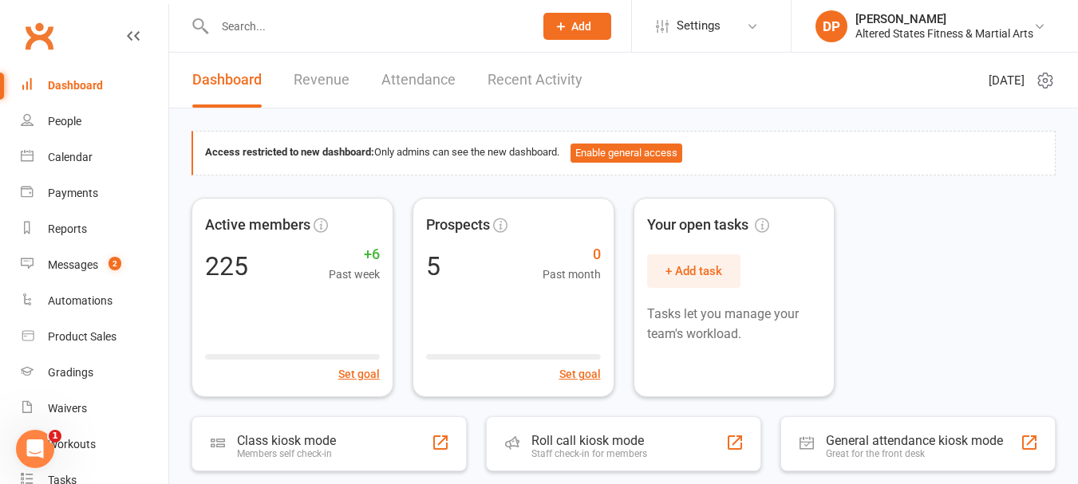
click at [302, 78] on link "Revenue" at bounding box center [322, 80] width 56 height 55
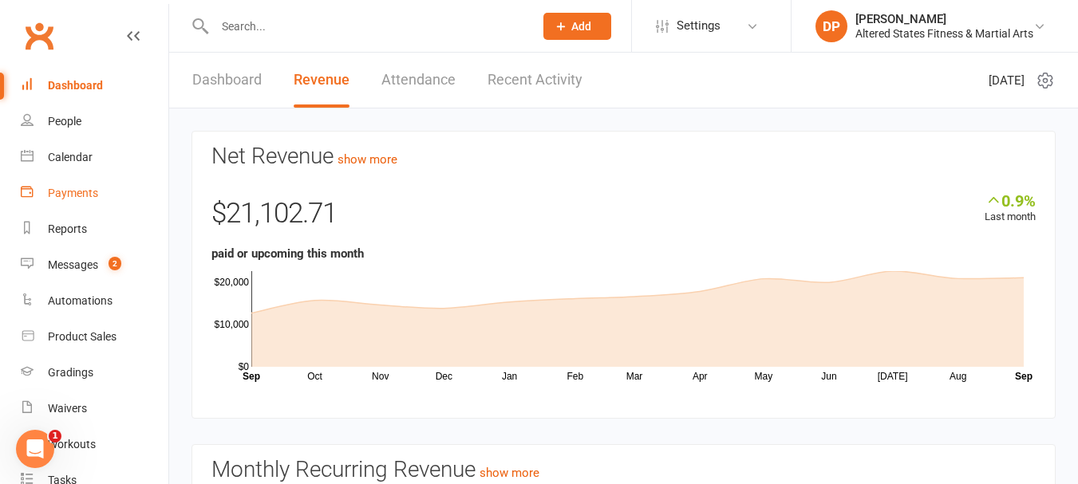
click at [62, 192] on div "Payments" at bounding box center [73, 193] width 50 height 13
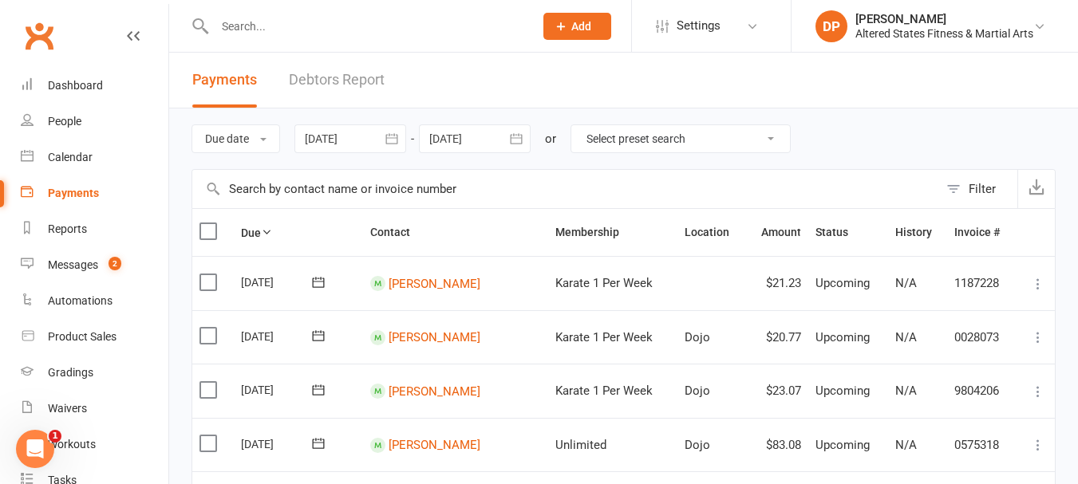
click at [393, 142] on icon "button" at bounding box center [392, 139] width 16 height 16
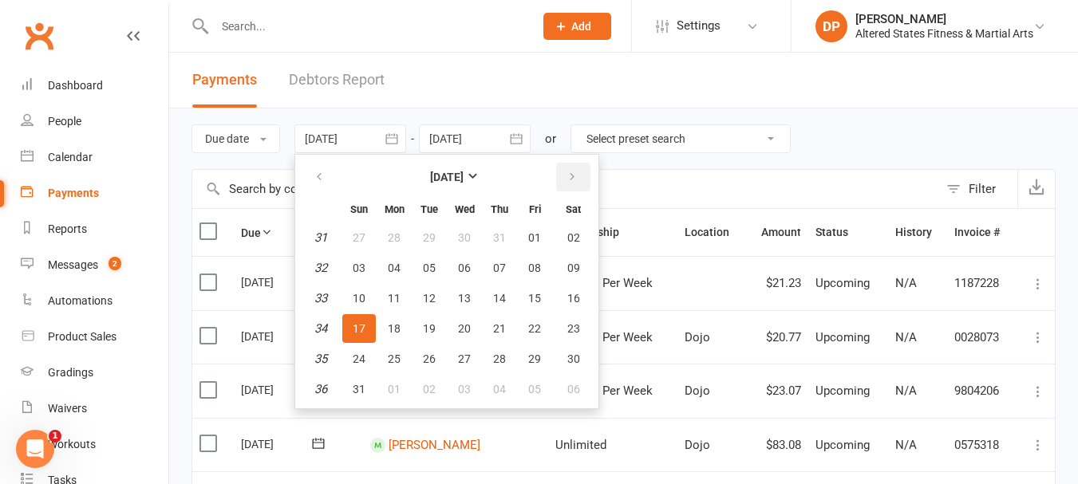
click at [571, 177] on icon "button" at bounding box center [572, 177] width 11 height 13
click at [470, 266] on span "10" at bounding box center [464, 268] width 13 height 13
type input "10 Sep 2025"
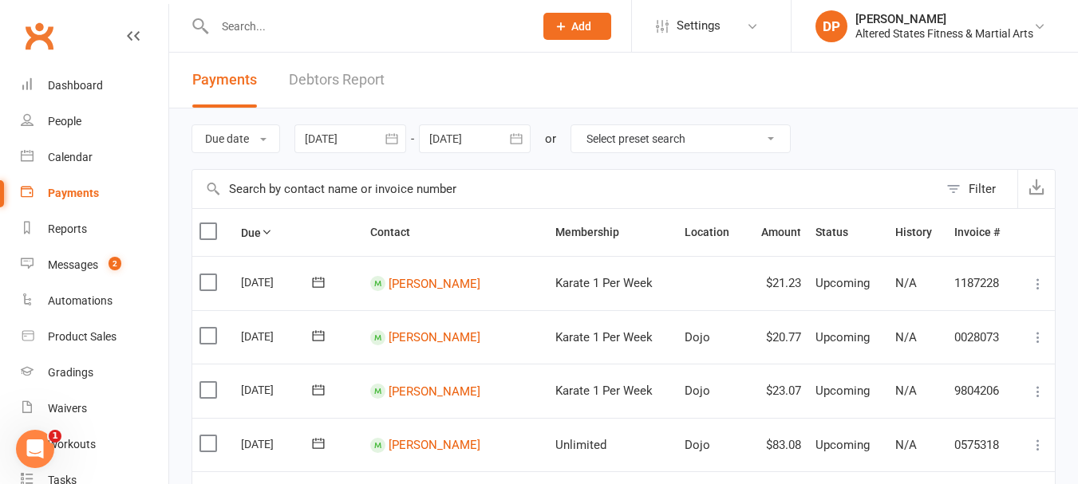
click at [513, 138] on icon "button" at bounding box center [516, 138] width 12 height 10
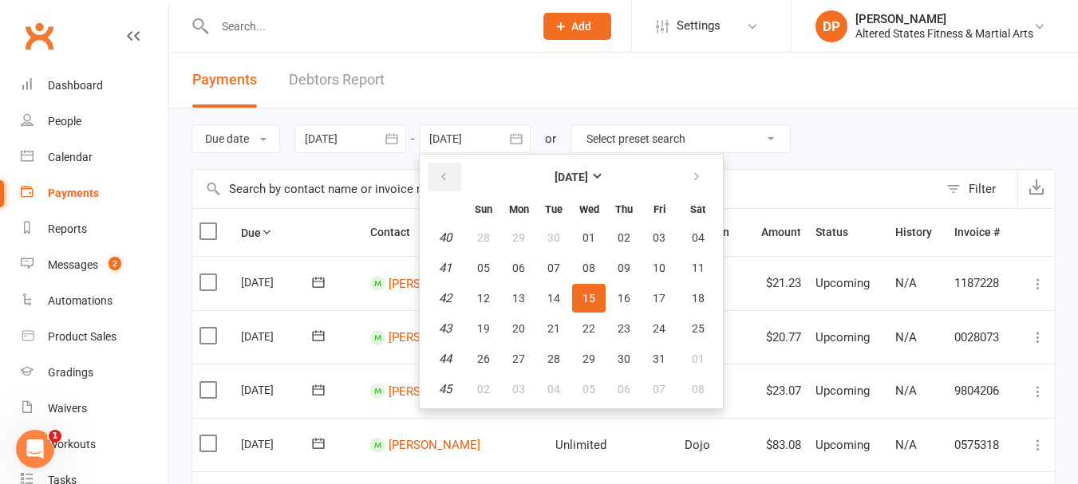
click at [449, 180] on icon "button" at bounding box center [443, 177] width 11 height 13
click at [549, 296] on button "16" at bounding box center [554, 298] width 34 height 29
type input "[DATE]"
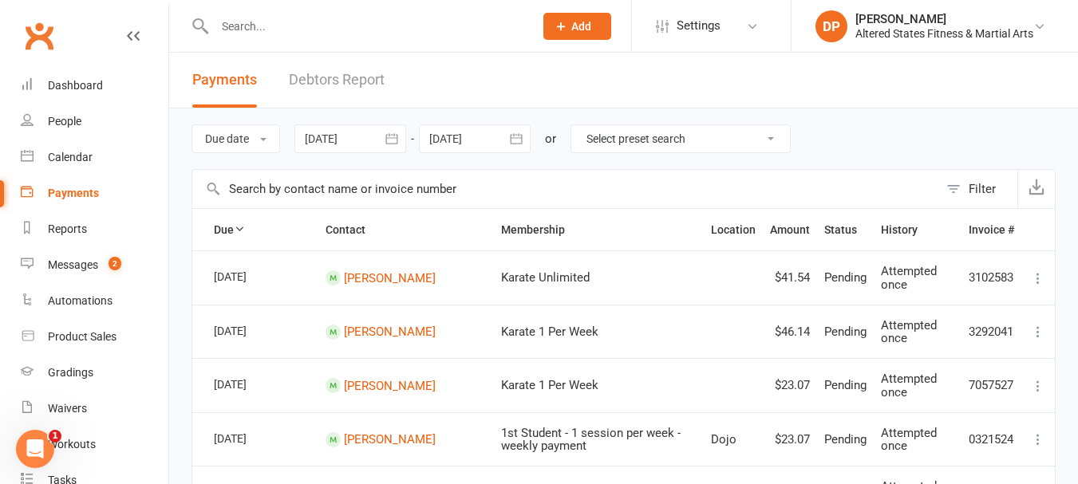
click at [396, 142] on icon "button" at bounding box center [392, 139] width 16 height 16
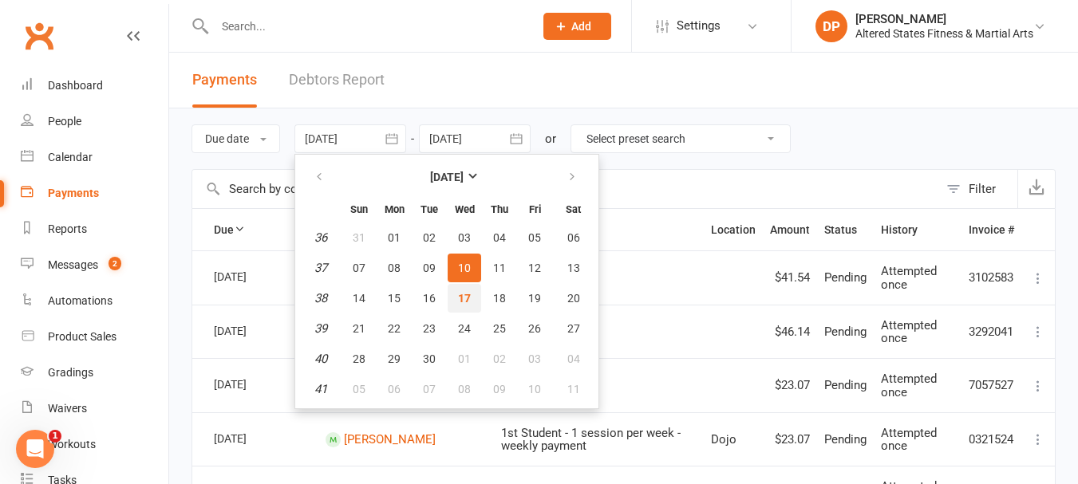
click at [471, 301] on span "17" at bounding box center [464, 298] width 13 height 13
type input "17 Sep 2025"
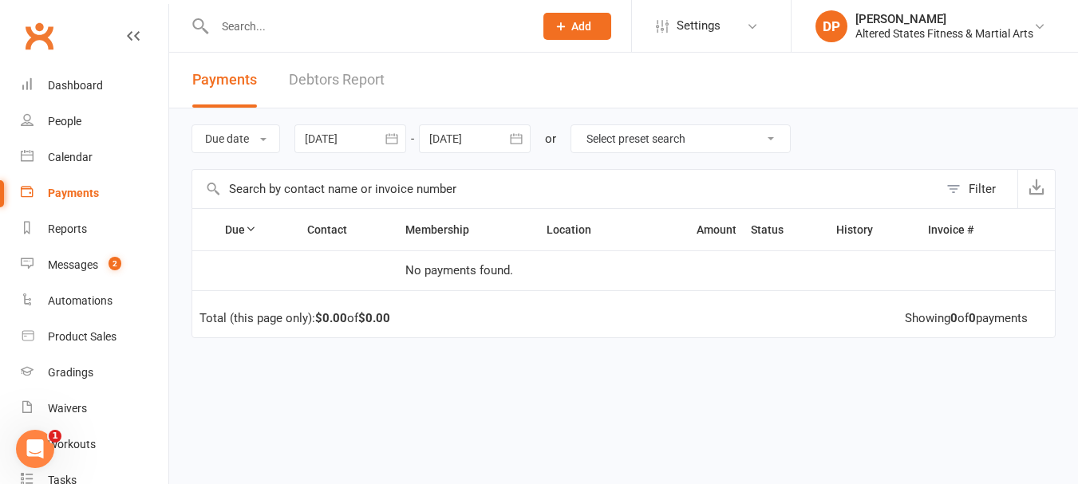
click at [522, 135] on icon "button" at bounding box center [516, 138] width 12 height 10
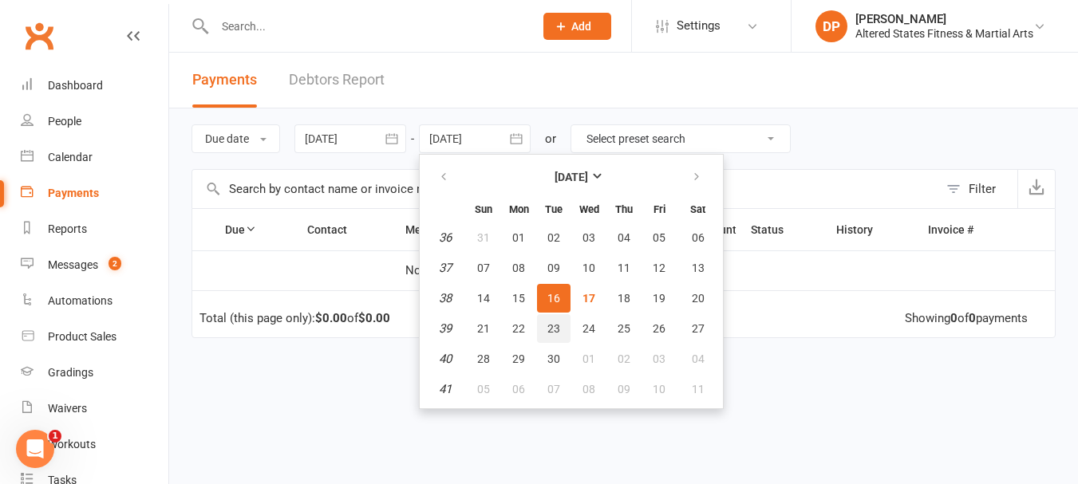
click at [560, 330] on span "23" at bounding box center [554, 328] width 13 height 13
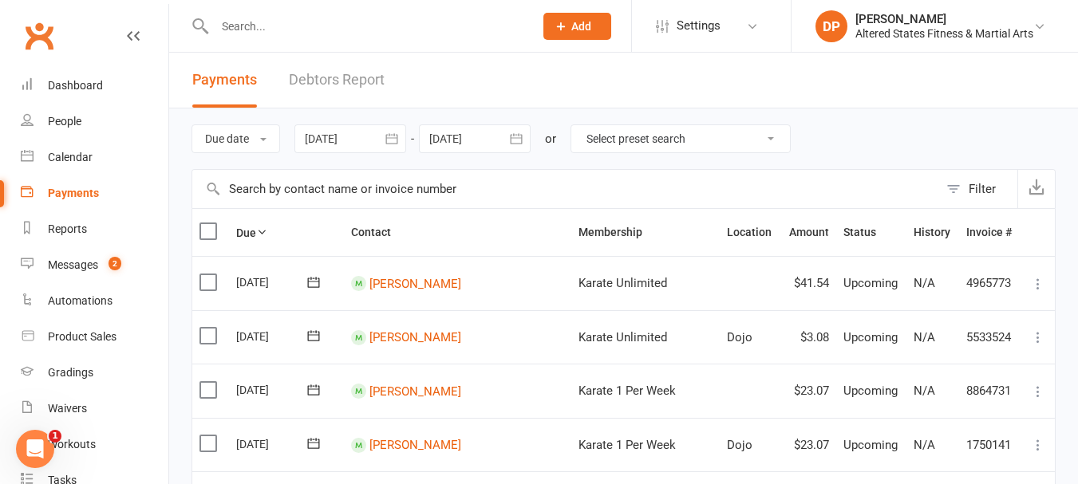
click at [519, 142] on icon "button" at bounding box center [516, 139] width 16 height 16
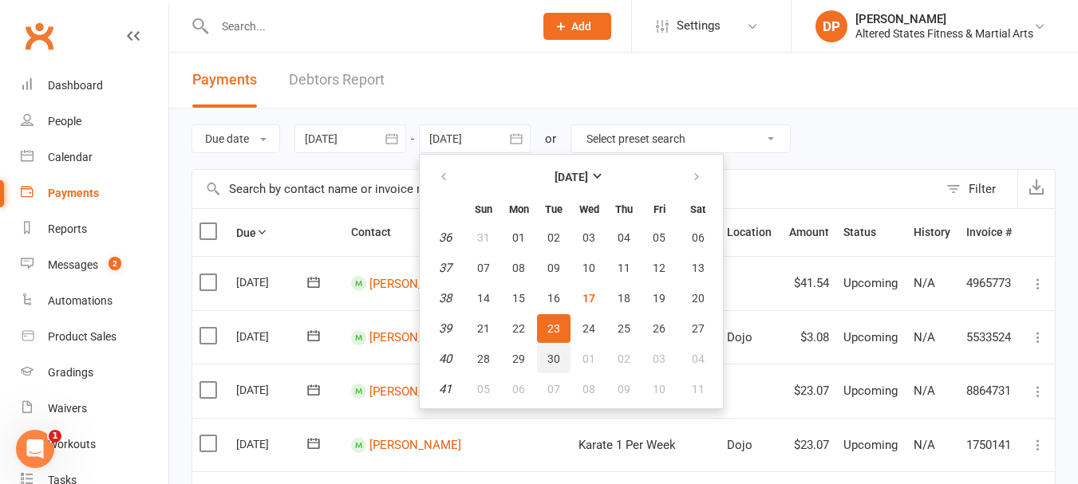
click at [557, 362] on span "30" at bounding box center [554, 359] width 13 height 13
type input "[DATE]"
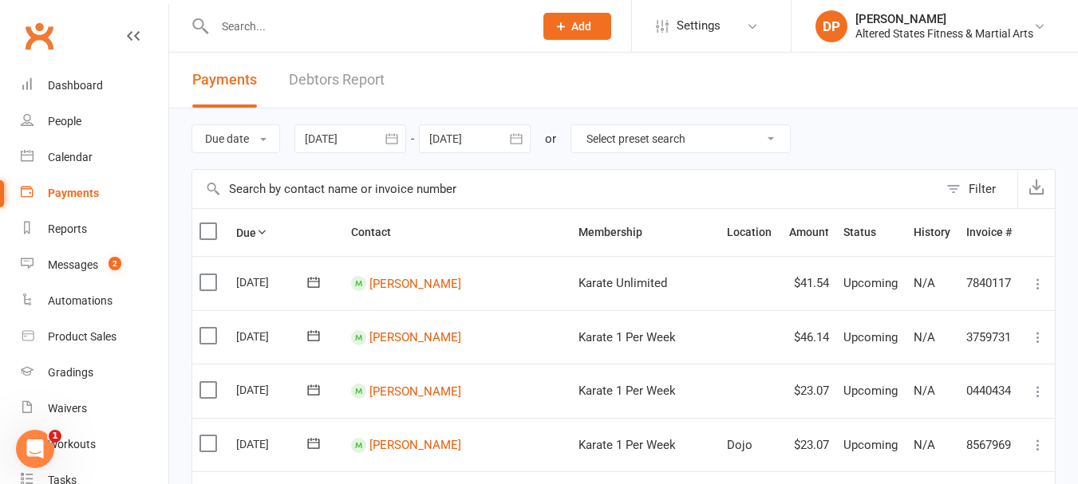
click at [395, 134] on icon "button" at bounding box center [392, 139] width 16 height 16
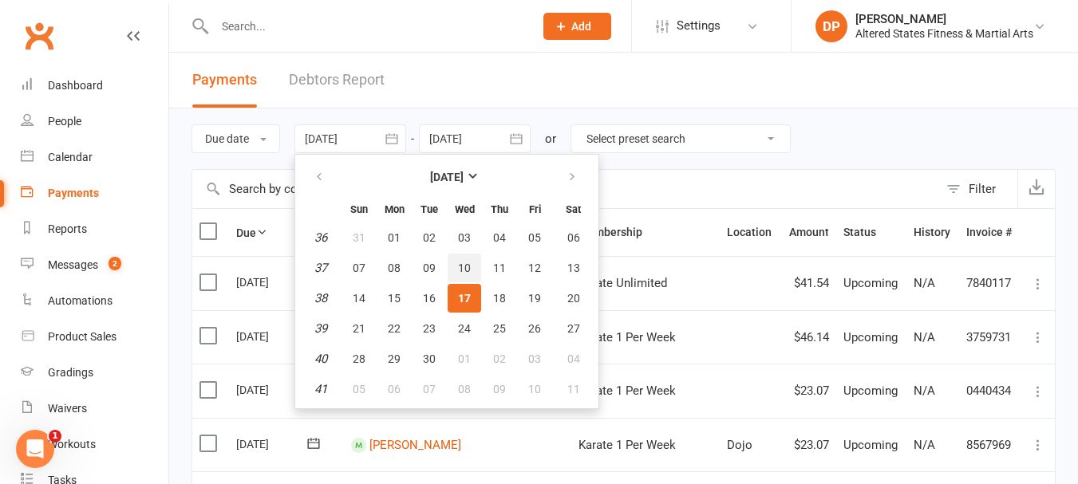
click at [471, 266] on span "10" at bounding box center [464, 268] width 13 height 13
type input "10 Sep 2025"
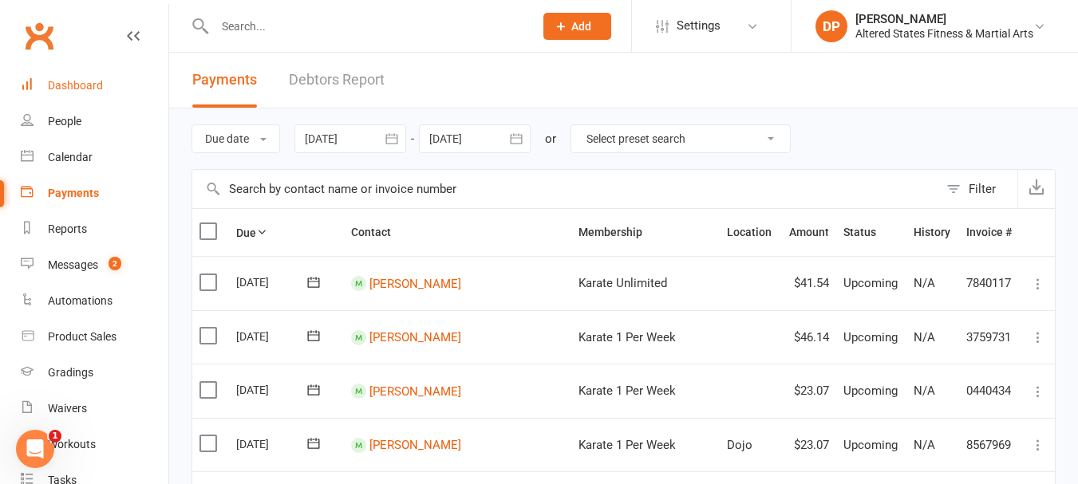
click at [78, 84] on div "Dashboard" at bounding box center [75, 85] width 55 height 13
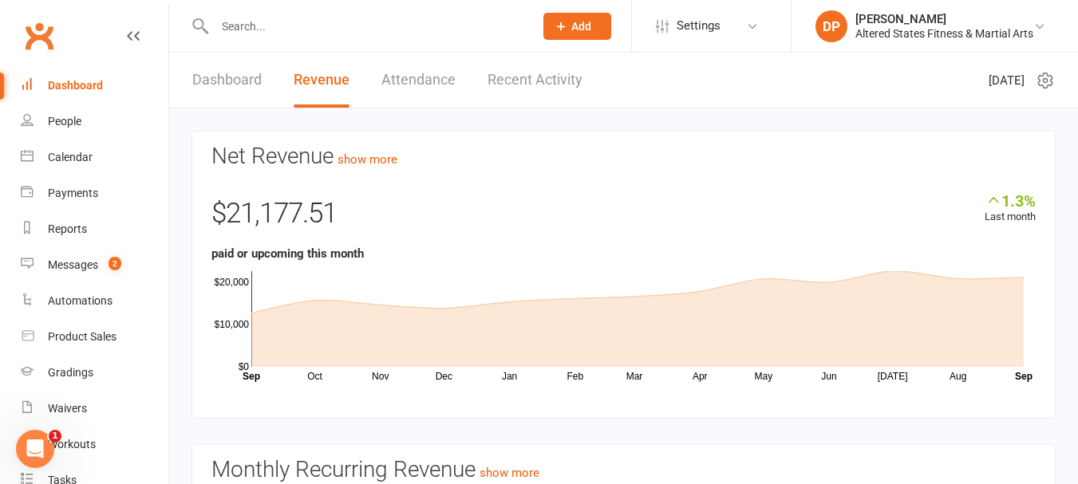
click at [60, 89] on div "Dashboard" at bounding box center [75, 85] width 55 height 13
click at [75, 163] on div "Calendar" at bounding box center [70, 157] width 45 height 13
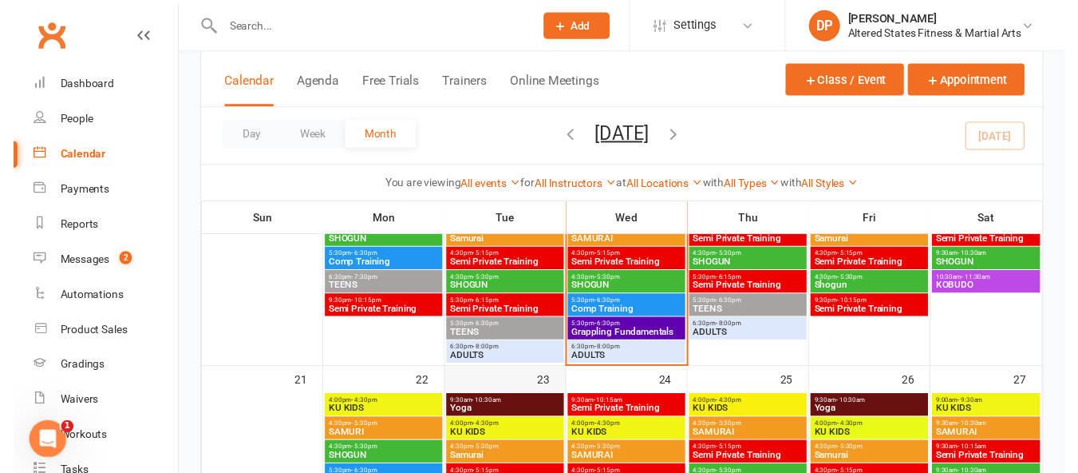
scroll to position [639, 0]
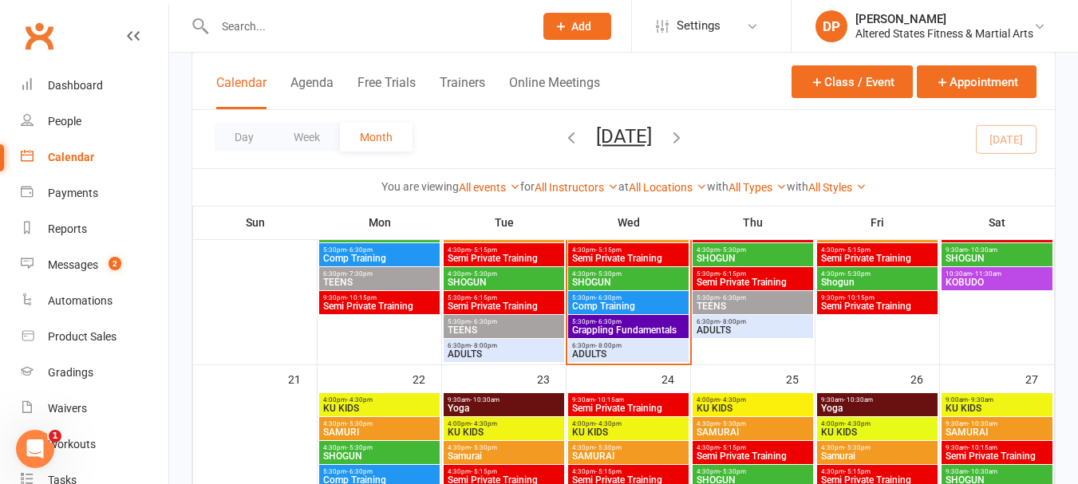
click at [516, 354] on span "ADULTS" at bounding box center [504, 355] width 114 height 10
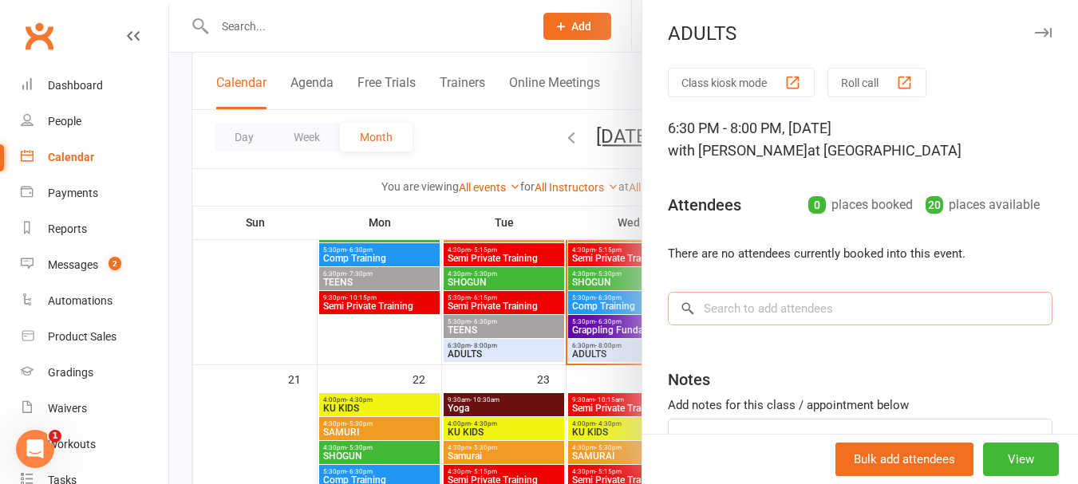
click at [705, 310] on input "search" at bounding box center [860, 309] width 385 height 34
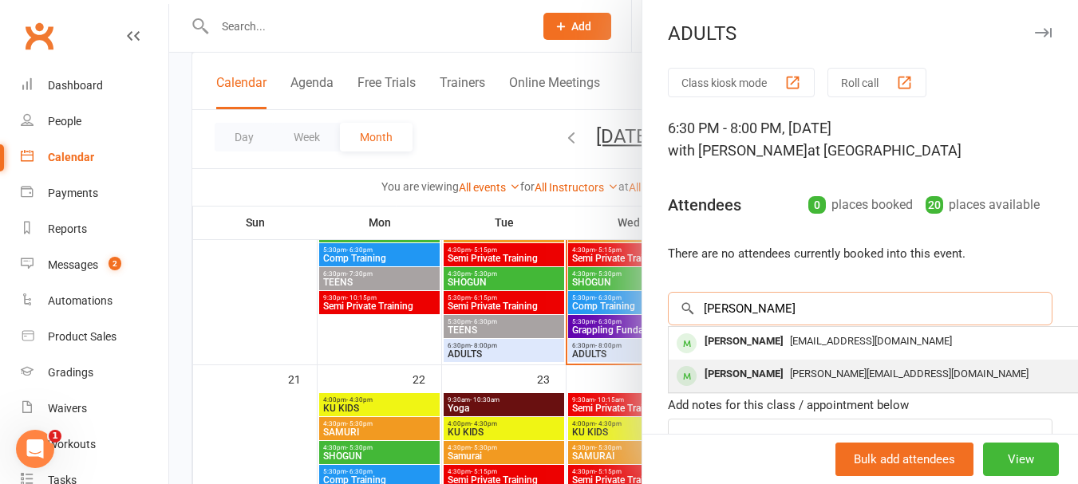
type input "michael"
click at [728, 374] on div "Michael Lynch" at bounding box center [744, 374] width 92 height 23
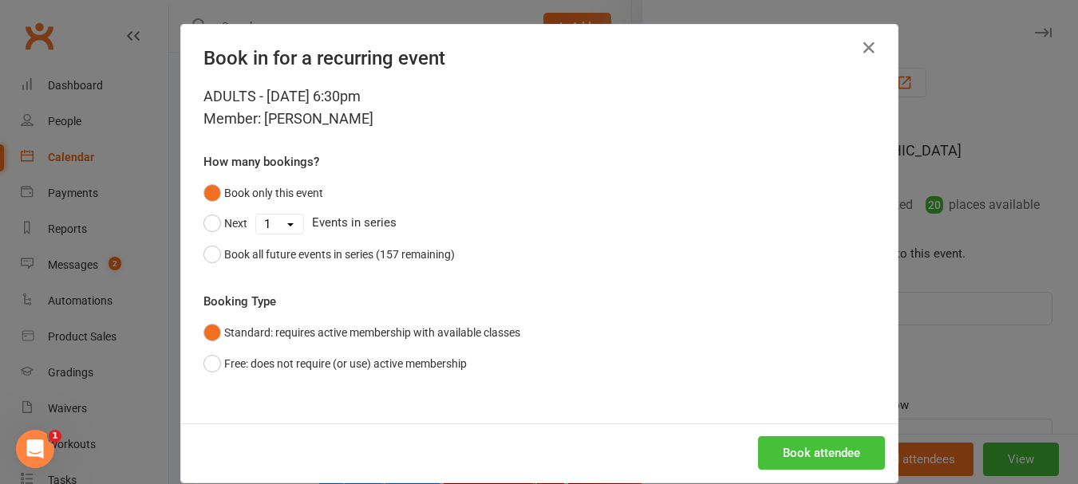
click at [785, 443] on button "Book attendee" at bounding box center [821, 454] width 127 height 34
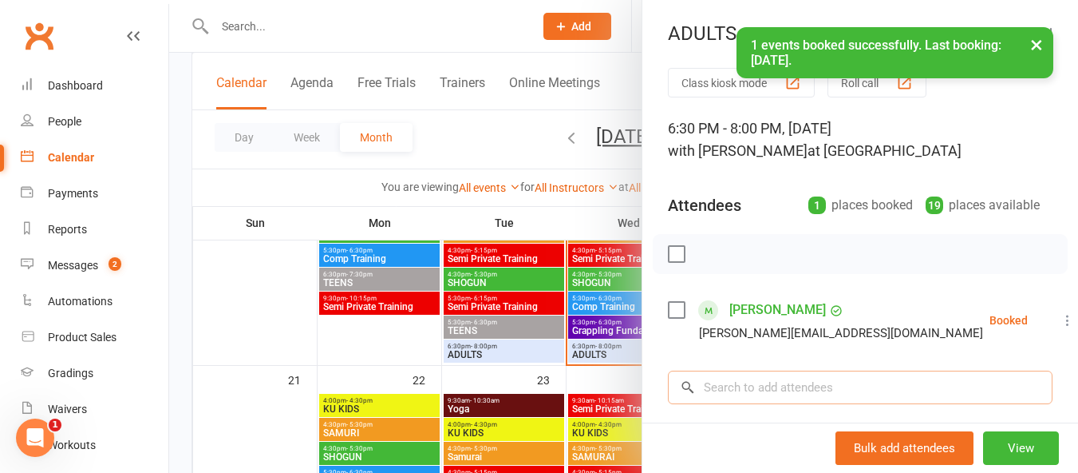
click at [765, 387] on input "search" at bounding box center [860, 387] width 385 height 34
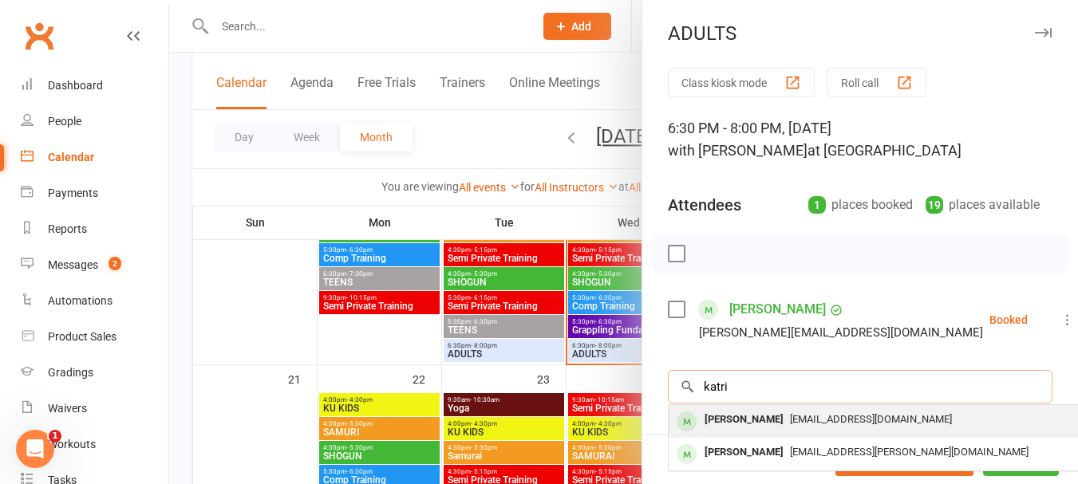
type input "katri"
click at [726, 420] on div "Katrina Sharp" at bounding box center [744, 420] width 92 height 23
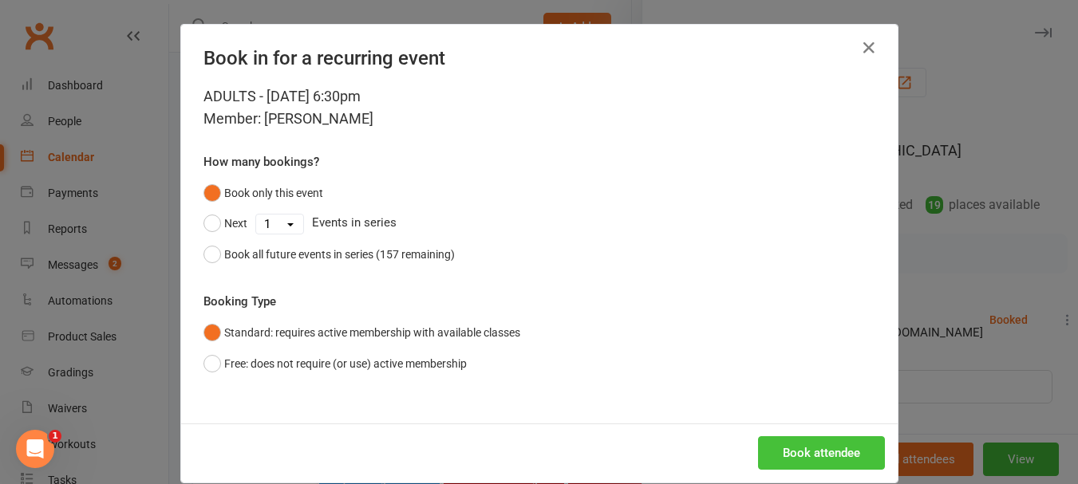
click at [779, 453] on button "Book attendee" at bounding box center [821, 454] width 127 height 34
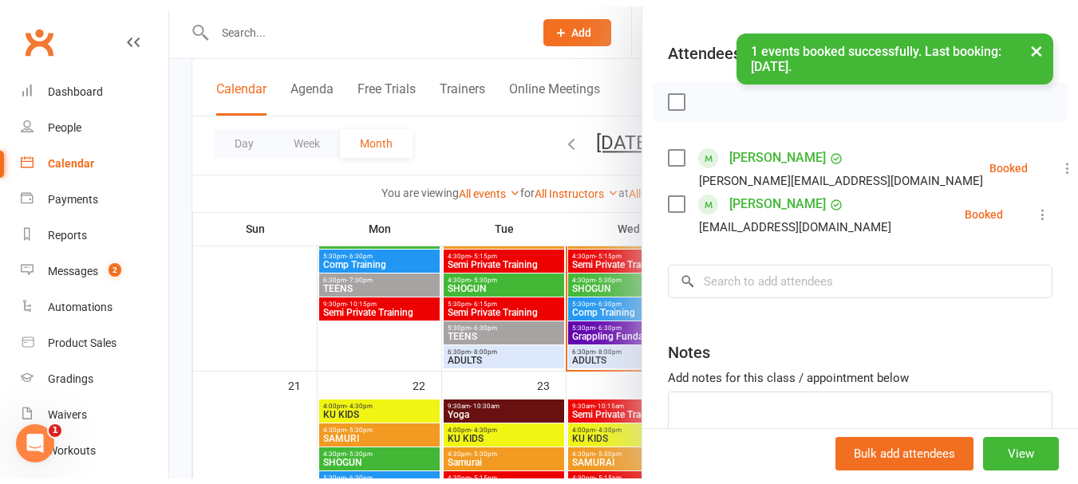
scroll to position [160, 0]
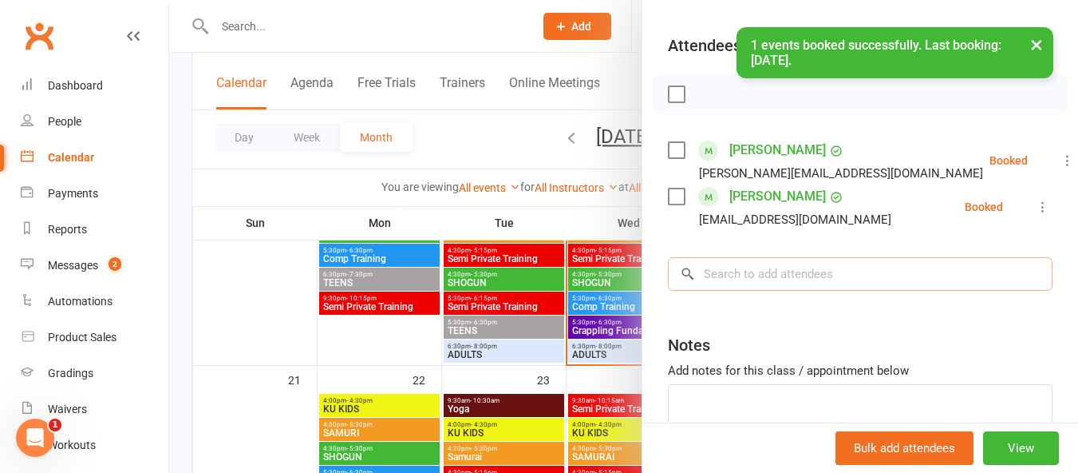
click at [765, 291] on input "search" at bounding box center [860, 274] width 385 height 34
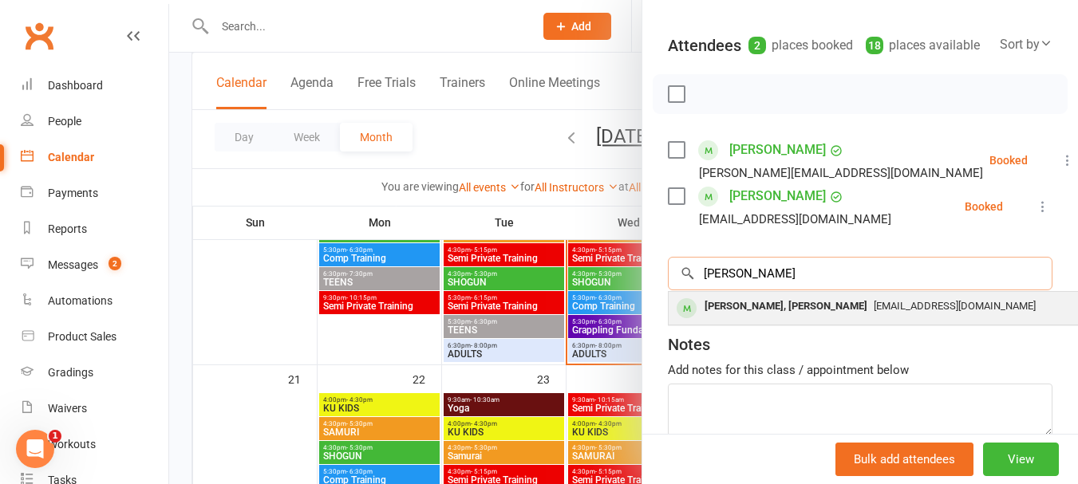
type input "blake o"
click at [766, 318] on div "Blake Pearson, O'Sullivan" at bounding box center [786, 306] width 176 height 23
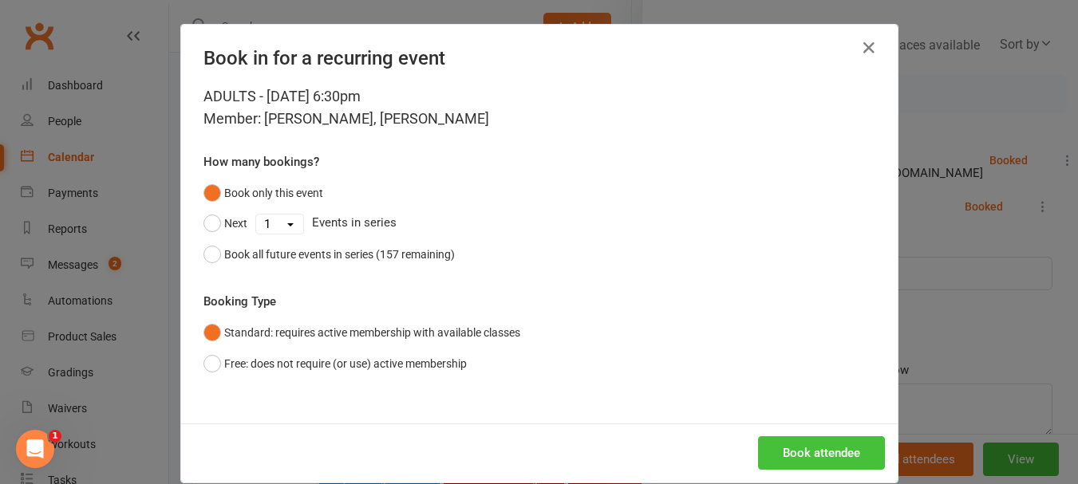
click at [786, 449] on button "Book attendee" at bounding box center [821, 454] width 127 height 34
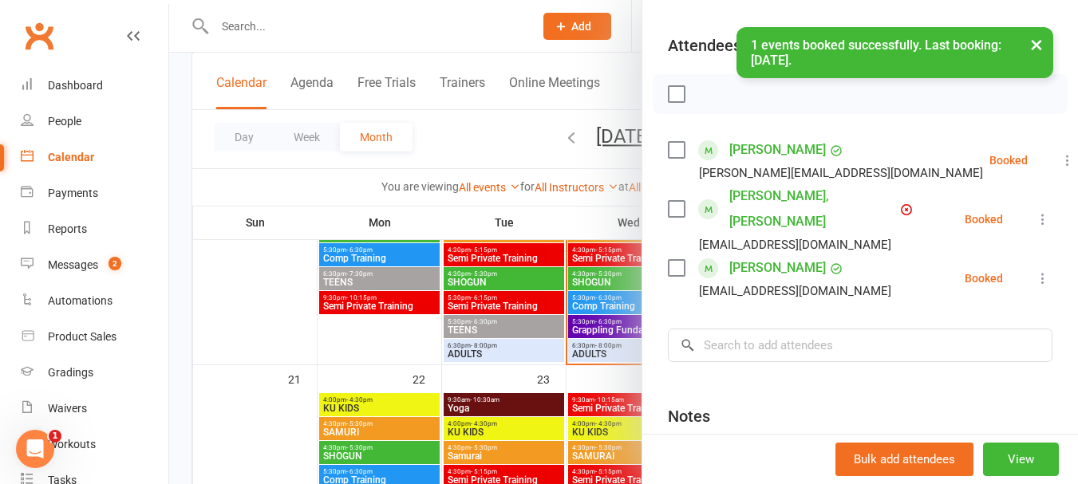
click at [670, 102] on label at bounding box center [676, 94] width 16 height 16
click at [703, 103] on icon "button" at bounding box center [712, 94] width 18 height 18
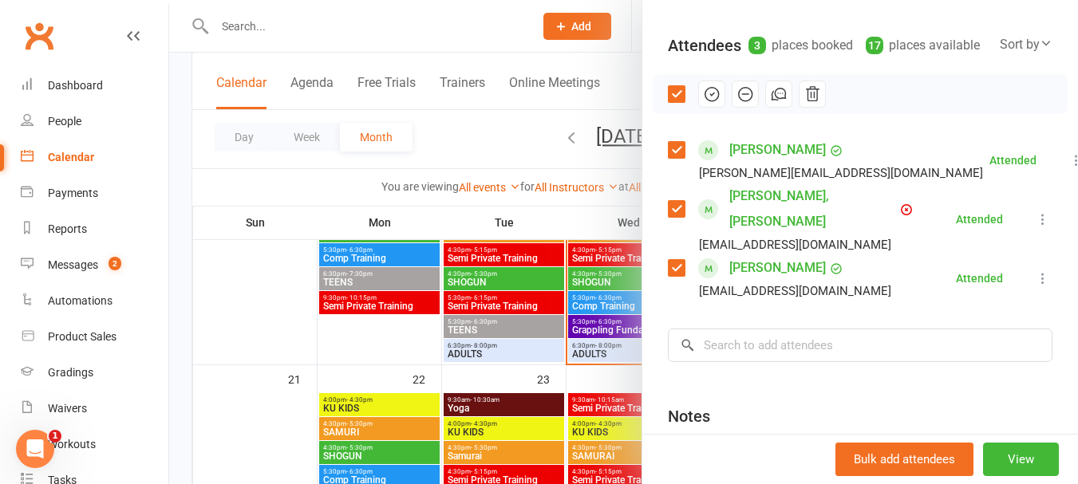
click at [766, 214] on link "Blake Pearson, O'Sullivan" at bounding box center [814, 209] width 168 height 51
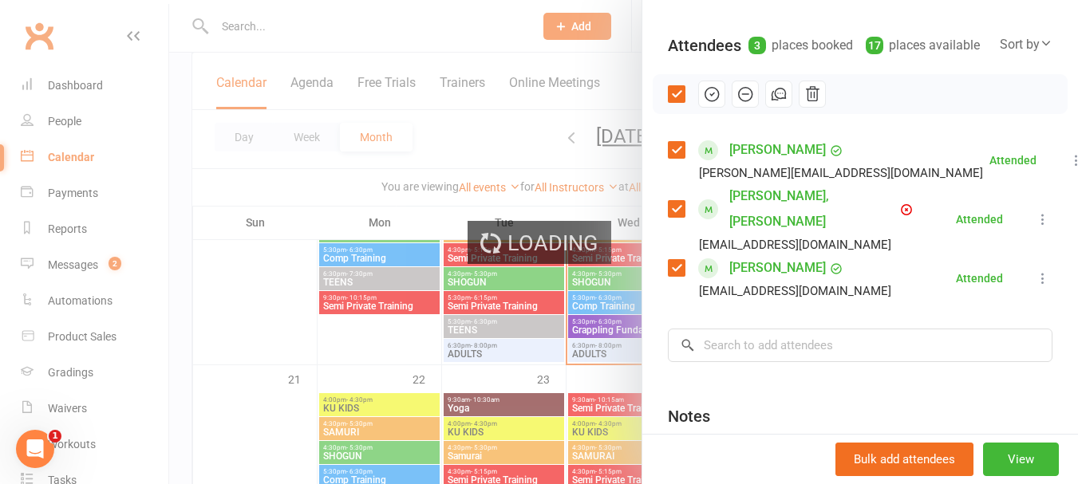
click at [766, 214] on link "Blake Pearson, O'Sullivan" at bounding box center [814, 209] width 168 height 51
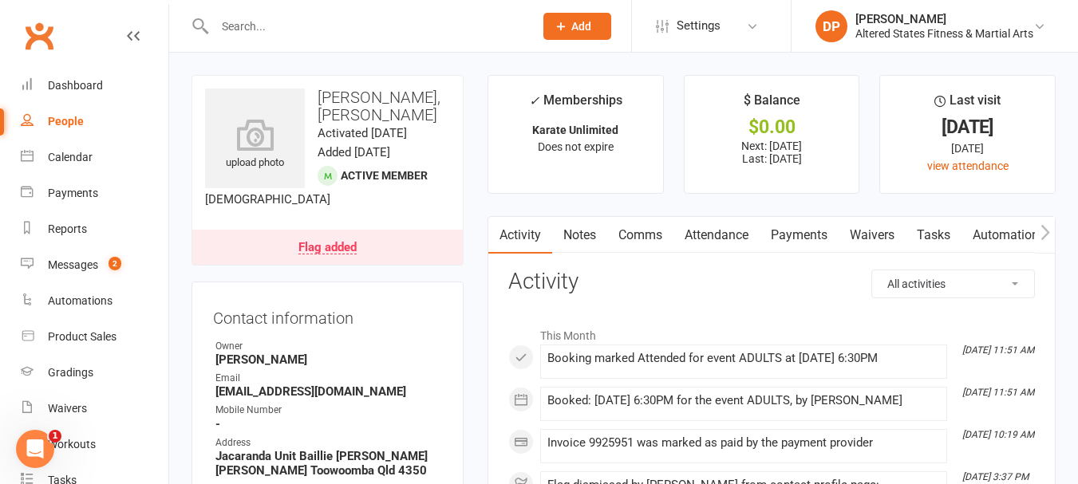
click at [801, 234] on link "Payments" at bounding box center [799, 235] width 79 height 37
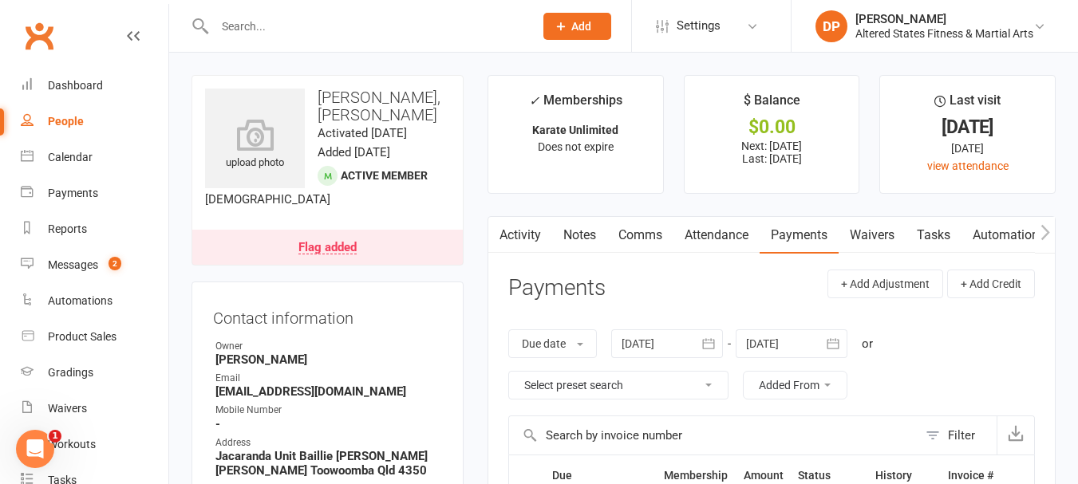
click at [275, 35] on input "text" at bounding box center [366, 26] width 313 height 22
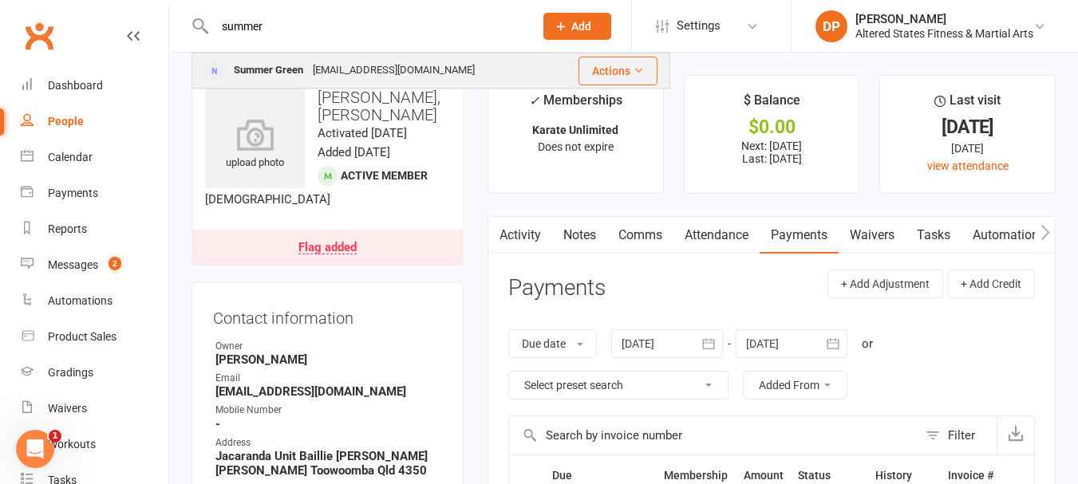
type input "summer"
click at [287, 76] on div "Summer Green" at bounding box center [268, 70] width 79 height 23
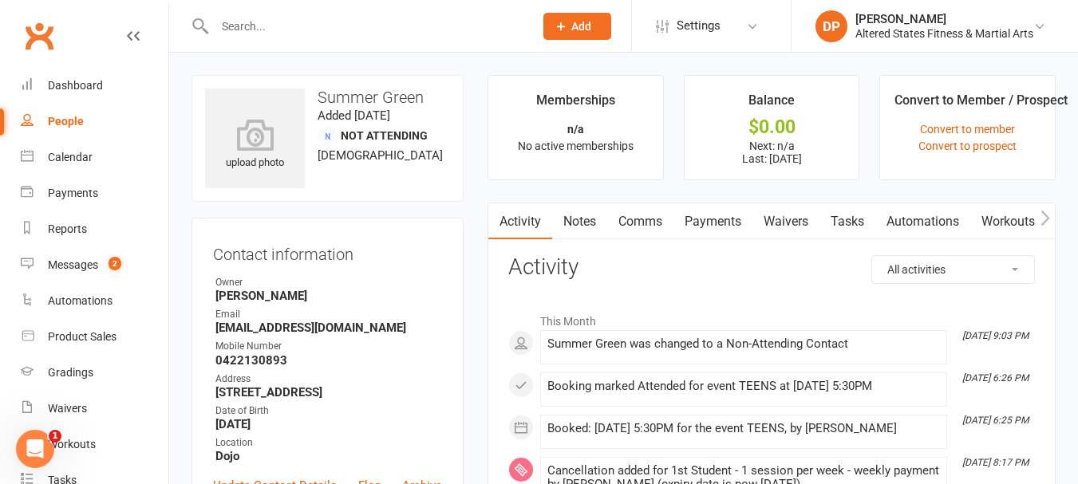
click at [721, 225] on link "Payments" at bounding box center [713, 222] width 79 height 37
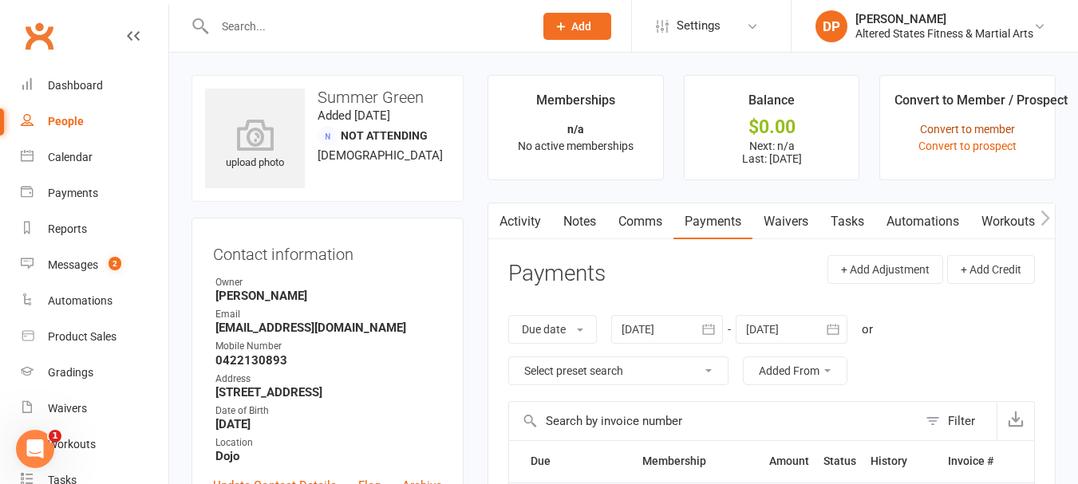
click at [960, 131] on link "Convert to member" at bounding box center [967, 129] width 95 height 13
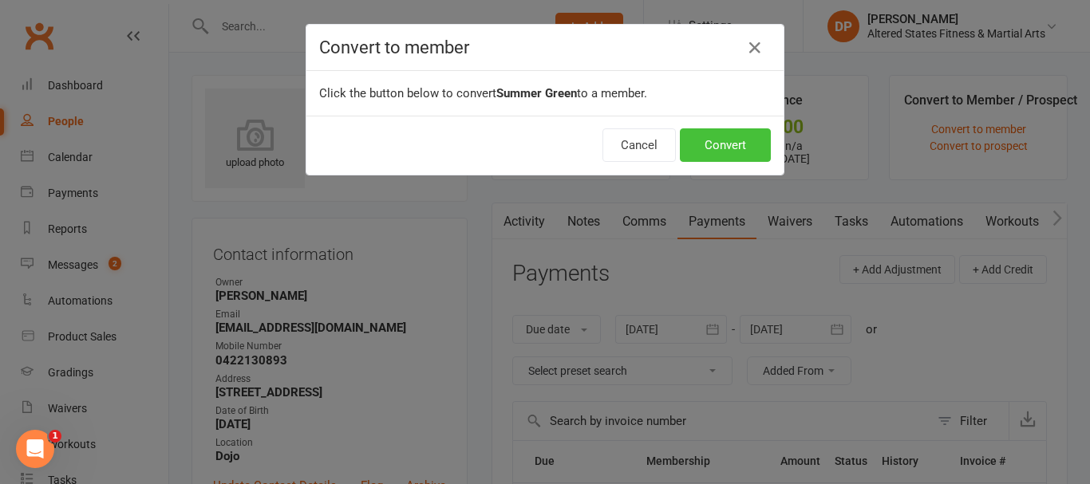
click at [722, 139] on button "Convert" at bounding box center [725, 146] width 91 height 34
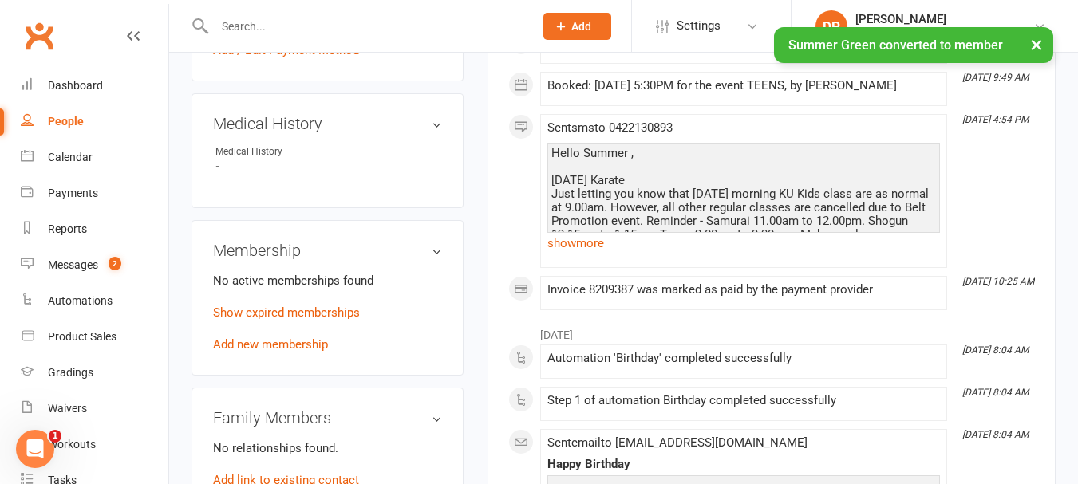
scroll to position [718, 0]
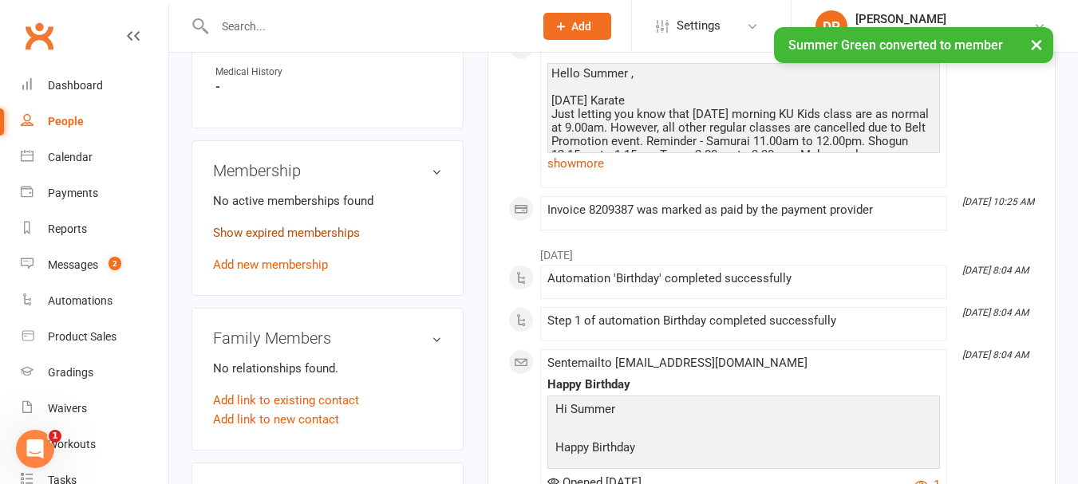
click at [267, 240] on link "Show expired memberships" at bounding box center [286, 233] width 147 height 14
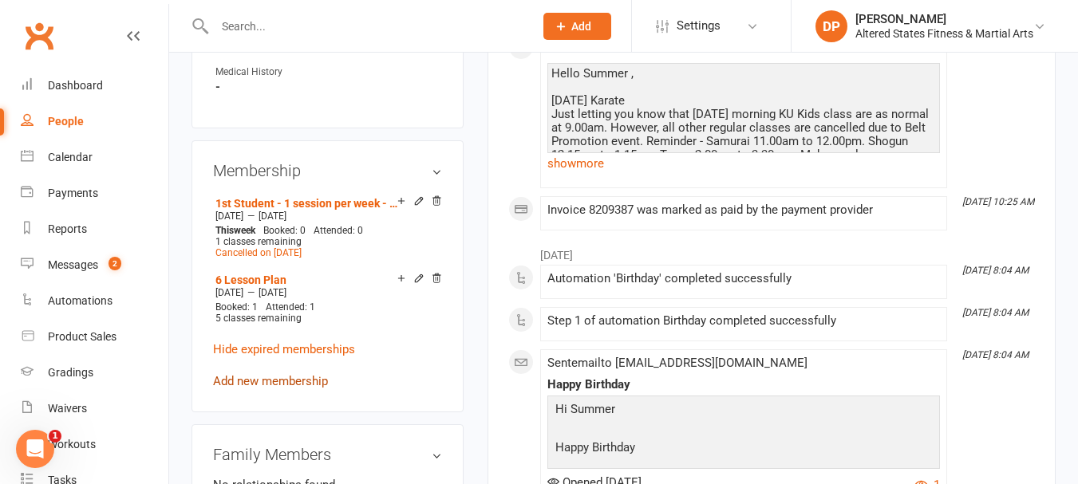
click at [287, 389] on link "Add new membership" at bounding box center [270, 381] width 115 height 14
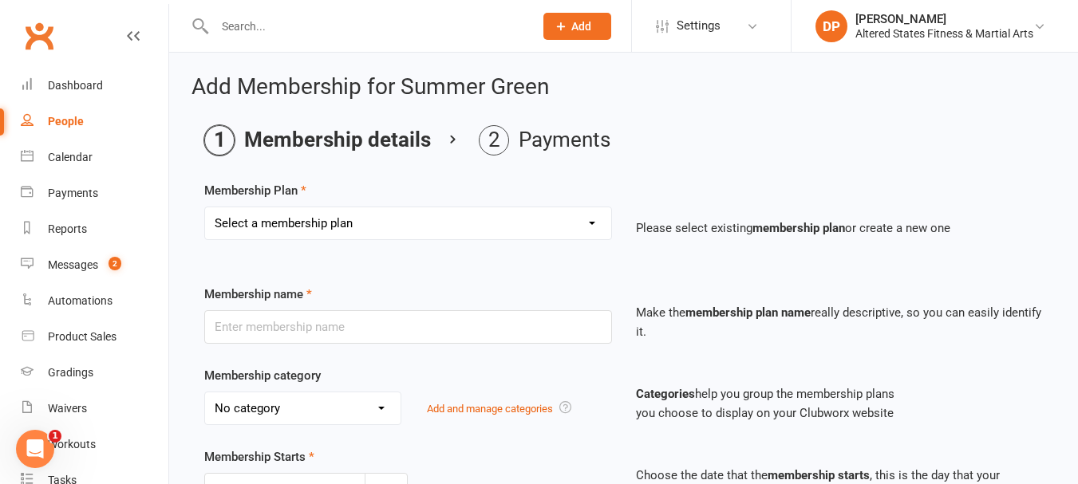
click at [410, 222] on select "Select a membership plan Create new Membership Plan Karate Trail Casual Karate …" at bounding box center [408, 224] width 406 height 32
select select "3"
click at [205, 208] on select "Select a membership plan Create new Membership Plan Karate Trail Casual Karate …" at bounding box center [408, 224] width 406 height 32
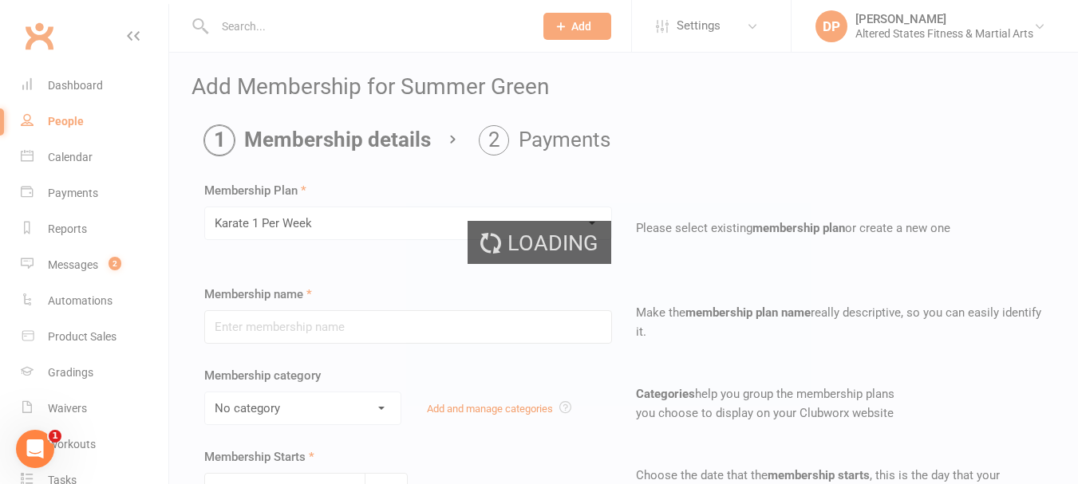
type input "Karate 1 Per Week"
select select "6"
type input "0"
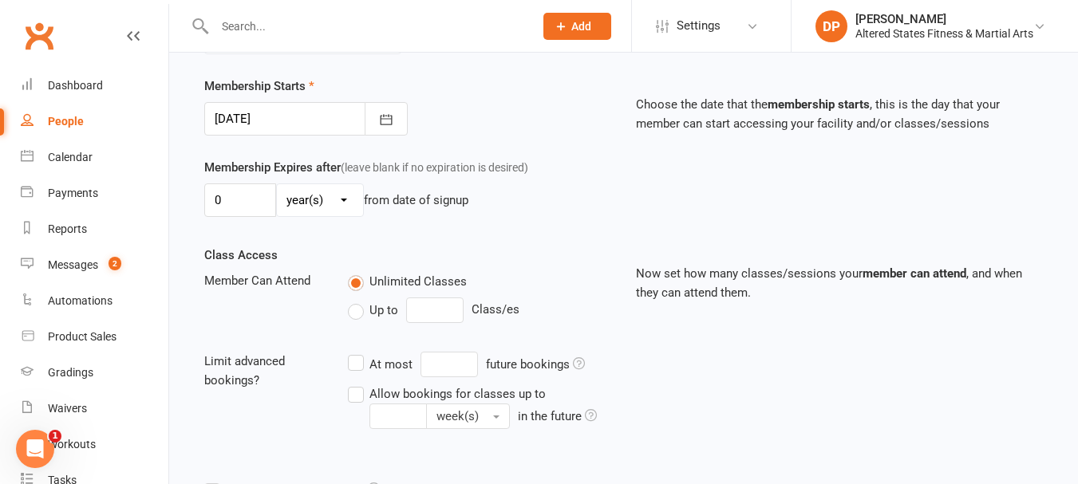
scroll to position [399, 0]
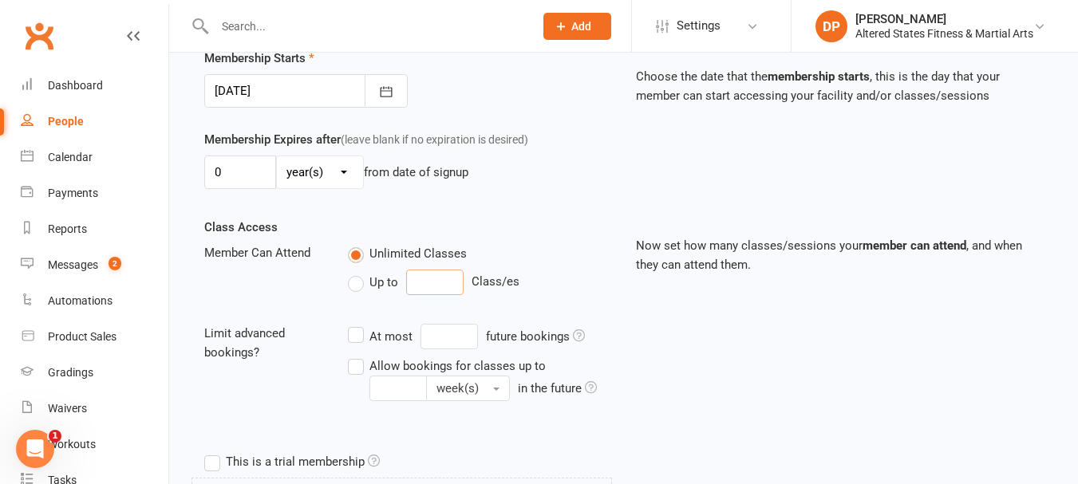
click at [420, 281] on input "number" at bounding box center [434, 283] width 57 height 26
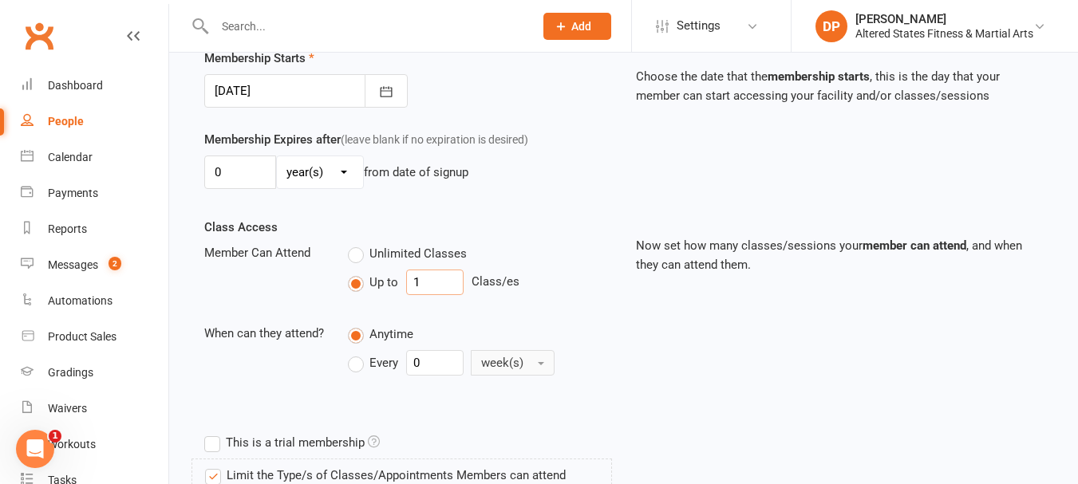
type input "1"
click at [496, 360] on span "week(s)" at bounding box center [502, 363] width 42 height 14
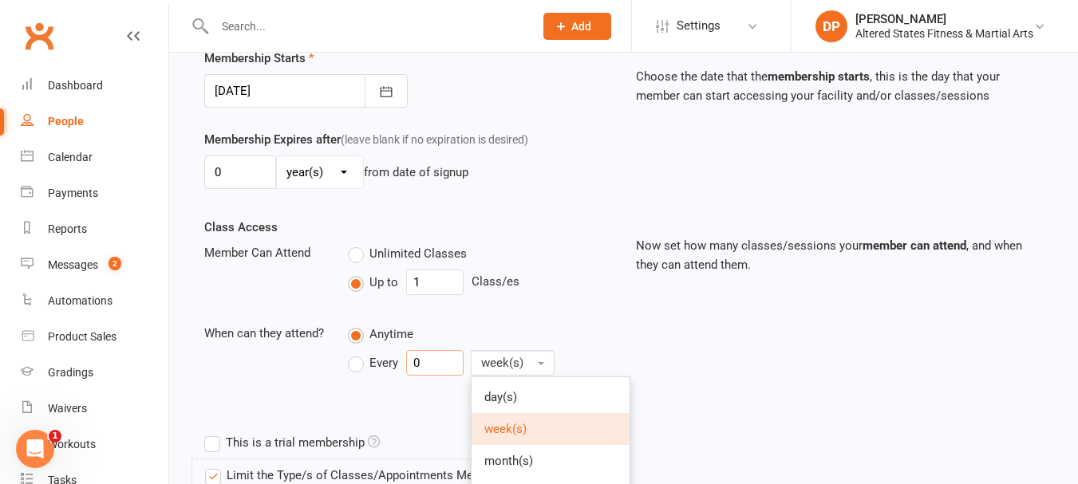
click at [437, 369] on input "0" at bounding box center [434, 363] width 57 height 26
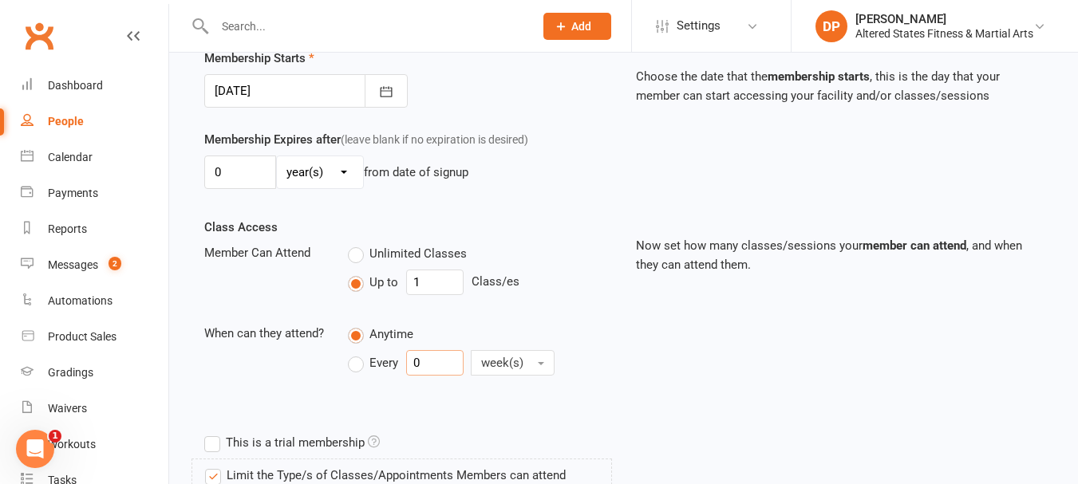
drag, startPoint x: 437, startPoint y: 369, endPoint x: 384, endPoint y: 366, distance: 53.5
click at [384, 366] on div "Every 0 week(s)" at bounding box center [459, 363] width 223 height 26
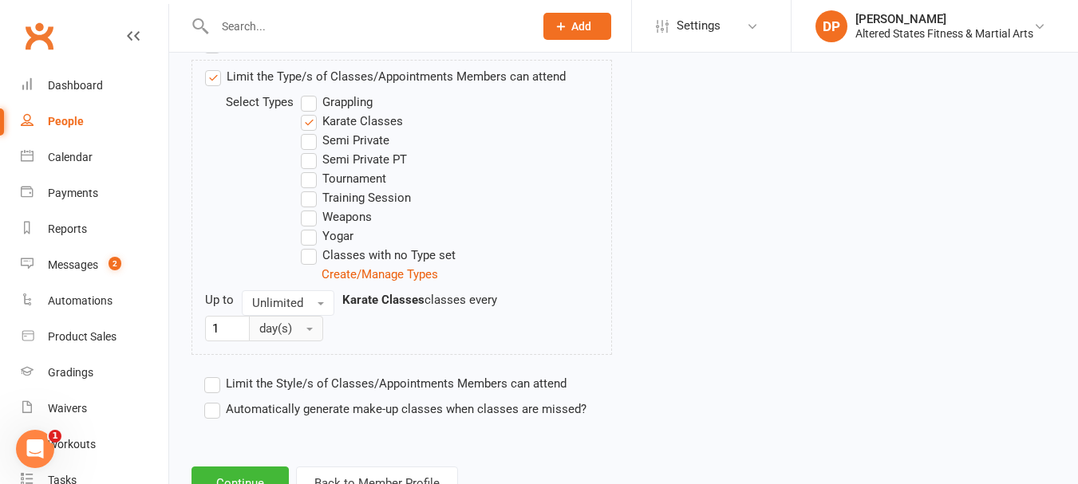
type input "1"
click at [304, 329] on button "day(s)" at bounding box center [286, 329] width 74 height 26
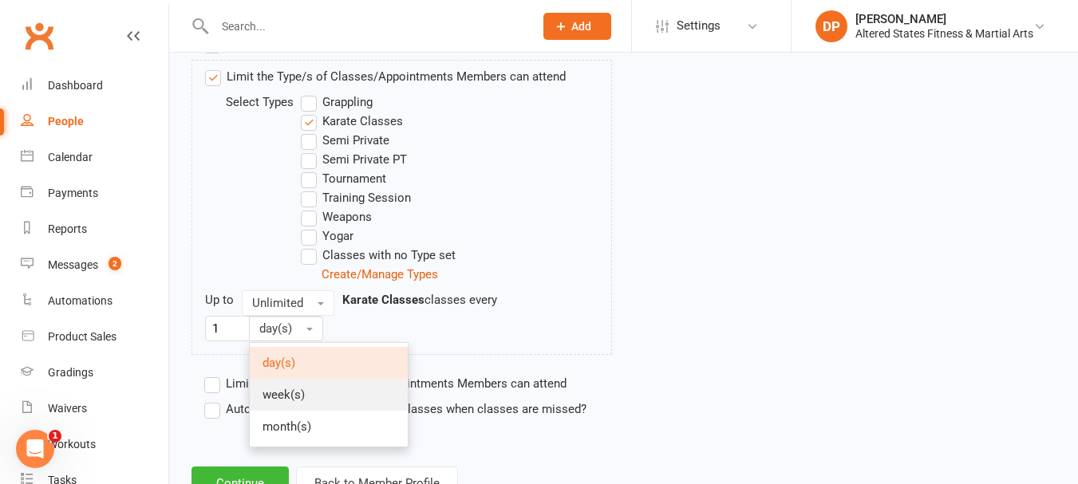
click at [291, 393] on span "week(s)" at bounding box center [284, 395] width 42 height 14
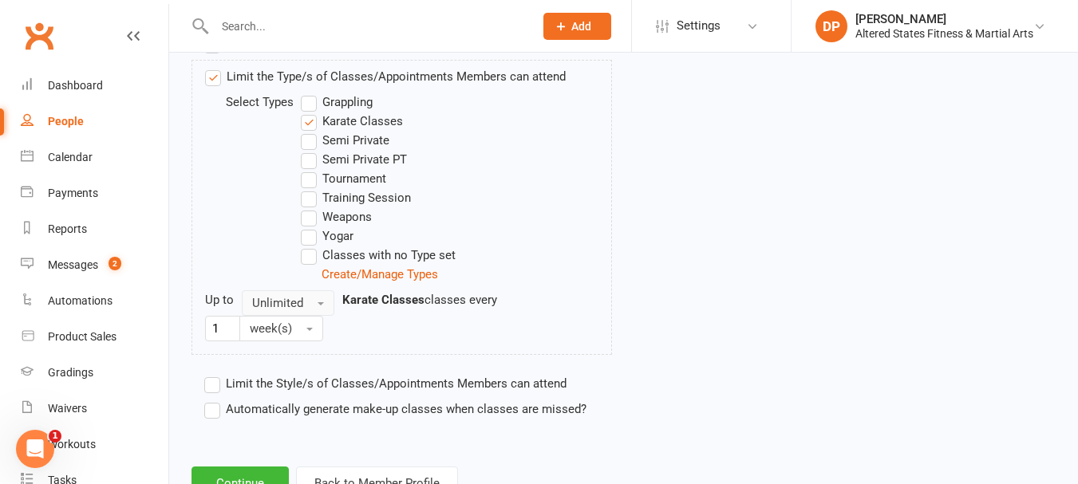
click at [322, 302] on button "Unlimited" at bounding box center [288, 304] width 93 height 26
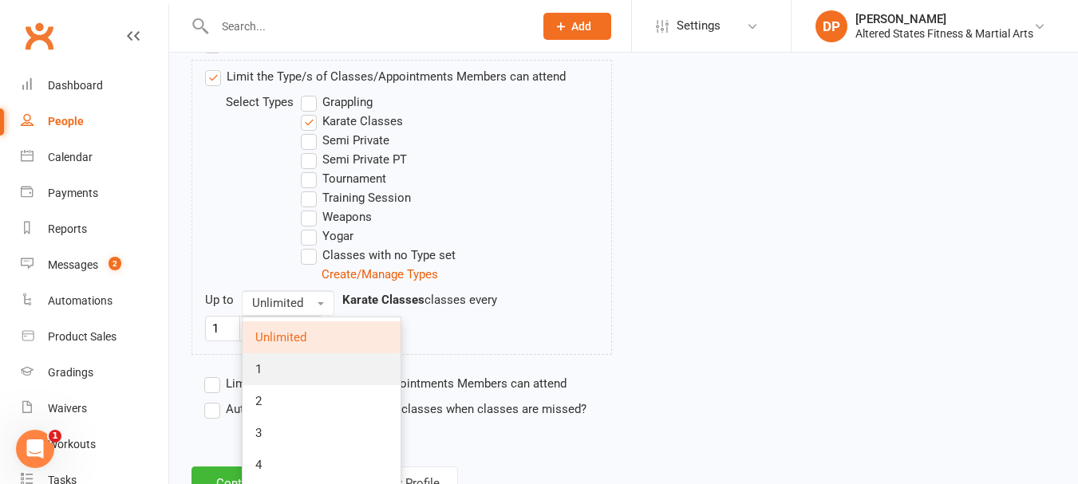
click at [272, 368] on link "1" at bounding box center [322, 370] width 158 height 32
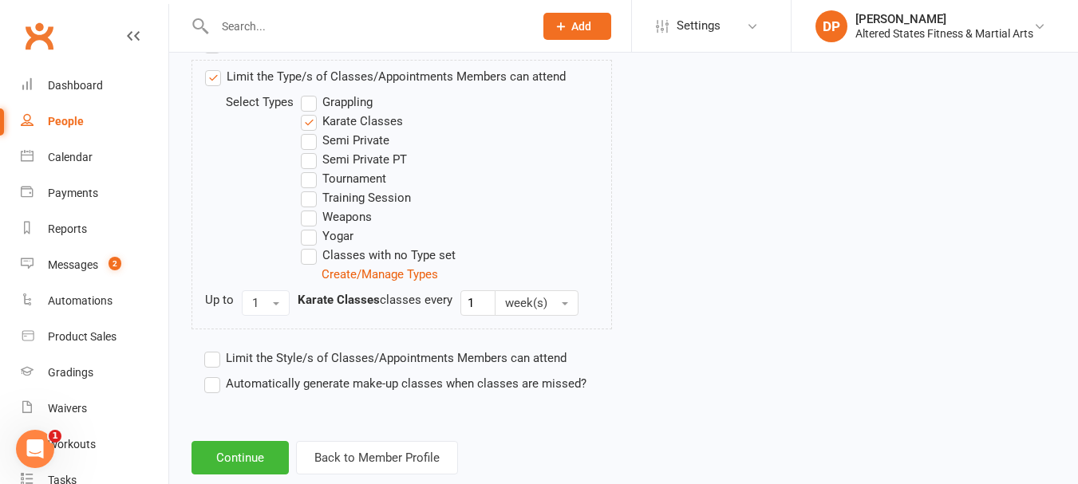
click at [216, 386] on label "Automatically generate make-up classes when classes are missed?" at bounding box center [395, 383] width 382 height 19
click at [215, 374] on input "Automatically generate make-up classes when classes are missed?" at bounding box center [209, 374] width 10 height 0
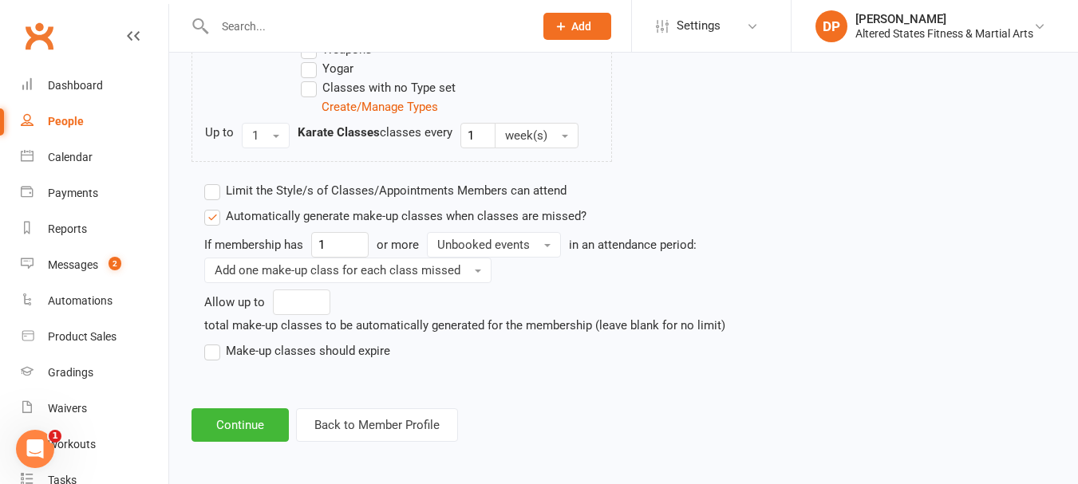
scroll to position [969, 0]
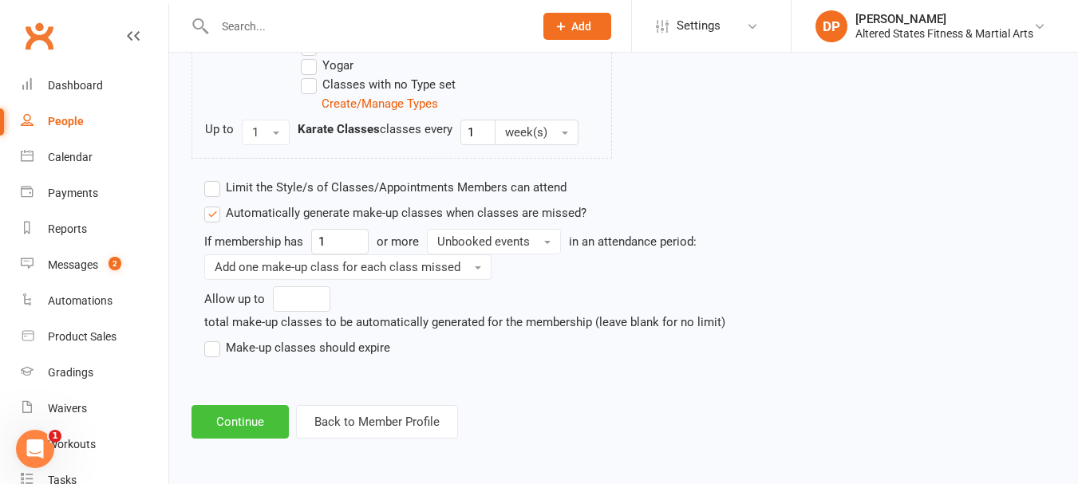
click at [233, 434] on button "Continue" at bounding box center [240, 422] width 97 height 34
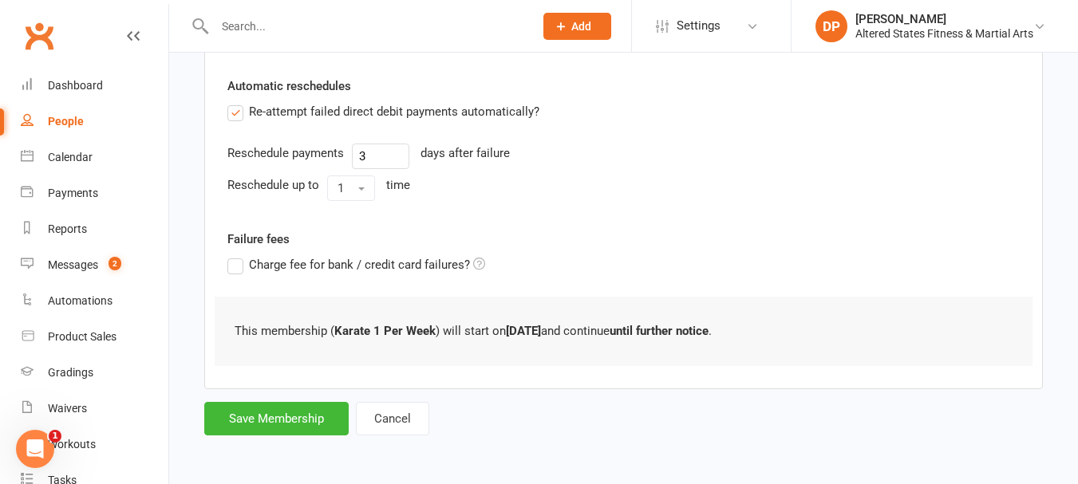
scroll to position [0, 0]
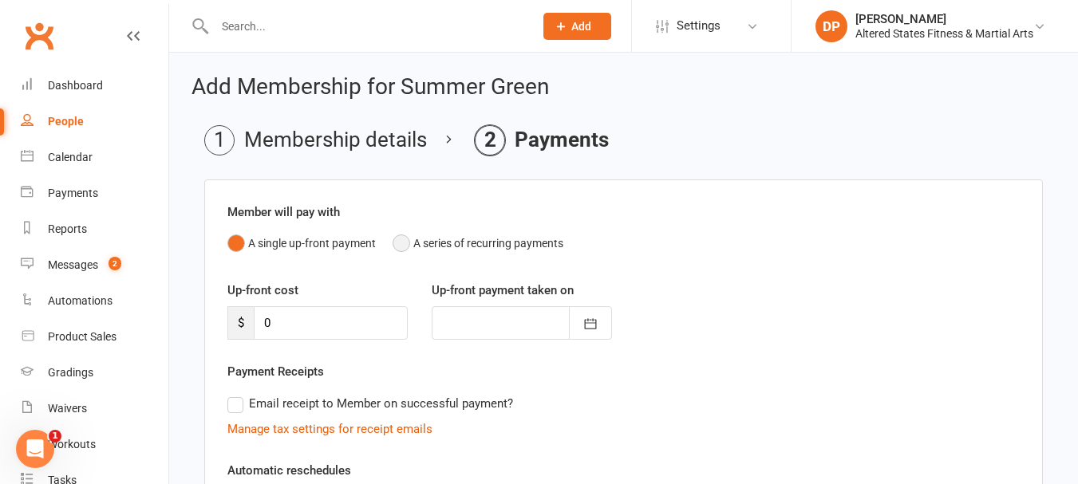
click at [394, 243] on button "A series of recurring payments" at bounding box center [478, 243] width 171 height 30
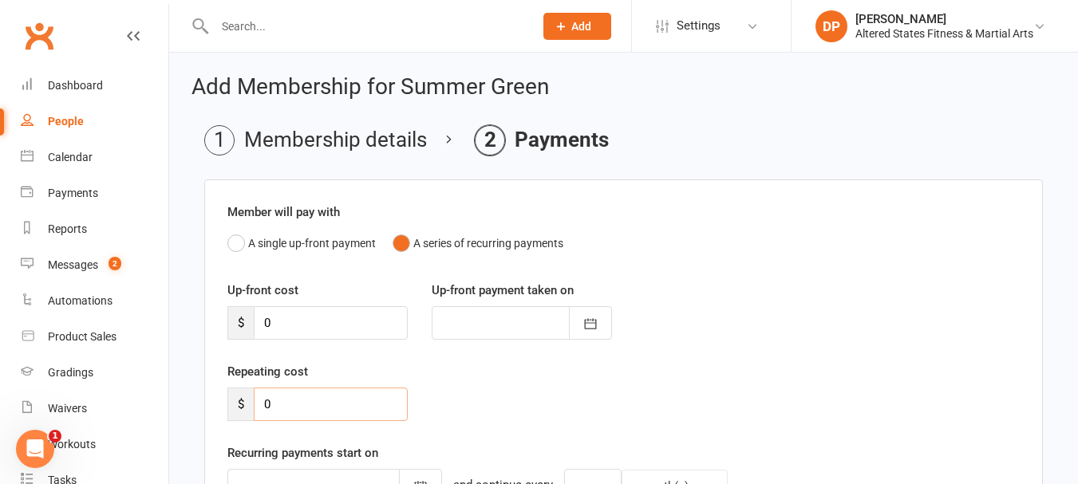
drag, startPoint x: 266, startPoint y: 409, endPoint x: 286, endPoint y: 401, distance: 21.8
click at [286, 401] on input "0" at bounding box center [331, 405] width 154 height 34
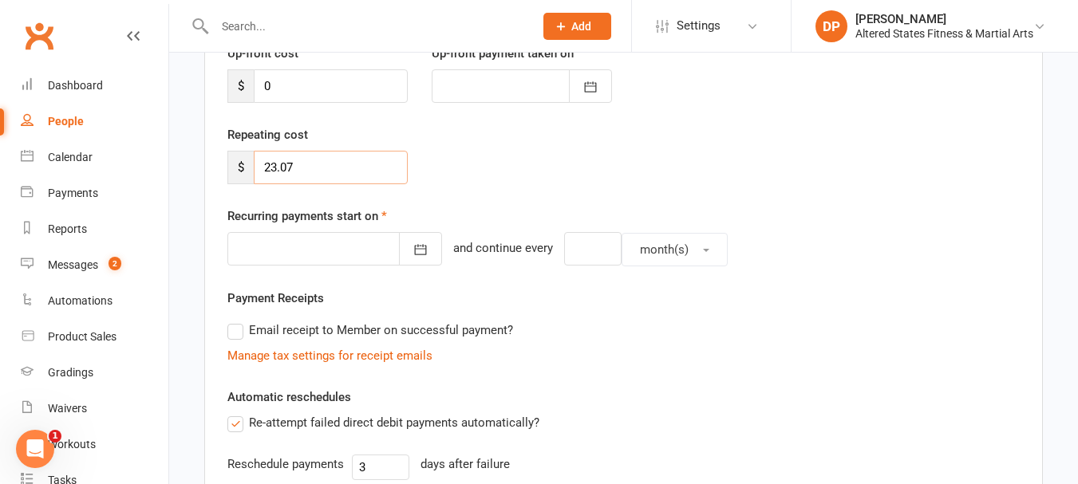
scroll to position [239, 0]
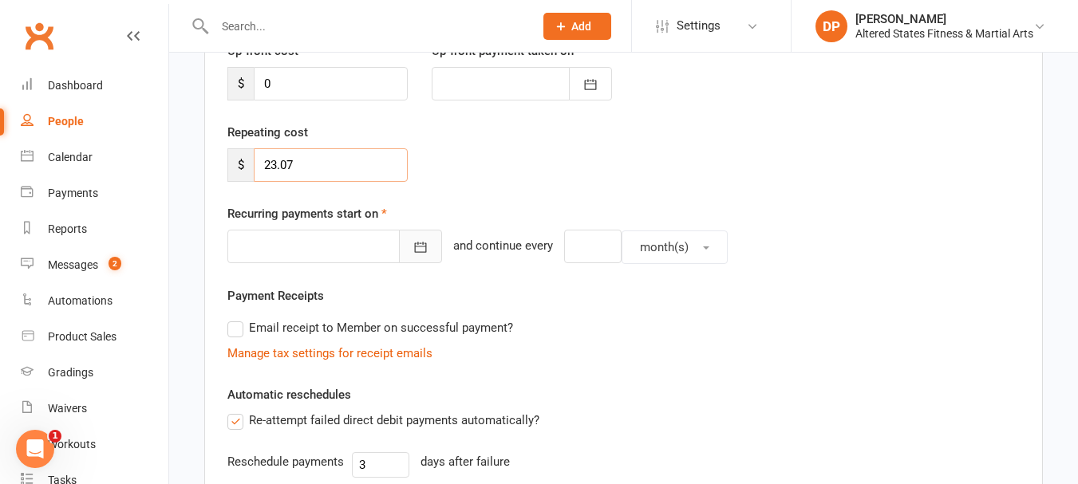
type input "23.07"
click at [413, 246] on icon "button" at bounding box center [421, 247] width 16 height 16
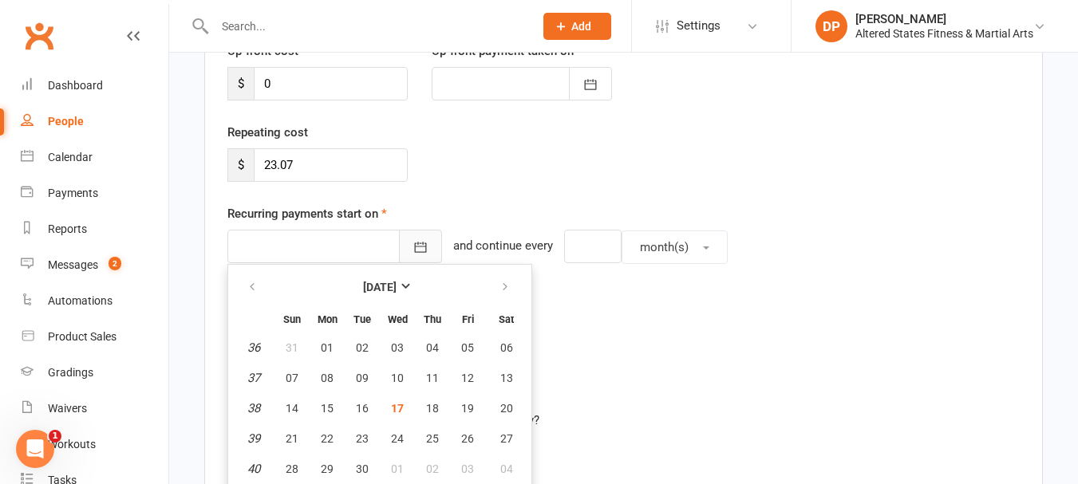
scroll to position [271, 0]
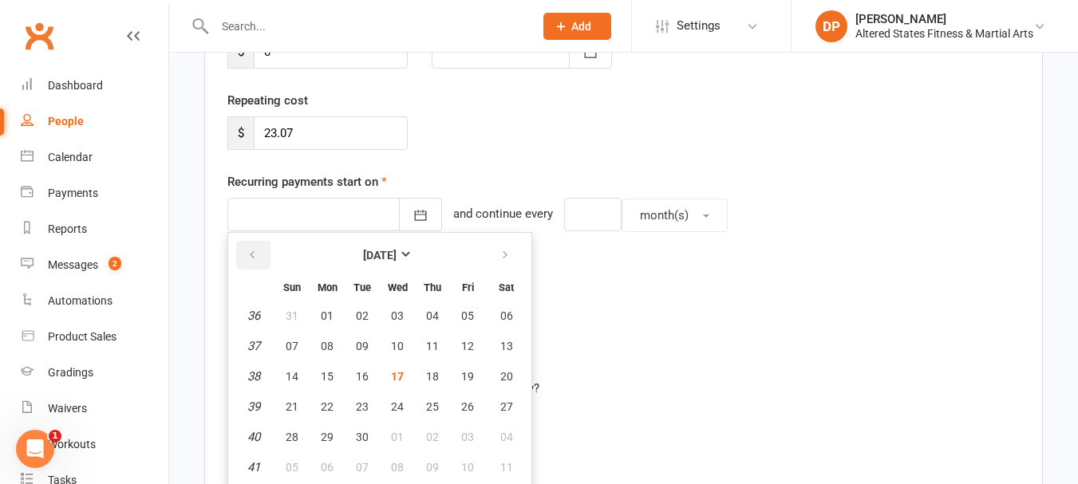
click at [249, 257] on icon "button" at bounding box center [252, 255] width 11 height 13
click at [500, 254] on icon "button" at bounding box center [505, 255] width 11 height 13
drag, startPoint x: 433, startPoint y: 375, endPoint x: 473, endPoint y: 378, distance: 40.0
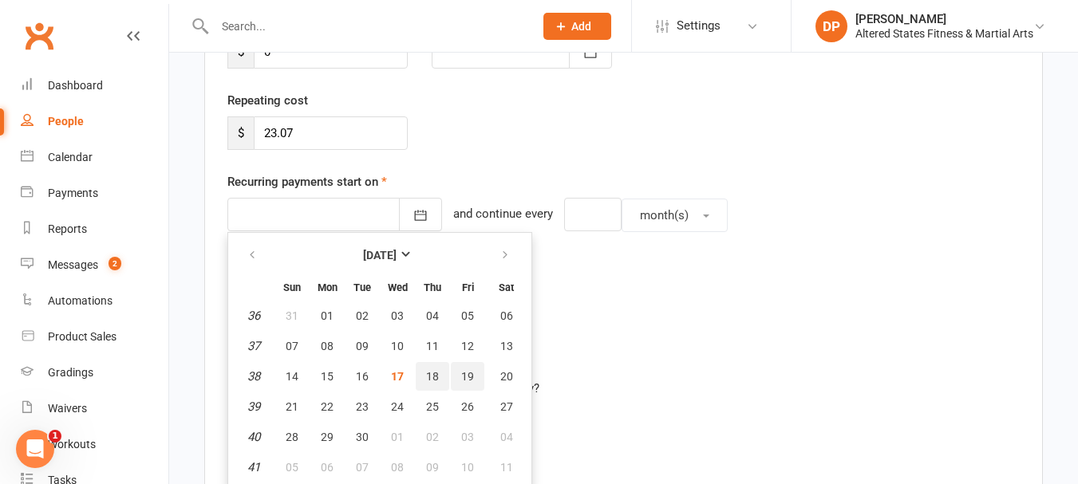
click at [473, 378] on tr "38 14 15 16 17 18 19 20" at bounding box center [380, 376] width 294 height 29
click at [473, 378] on button "19" at bounding box center [468, 376] width 34 height 29
type input "[DATE]"
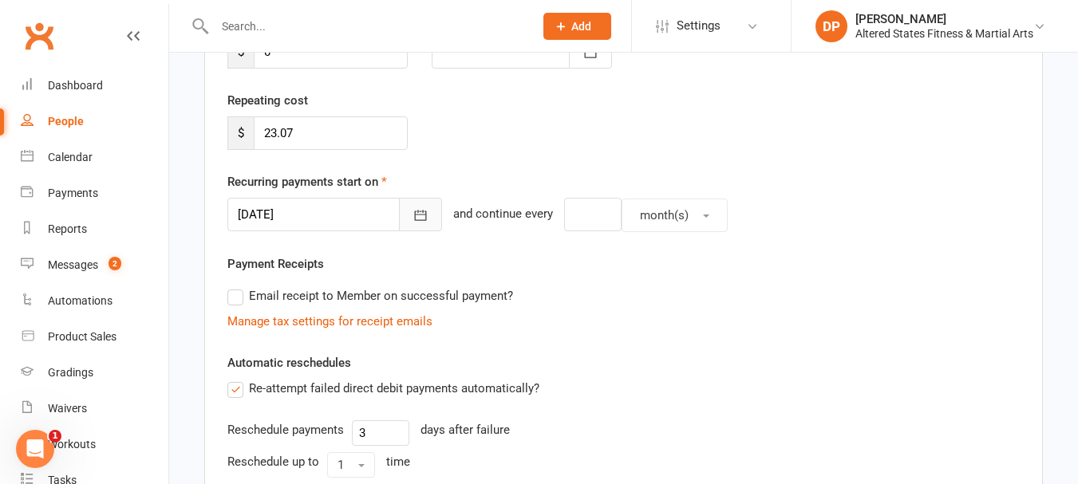
click at [415, 217] on icon "button" at bounding box center [421, 216] width 12 height 10
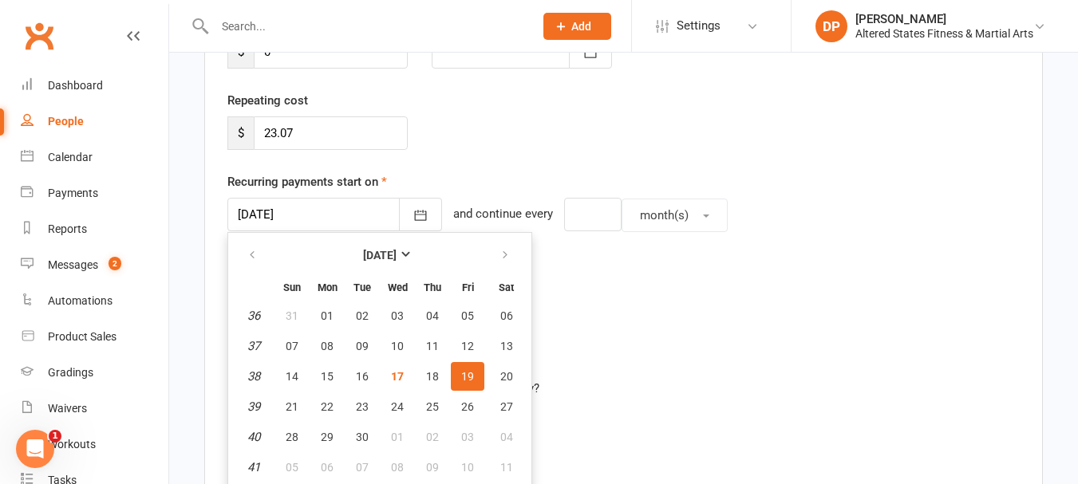
click at [471, 378] on span "19" at bounding box center [467, 376] width 13 height 13
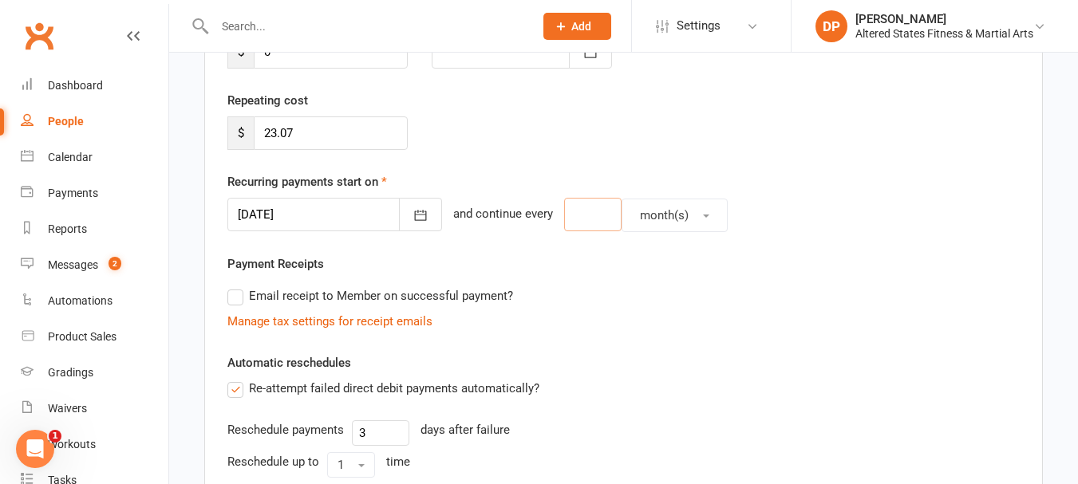
click at [572, 214] on input "number" at bounding box center [592, 215] width 57 height 34
type input "1"
click at [640, 218] on span "month(s)" at bounding box center [664, 215] width 49 height 14
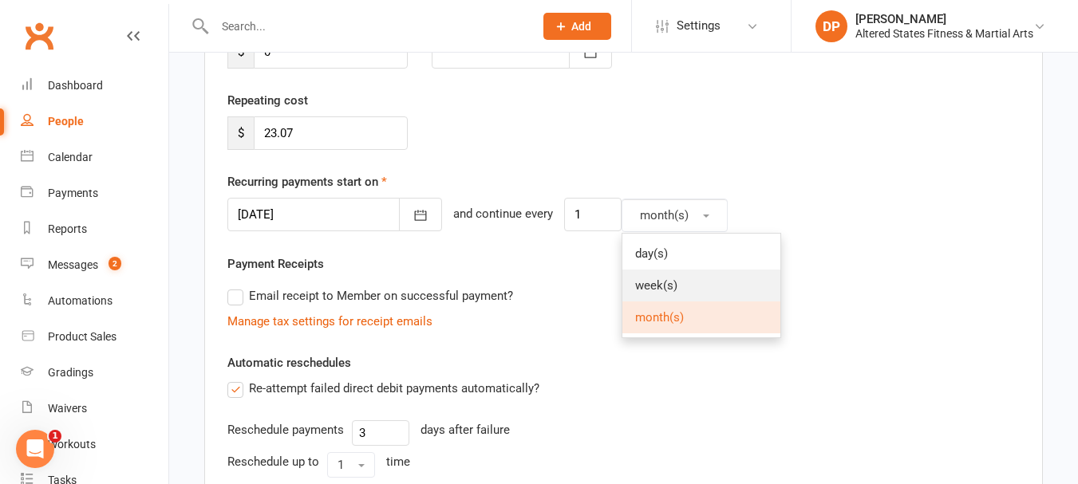
click at [643, 292] on span "week(s)" at bounding box center [656, 286] width 42 height 14
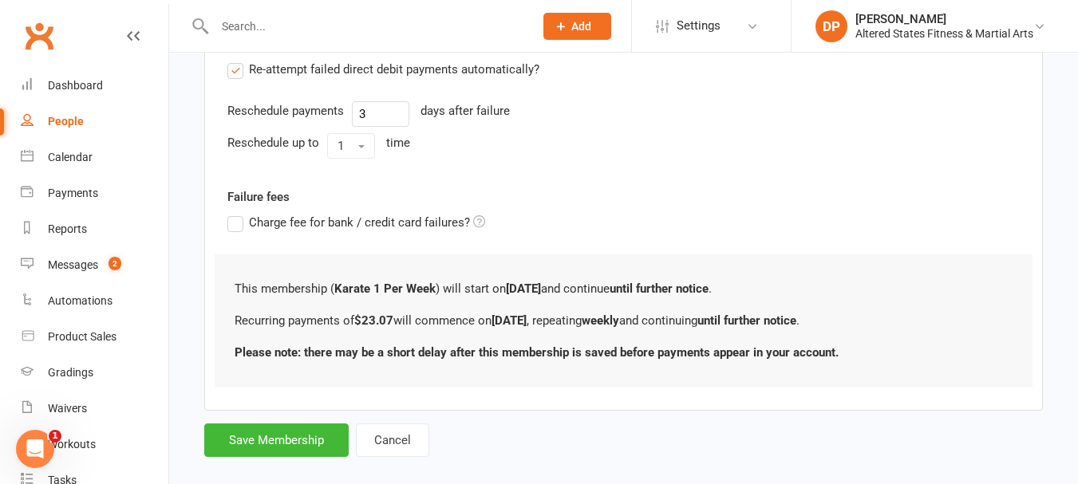
scroll to position [612, 0]
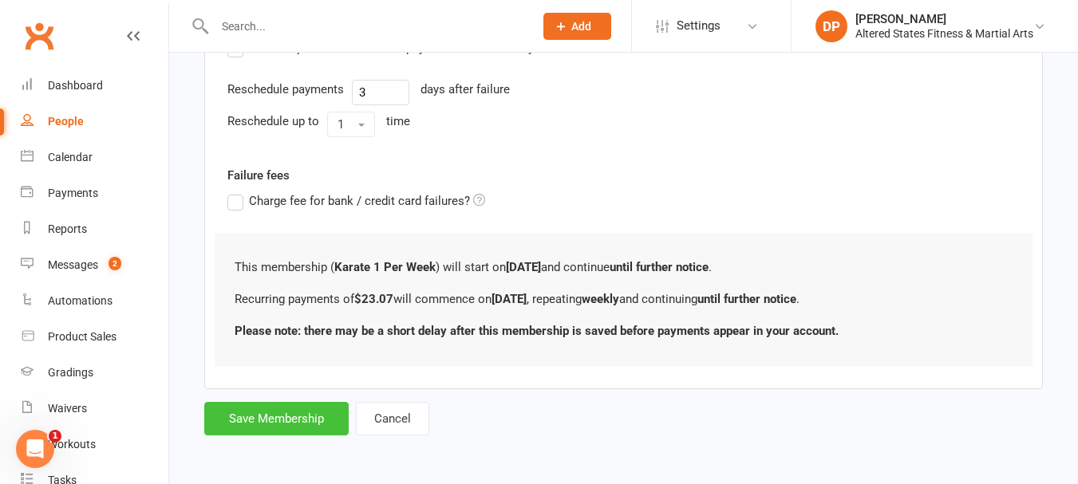
click at [304, 411] on button "Save Membership" at bounding box center [276, 419] width 144 height 34
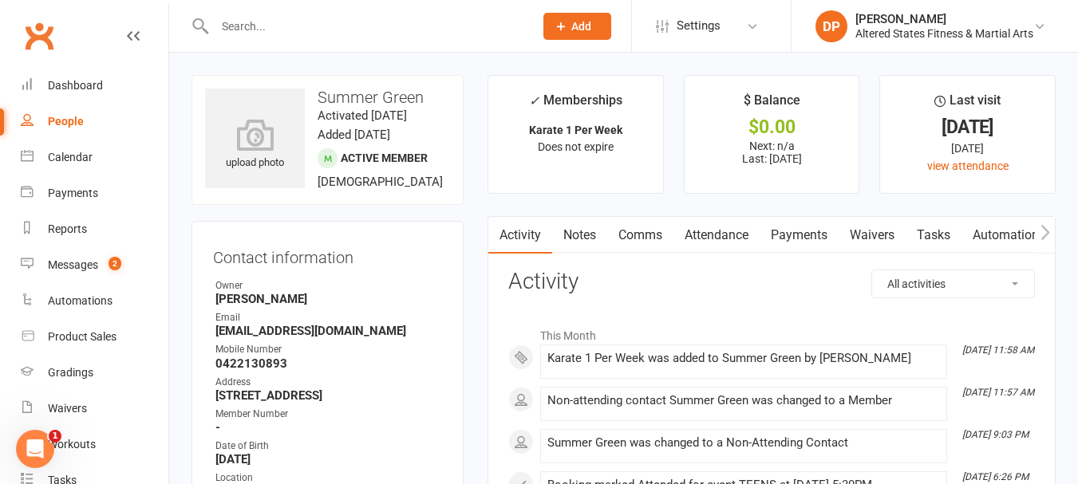
click at [795, 238] on link "Payments" at bounding box center [799, 235] width 79 height 37
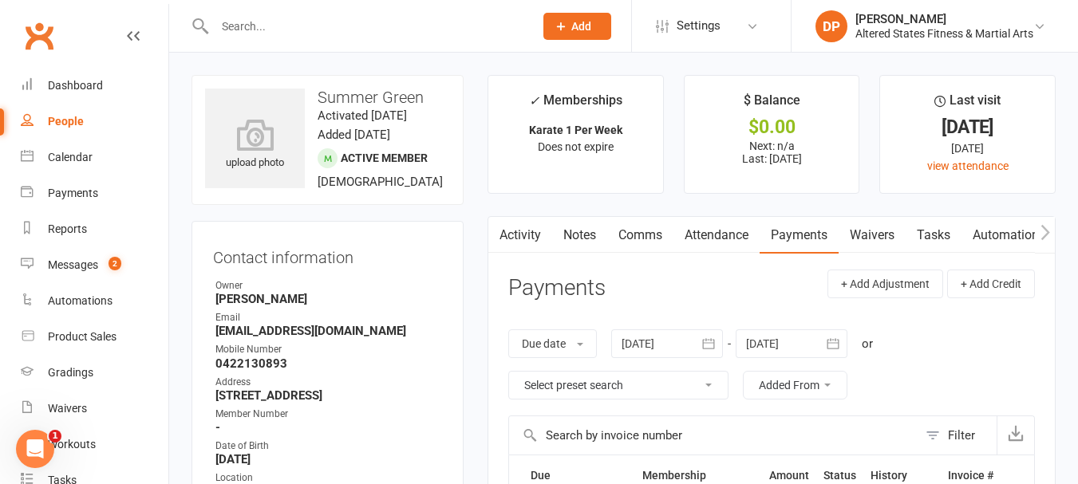
click at [838, 345] on icon "button" at bounding box center [833, 344] width 16 height 16
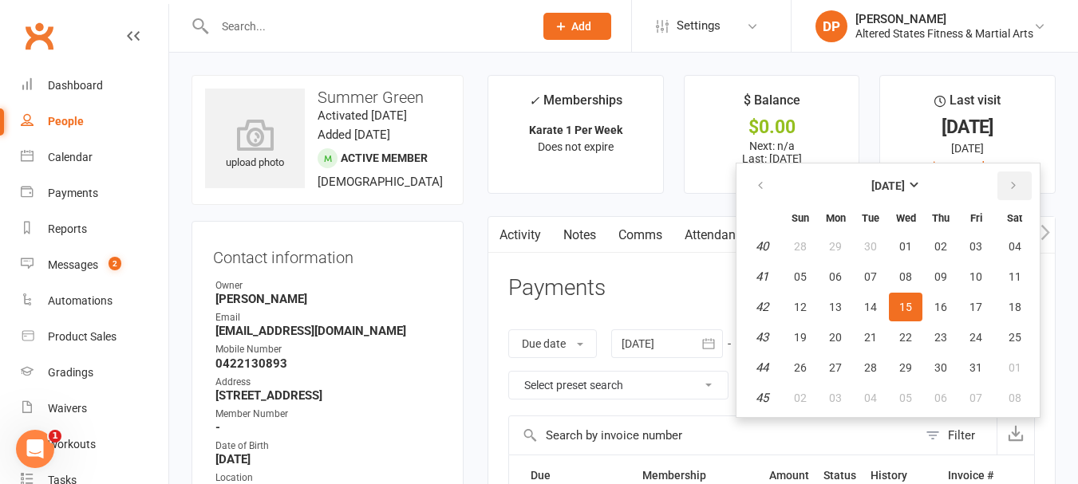
click at [1010, 180] on icon "button" at bounding box center [1013, 186] width 11 height 13
click at [909, 305] on span "17" at bounding box center [906, 307] width 13 height 13
type input "[DATE]"
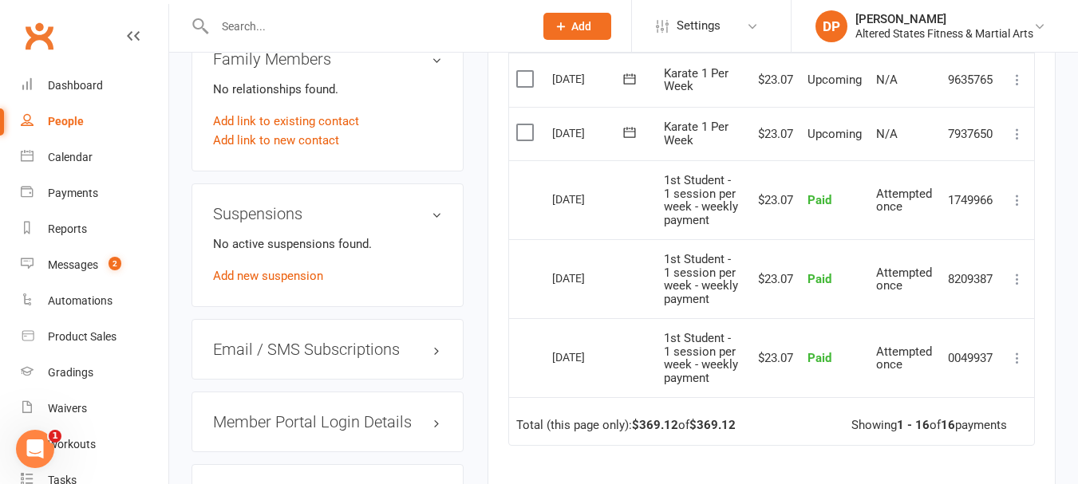
scroll to position [1038, 0]
click at [243, 18] on input "text" at bounding box center [366, 26] width 313 height 22
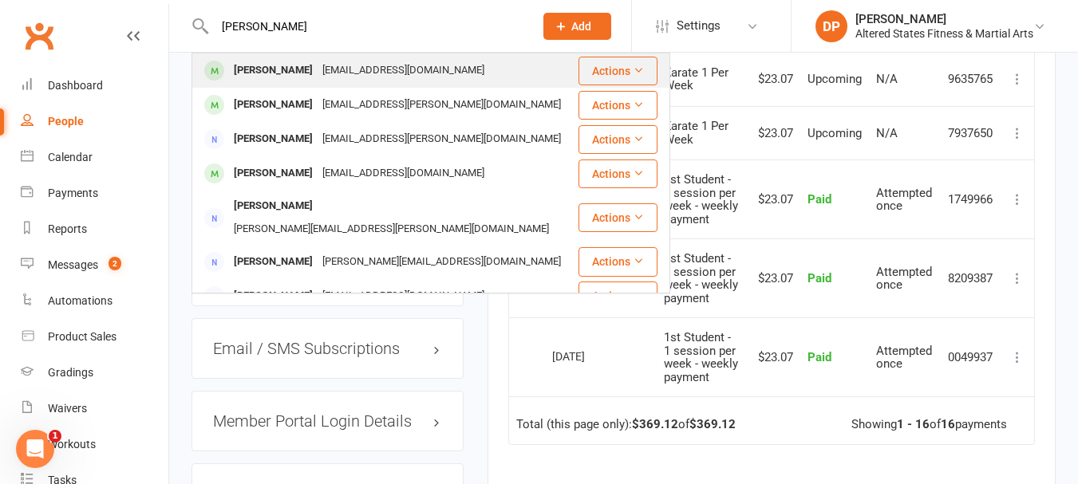
type input "[PERSON_NAME]"
click at [266, 68] on div "[PERSON_NAME]" at bounding box center [273, 70] width 89 height 23
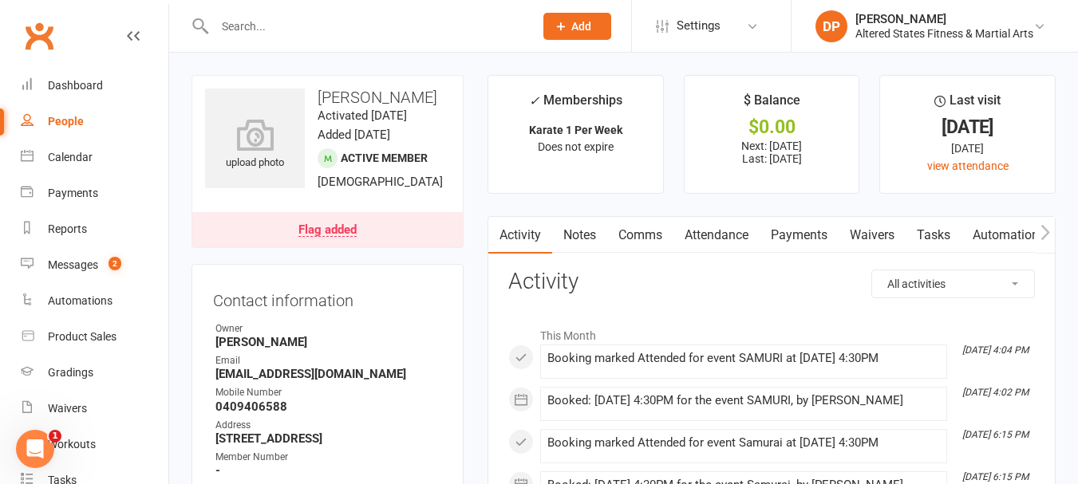
click at [806, 241] on link "Payments" at bounding box center [799, 235] width 79 height 37
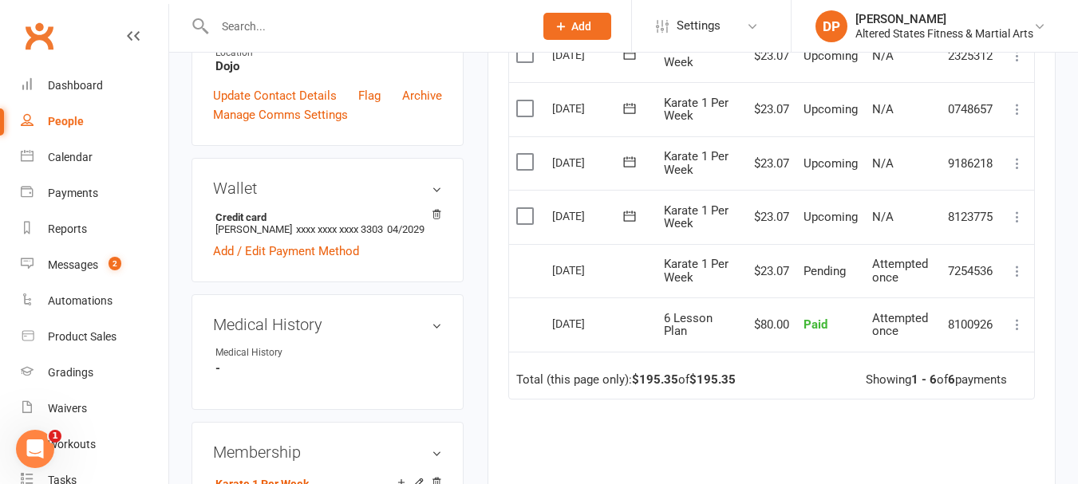
scroll to position [399, 0]
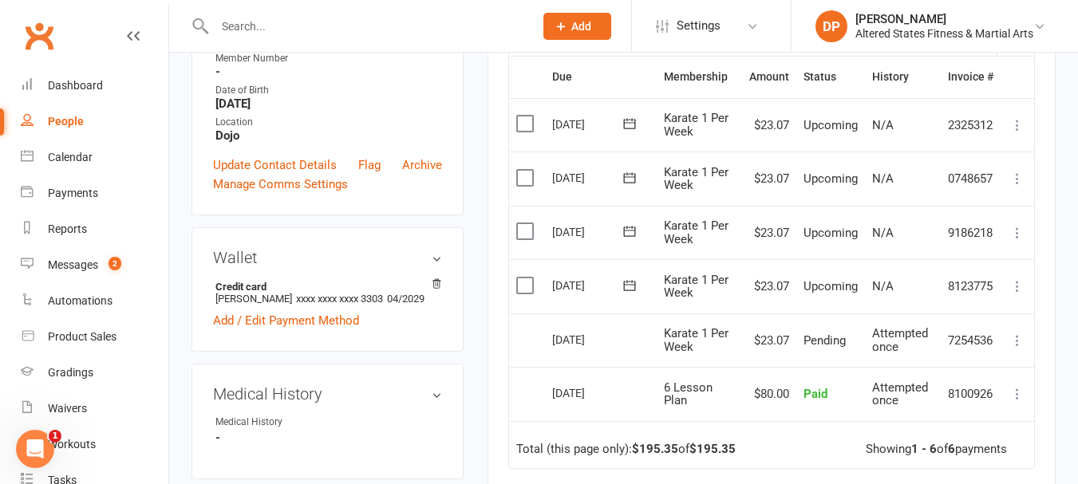
click at [254, 17] on input "text" at bounding box center [366, 26] width 313 height 22
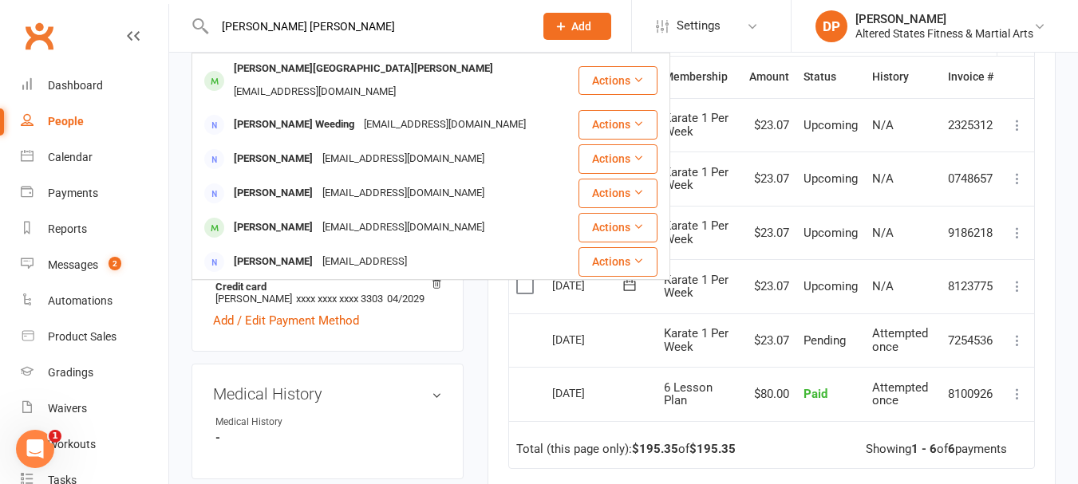
drag, startPoint x: 312, startPoint y: 35, endPoint x: 184, endPoint y: 42, distance: 127.9
click at [184, 42] on react-component "[PERSON_NAME] [PERSON_NAME] [PERSON_NAME][GEOGRAPHIC_DATA][PERSON_NAME] [EMAIL_…" at bounding box center [261, 26] width 523 height 52
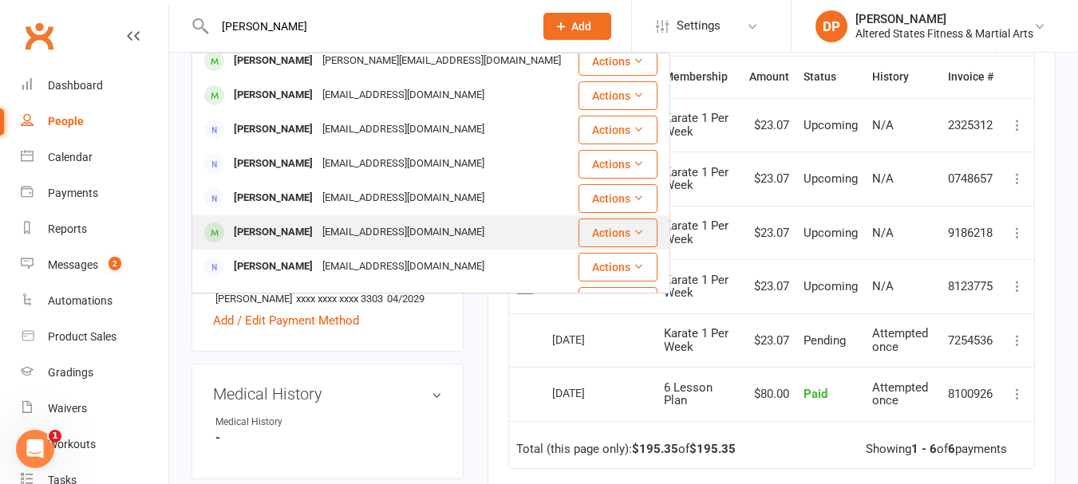
scroll to position [0, 0]
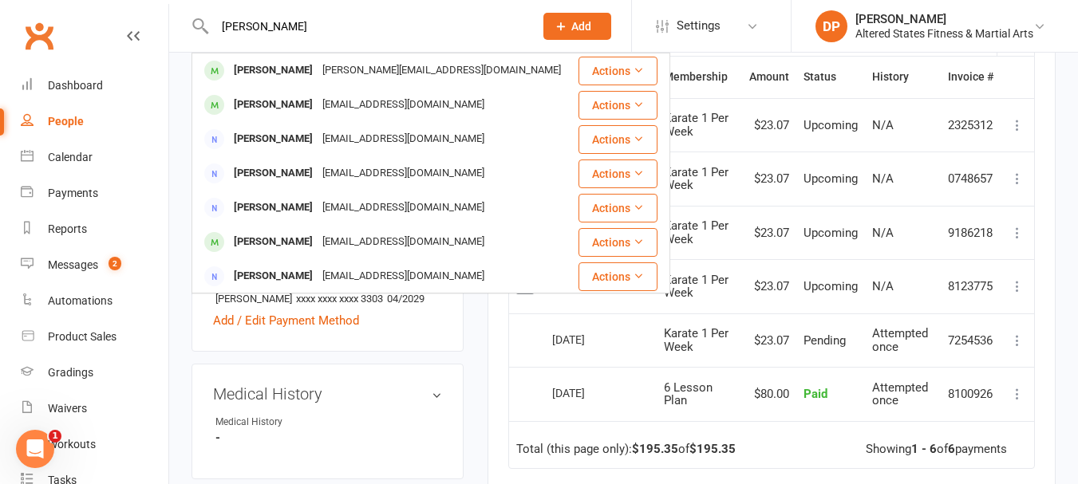
drag, startPoint x: 259, startPoint y: 29, endPoint x: 184, endPoint y: 36, distance: 75.4
click at [184, 36] on react-component "grace Da [PERSON_NAME] [PERSON_NAME][EMAIL_ADDRESS][DOMAIN_NAME] Actions [PERSO…" at bounding box center [261, 26] width 523 height 52
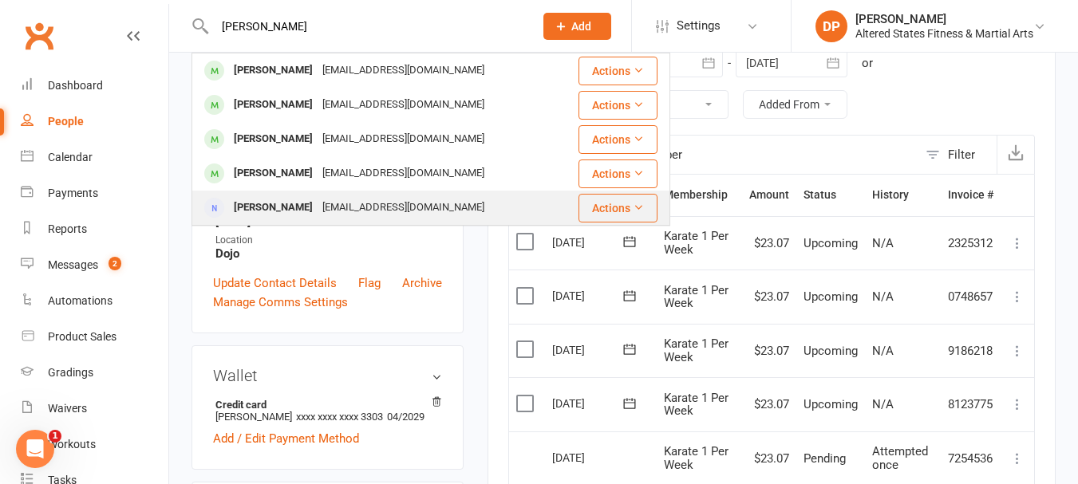
scroll to position [160, 0]
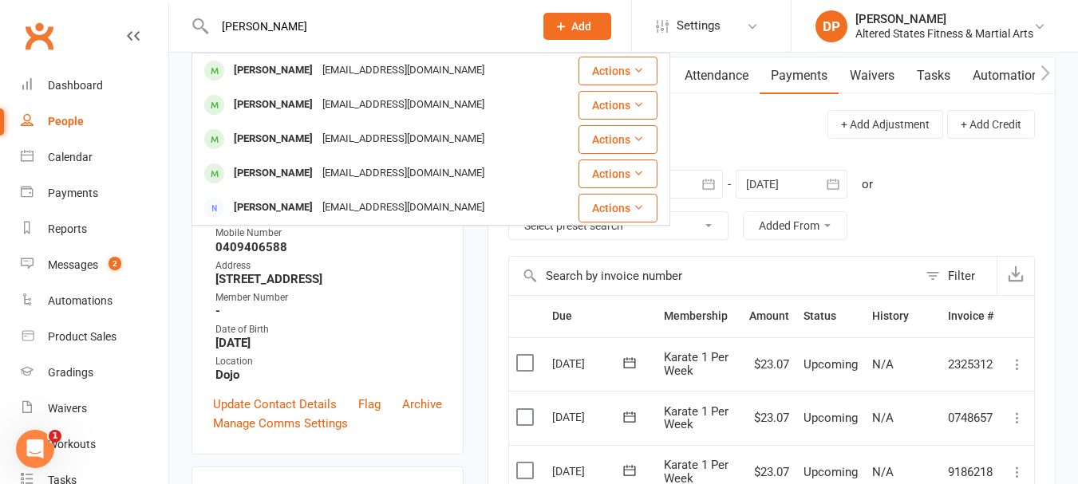
drag, startPoint x: 246, startPoint y: 34, endPoint x: 168, endPoint y: 48, distance: 78.7
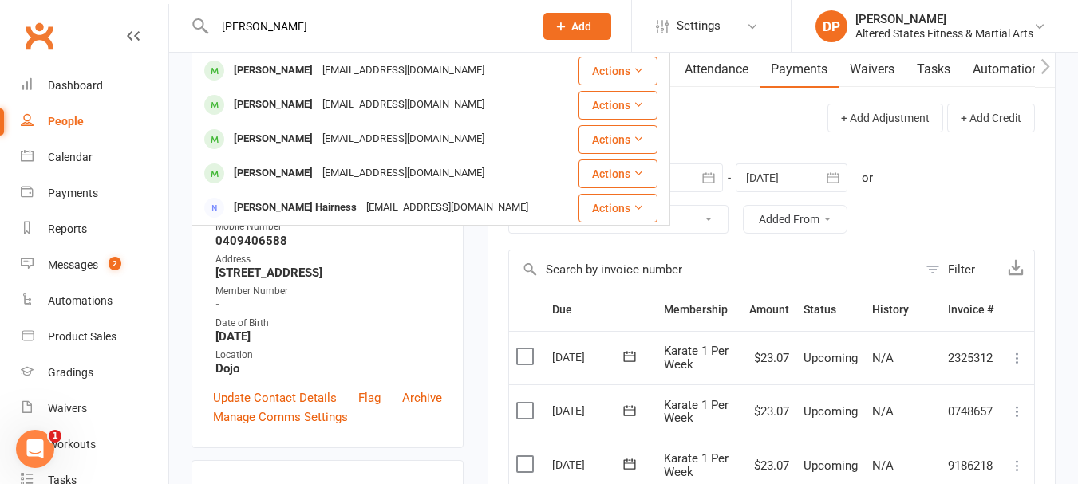
scroll to position [80, 0]
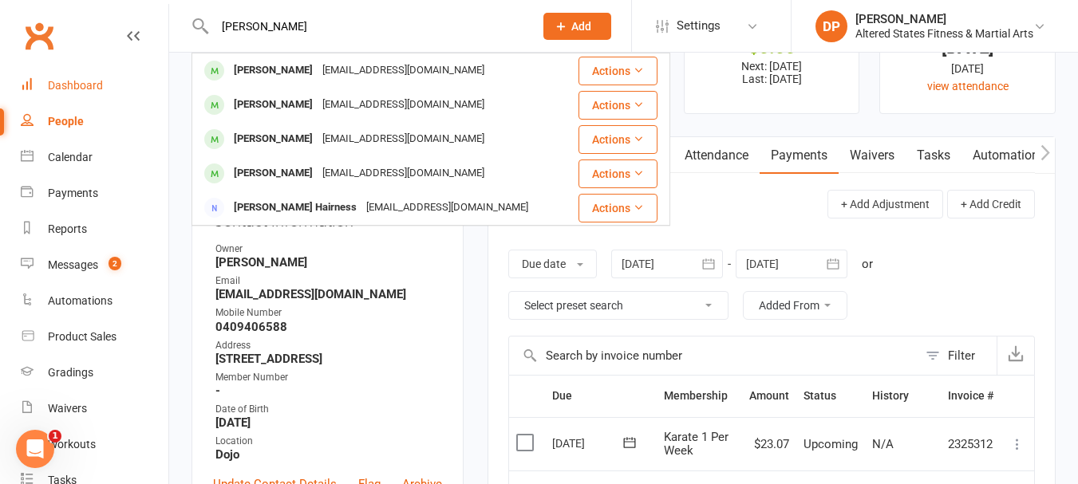
type input "[PERSON_NAME]"
click at [66, 89] on div "Dashboard" at bounding box center [75, 85] width 55 height 13
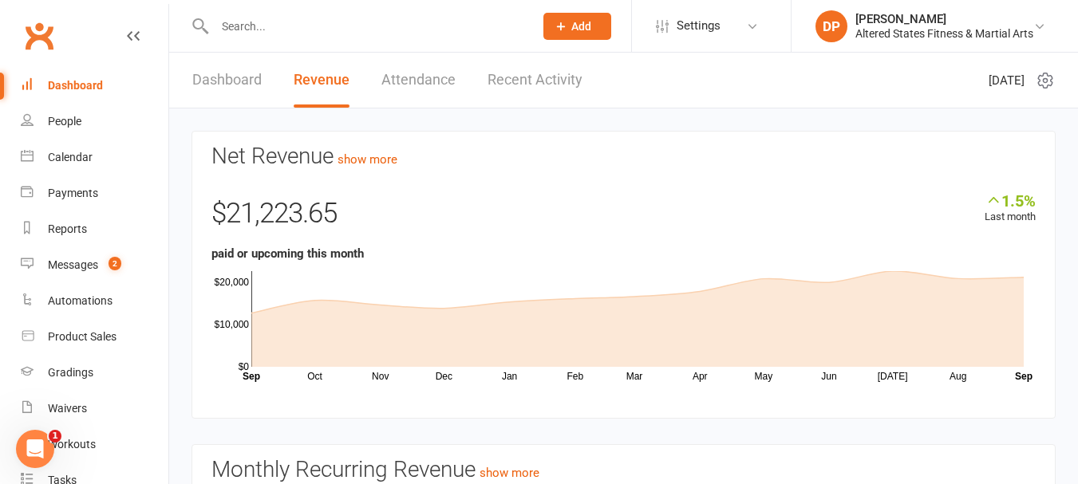
click at [211, 78] on link "Dashboard" at bounding box center [226, 80] width 69 height 55
